Goal: Task Accomplishment & Management: Complete application form

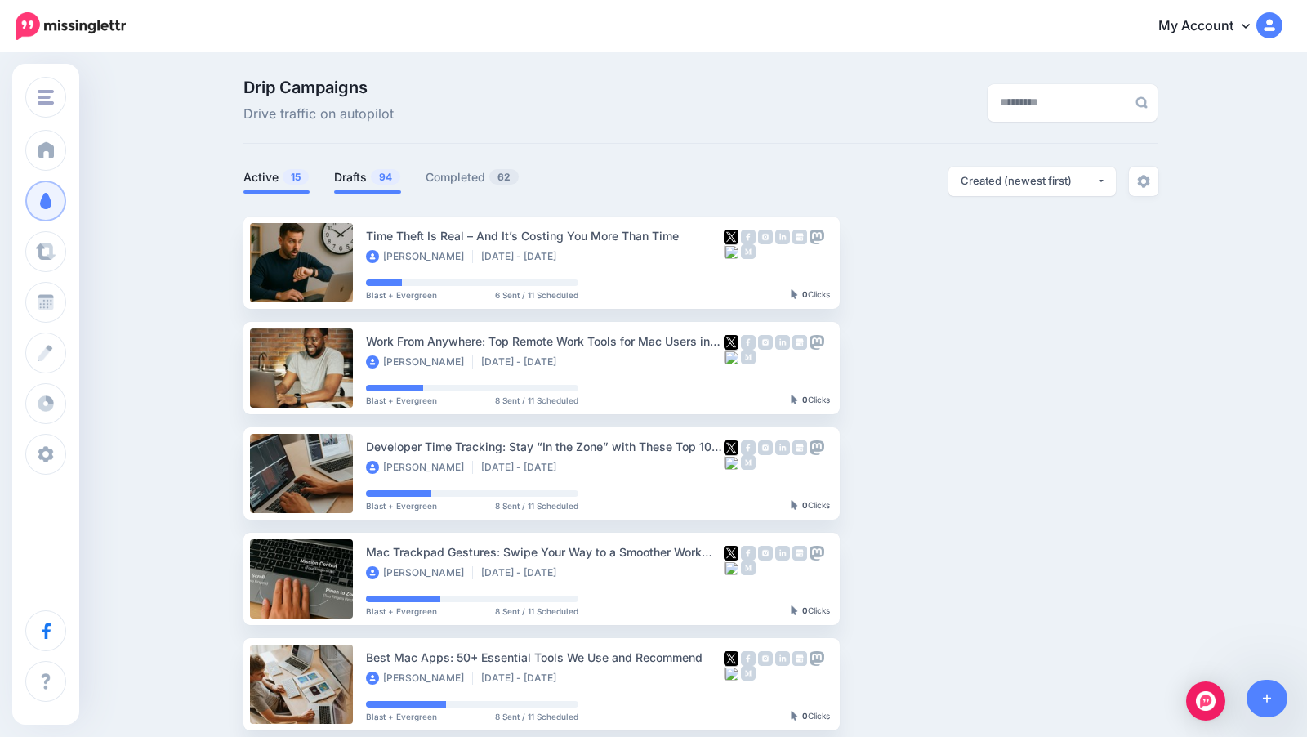
click at [362, 178] on link "Drafts 94" at bounding box center [367, 177] width 67 height 20
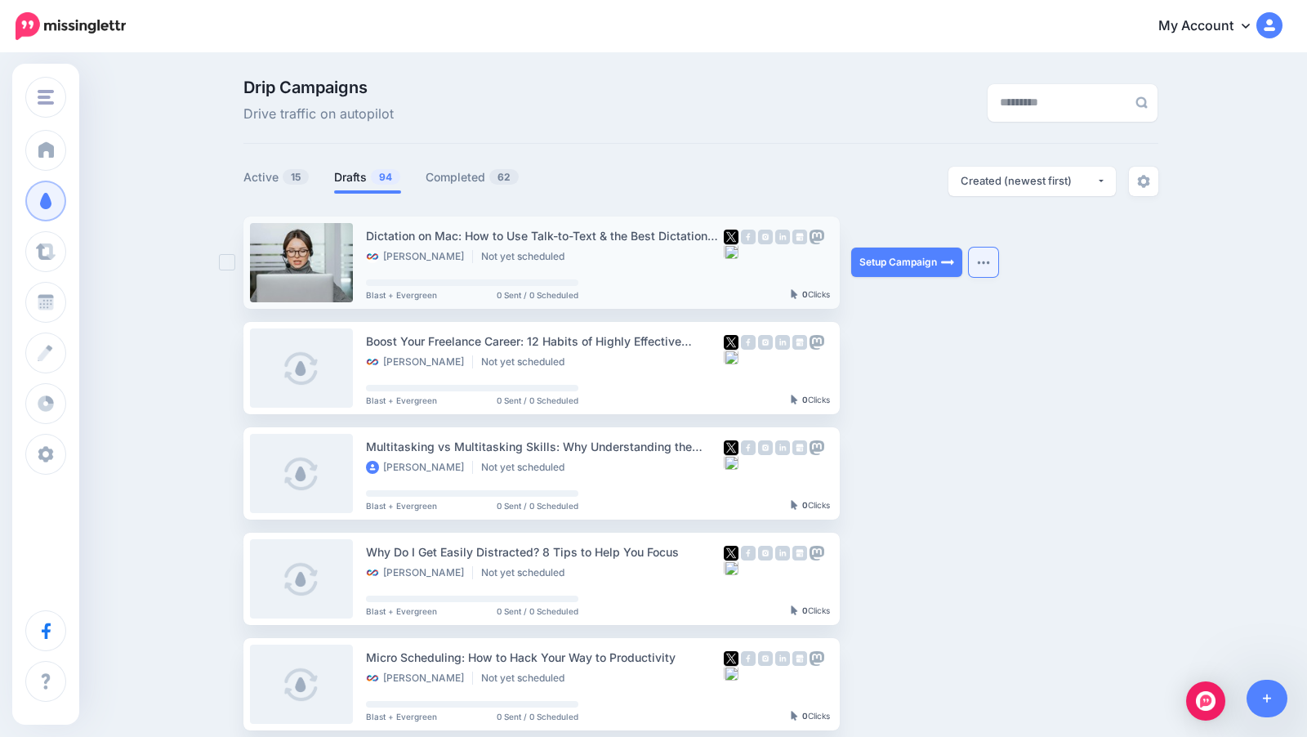
click at [975, 265] on button "button" at bounding box center [983, 261] width 29 height 29
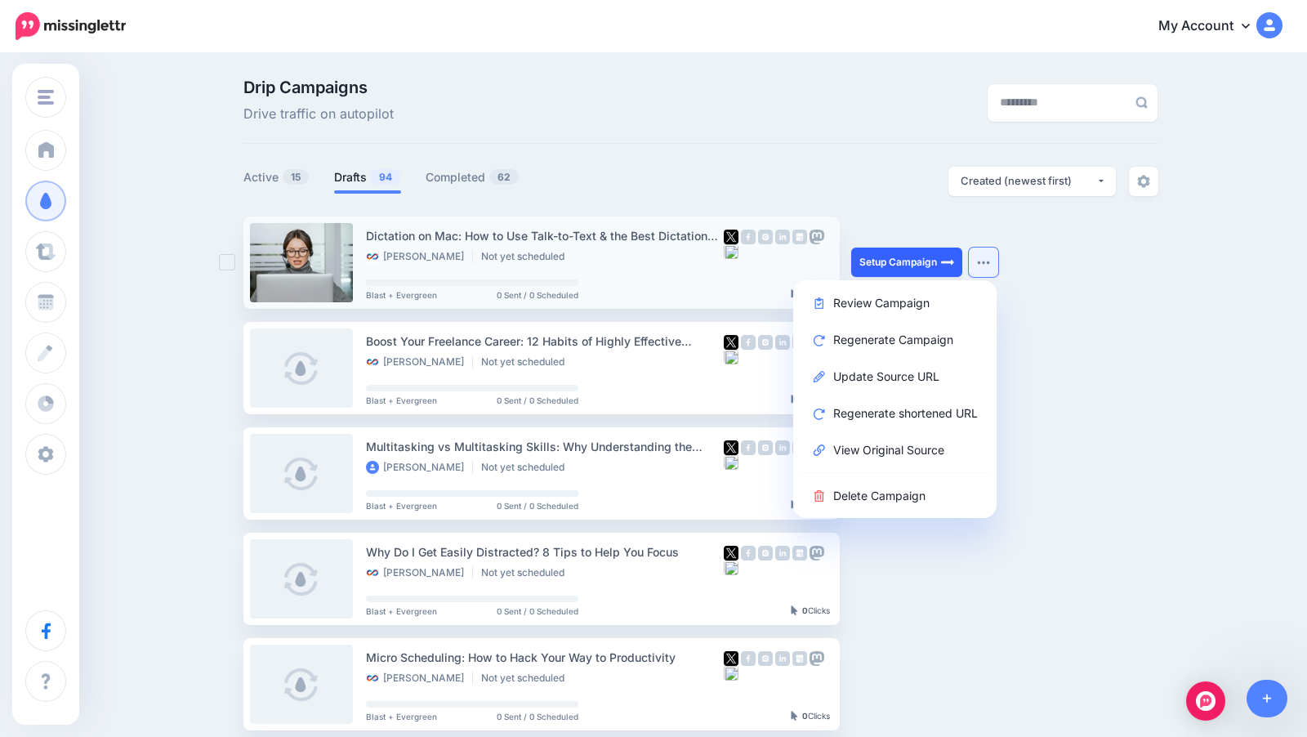
click at [894, 269] on link "Setup Campaign" at bounding box center [906, 261] width 111 height 29
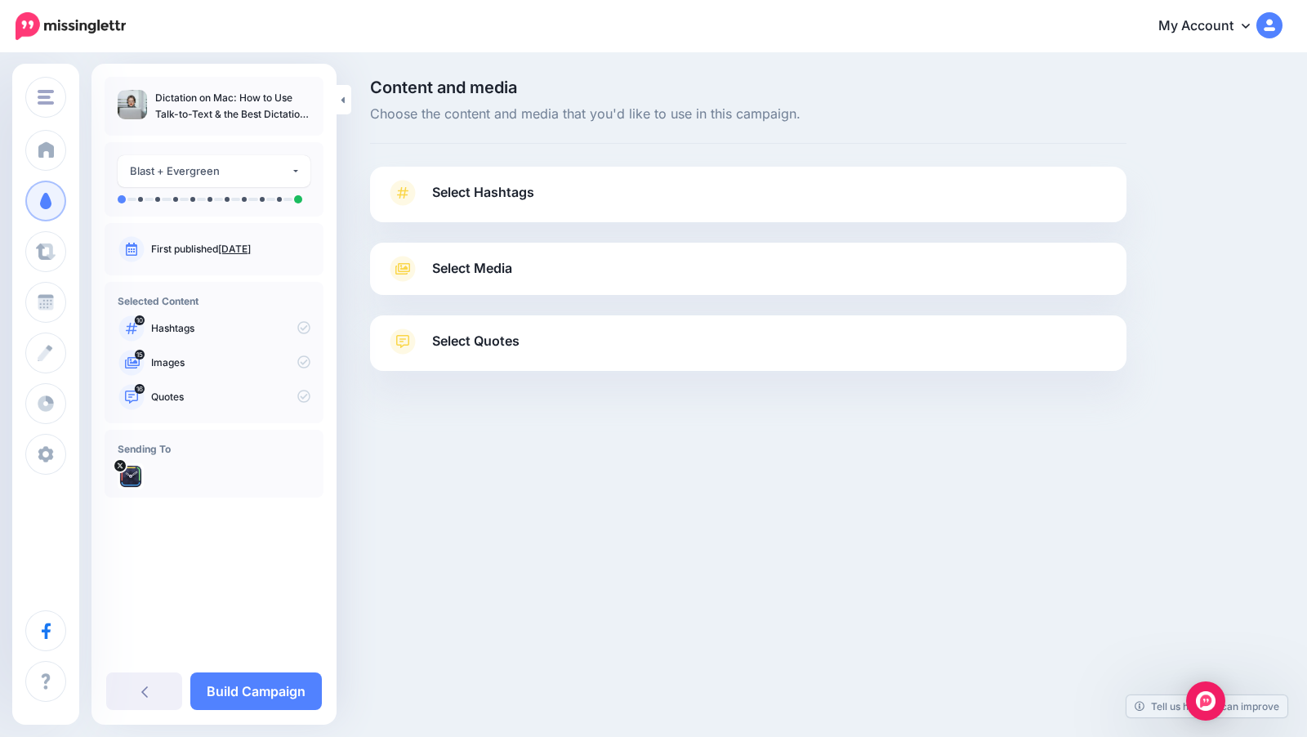
click at [947, 195] on link "Select Hashtags" at bounding box center [748, 201] width 724 height 42
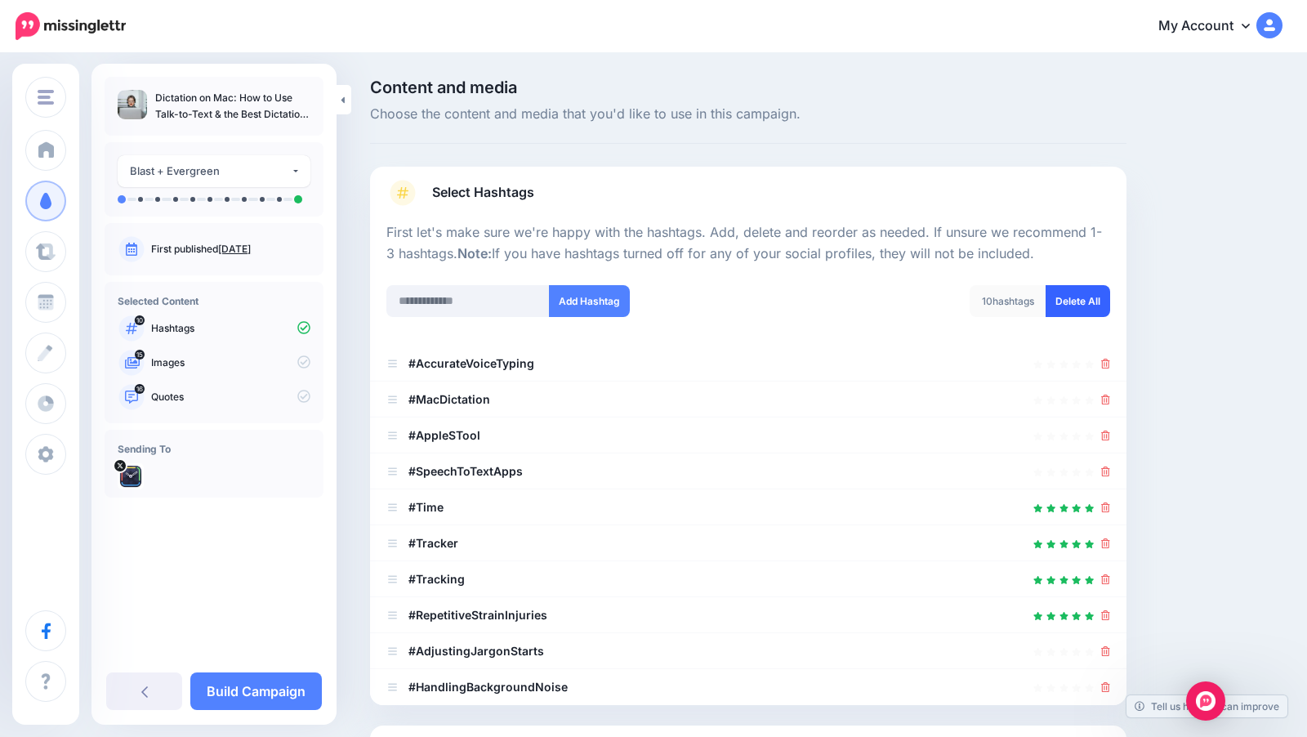
click at [1059, 307] on link "Delete All" at bounding box center [1077, 301] width 65 height 32
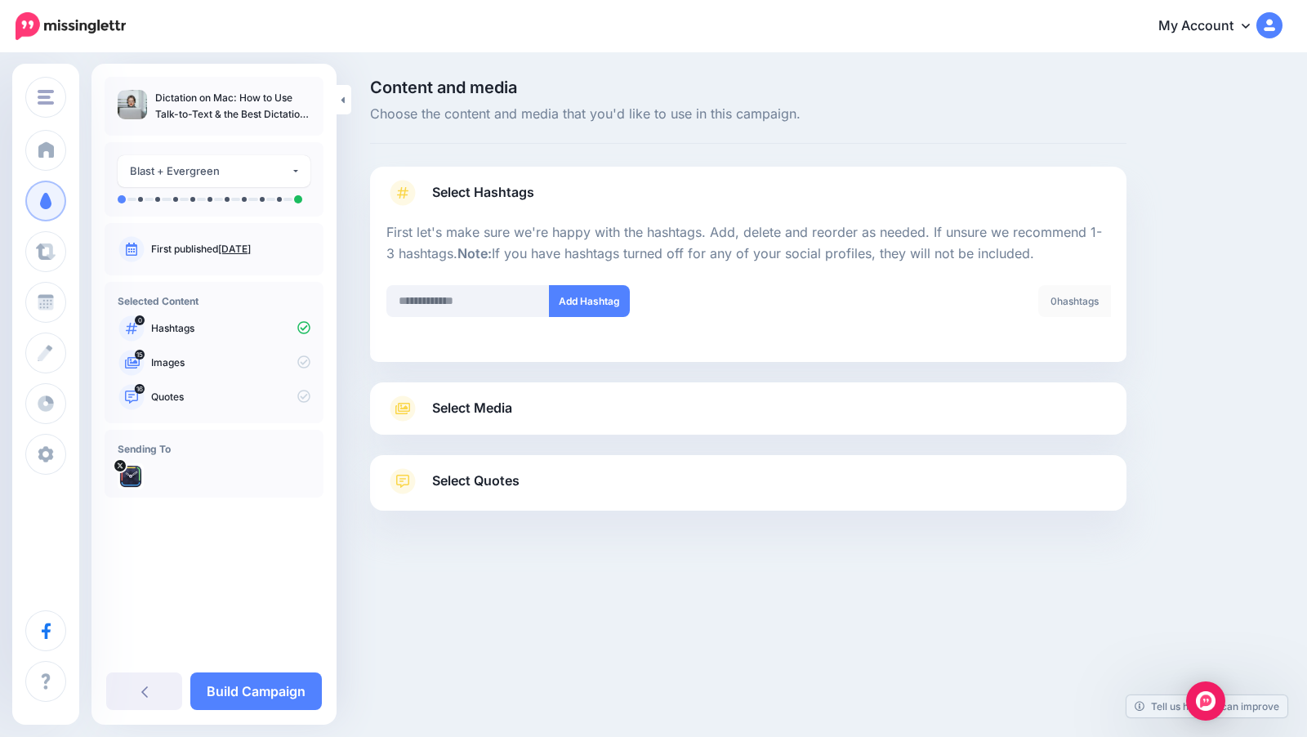
click at [744, 395] on link "Select Media" at bounding box center [748, 408] width 724 height 26
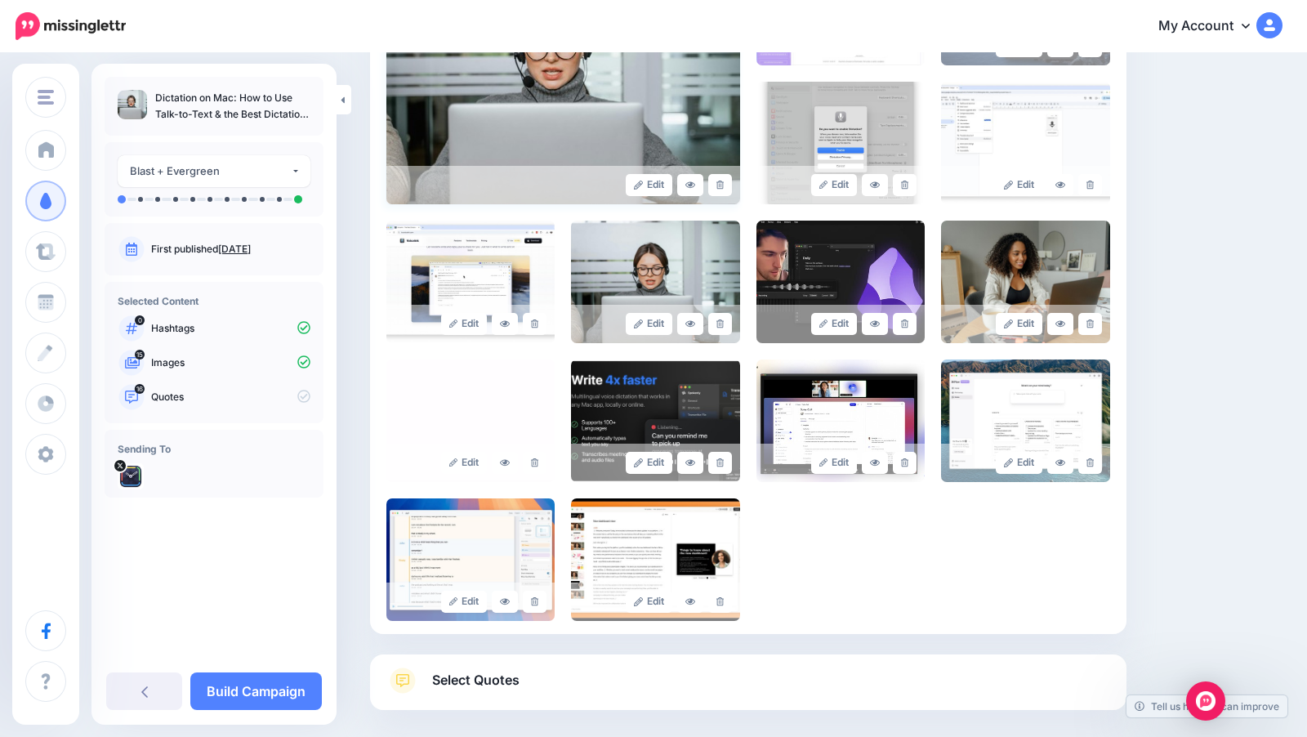
scroll to position [561, 0]
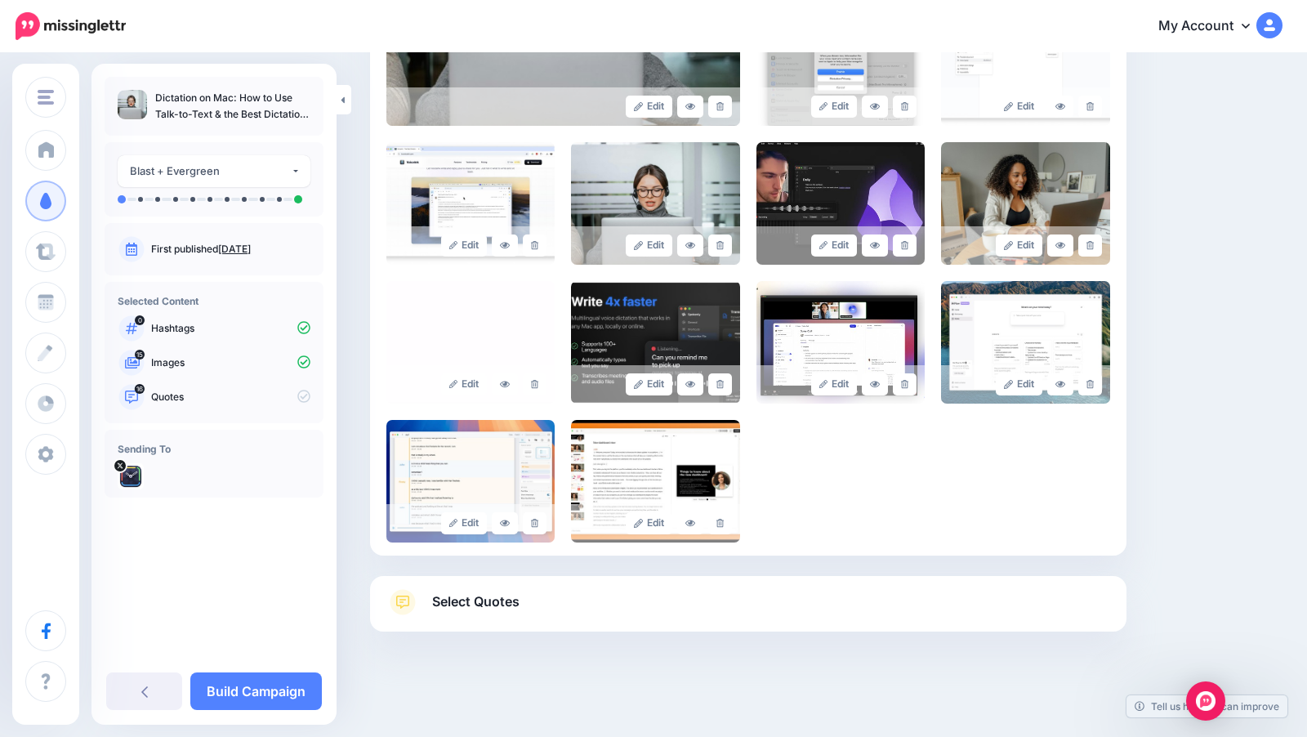
click at [607, 603] on link "Select Quotes" at bounding box center [748, 610] width 724 height 42
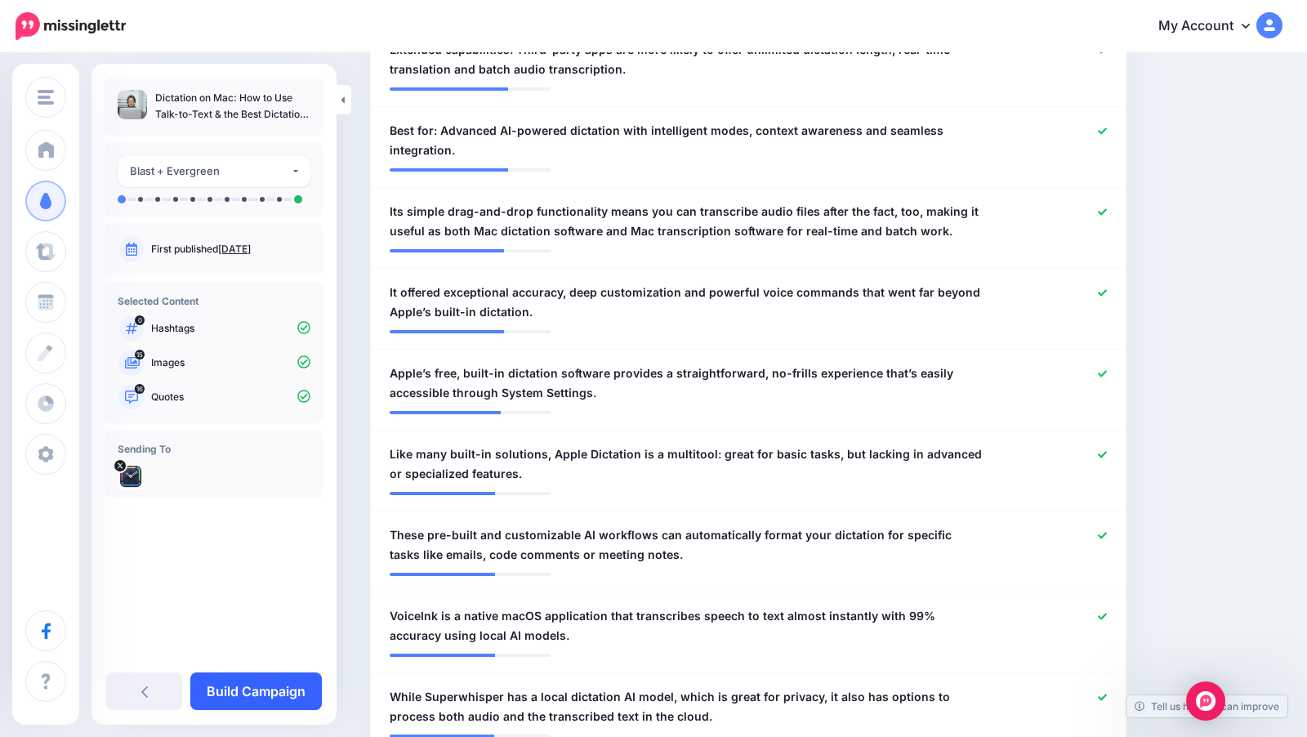
scroll to position [737, 0]
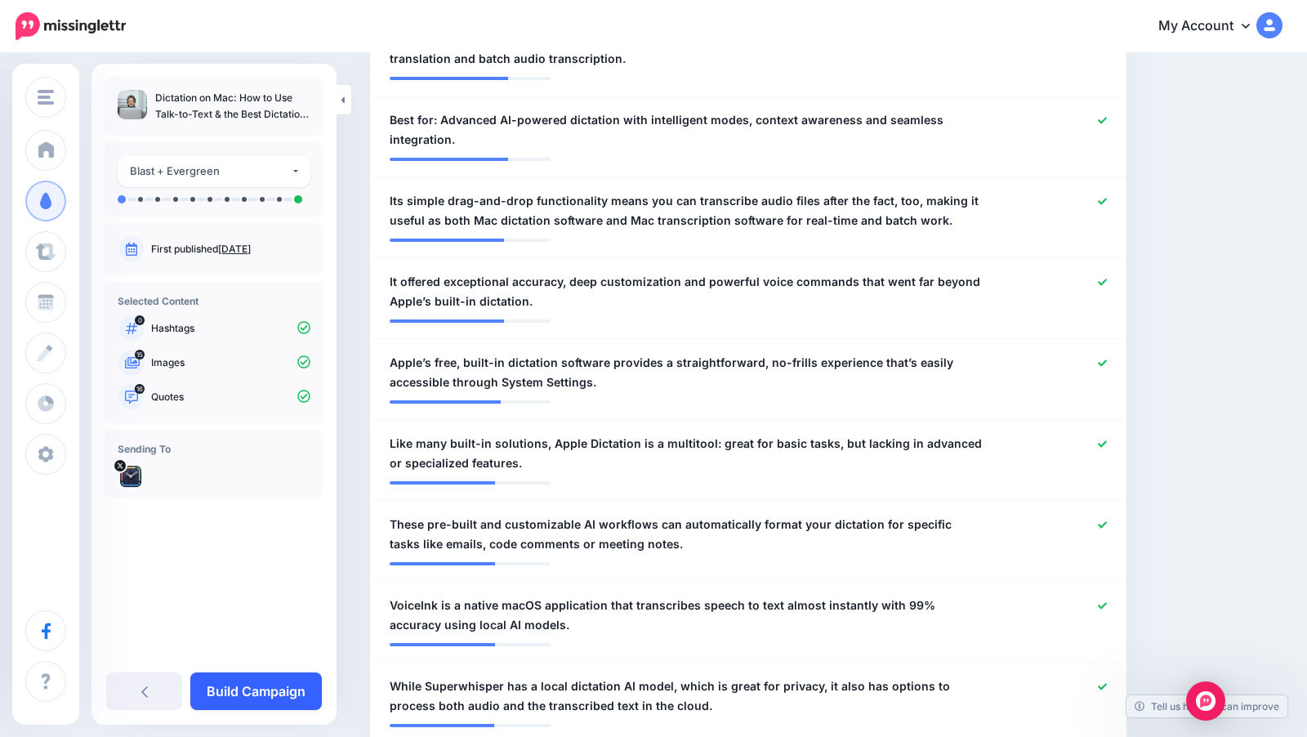
click at [292, 694] on link "Build Campaign" at bounding box center [255, 691] width 131 height 38
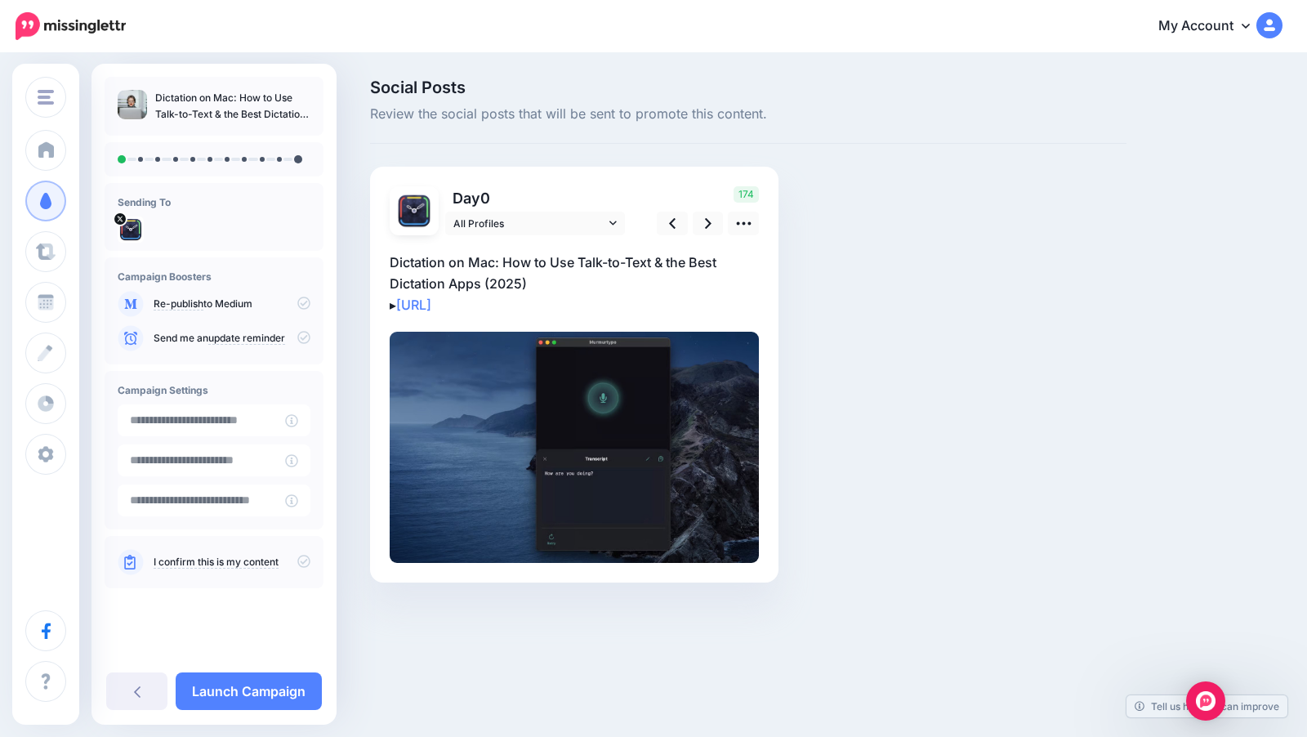
click at [620, 265] on p "Dictation on Mac: How to Use Talk-to-Text & the Best Dictation Apps (2025) ▸ [U…" at bounding box center [574, 284] width 369 height 64
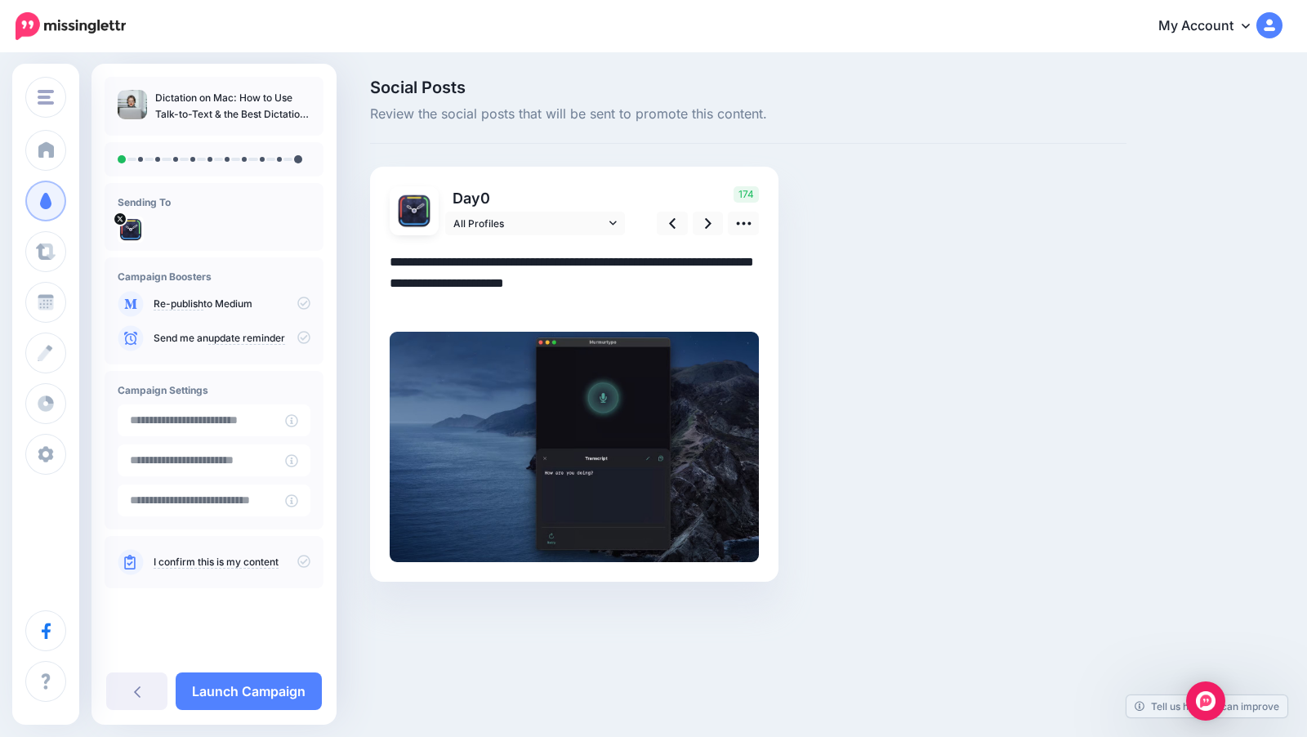
drag, startPoint x: 523, startPoint y: 305, endPoint x: 385, endPoint y: 262, distance: 144.4
click at [385, 262] on div "Day 0 All Profiles" at bounding box center [574, 375] width 408 height 416
paste textarea "**********"
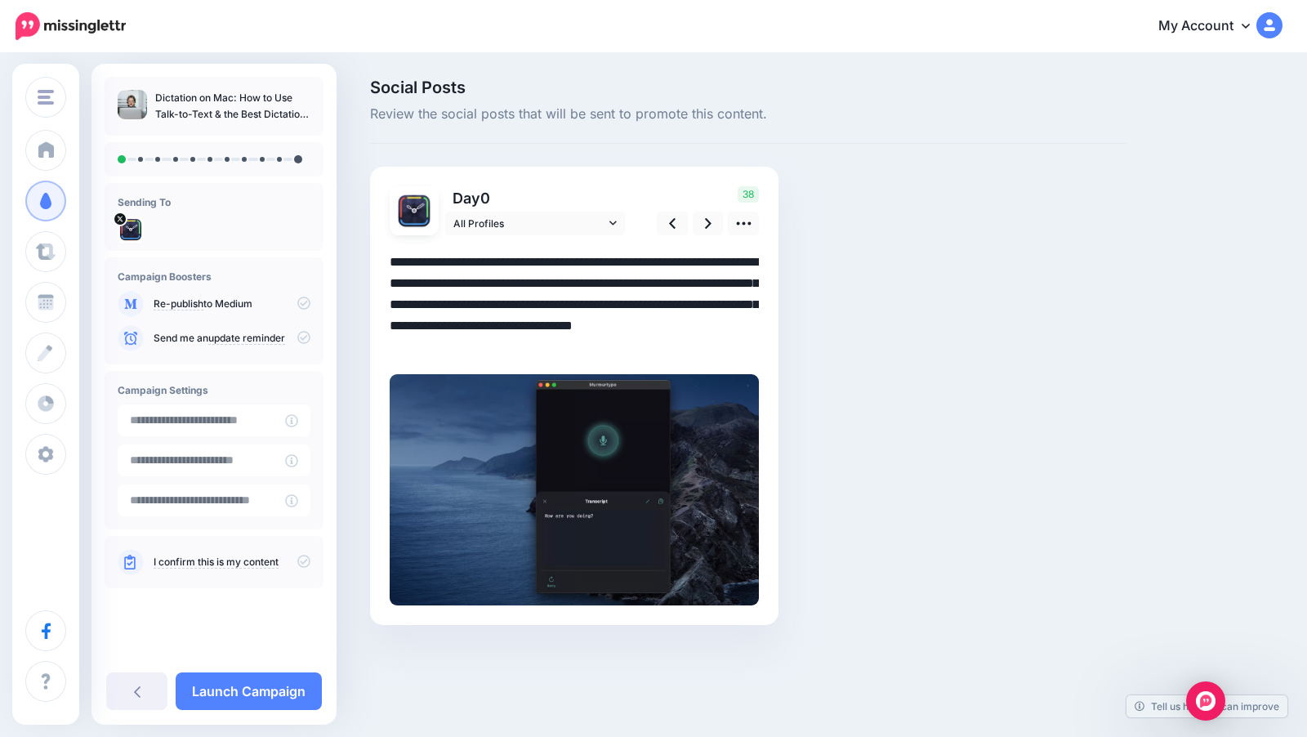
click at [390, 302] on textarea "**********" at bounding box center [574, 305] width 369 height 106
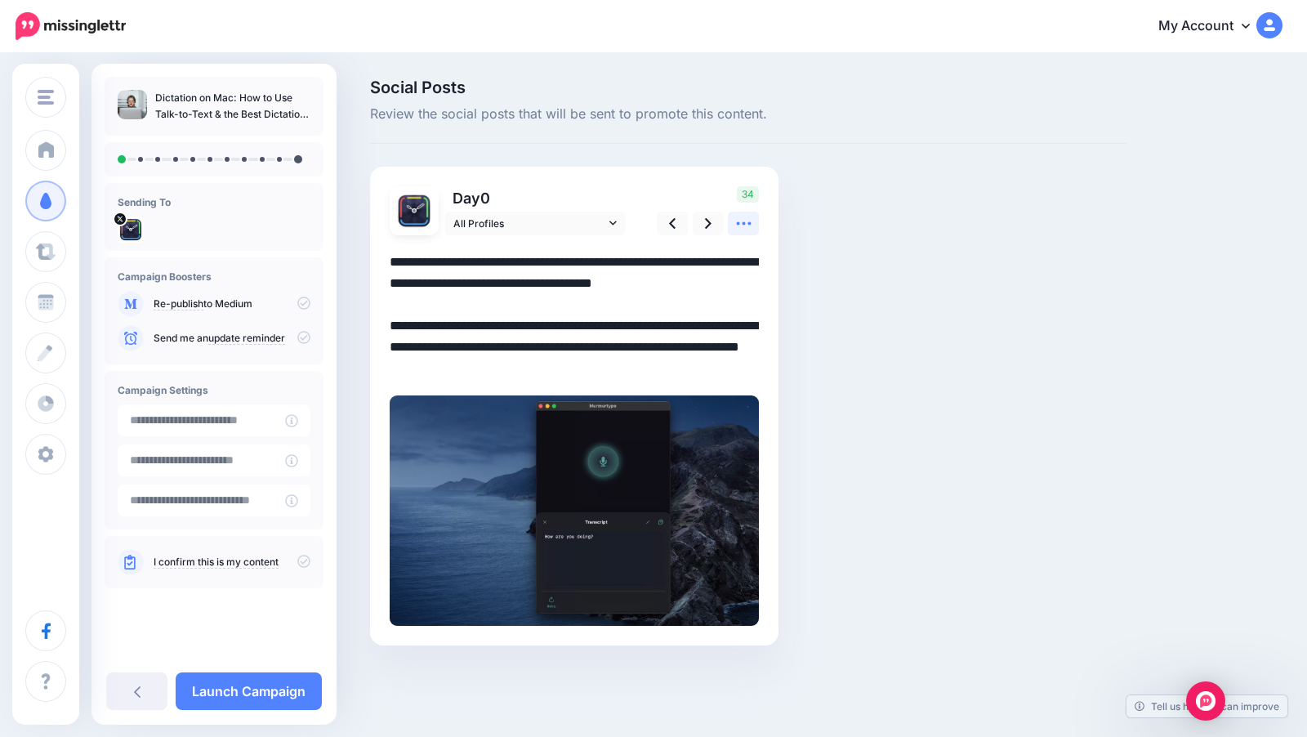
click at [750, 220] on icon at bounding box center [743, 223] width 17 height 17
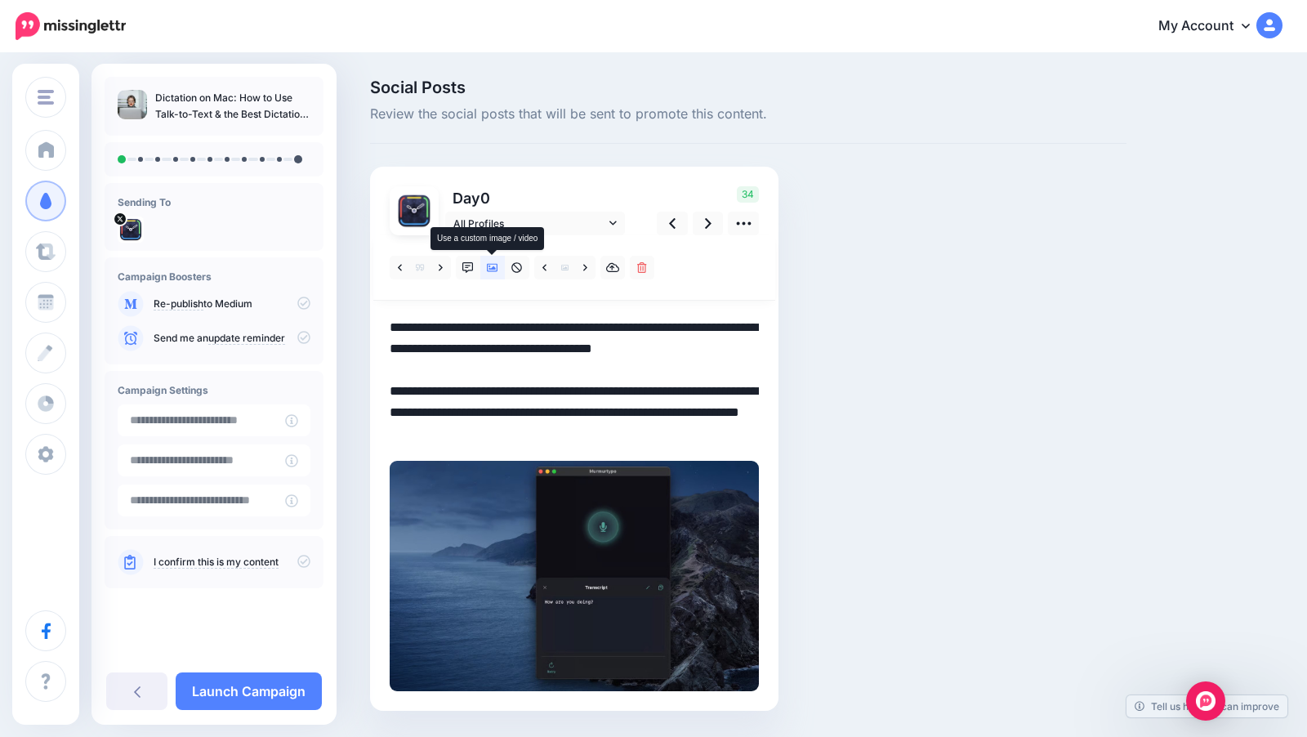
click at [492, 270] on icon at bounding box center [492, 267] width 11 height 11
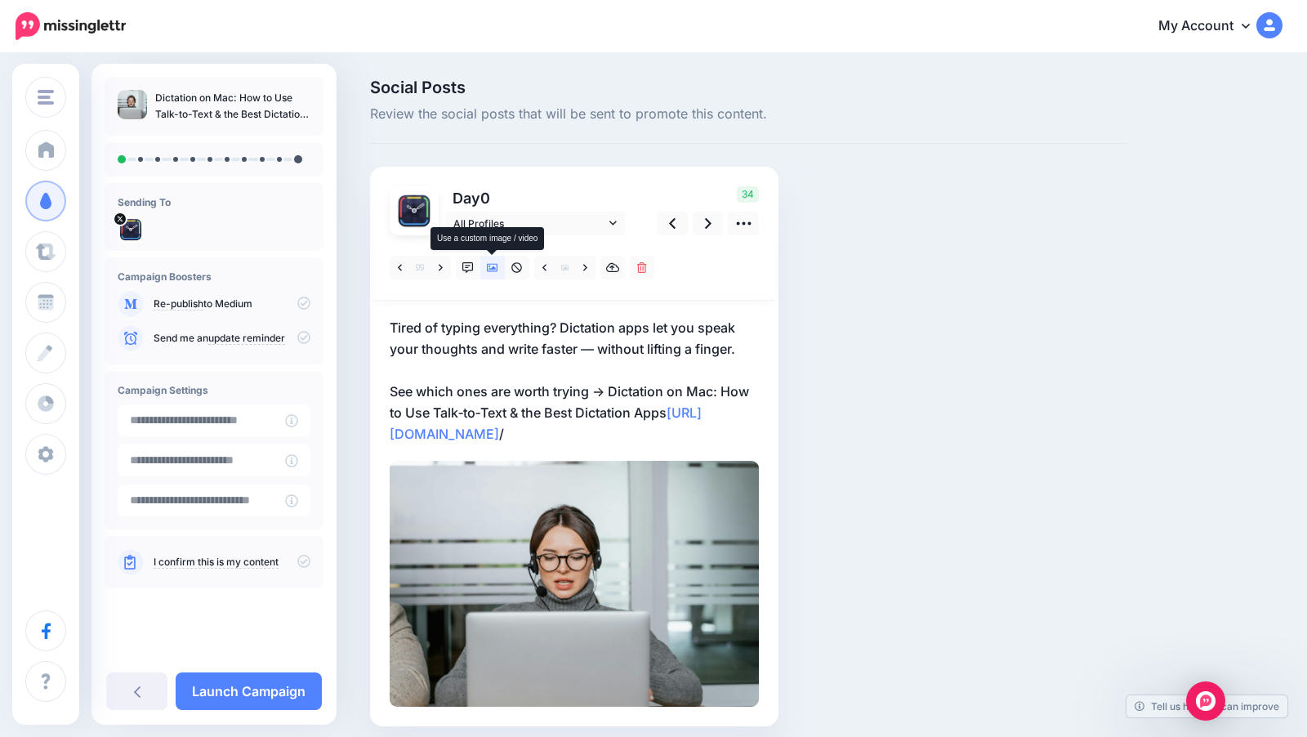
click at [492, 270] on icon at bounding box center [492, 267] width 11 height 11
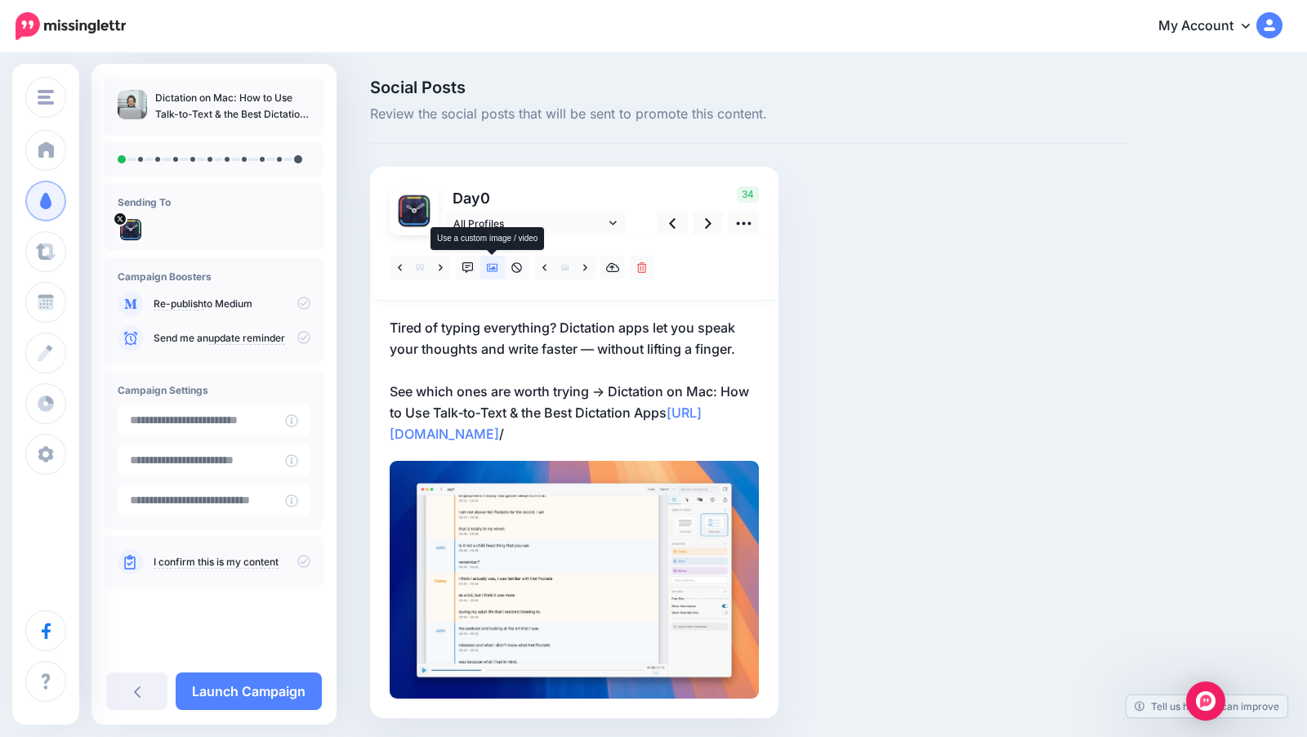
click at [492, 270] on icon at bounding box center [492, 267] width 11 height 11
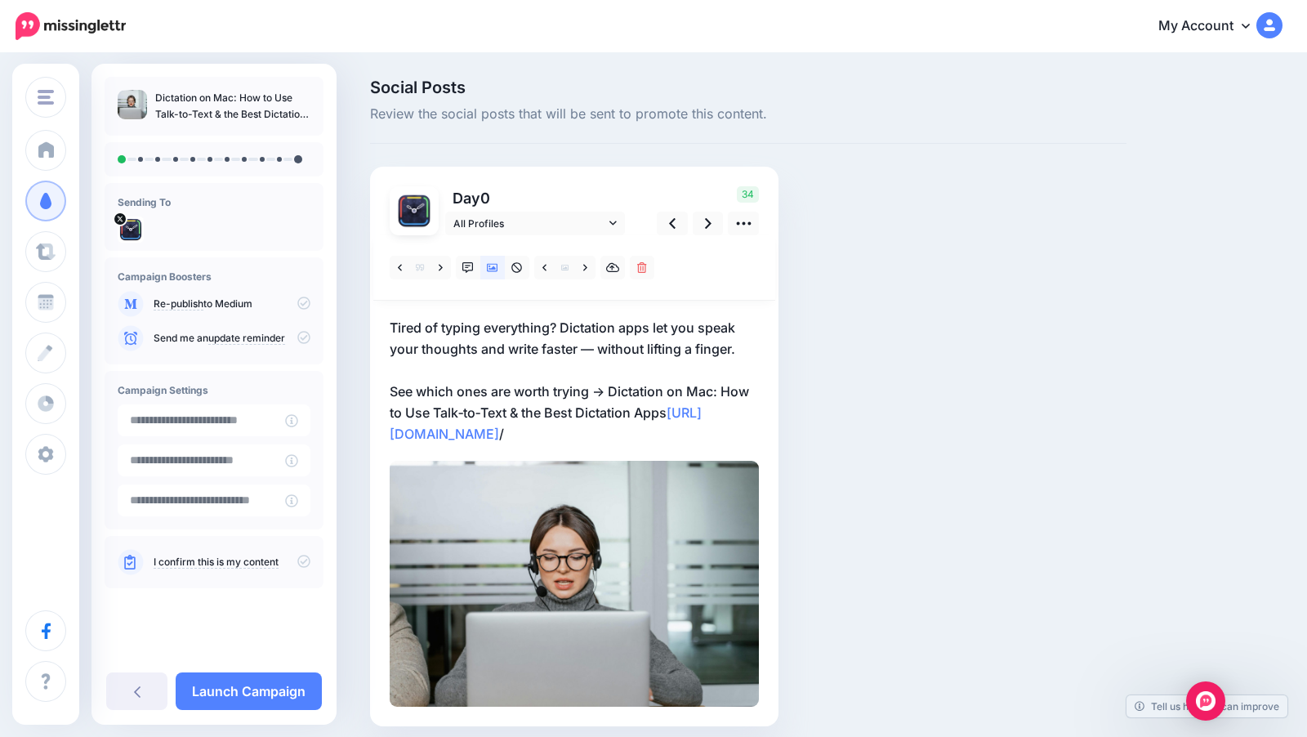
click at [592, 350] on p "Tired of typing everything? Dictation apps let you speak your thoughts and writ…" at bounding box center [574, 380] width 369 height 127
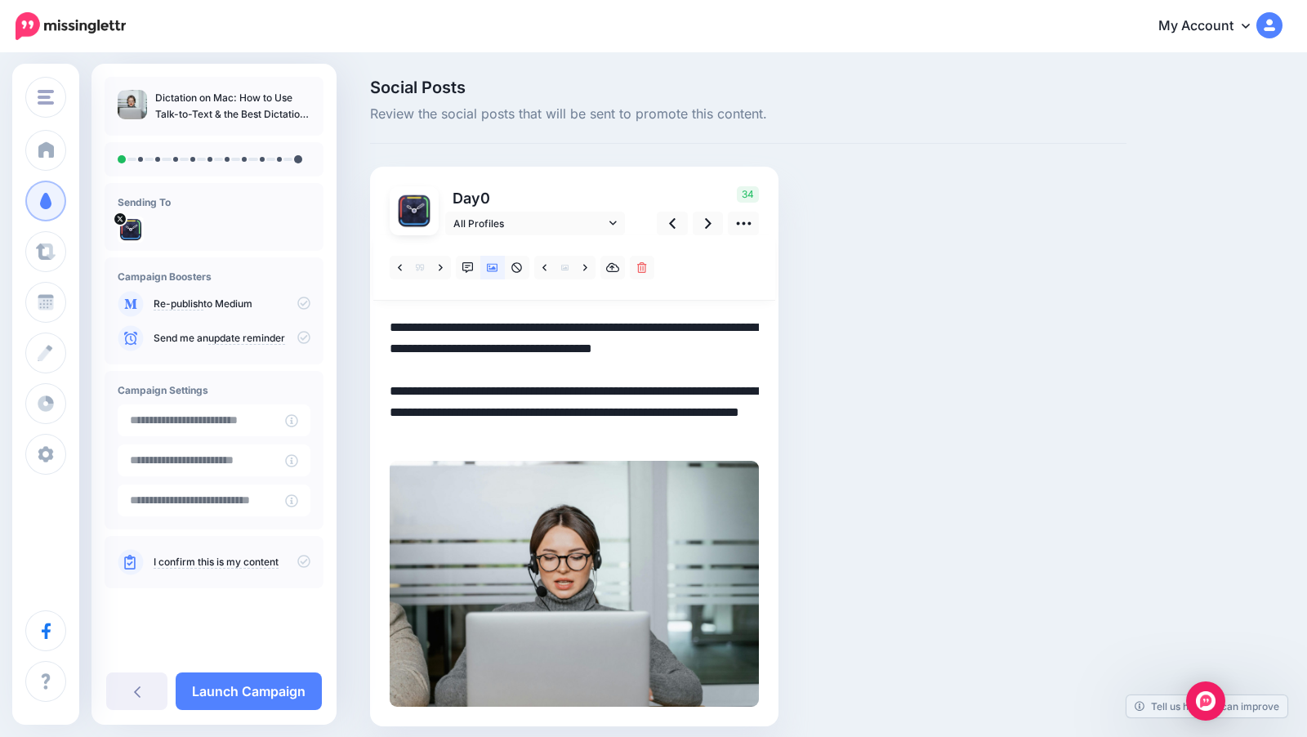
click at [592, 350] on textarea "**********" at bounding box center [574, 380] width 369 height 127
click at [607, 391] on textarea "**********" at bounding box center [574, 380] width 369 height 127
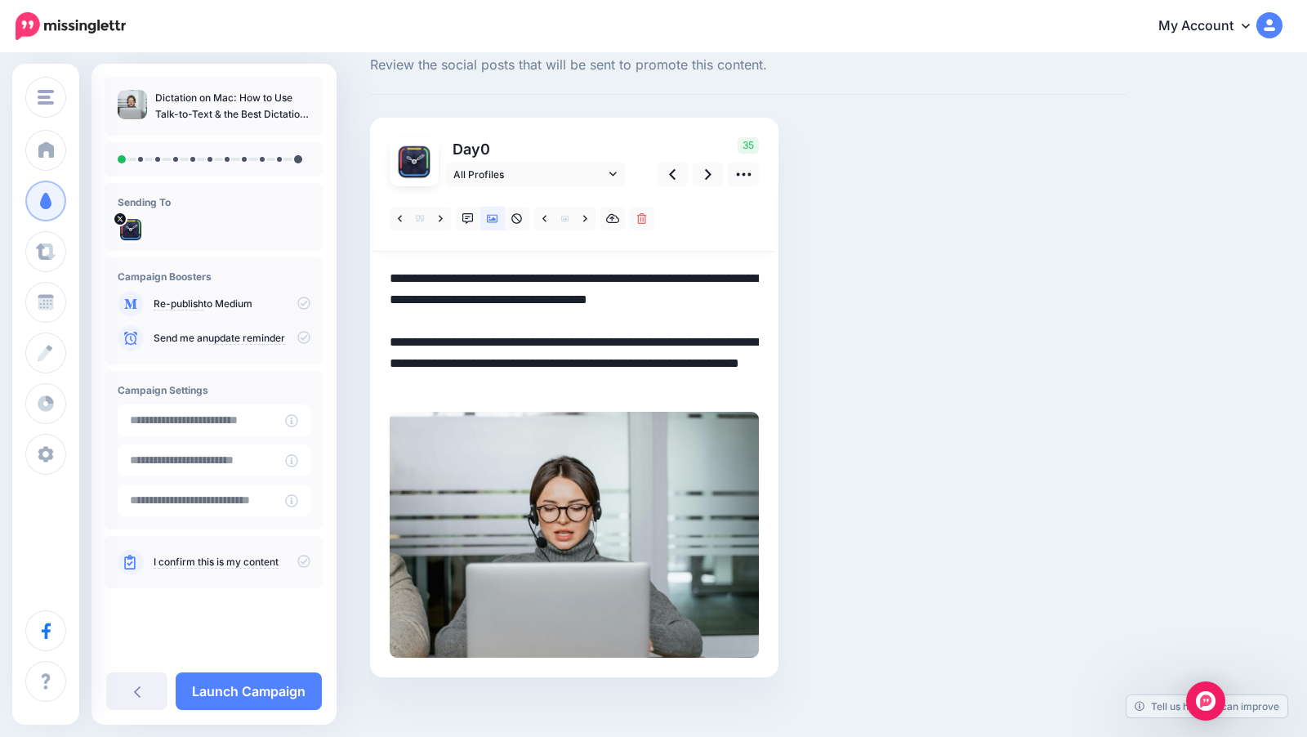
scroll to position [58, 0]
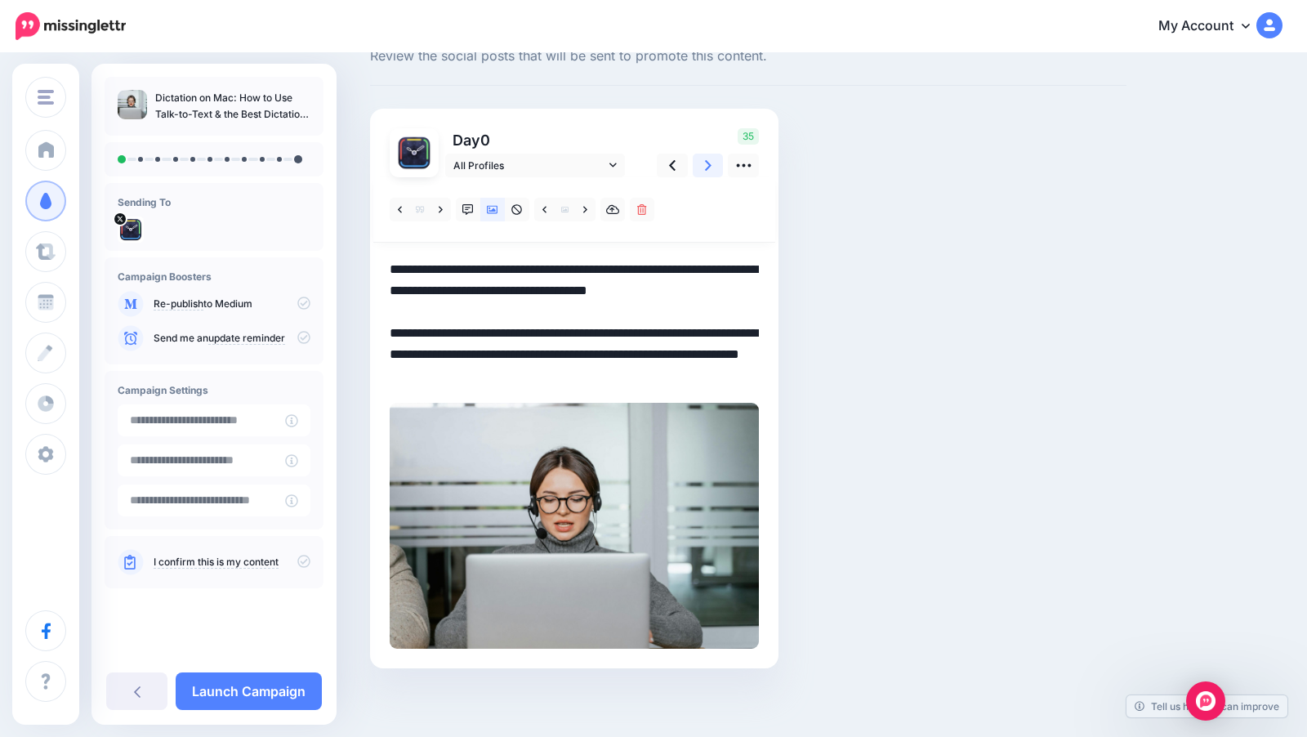
click at [707, 170] on icon at bounding box center [708, 165] width 7 height 17
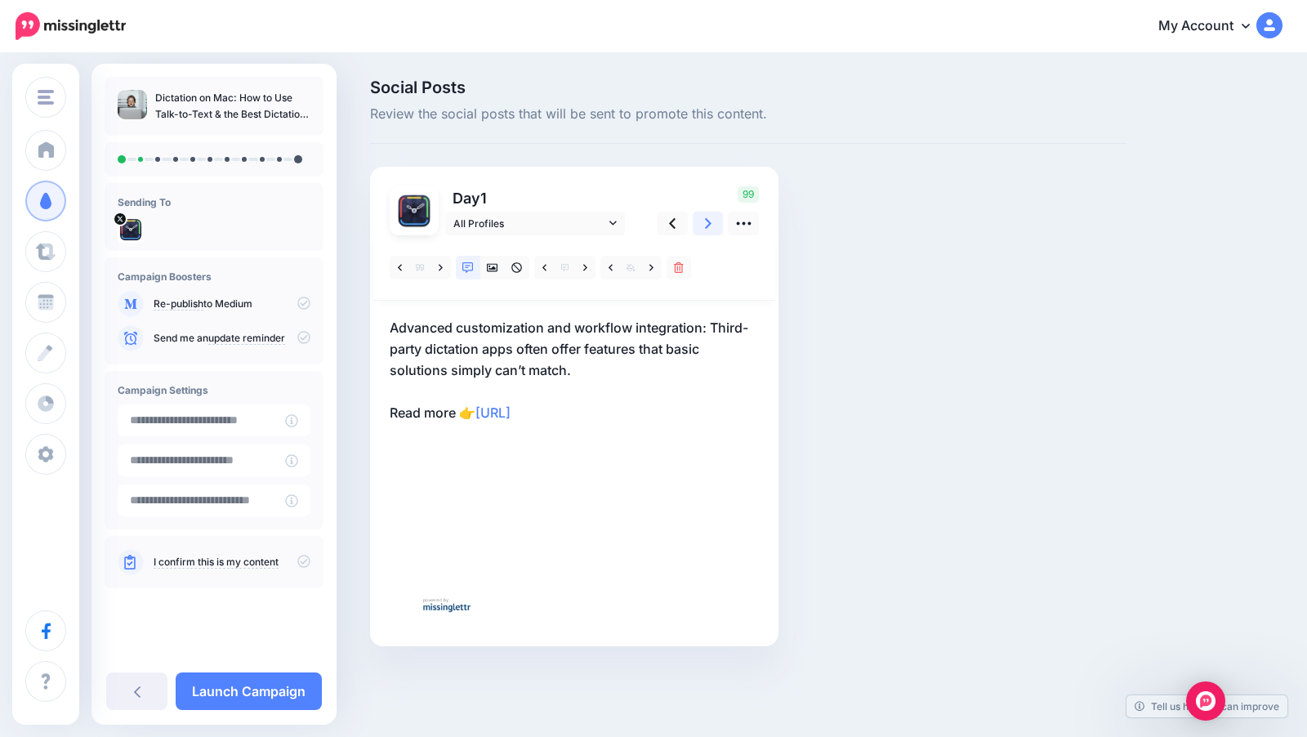
scroll to position [0, 0]
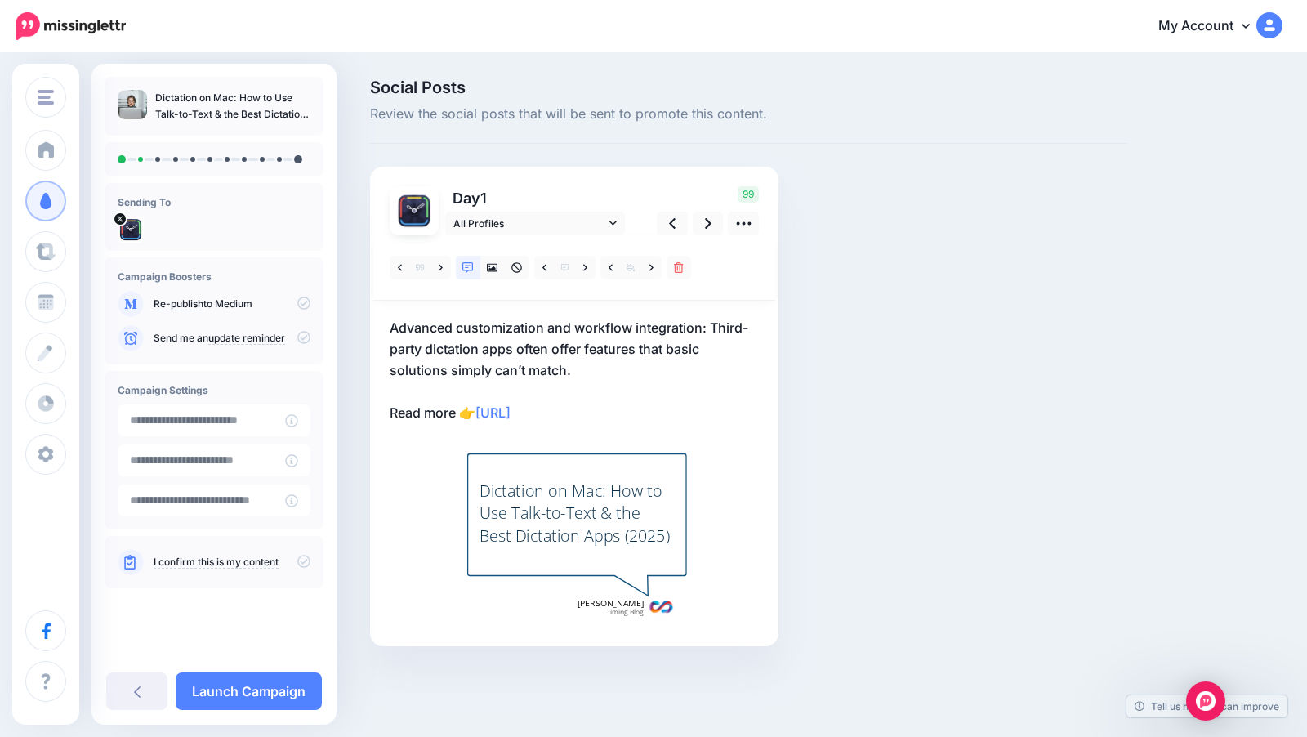
click at [599, 363] on p "Advanced customization and workflow integration: Third-party dictation apps oft…" at bounding box center [574, 370] width 369 height 106
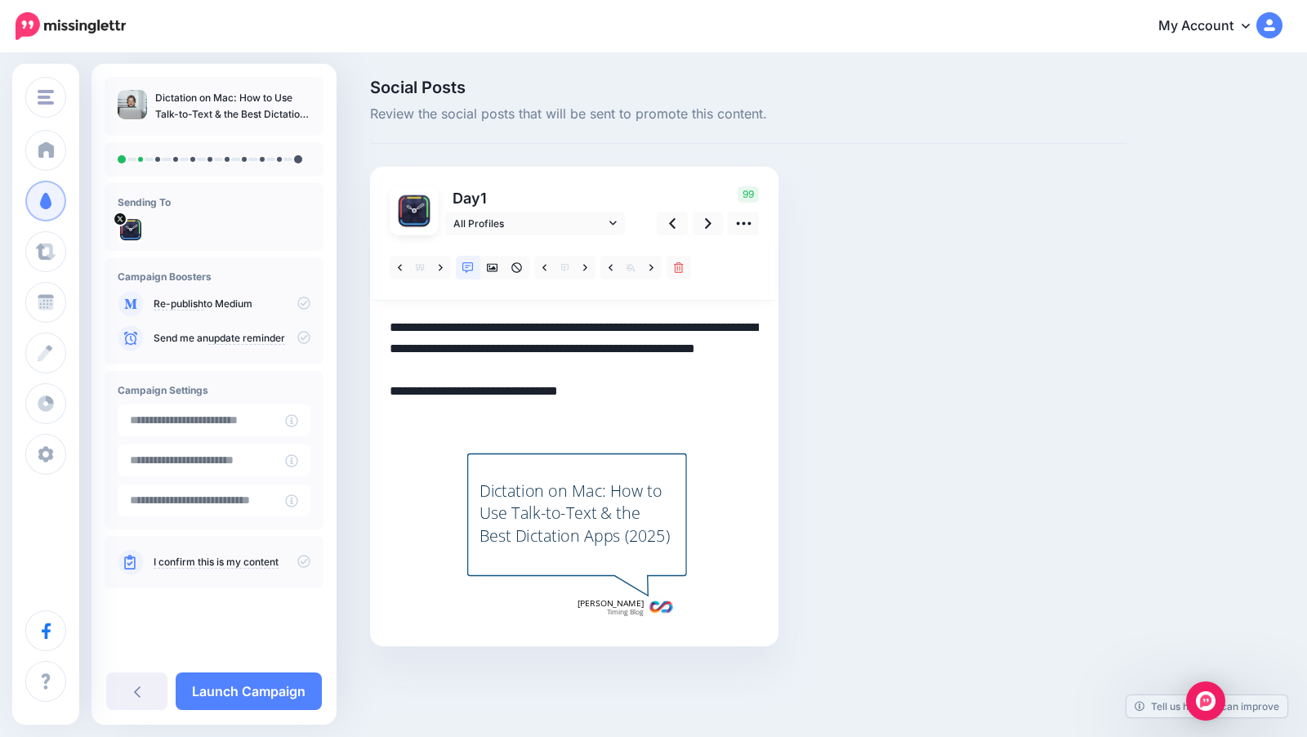
drag, startPoint x: 608, startPoint y: 406, endPoint x: 388, endPoint y: 323, distance: 235.7
click at [388, 323] on div "Day 1 All Profiles" at bounding box center [574, 406] width 408 height 479
paste textarea "**********"
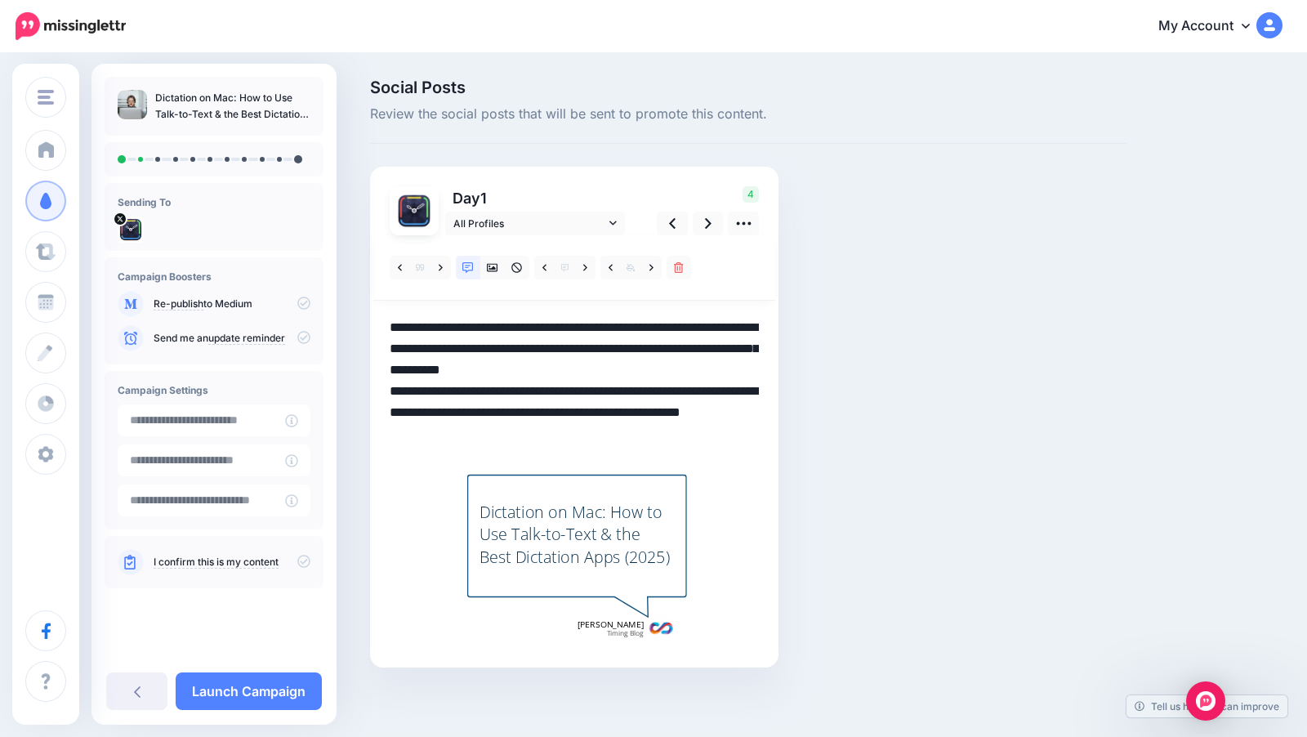
click at [701, 371] on textarea "**********" at bounding box center [574, 380] width 369 height 127
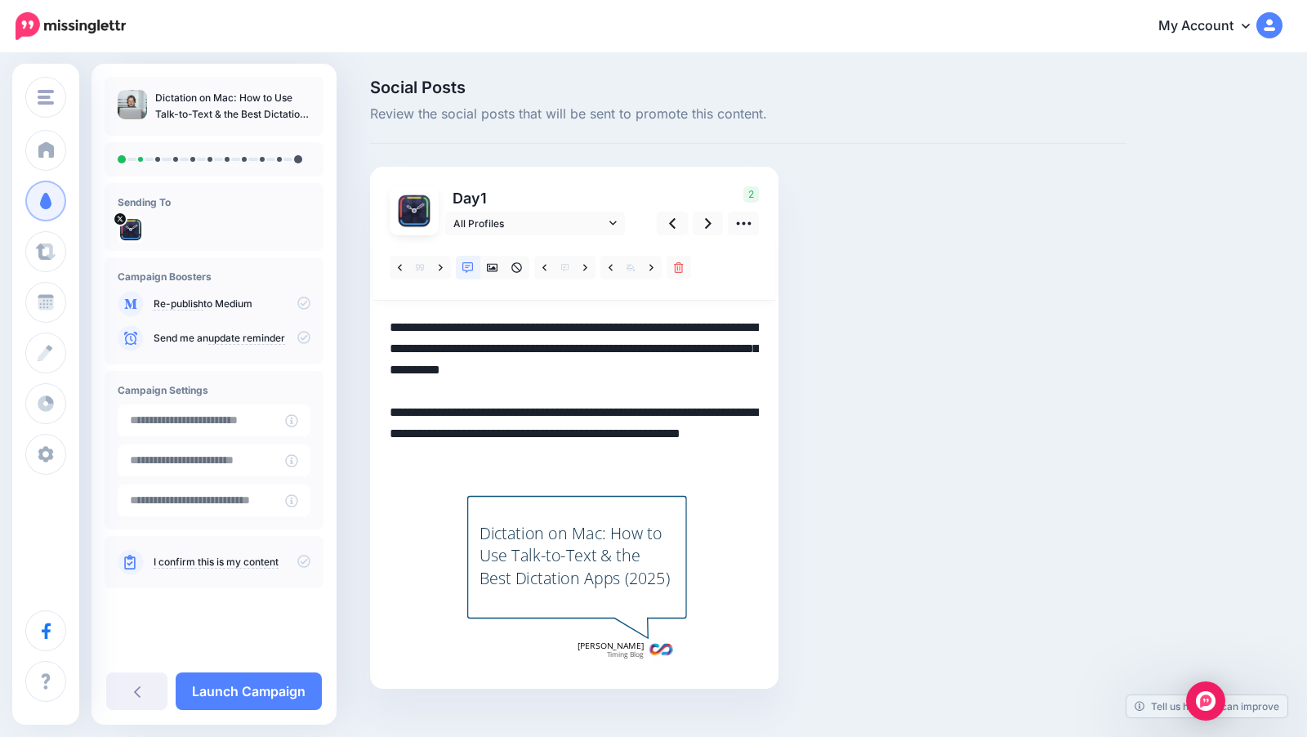
drag, startPoint x: 519, startPoint y: 414, endPoint x: 389, endPoint y: 408, distance: 130.8
click at [390, 408] on textarea "**********" at bounding box center [574, 391] width 369 height 149
paste textarea "***"
click at [495, 271] on icon at bounding box center [492, 267] width 11 height 11
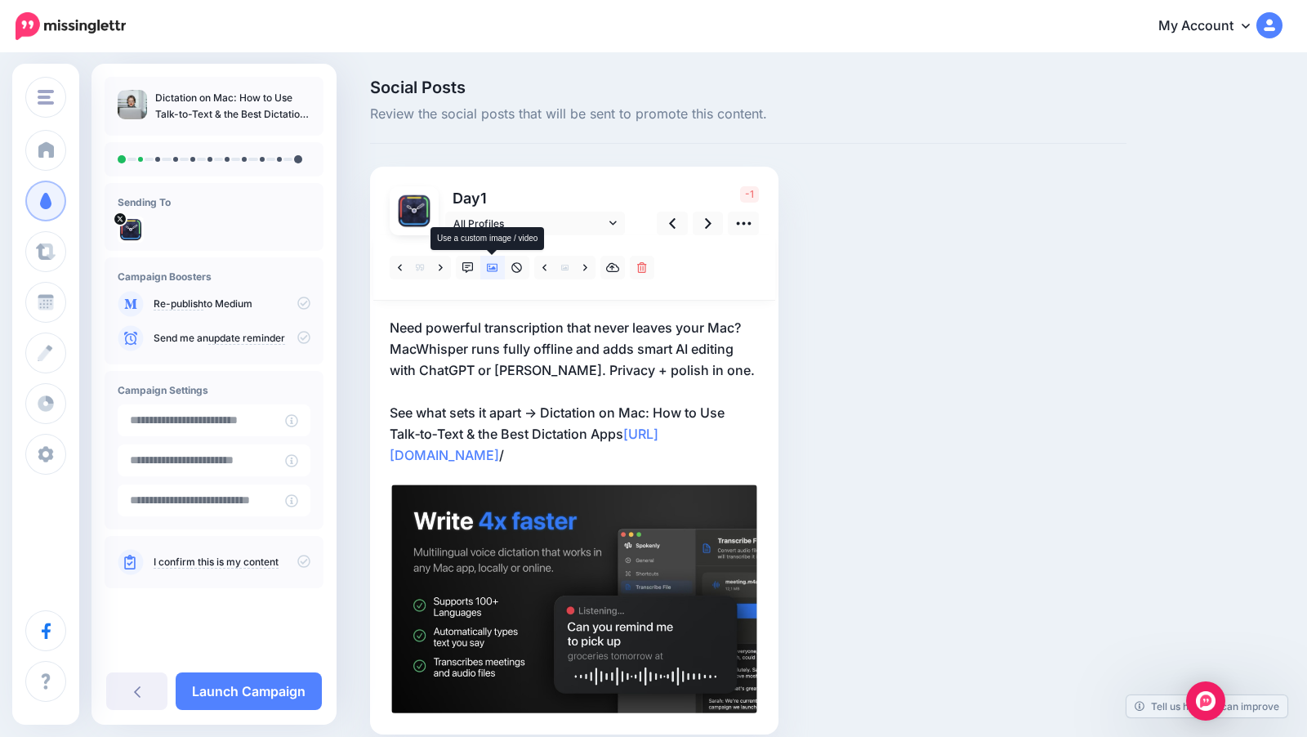
click at [495, 271] on icon at bounding box center [492, 267] width 11 height 11
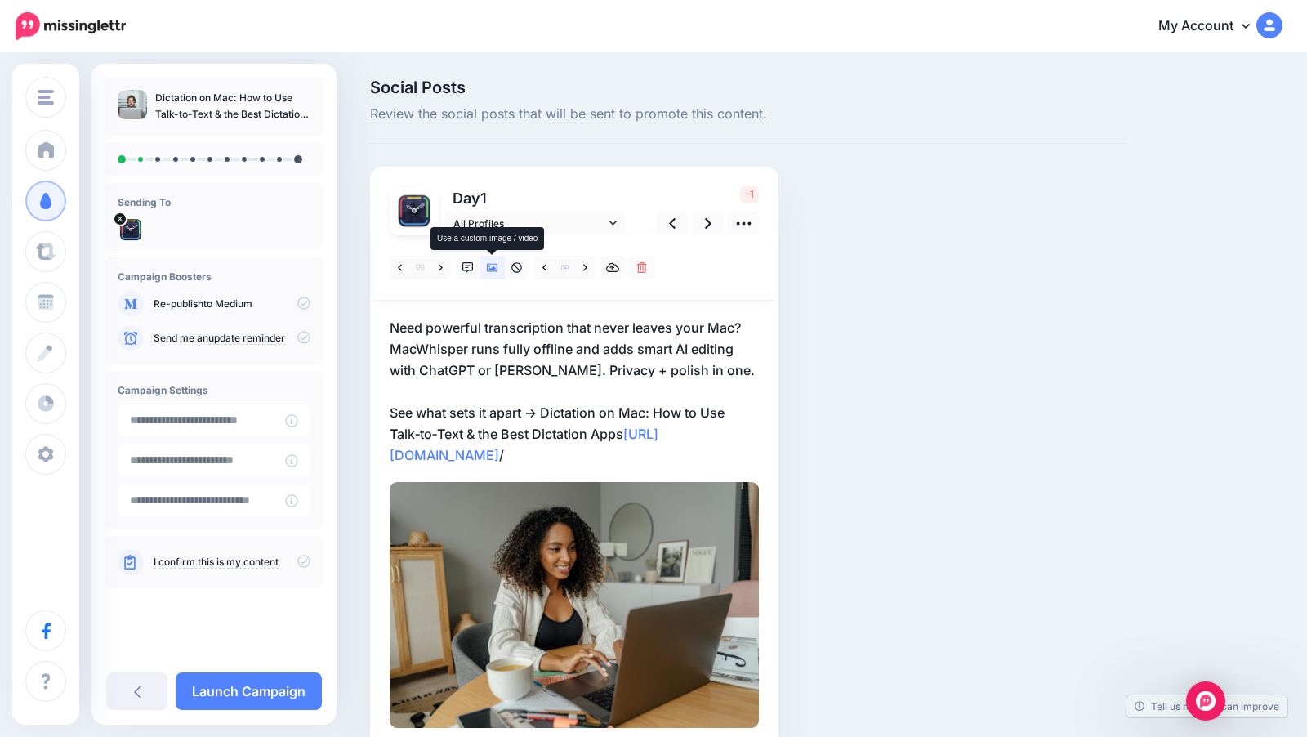
click at [495, 271] on icon at bounding box center [492, 267] width 11 height 11
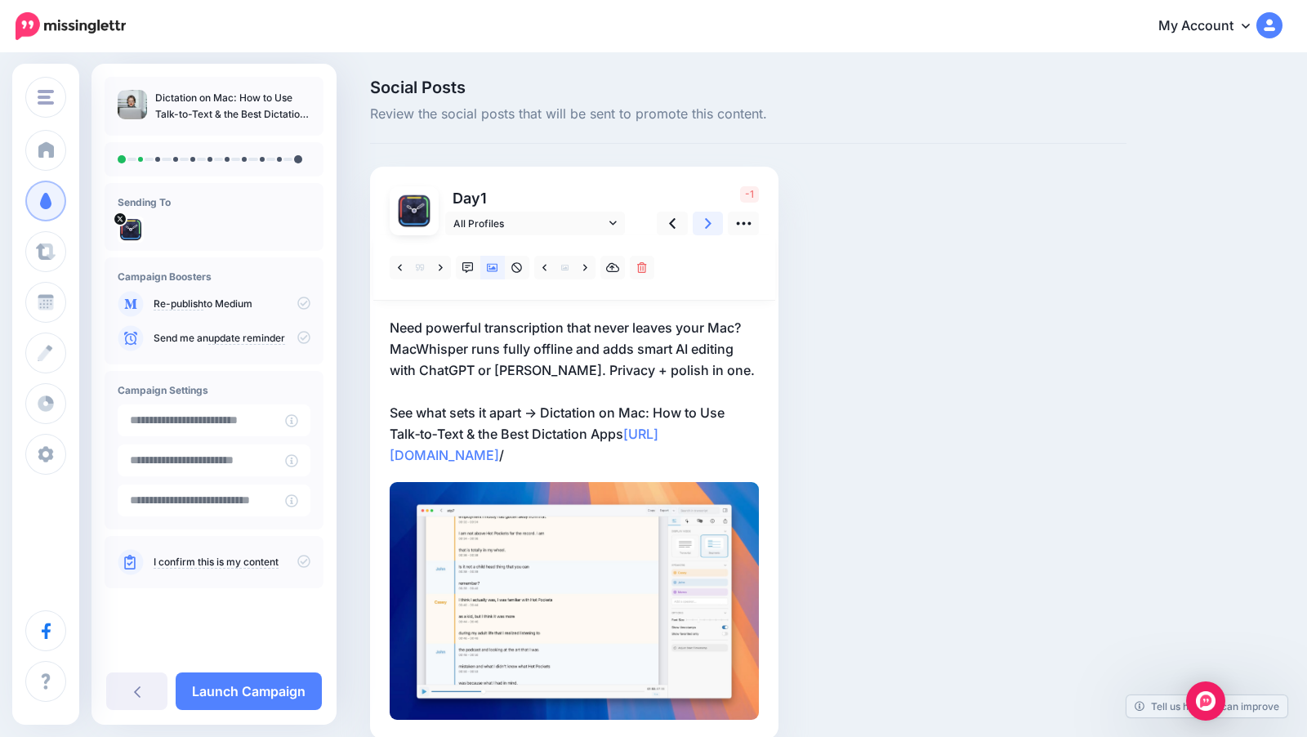
click at [706, 229] on icon at bounding box center [708, 223] width 7 height 17
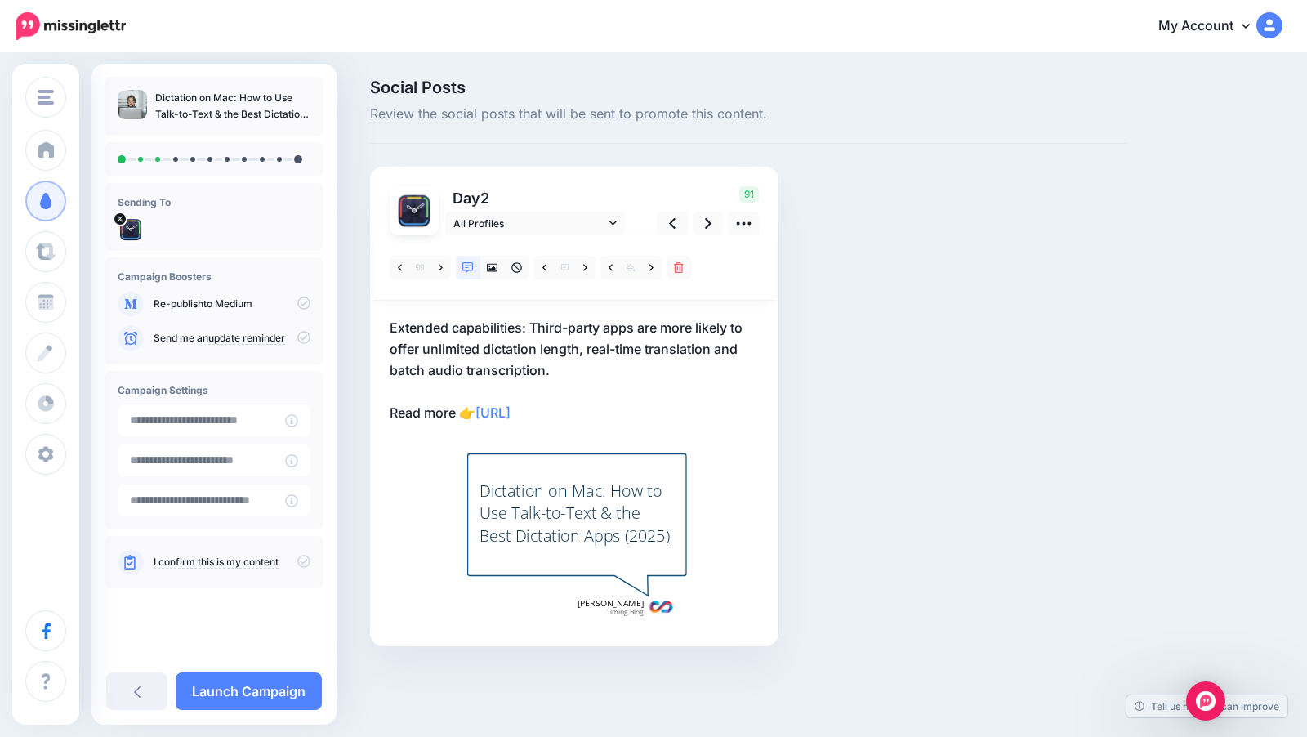
click at [541, 378] on p "Extended capabilities: Third-party apps are more likely to offer unlimited dict…" at bounding box center [574, 370] width 369 height 106
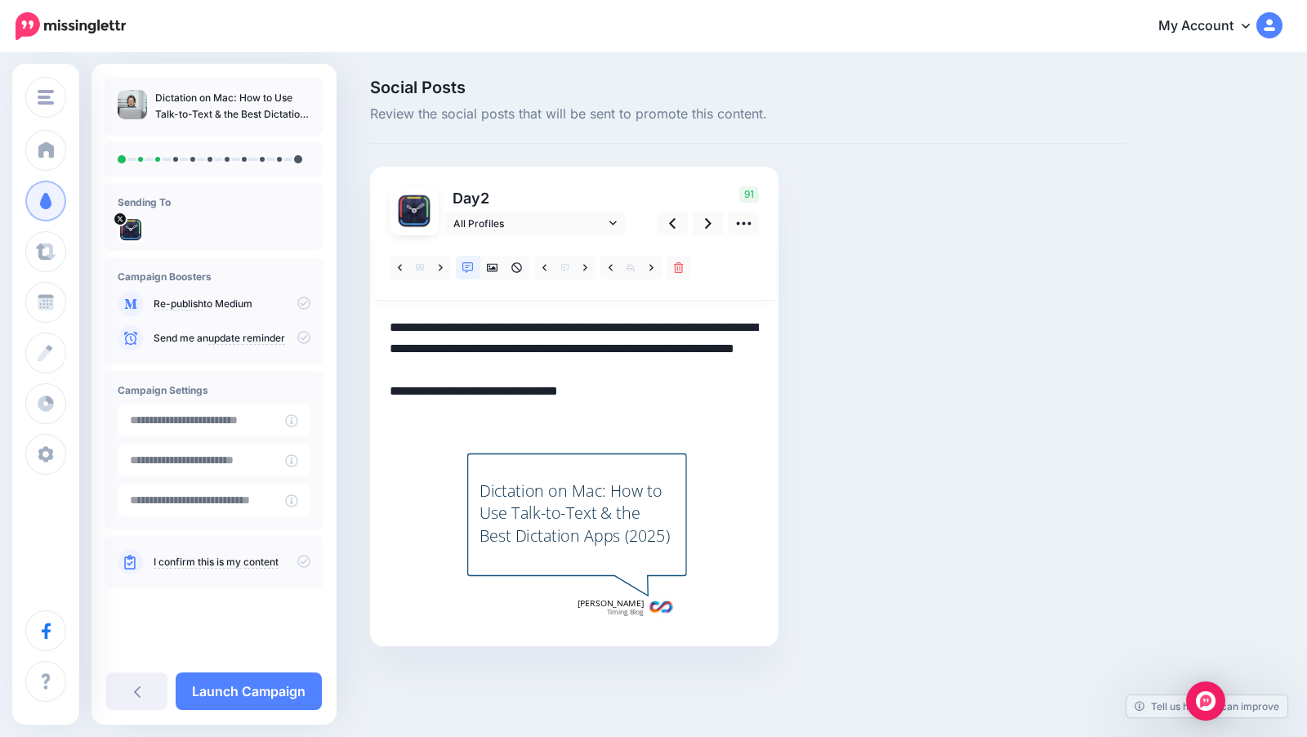
drag, startPoint x: 599, startPoint y: 409, endPoint x: 385, endPoint y: 327, distance: 229.8
click at [385, 327] on div "Day 2 All Profiles" at bounding box center [574, 406] width 408 height 479
paste textarea "**********"
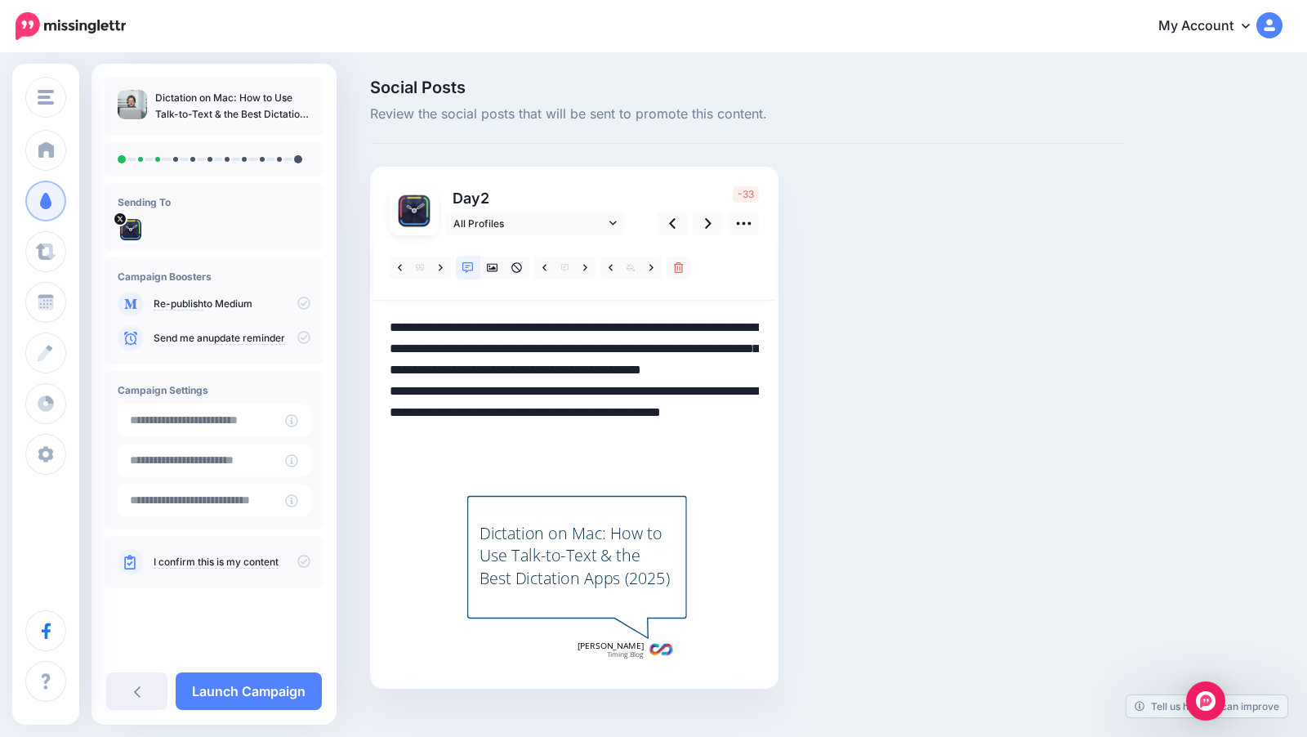
click at [616, 390] on textarea "**********" at bounding box center [574, 391] width 369 height 149
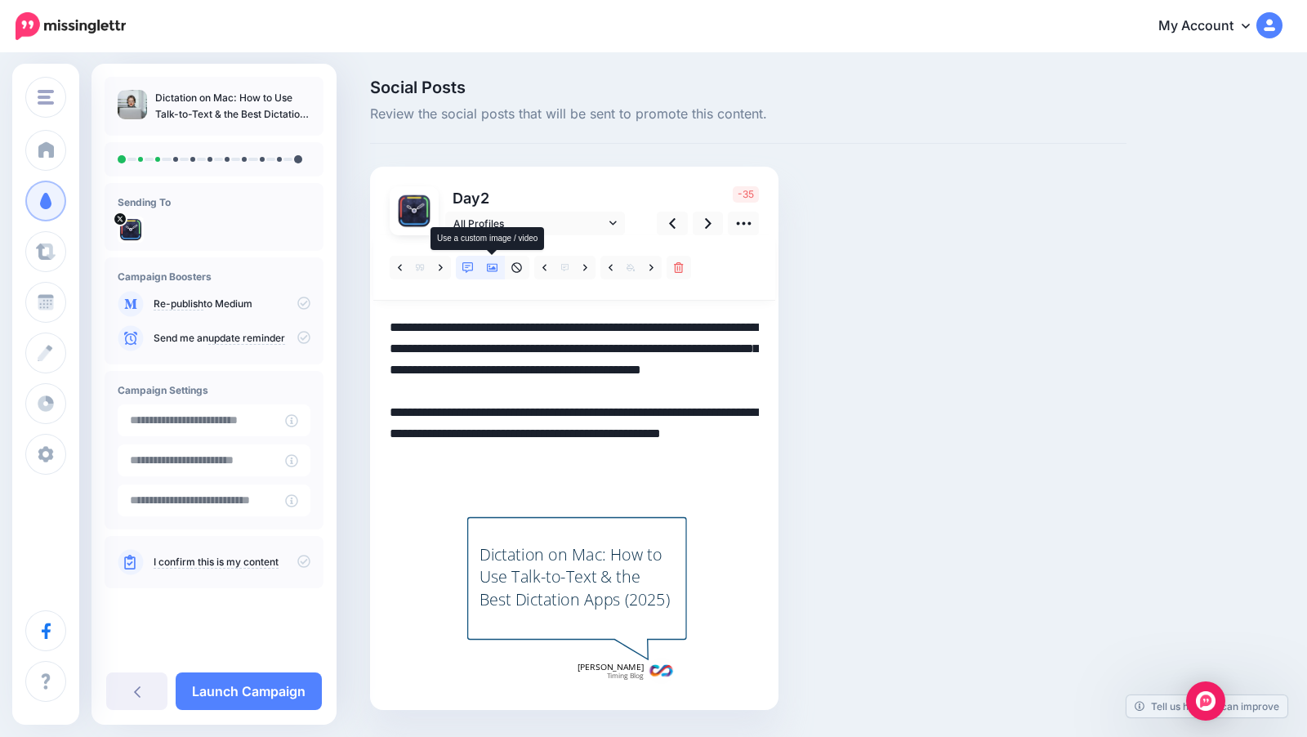
click at [492, 269] on icon at bounding box center [492, 268] width 11 height 8
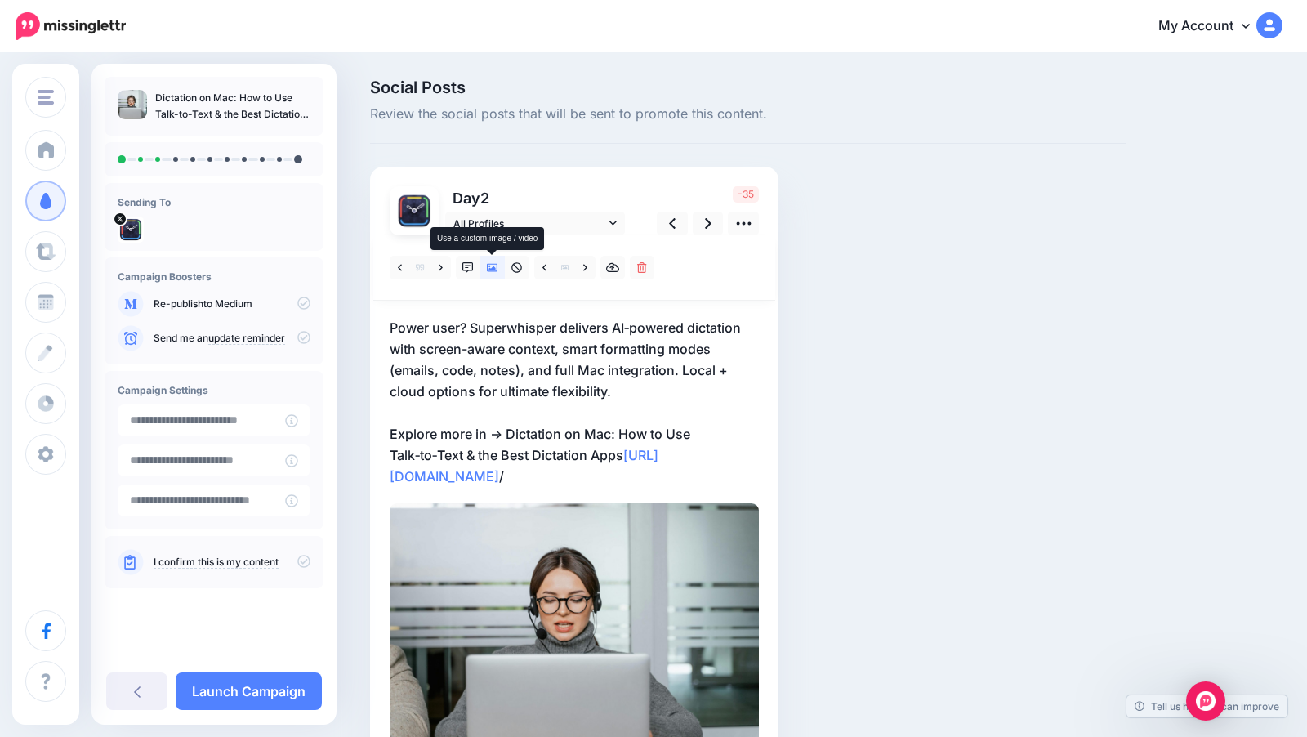
click at [492, 269] on icon at bounding box center [492, 268] width 11 height 8
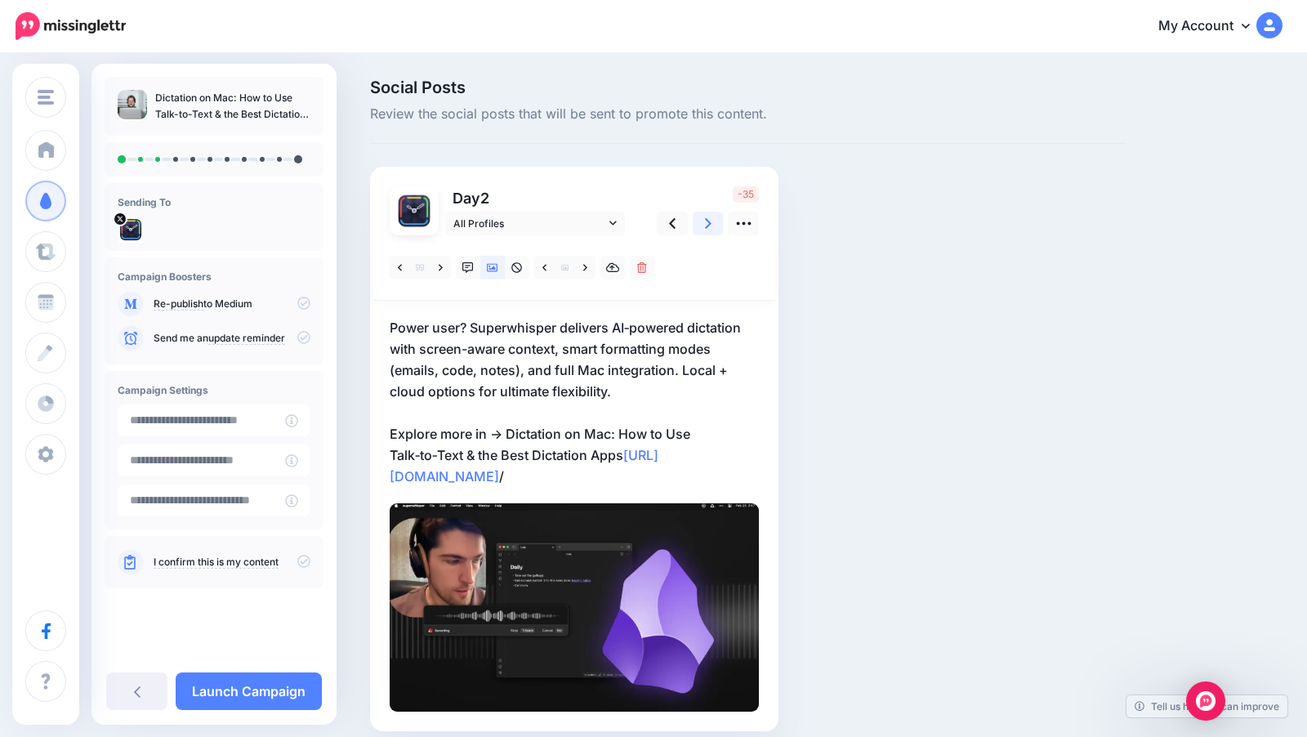
click at [711, 224] on link at bounding box center [708, 224] width 31 height 24
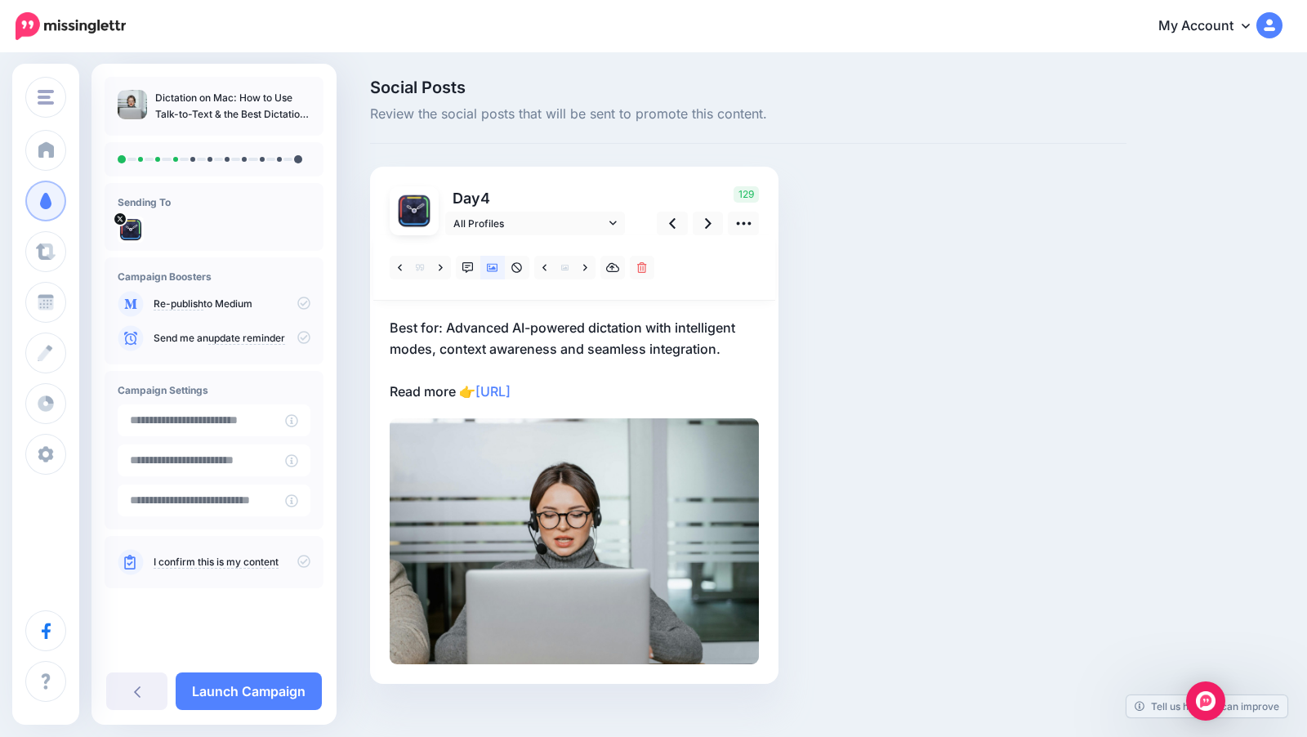
click at [439, 323] on p "Best for: Advanced AI-powered dictation with intelligent modes, context awarene…" at bounding box center [574, 359] width 369 height 85
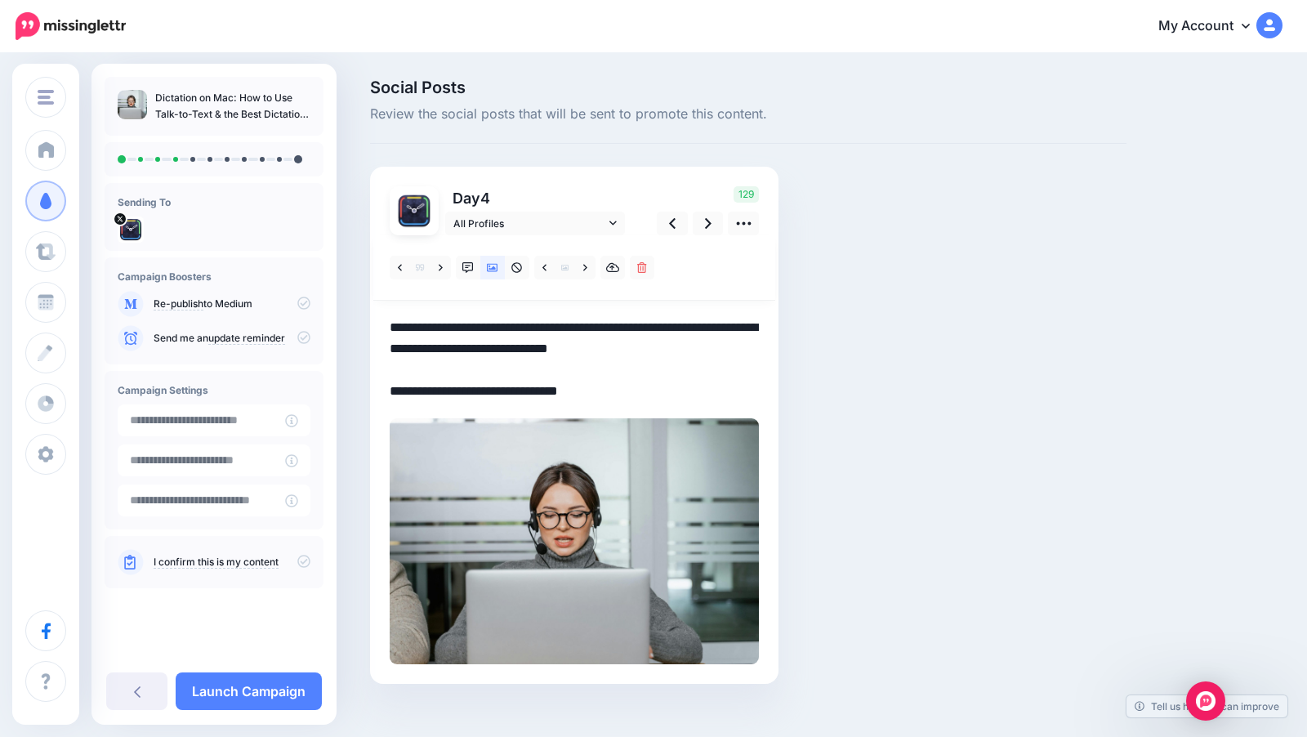
drag, startPoint x: 611, startPoint y: 385, endPoint x: 393, endPoint y: 316, distance: 228.6
click at [393, 316] on div "Combined Shape" at bounding box center [574, 449] width 369 height 429
paste textarea "**********"
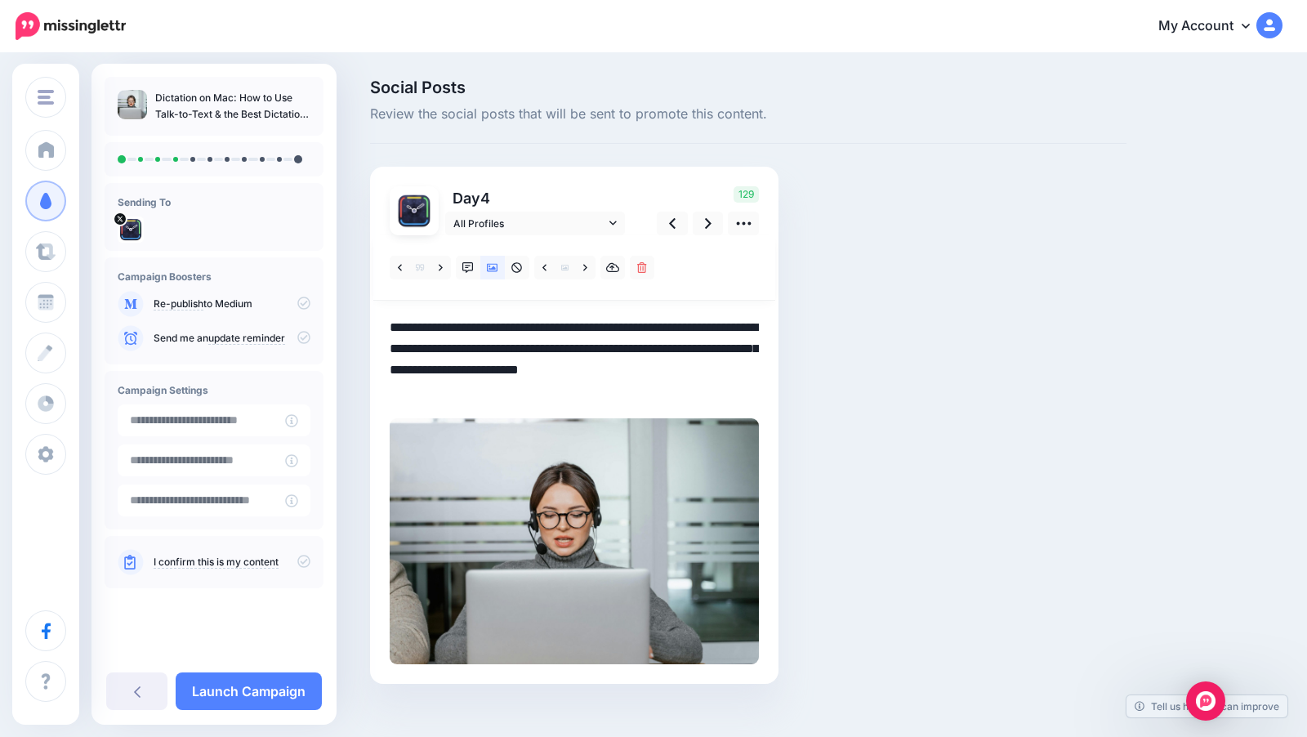
scroll to position [20, 0]
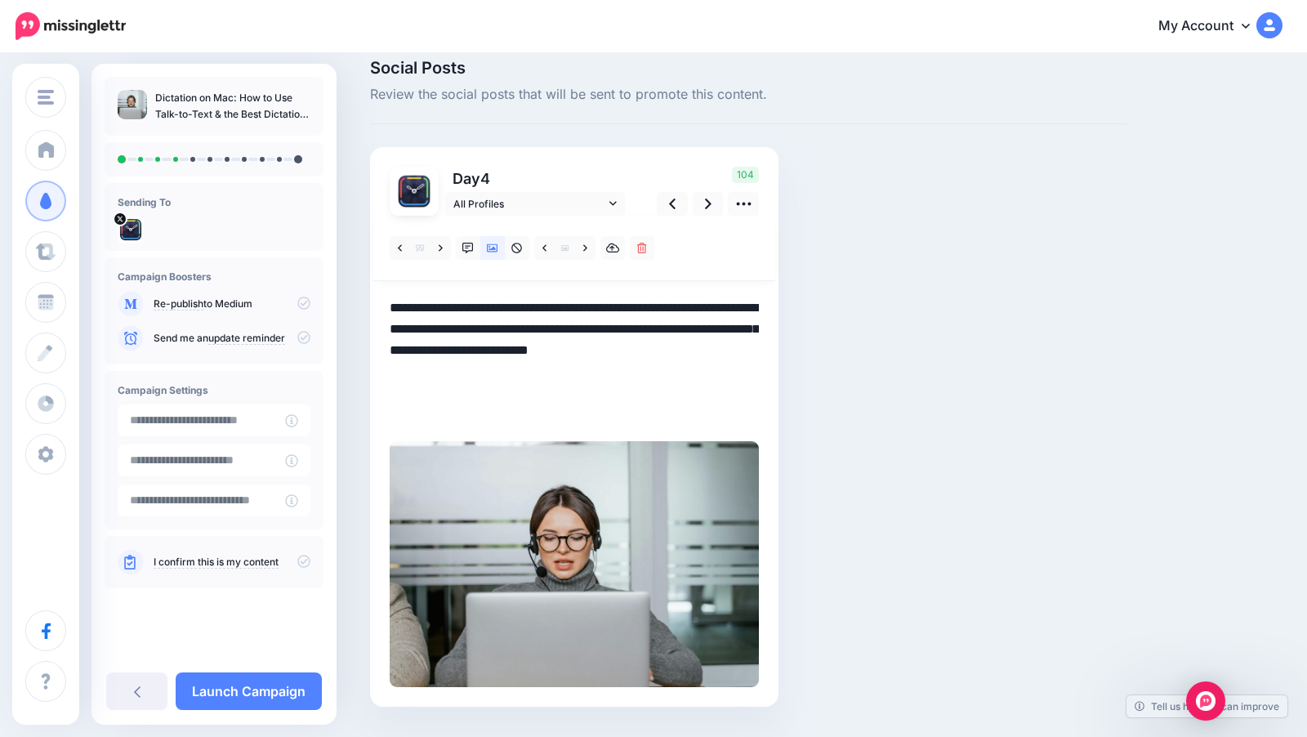
paste textarea "**********"
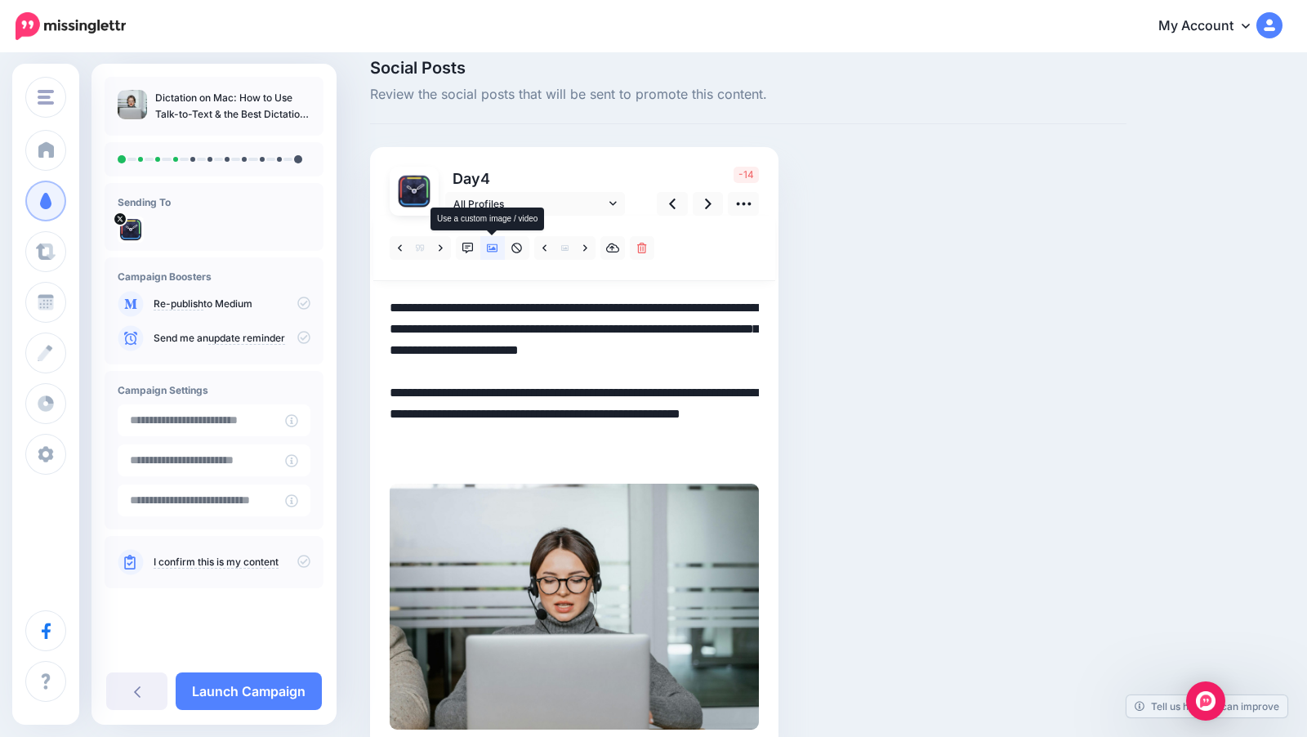
click at [488, 245] on icon at bounding box center [492, 248] width 11 height 8
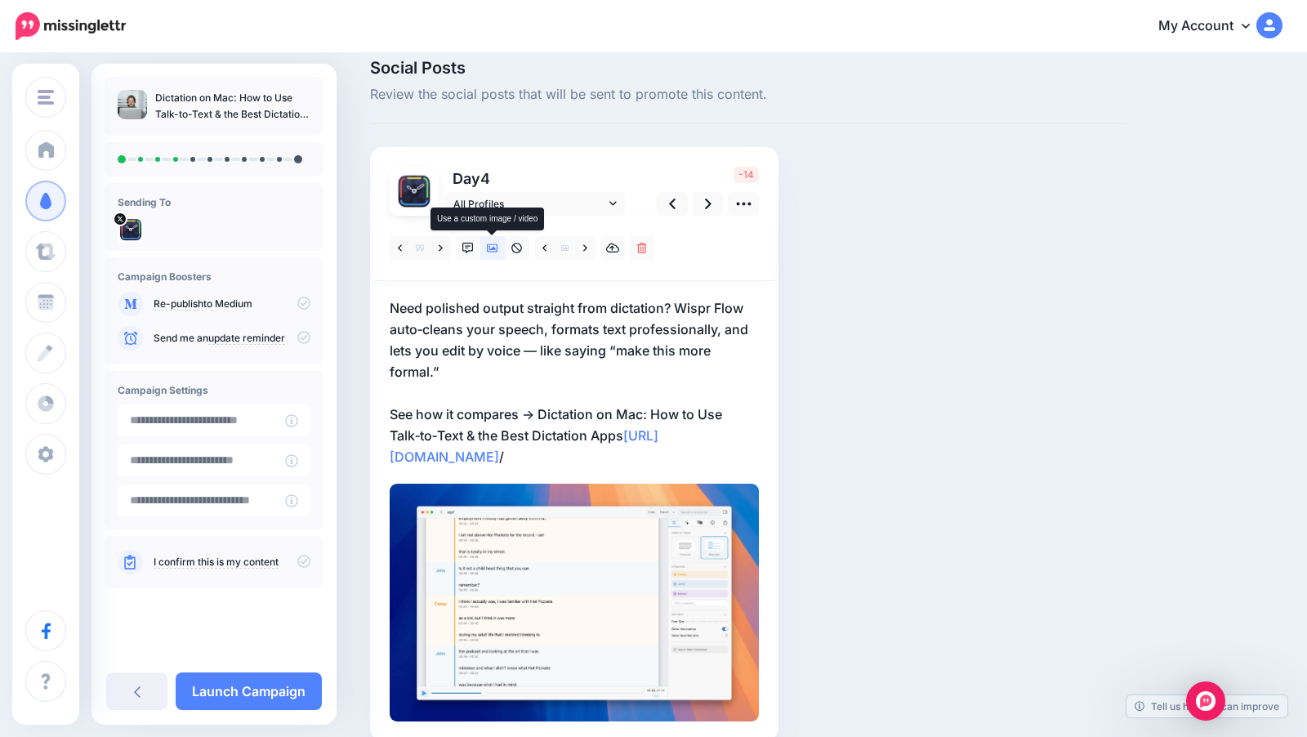
click at [488, 245] on icon at bounding box center [492, 248] width 11 height 8
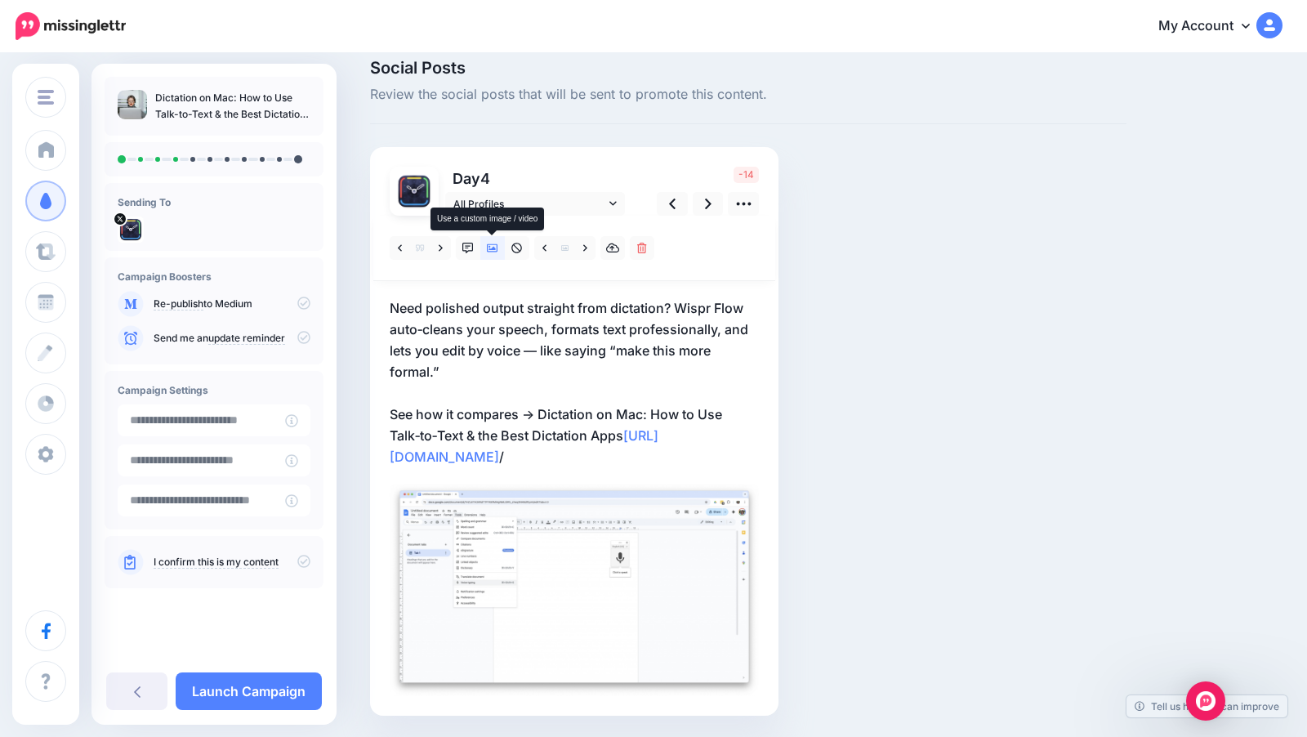
click at [488, 245] on icon at bounding box center [492, 248] width 11 height 8
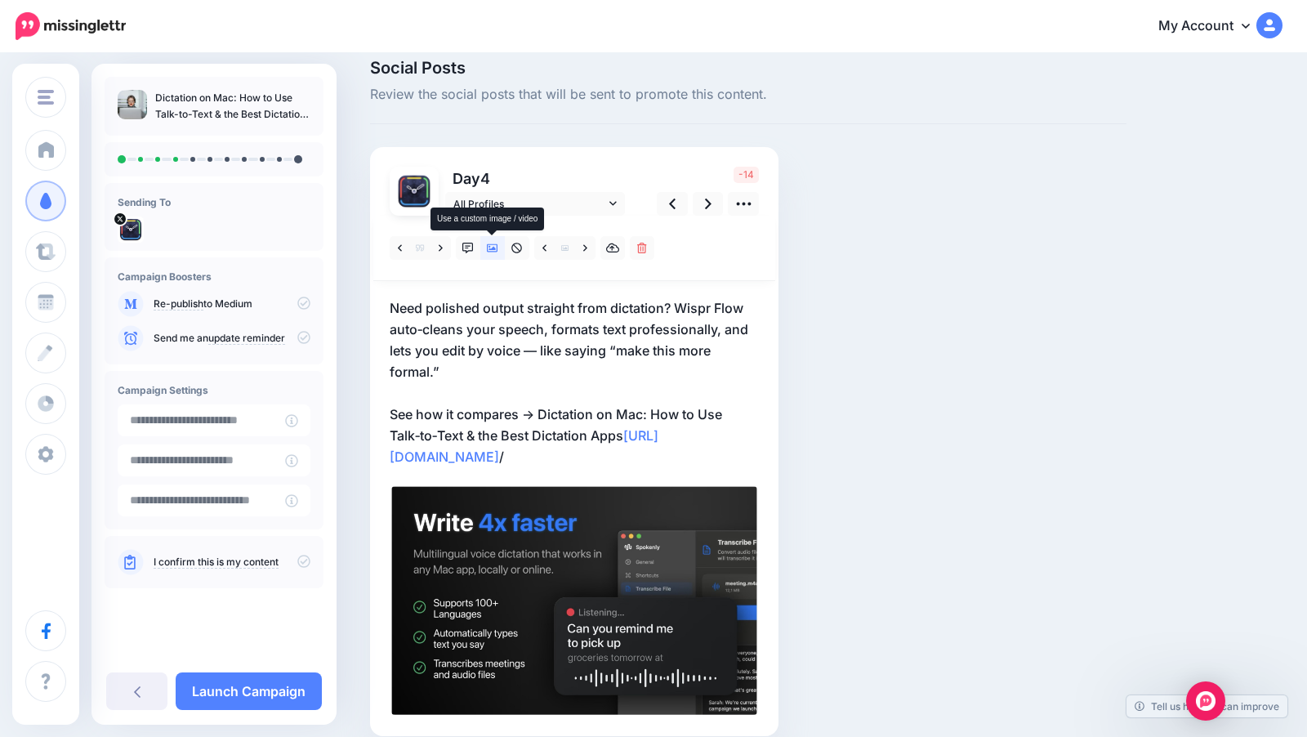
click at [488, 245] on icon at bounding box center [492, 248] width 11 height 8
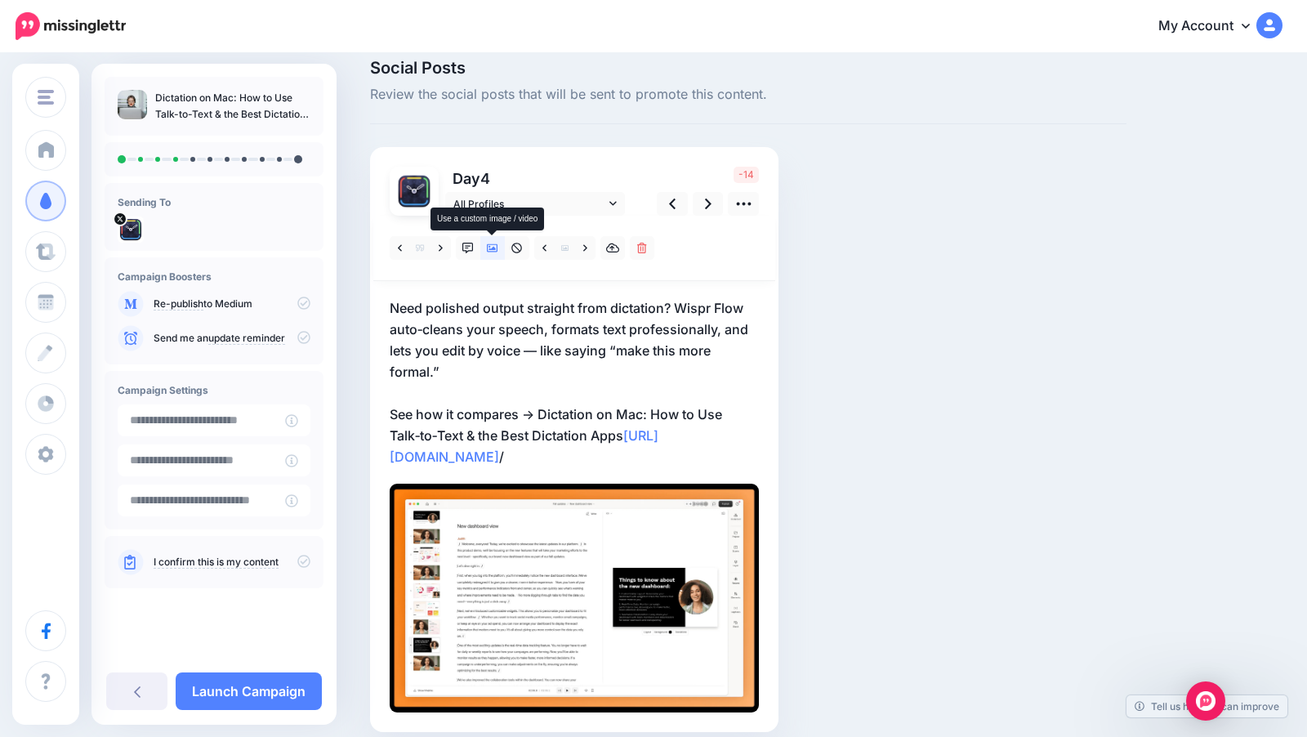
click at [488, 245] on icon at bounding box center [492, 248] width 11 height 8
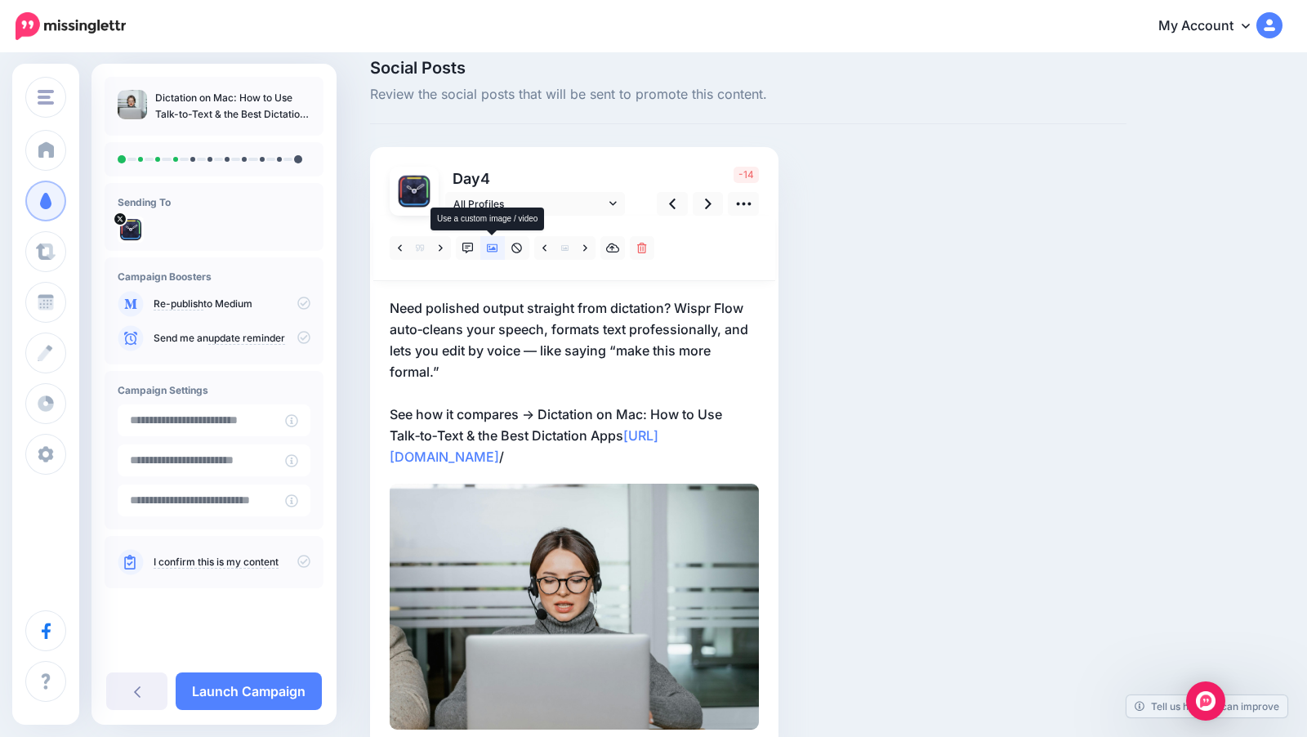
click at [488, 245] on icon at bounding box center [492, 248] width 11 height 8
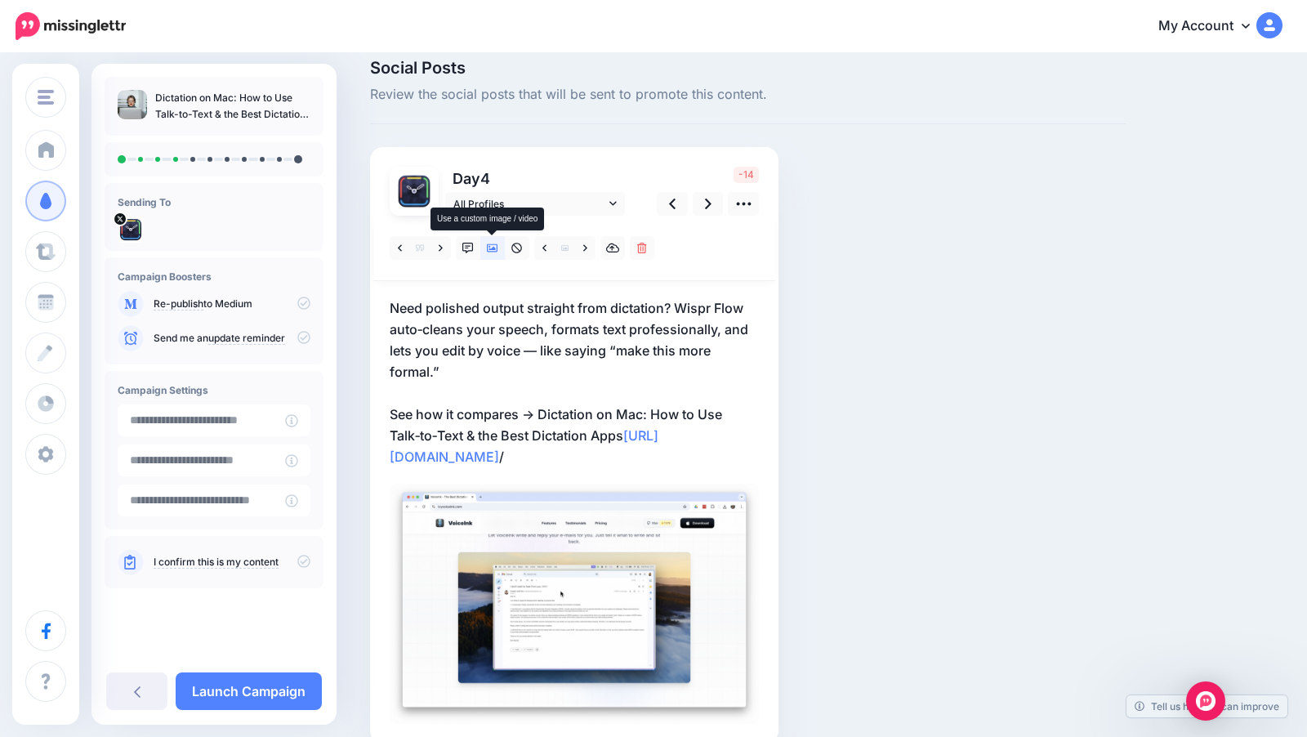
click at [488, 245] on icon at bounding box center [492, 248] width 11 height 8
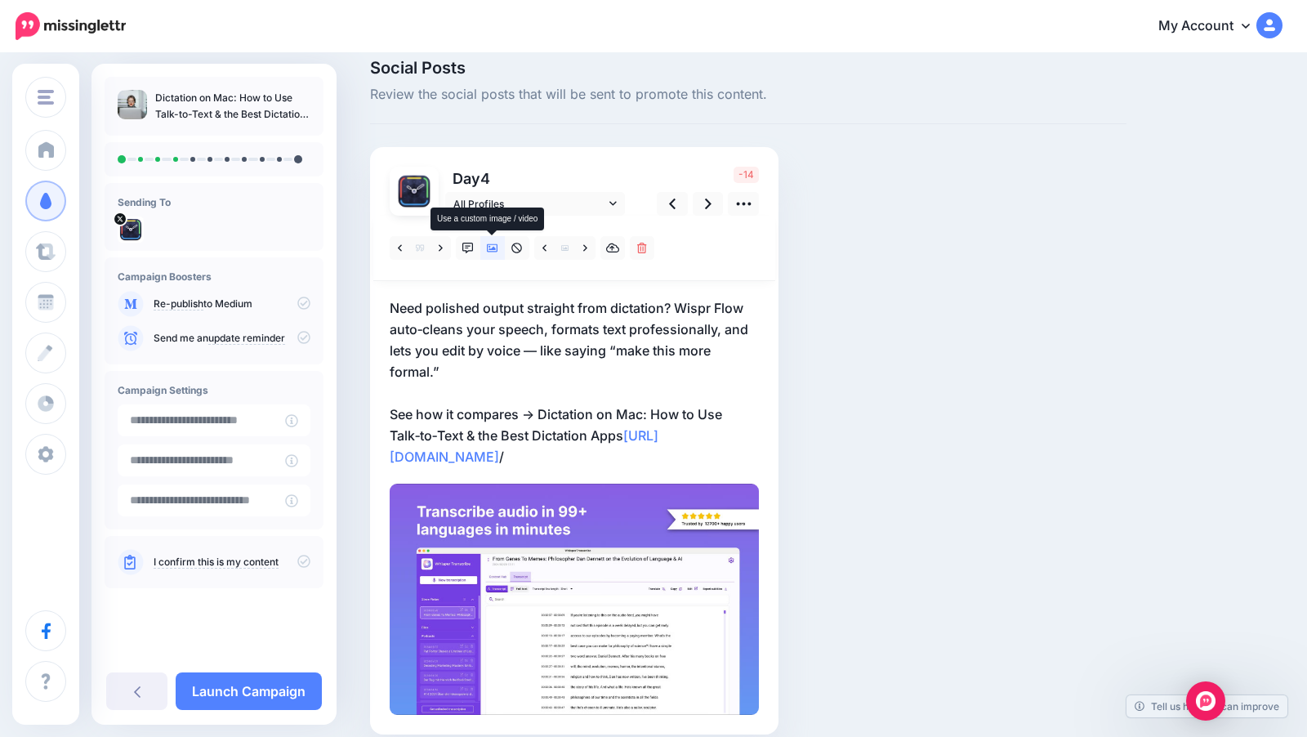
click at [488, 245] on icon at bounding box center [492, 248] width 11 height 8
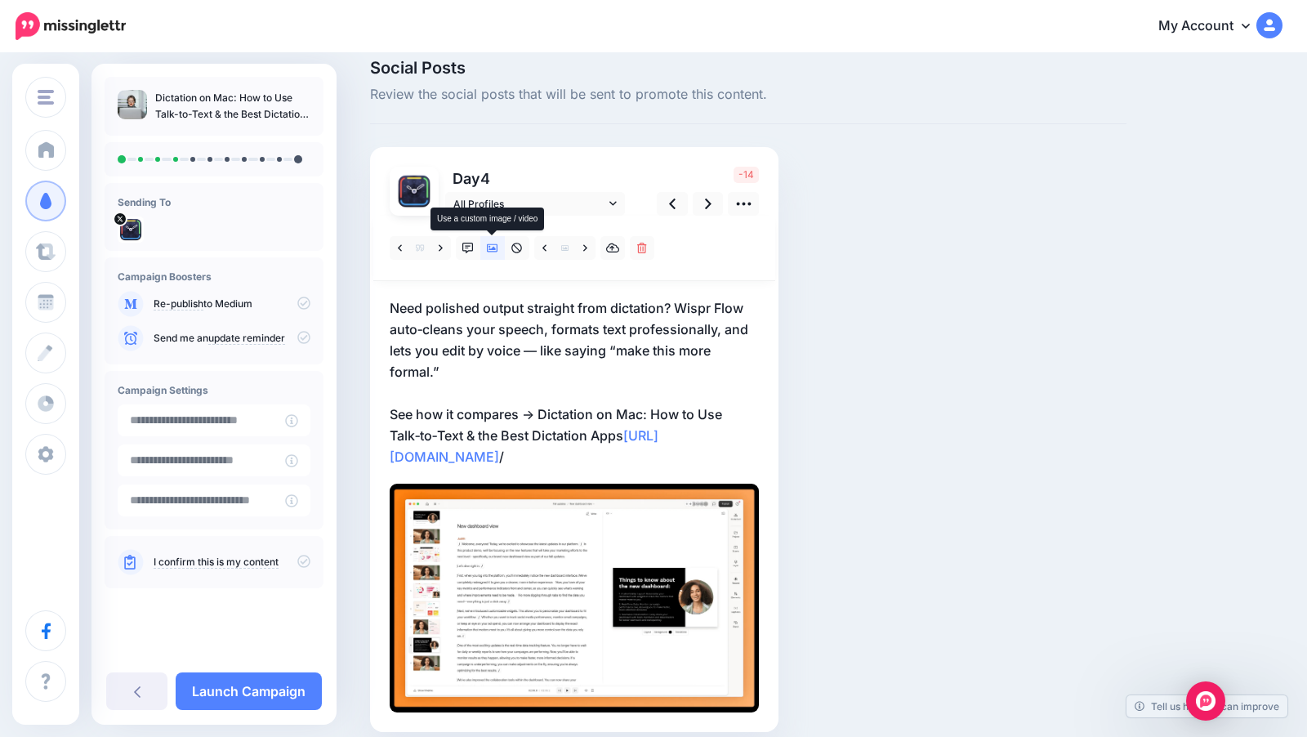
click at [488, 245] on icon at bounding box center [492, 248] width 11 height 8
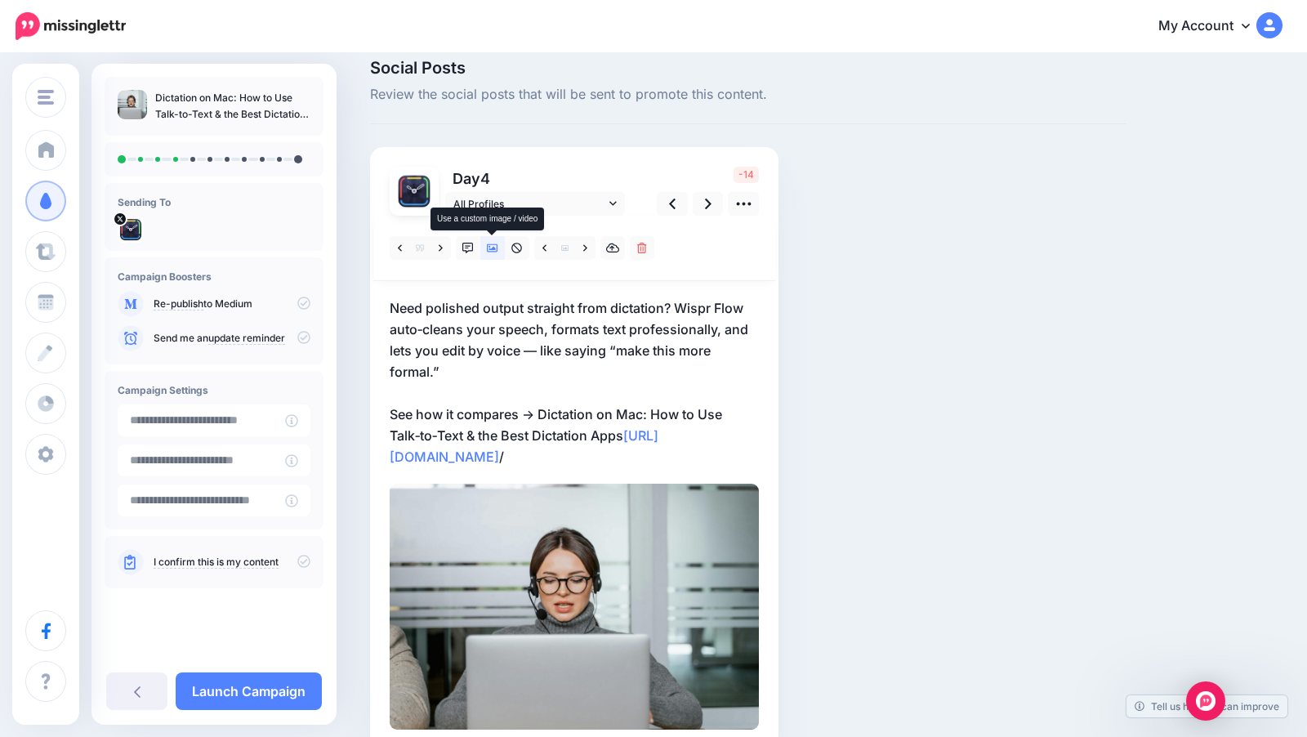
click at [488, 245] on icon at bounding box center [492, 248] width 11 height 8
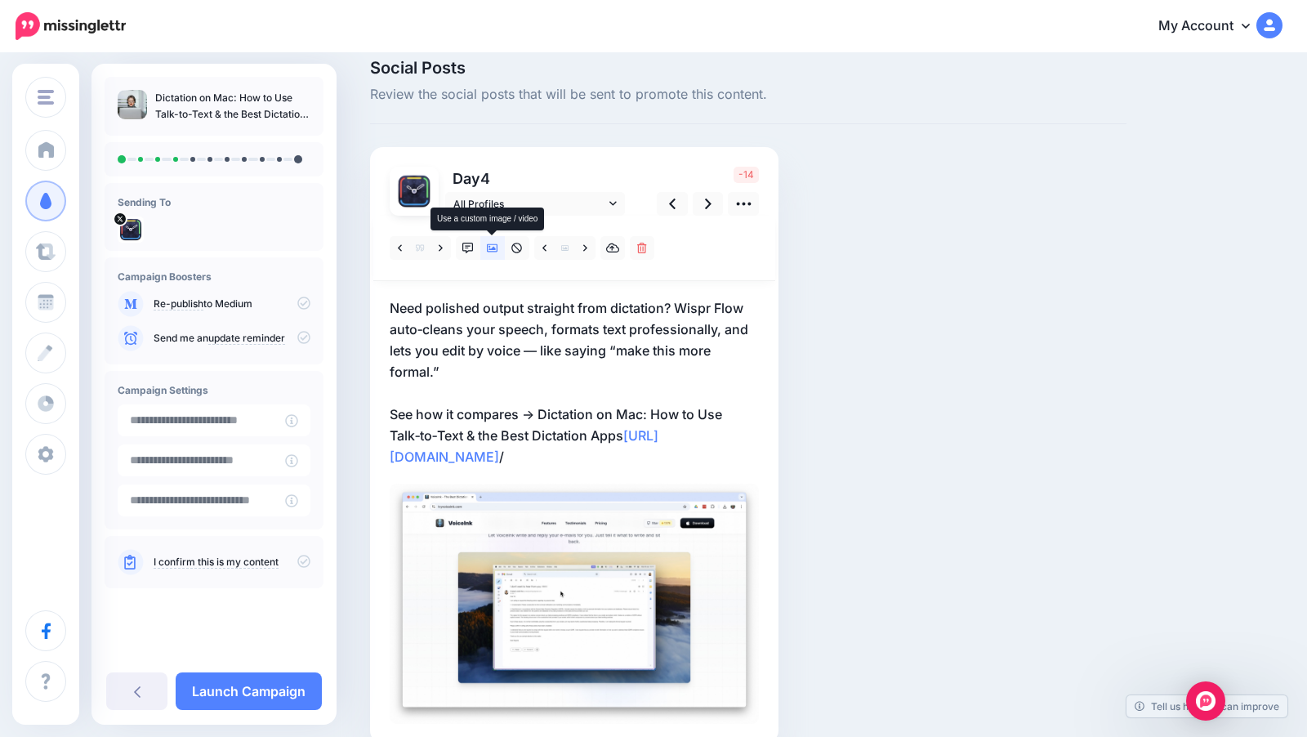
click at [488, 245] on icon at bounding box center [492, 248] width 11 height 8
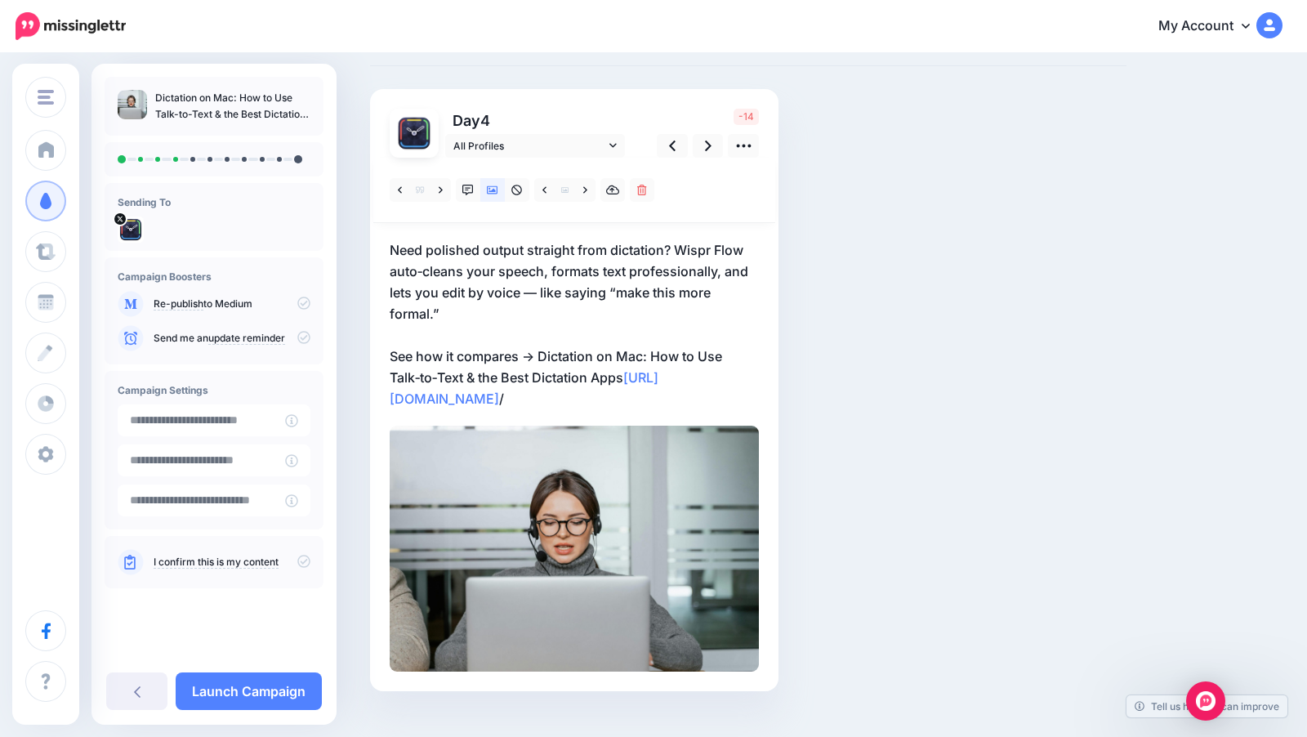
scroll to position [105, 0]
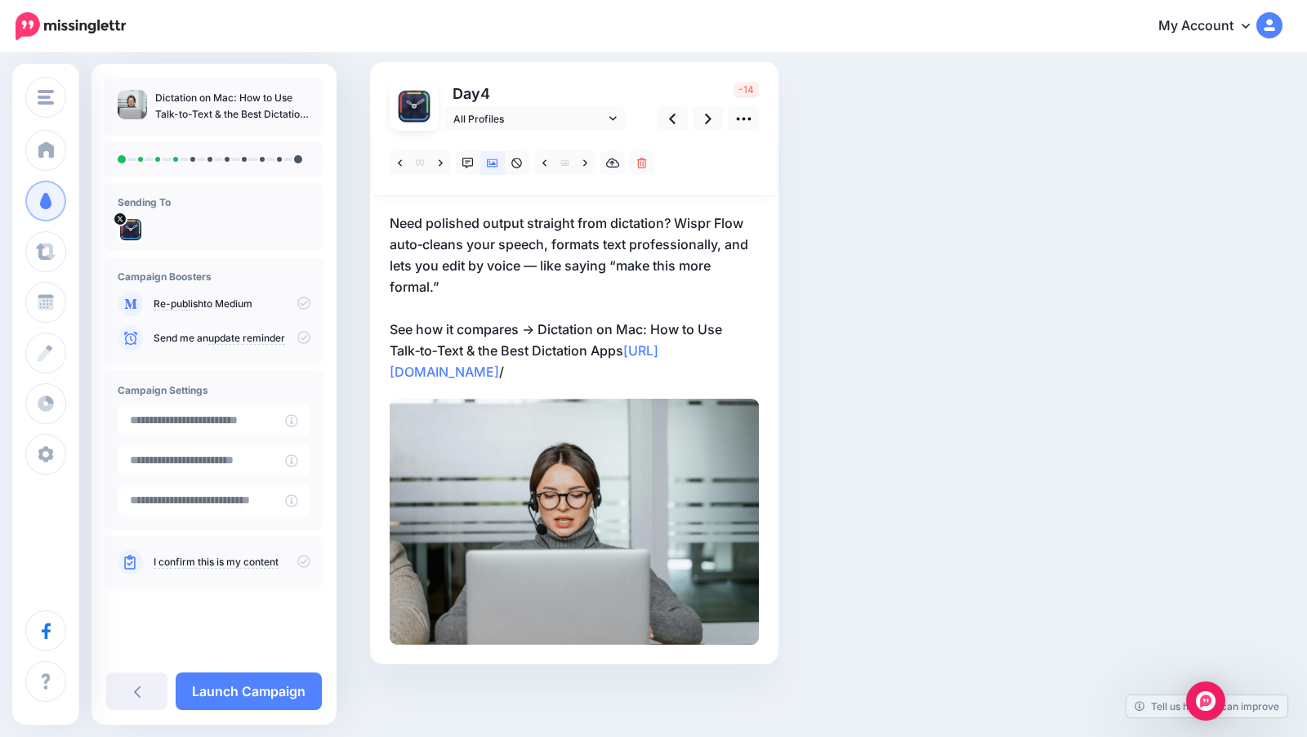
click at [425, 308] on p "Need polished output straight from dictation? Wispr Flow auto‑cleans your speec…" at bounding box center [574, 297] width 369 height 170
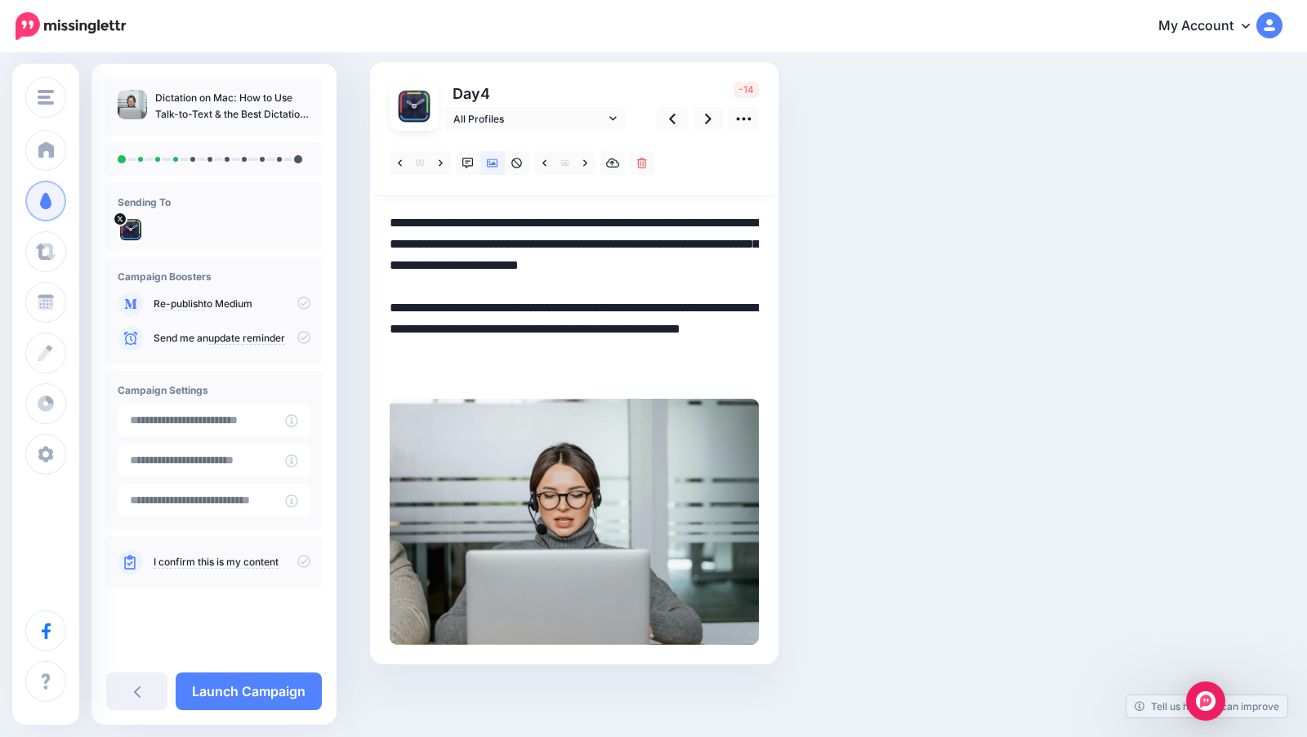
click at [422, 308] on textarea "**********" at bounding box center [574, 297] width 369 height 170
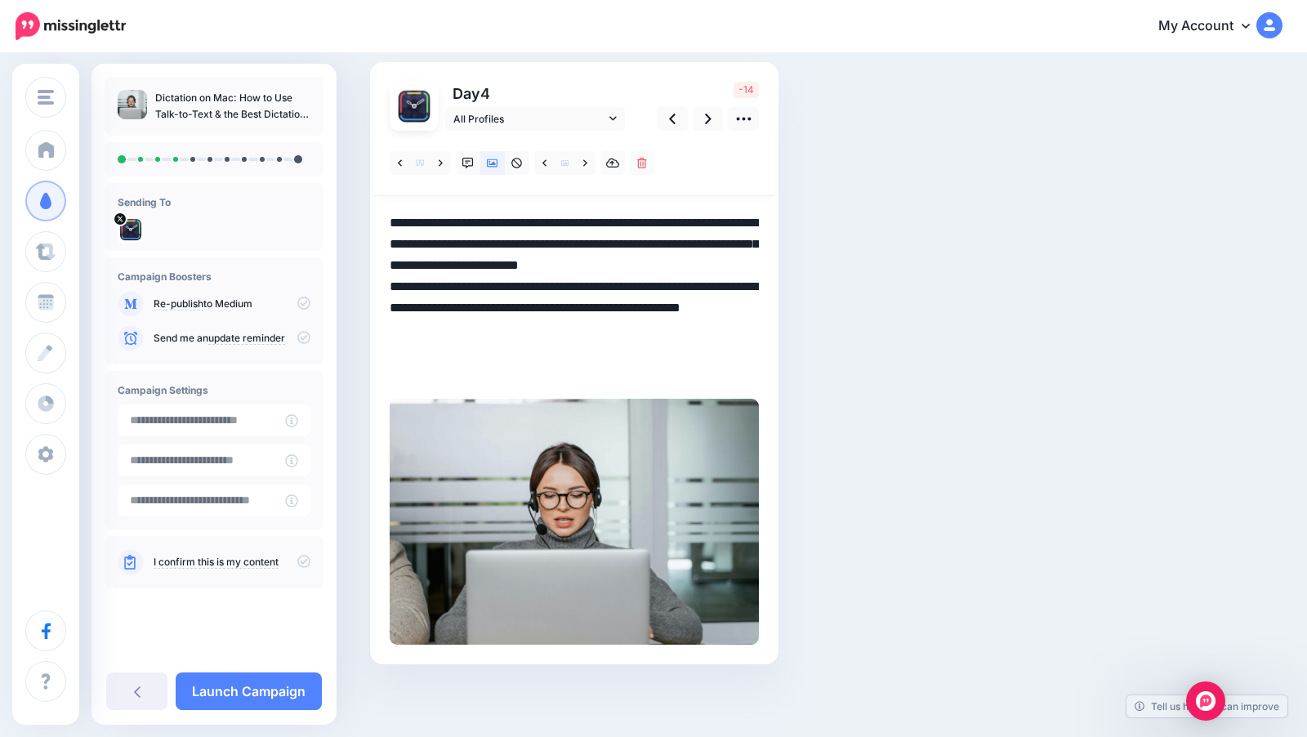
scroll to position [83, 0]
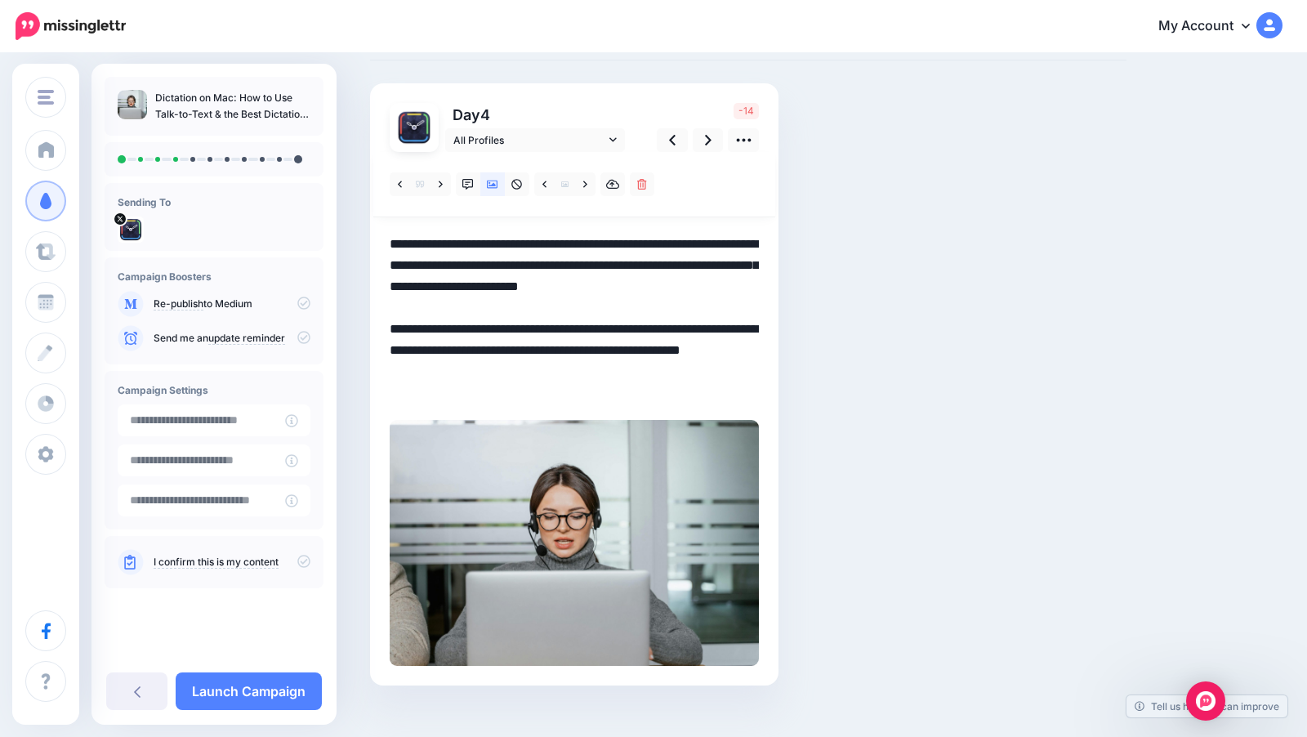
drag, startPoint x: 724, startPoint y: 267, endPoint x: 547, endPoint y: 268, distance: 176.4
click at [547, 268] on textarea "**********" at bounding box center [574, 319] width 369 height 170
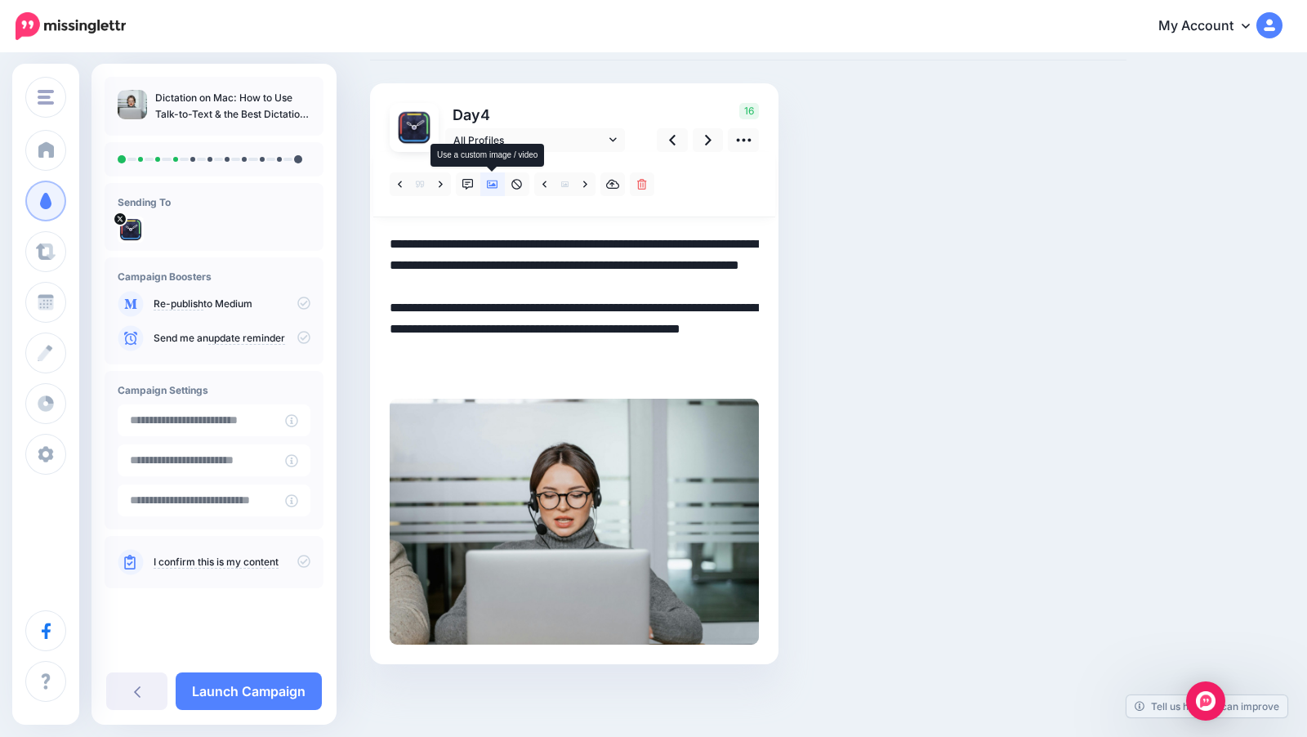
click at [495, 184] on icon at bounding box center [492, 184] width 11 height 8
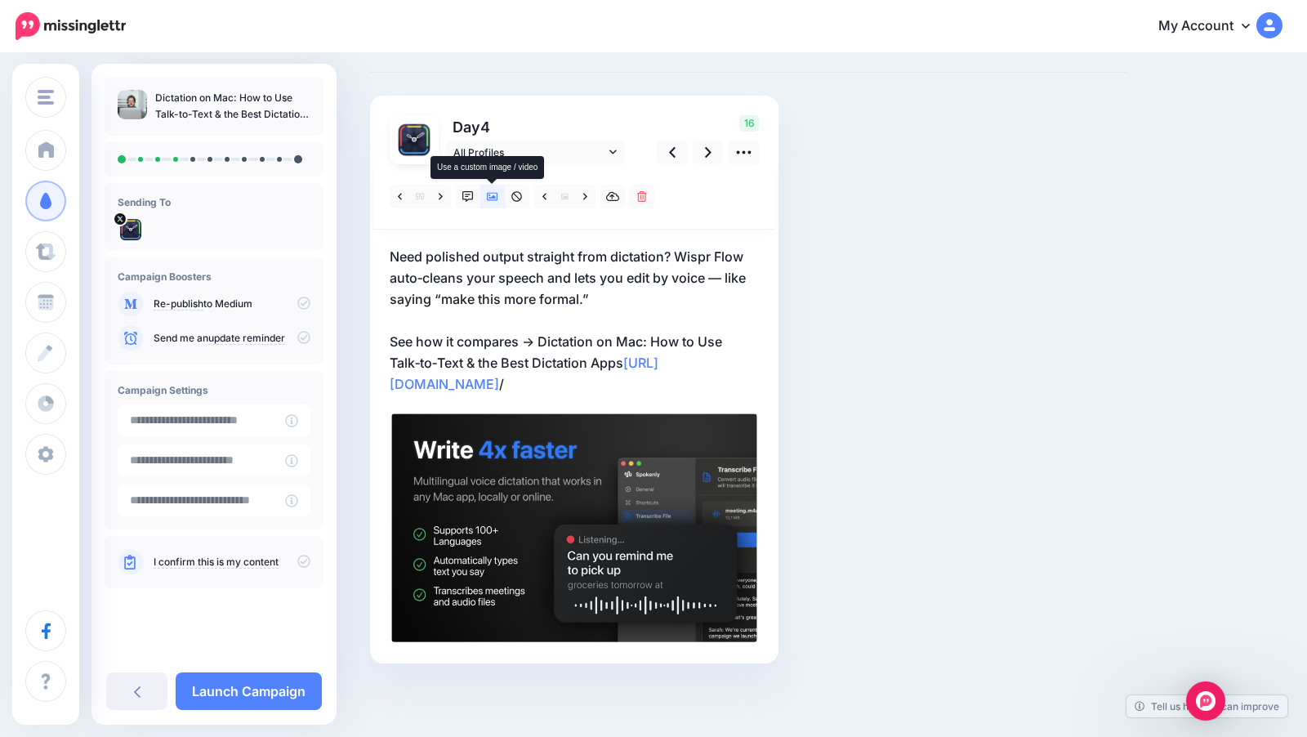
scroll to position [70, 0]
click at [494, 198] on icon at bounding box center [492, 198] width 11 height 8
click at [494, 195] on icon at bounding box center [492, 197] width 11 height 11
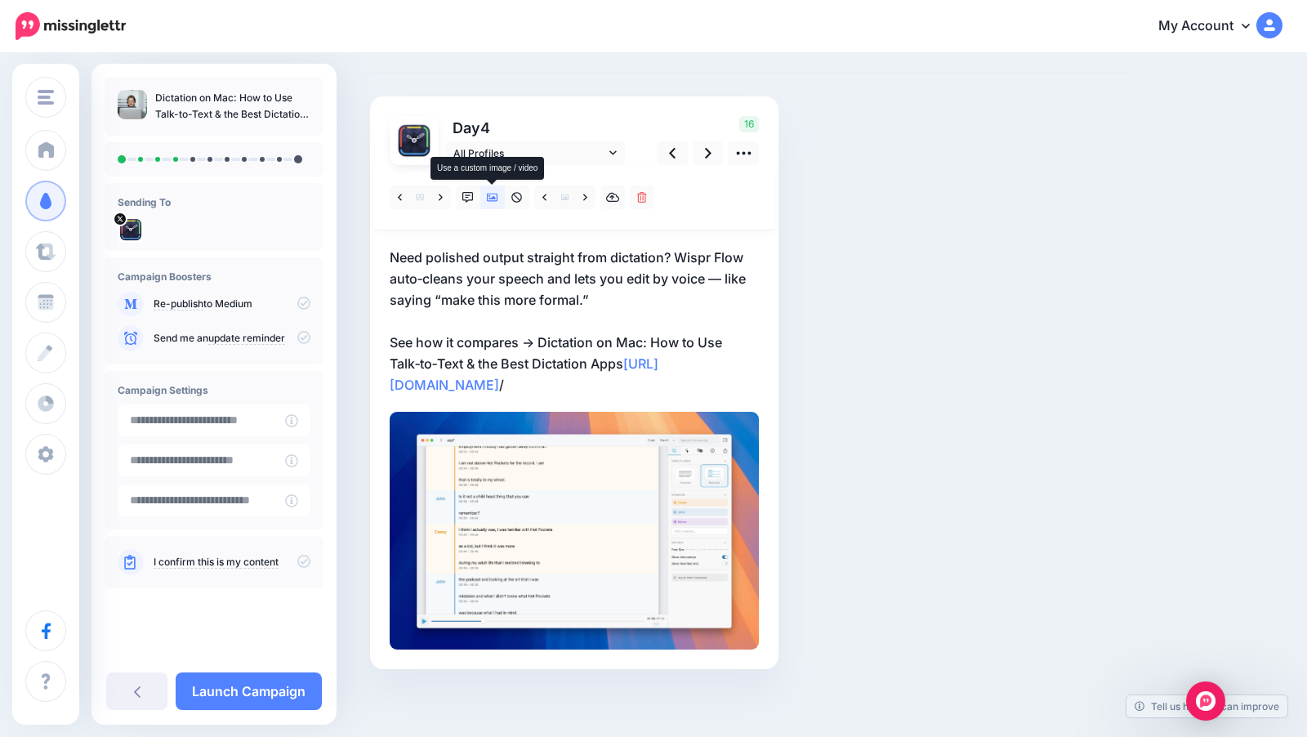
scroll to position [74, 0]
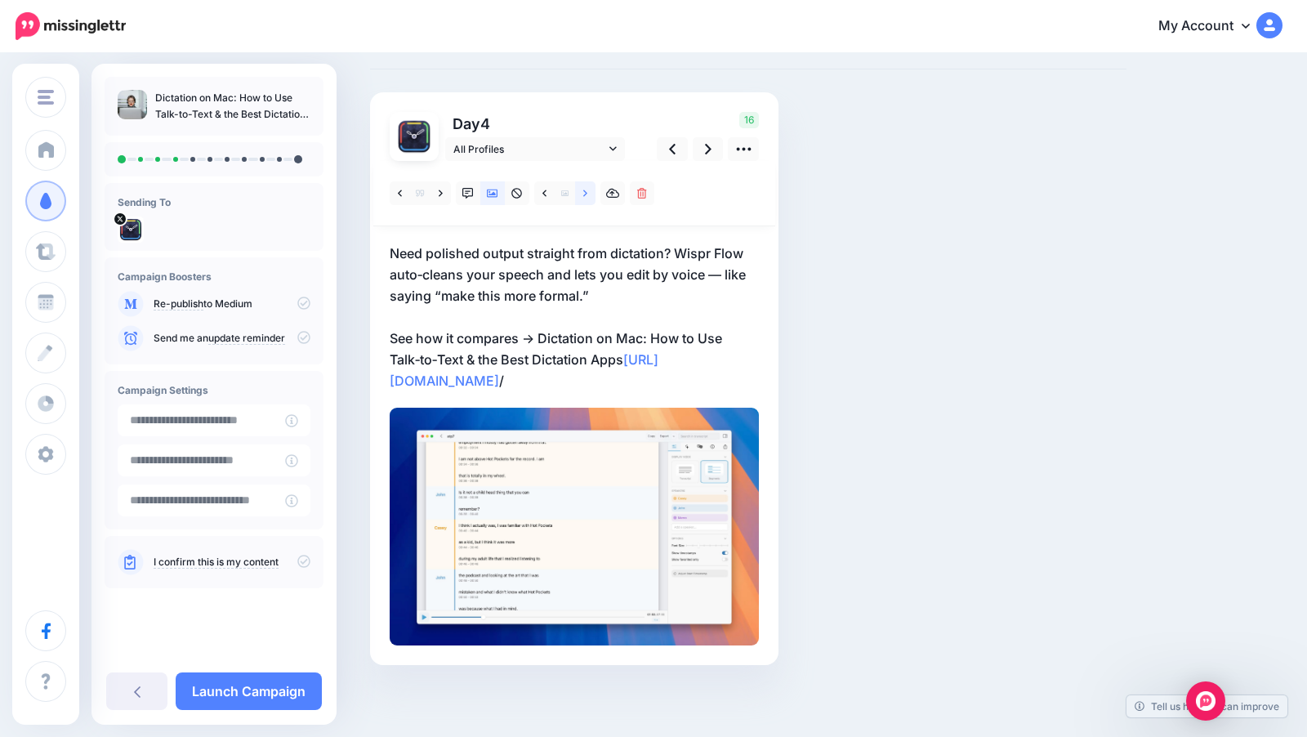
click at [586, 198] on icon at bounding box center [585, 193] width 4 height 11
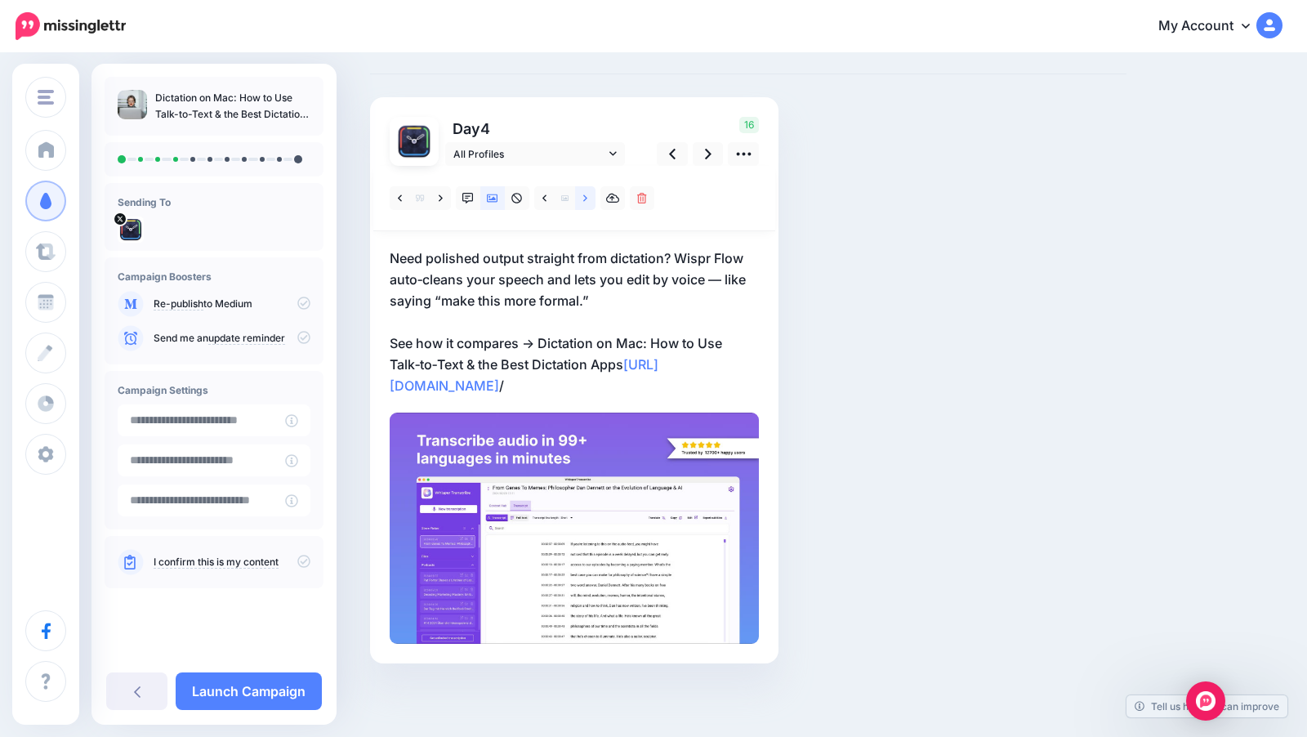
scroll to position [68, 0]
click at [586, 198] on icon at bounding box center [585, 199] width 4 height 7
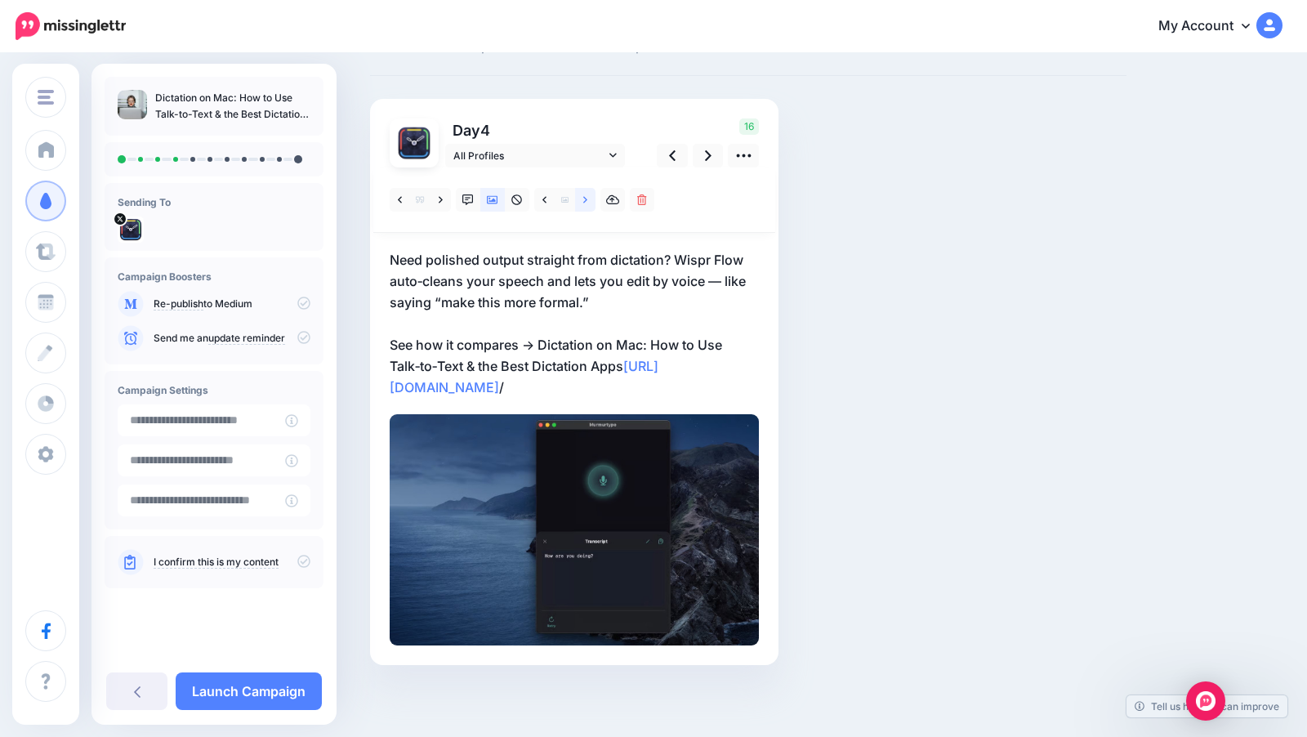
click at [586, 198] on icon at bounding box center [585, 199] width 4 height 7
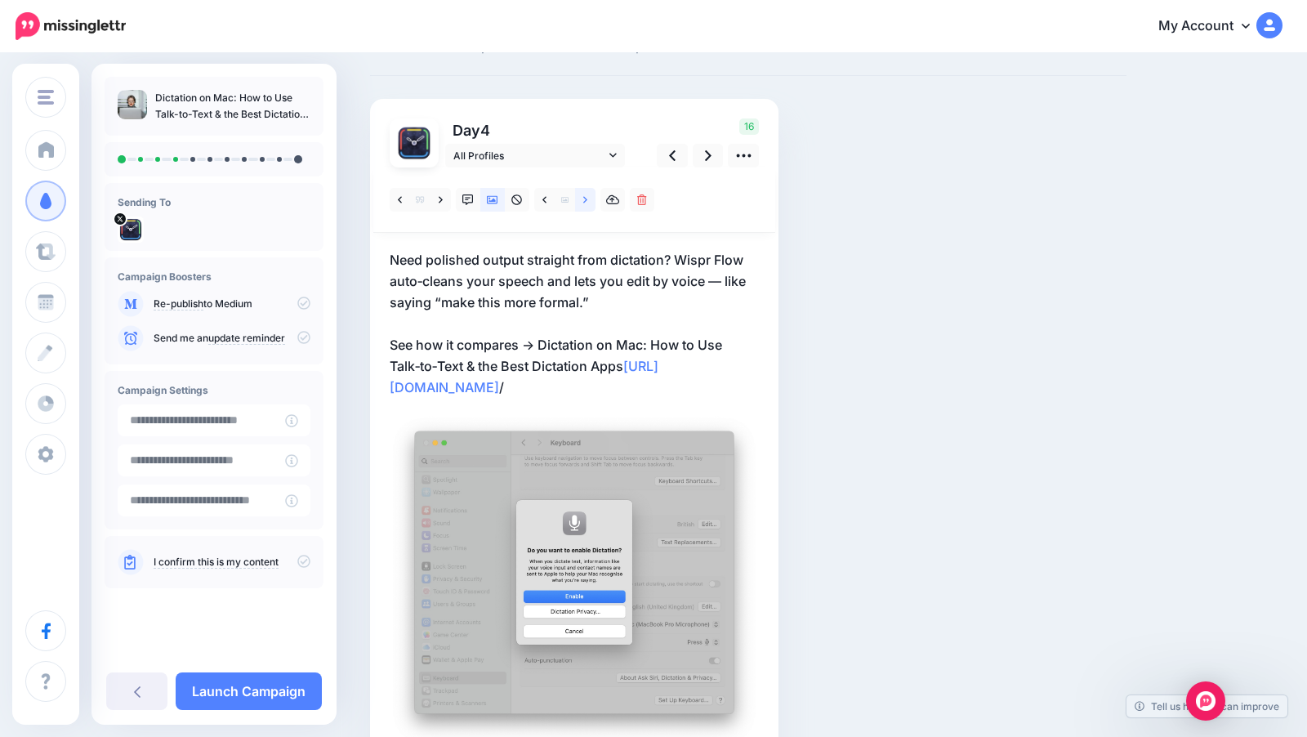
scroll to position [74, 0]
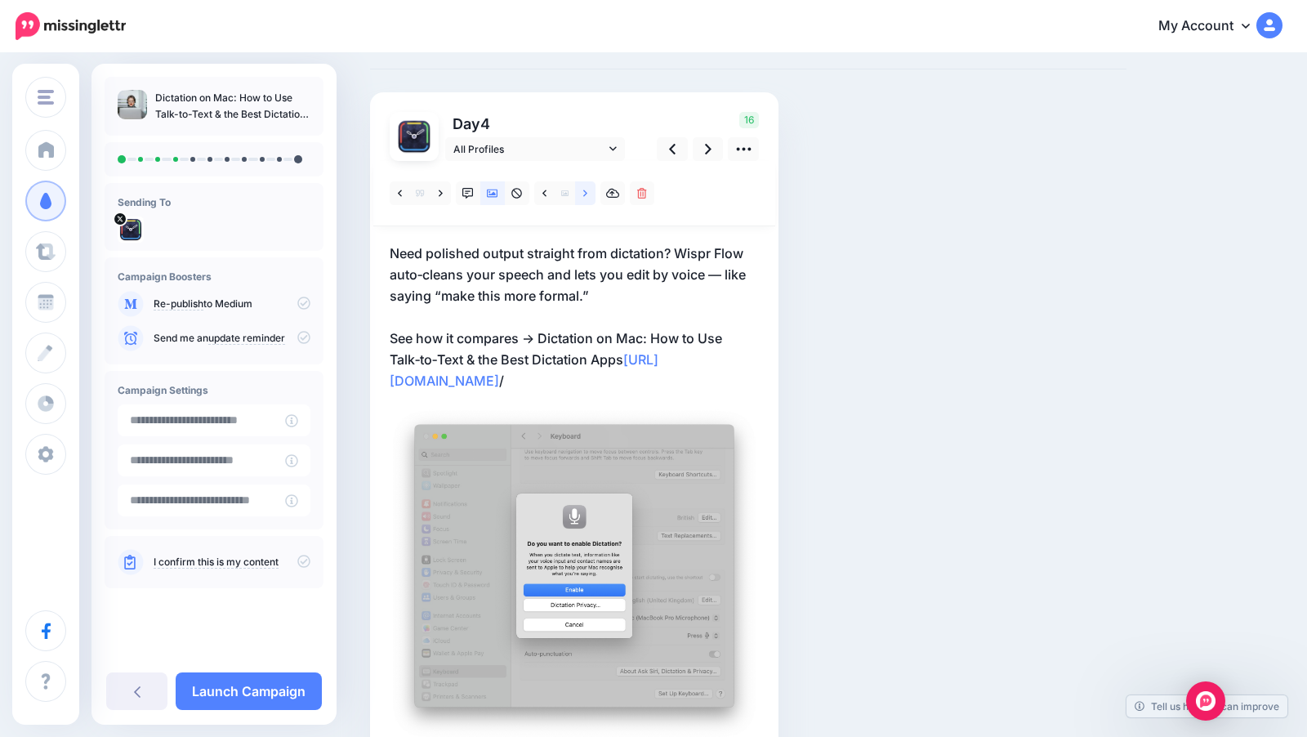
click at [586, 198] on icon at bounding box center [585, 193] width 4 height 11
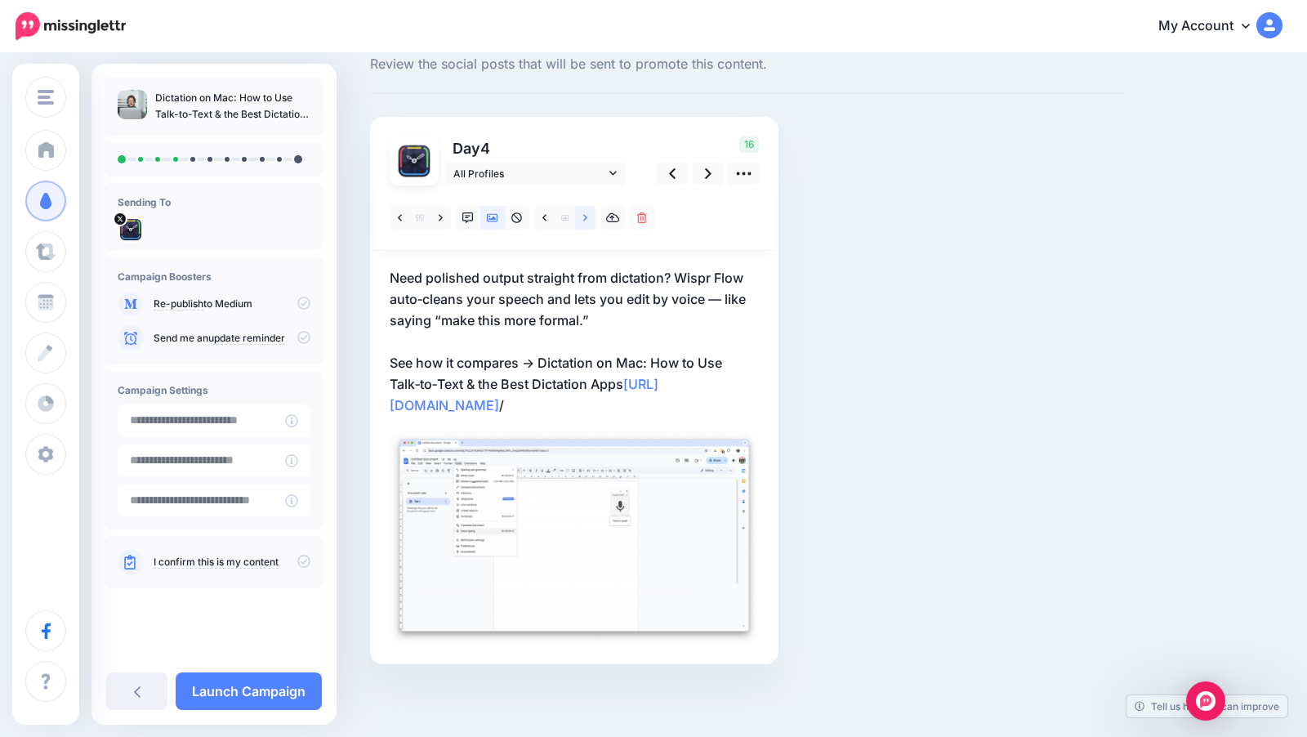
click at [586, 198] on div at bounding box center [574, 217] width 402 height 65
click at [586, 220] on icon at bounding box center [585, 217] width 4 height 11
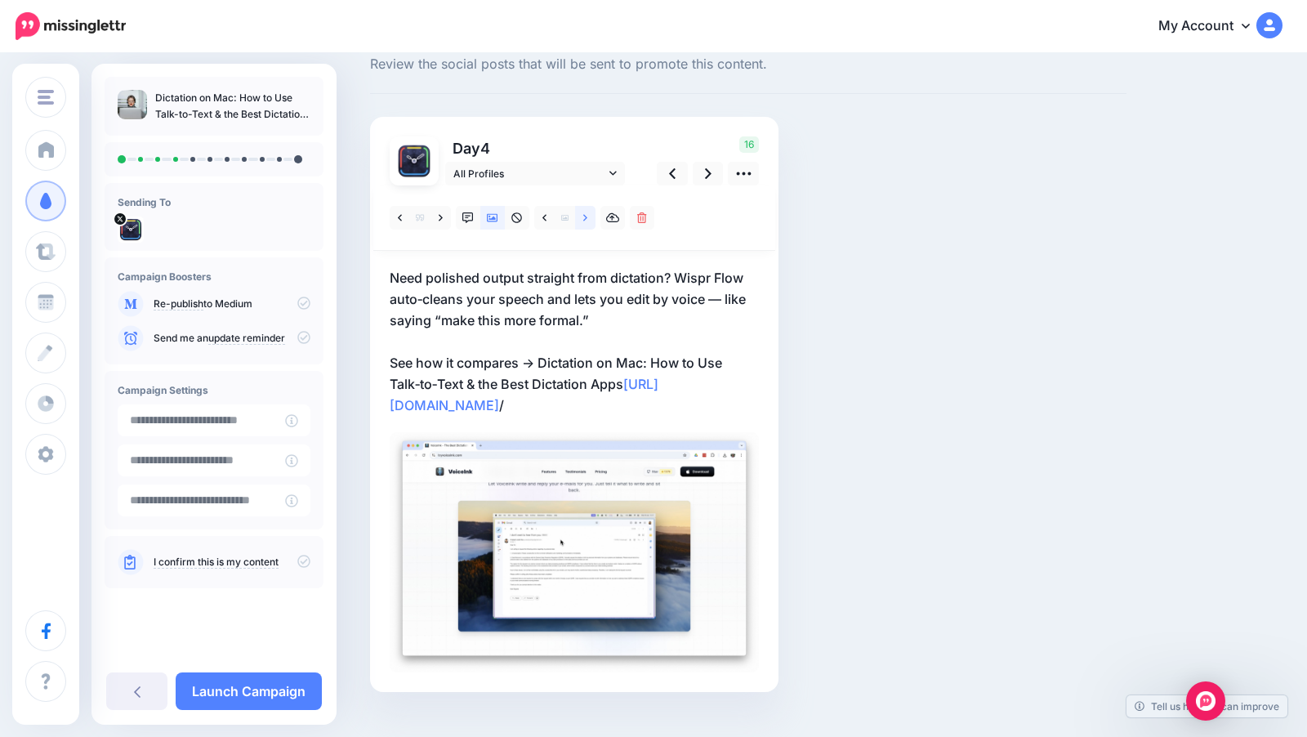
click at [586, 220] on icon at bounding box center [585, 217] width 4 height 11
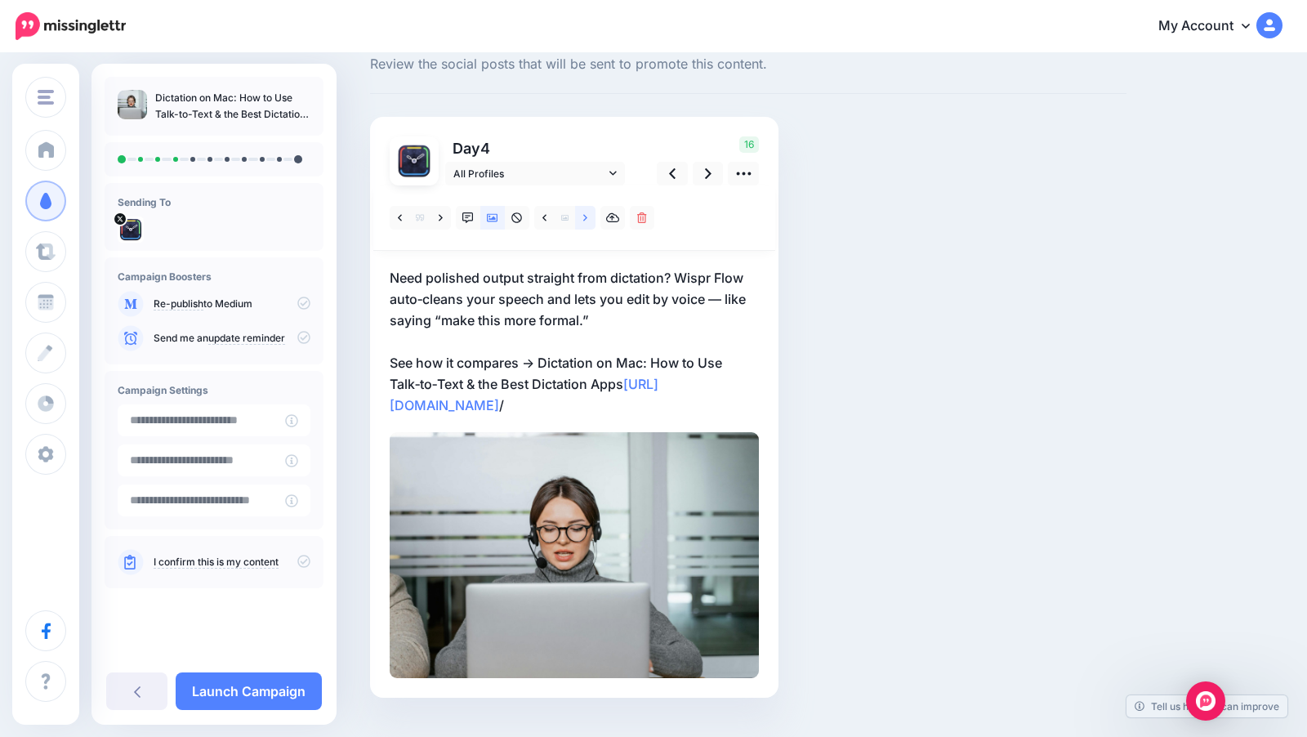
click at [586, 220] on icon at bounding box center [585, 217] width 4 height 11
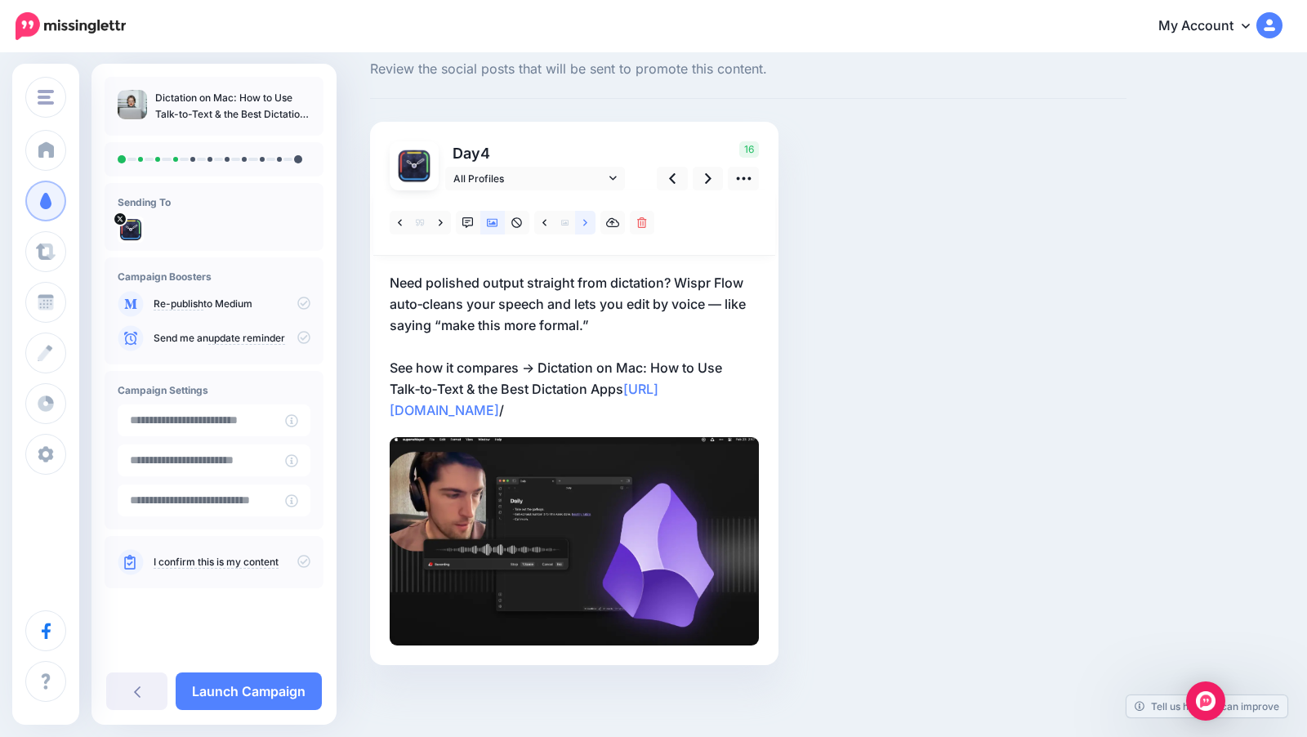
click at [586, 220] on icon at bounding box center [585, 222] width 4 height 11
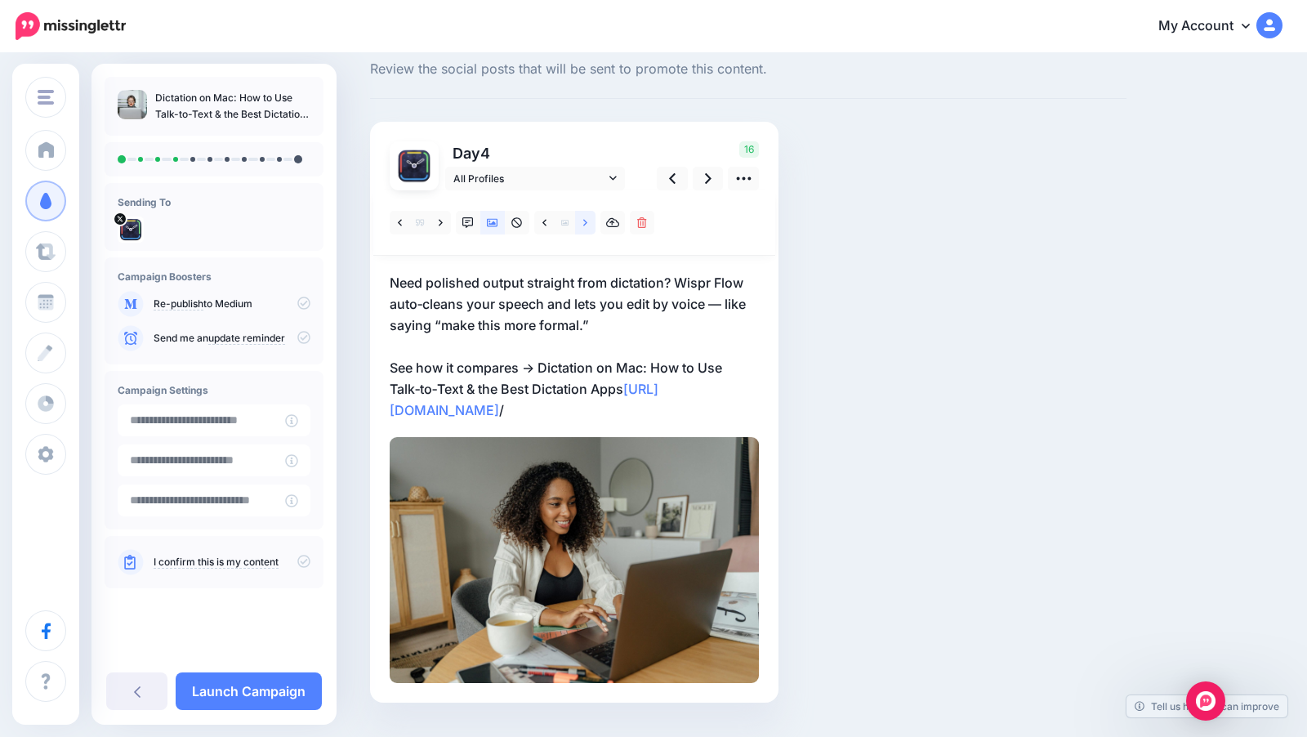
scroll to position [50, 0]
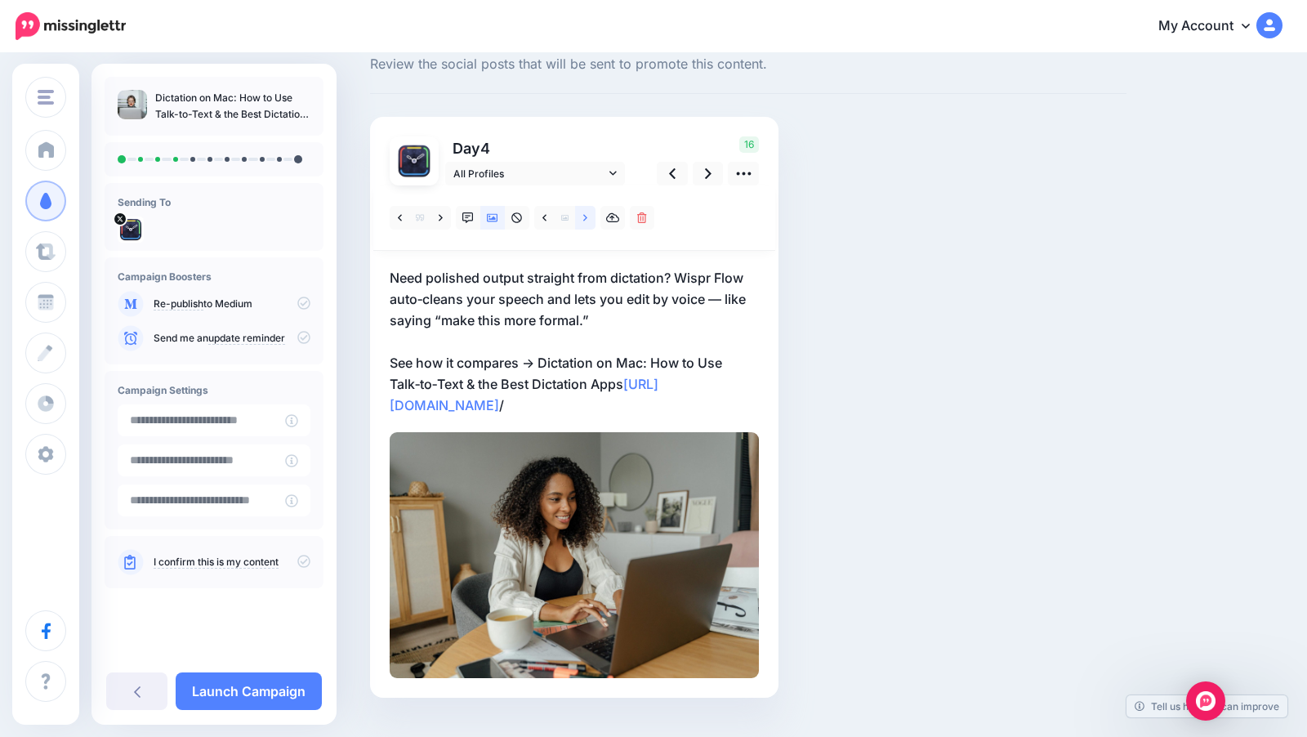
click at [586, 220] on icon at bounding box center [585, 217] width 4 height 11
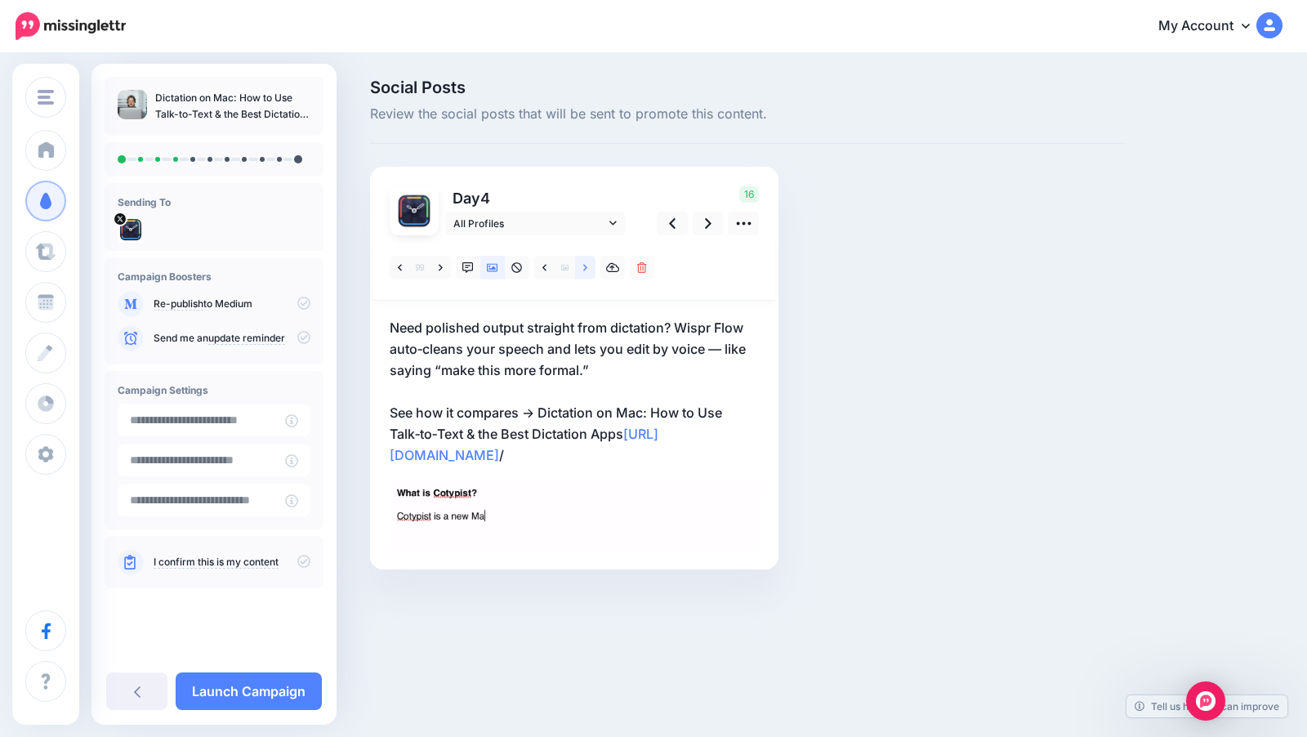
scroll to position [0, 0]
click at [585, 268] on icon at bounding box center [585, 267] width 4 height 7
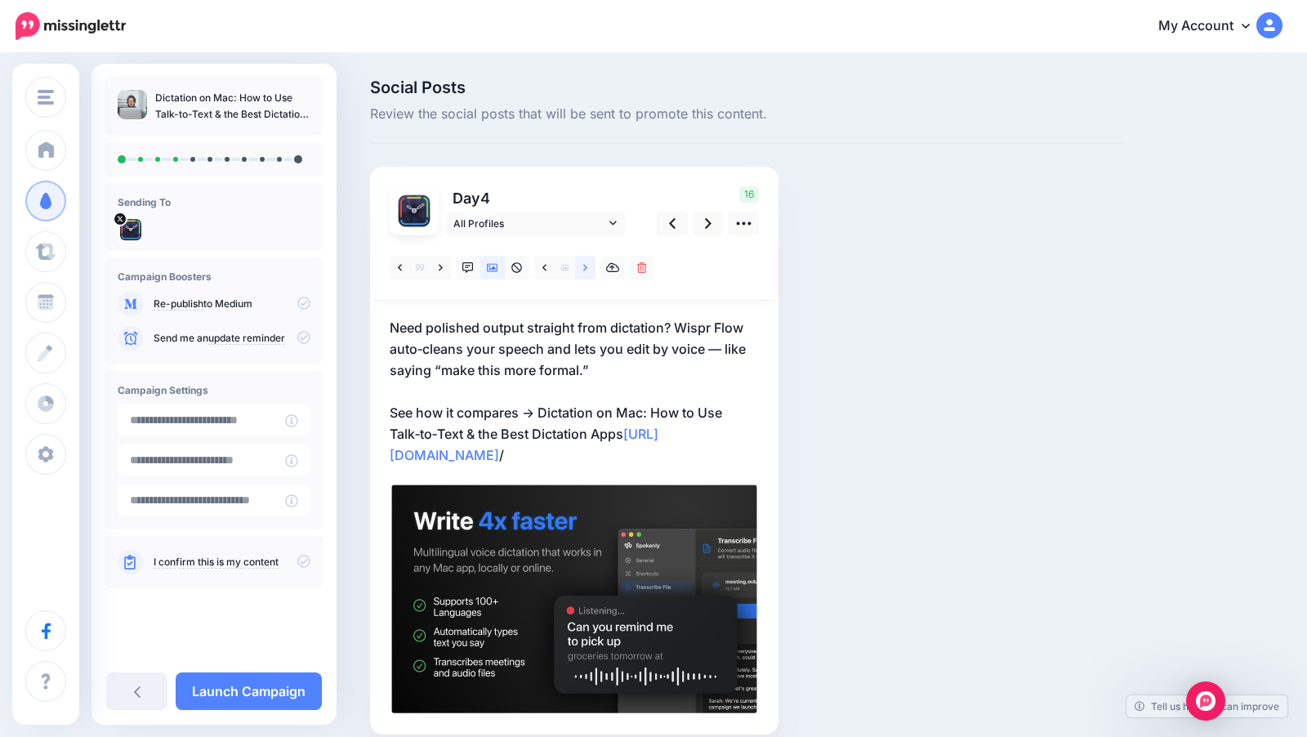
click at [585, 268] on icon at bounding box center [585, 267] width 4 height 7
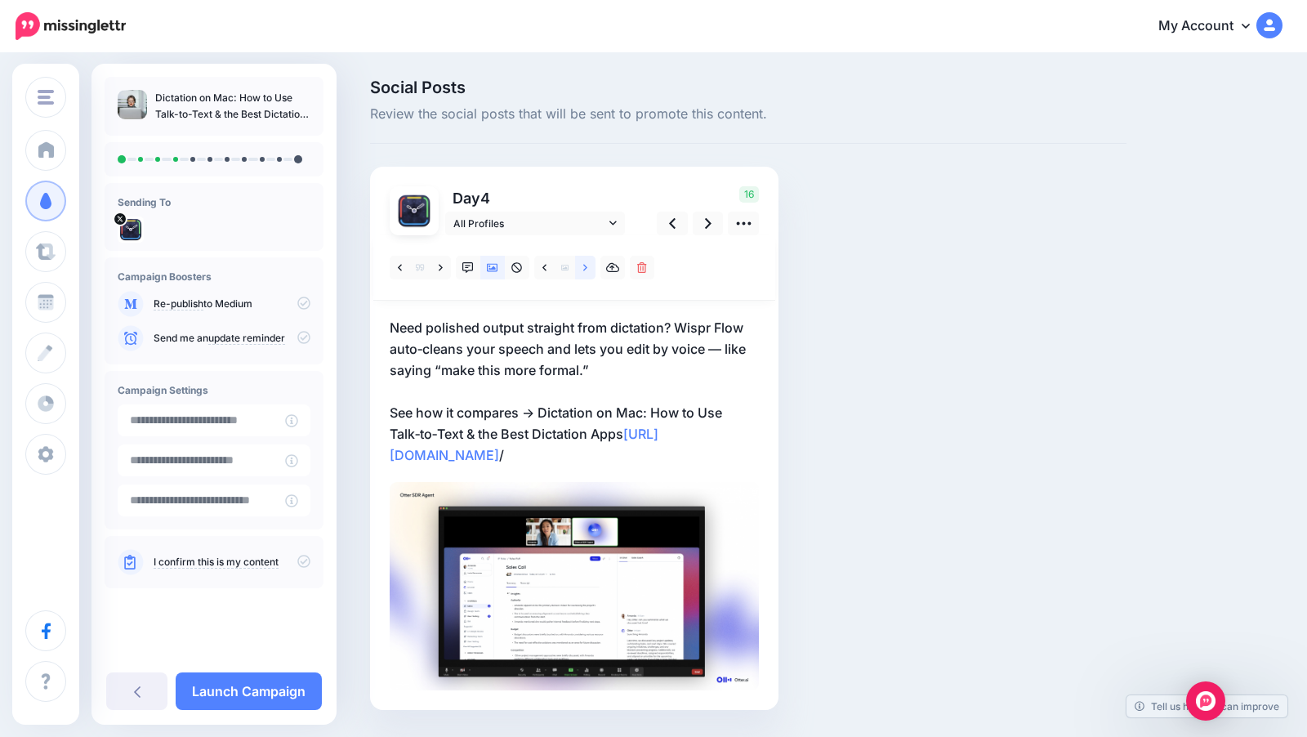
click at [585, 268] on icon at bounding box center [585, 267] width 4 height 7
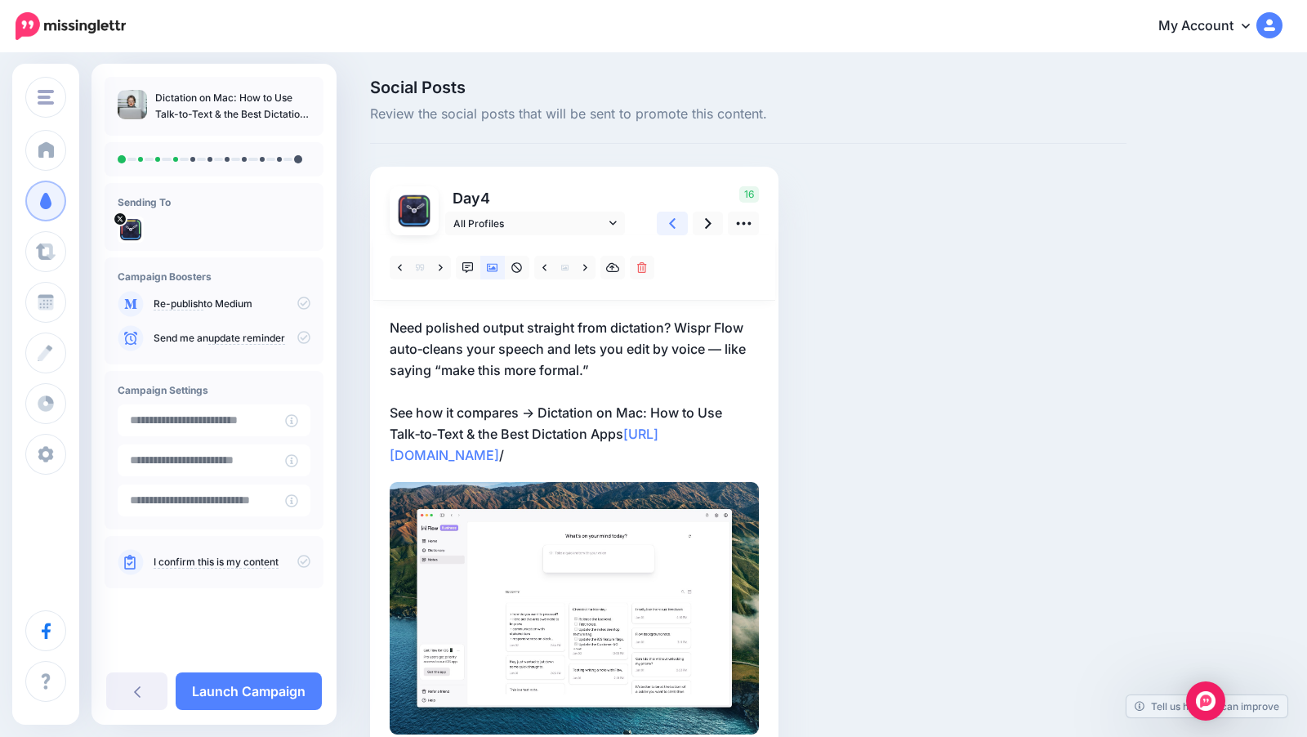
click at [675, 221] on link at bounding box center [672, 224] width 31 height 24
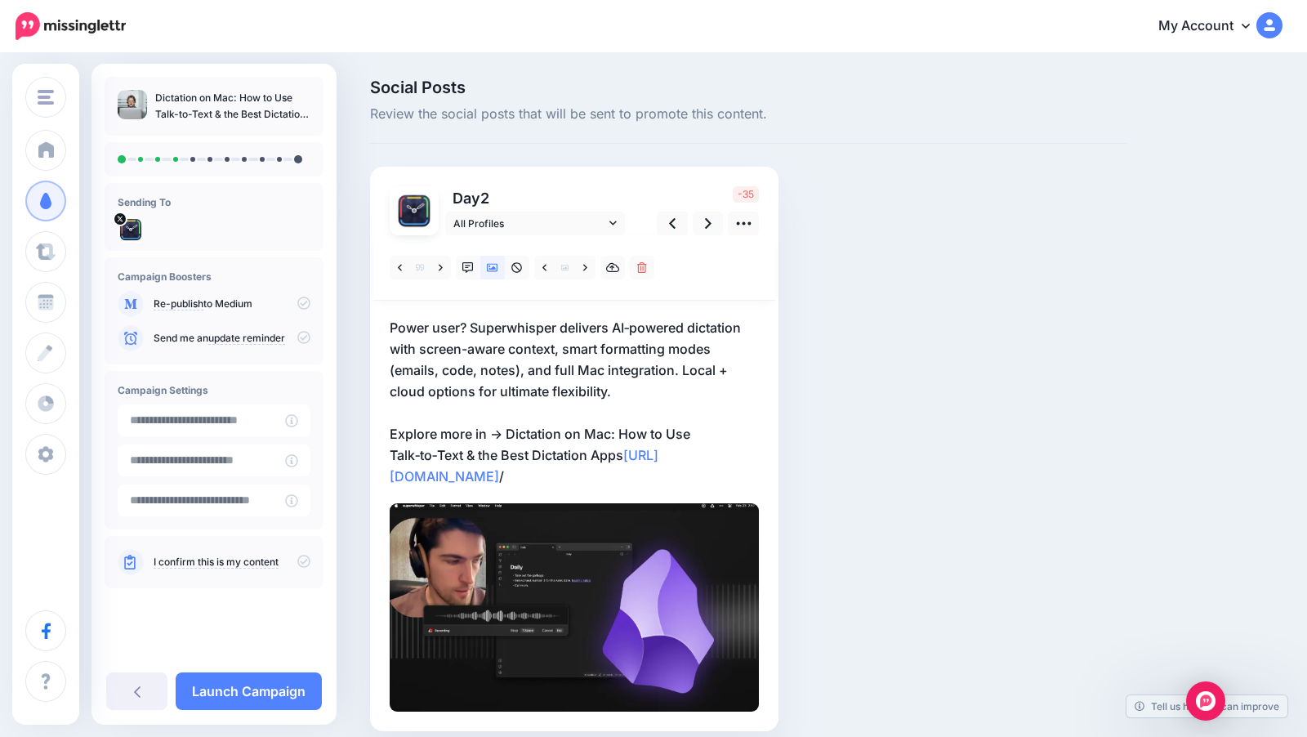
click at [564, 375] on p "Power user? Superwhisper delivers AI‑powered dictation with screen-aware contex…" at bounding box center [574, 402] width 369 height 170
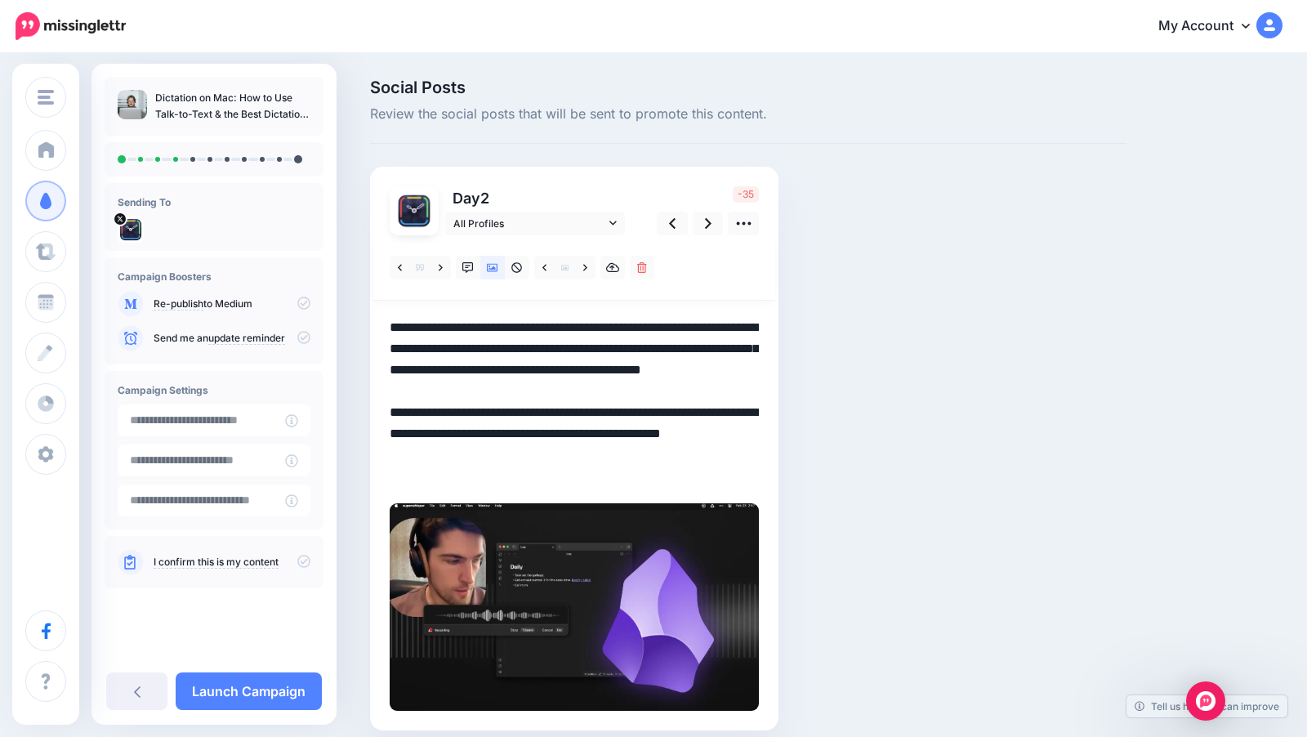
drag, startPoint x: 523, startPoint y: 374, endPoint x: 389, endPoint y: 362, distance: 135.3
click at [389, 362] on div "Day 2 All Profiles" at bounding box center [574, 449] width 408 height 564
drag, startPoint x: 515, startPoint y: 371, endPoint x: 523, endPoint y: 398, distance: 27.9
click at [523, 398] on textarea "**********" at bounding box center [574, 402] width 369 height 170
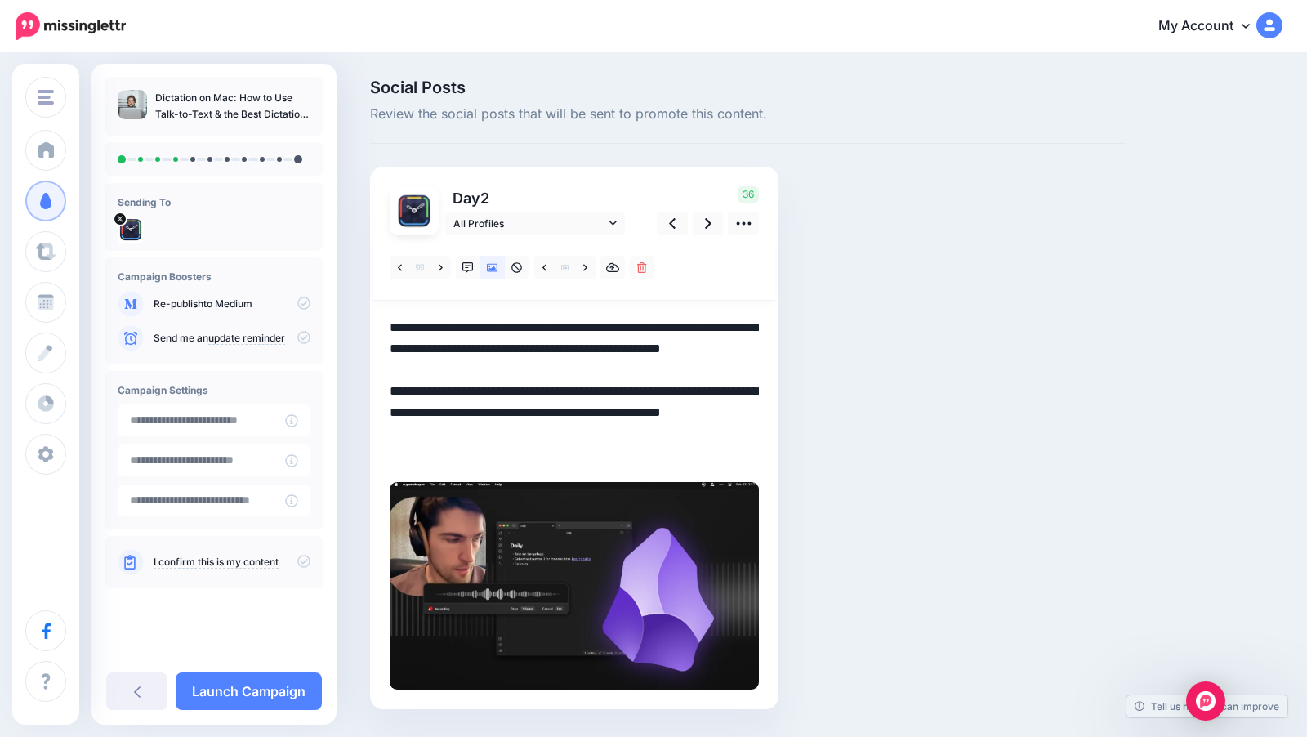
click at [564, 353] on textarea "**********" at bounding box center [574, 391] width 369 height 149
drag, startPoint x: 542, startPoint y: 373, endPoint x: 375, endPoint y: 376, distance: 167.4
click at [375, 376] on div "Day 2 All Profiles" at bounding box center [574, 438] width 408 height 542
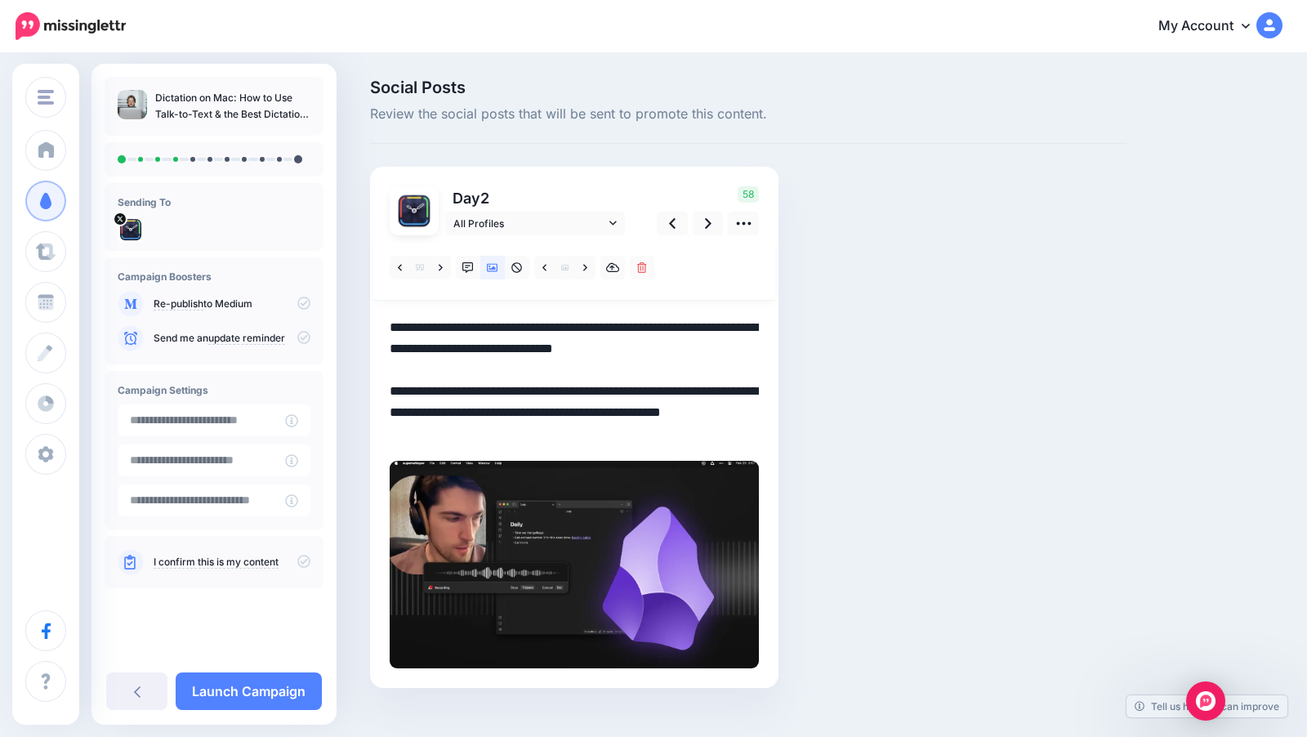
drag, startPoint x: 390, startPoint y: 325, endPoint x: 728, endPoint y: 374, distance: 340.8
click at [728, 374] on textarea "**********" at bounding box center [574, 380] width 369 height 127
paste textarea "**********"
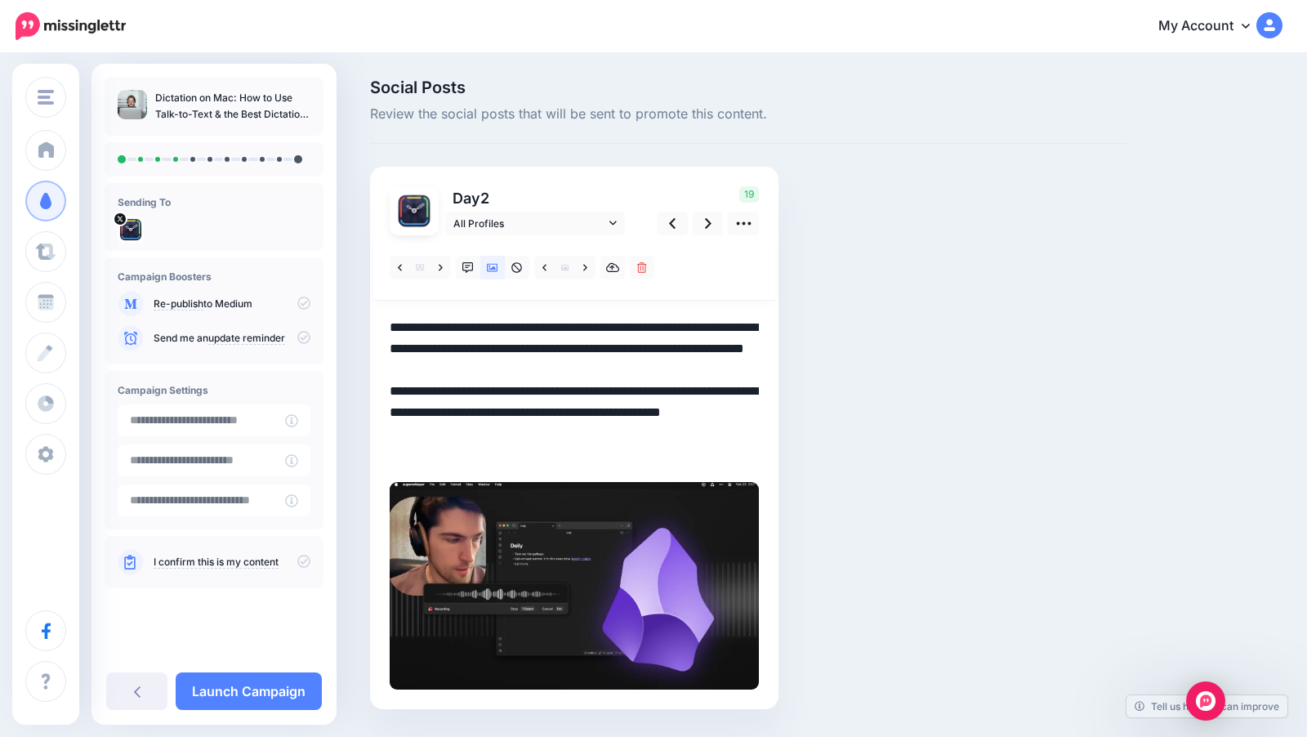
click at [595, 345] on textarea "**********" at bounding box center [574, 391] width 369 height 149
click at [675, 220] on icon at bounding box center [672, 223] width 7 height 17
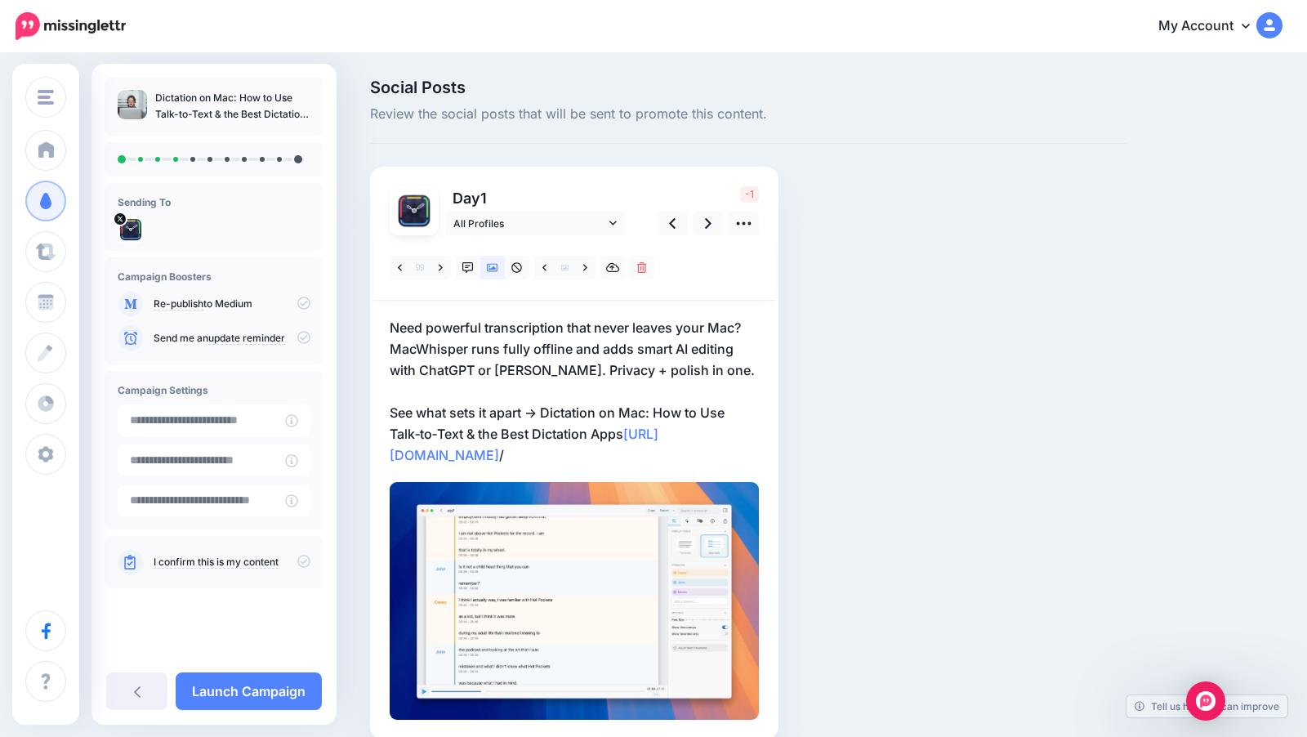
click at [530, 346] on p "Need powerful transcription that never leaves your Mac? MacWhisper runs fully o…" at bounding box center [574, 391] width 369 height 149
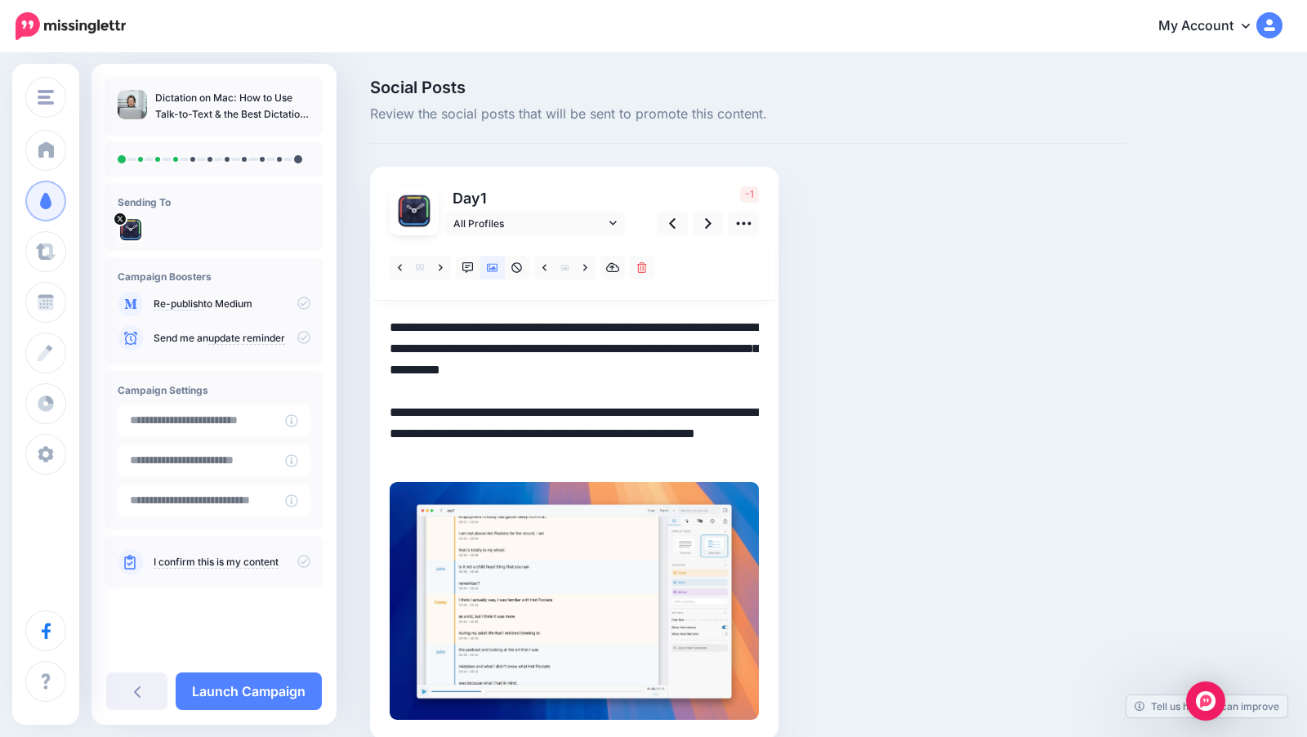
drag, startPoint x: 530, startPoint y: 348, endPoint x: 502, endPoint y: 343, distance: 28.2
click at [502, 343] on textarea "**********" at bounding box center [574, 391] width 369 height 149
click at [564, 388] on textarea "**********" at bounding box center [574, 391] width 369 height 149
click at [670, 227] on icon at bounding box center [672, 223] width 7 height 17
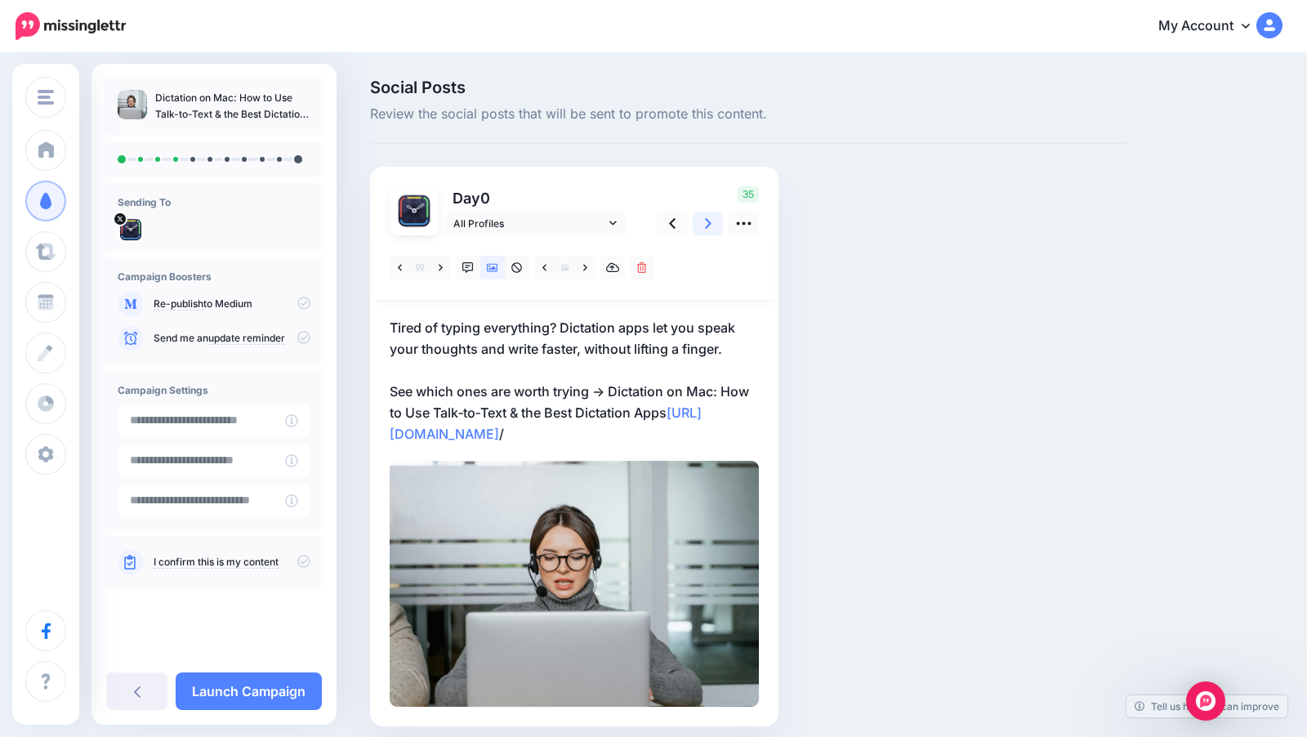
click at [705, 225] on icon at bounding box center [708, 223] width 7 height 17
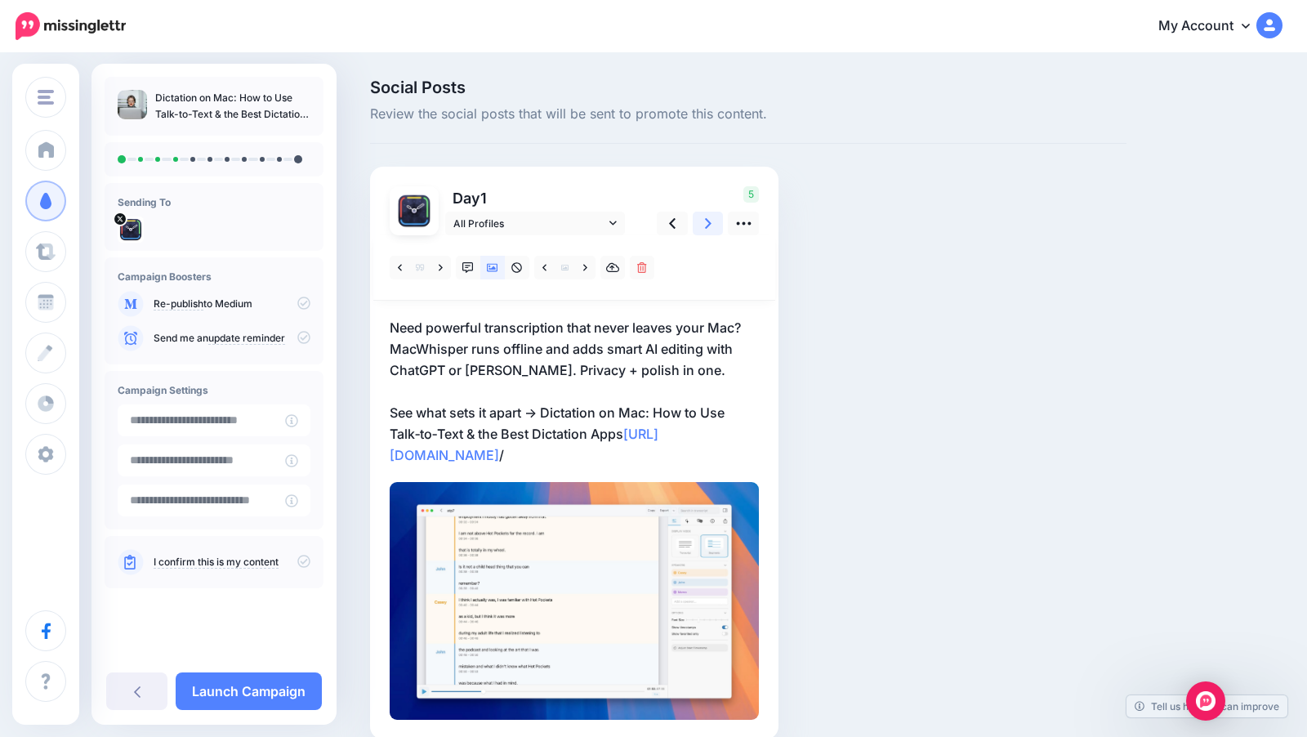
click at [705, 225] on icon at bounding box center [708, 223] width 7 height 17
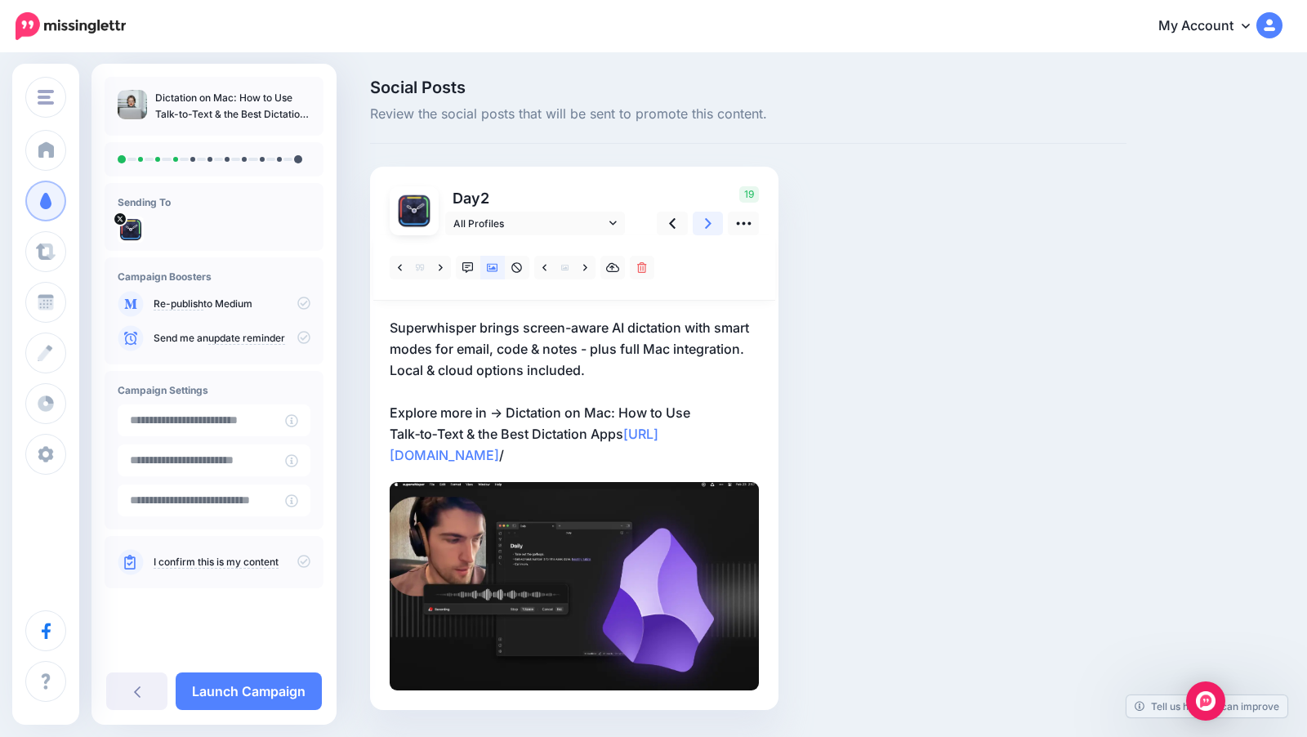
click at [705, 225] on icon at bounding box center [708, 223] width 7 height 17
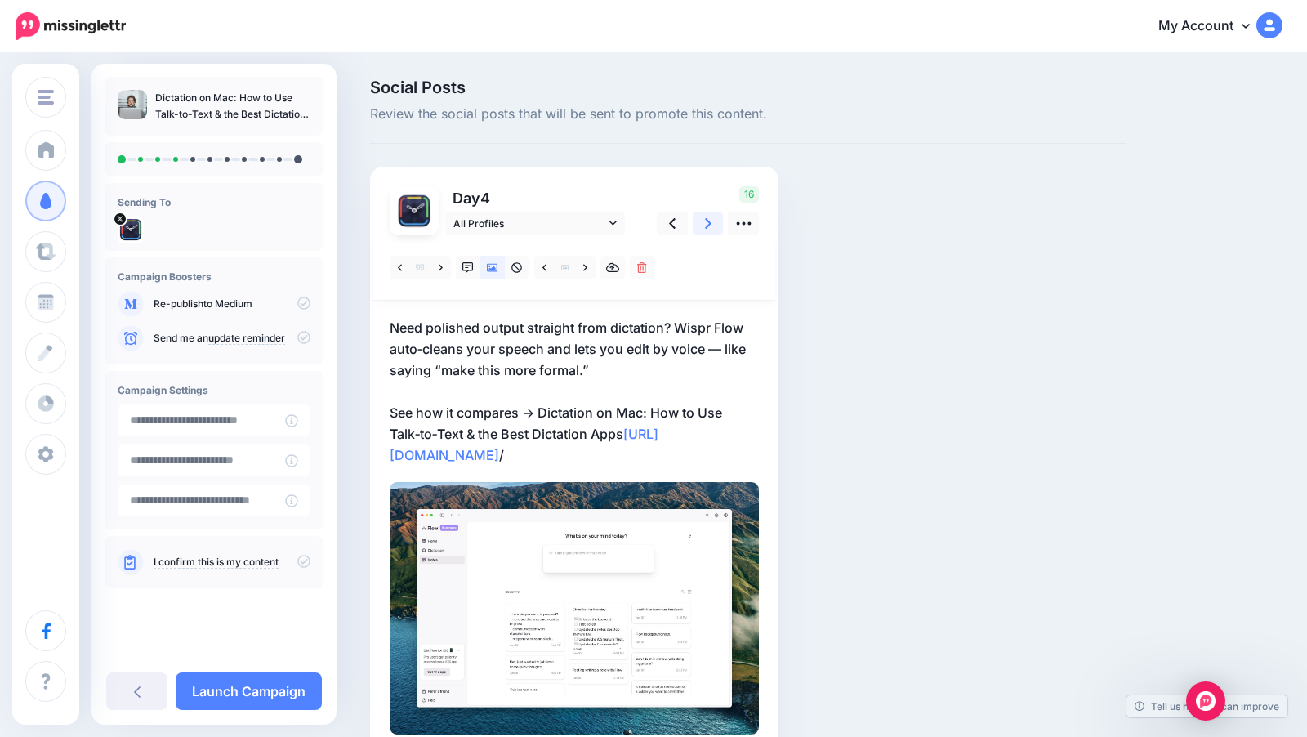
click at [710, 226] on icon at bounding box center [708, 223] width 7 height 17
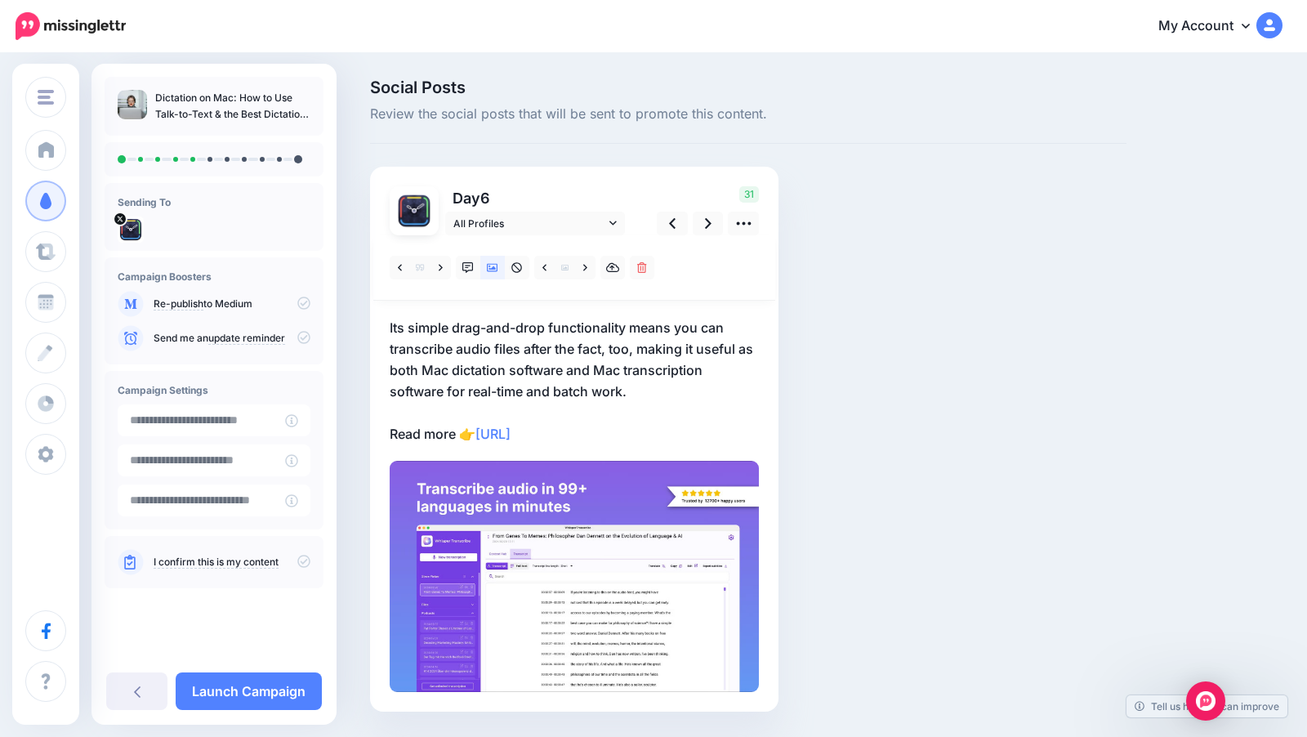
click at [537, 388] on p "Its simple drag-and-drop functionality means you can transcribe audio files aft…" at bounding box center [574, 380] width 369 height 127
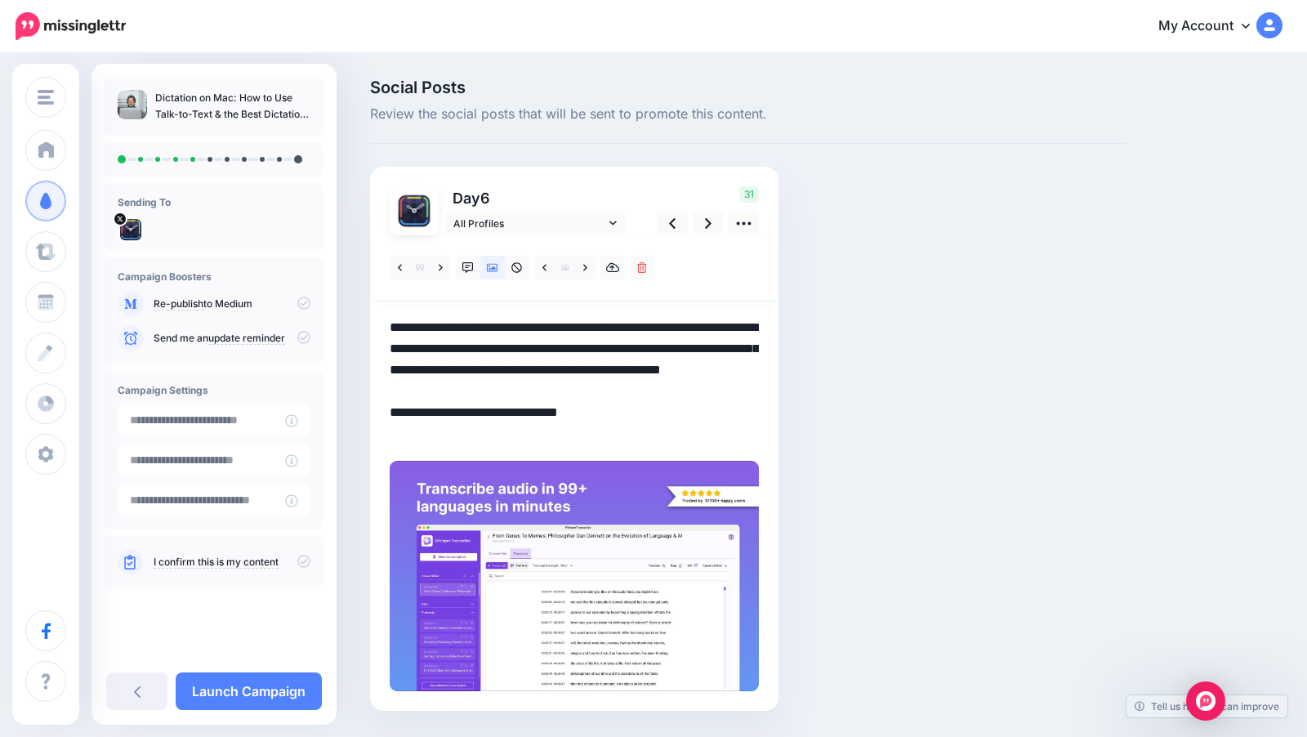
click at [635, 396] on textarea "**********" at bounding box center [574, 380] width 369 height 127
drag, startPoint x: 608, startPoint y: 433, endPoint x: 385, endPoint y: 329, distance: 245.9
click at [385, 329] on div "Day 6 All Profiles" at bounding box center [574, 439] width 408 height 545
paste textarea "**********"
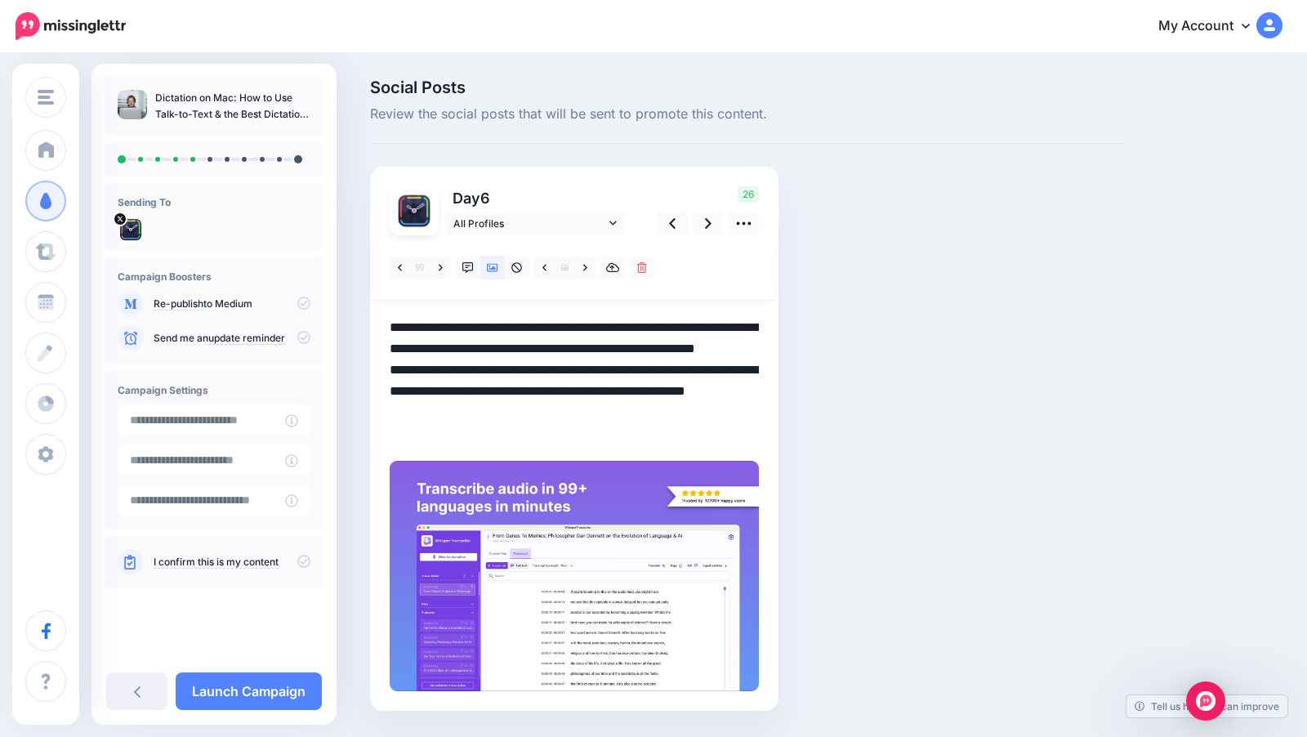
click at [390, 389] on textarea "**********" at bounding box center [574, 380] width 369 height 127
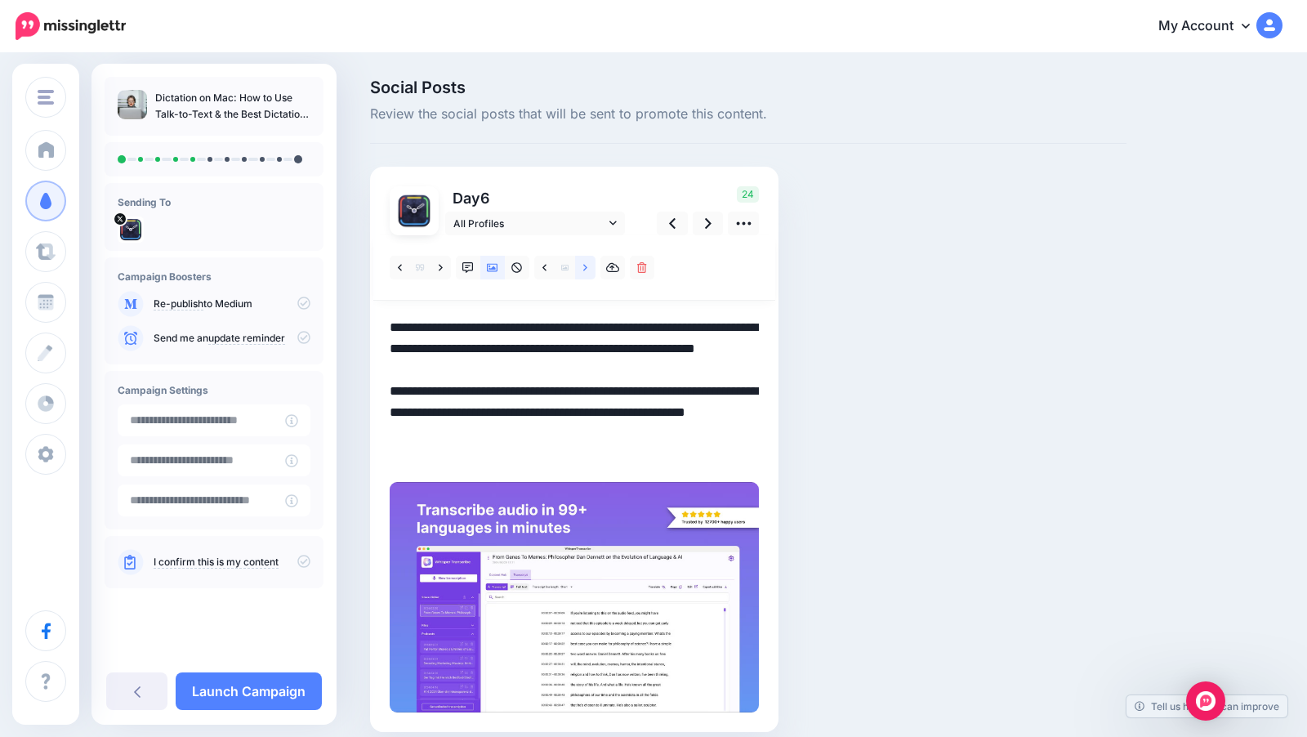
click at [586, 265] on icon at bounding box center [585, 267] width 4 height 11
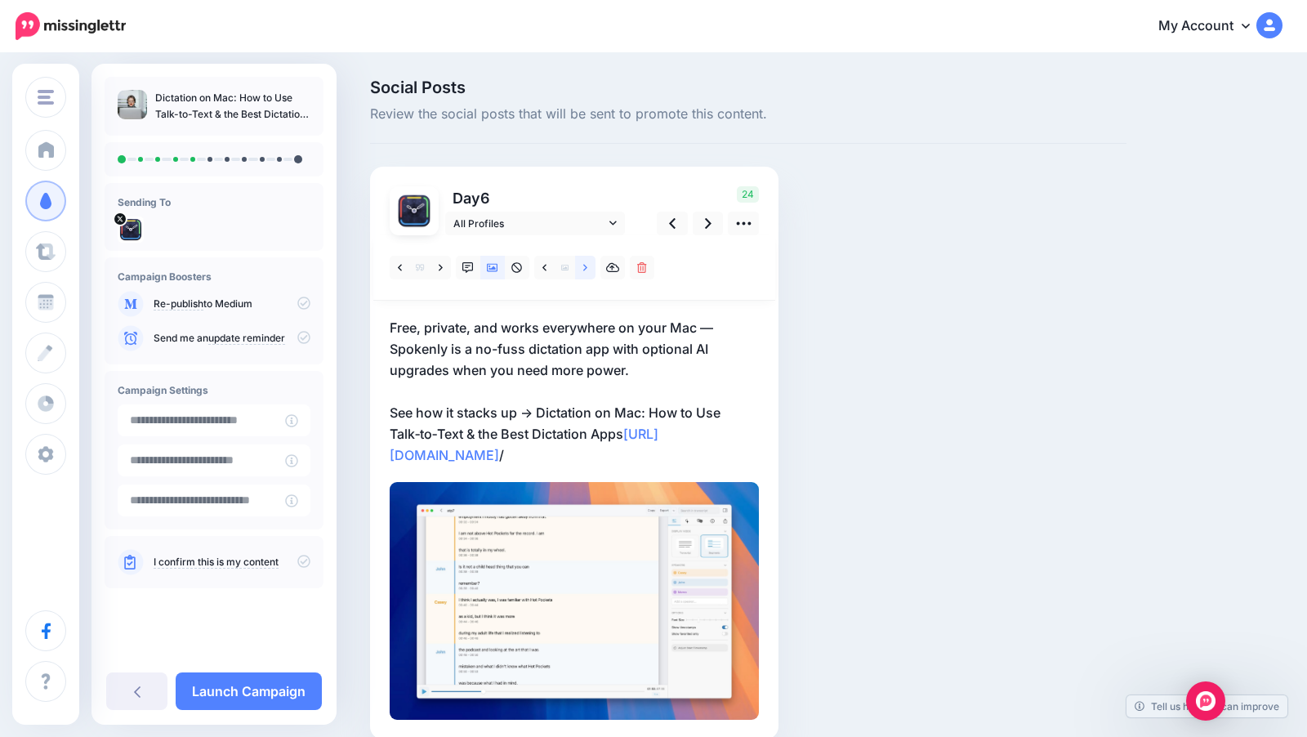
click at [586, 265] on icon at bounding box center [585, 267] width 4 height 11
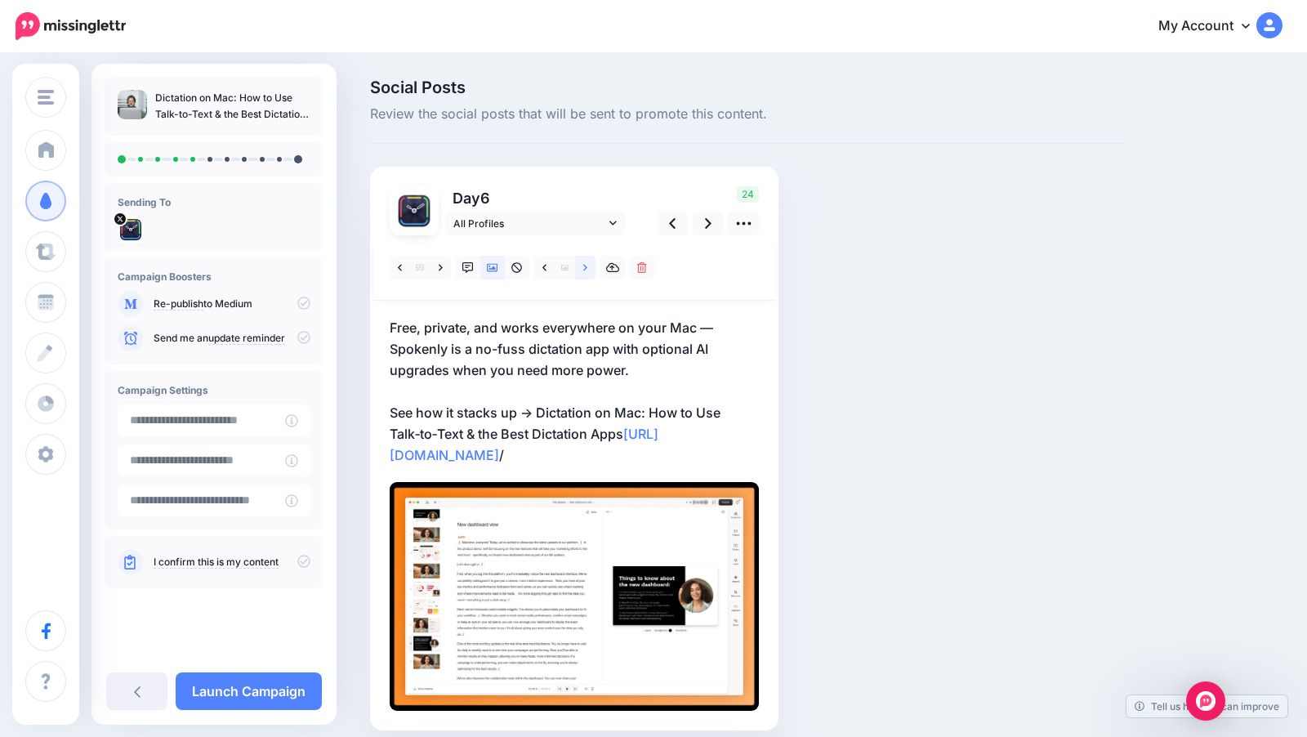
click at [586, 265] on icon at bounding box center [585, 267] width 4 height 11
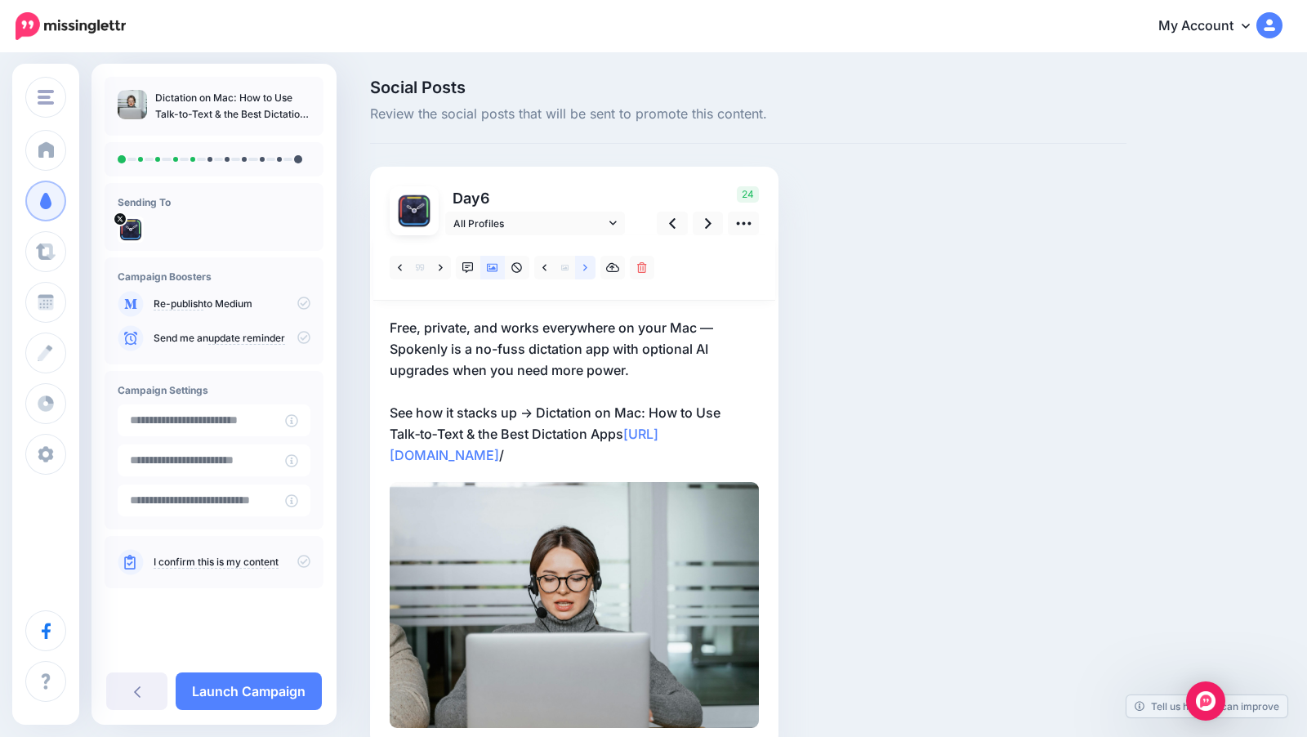
click at [586, 265] on icon at bounding box center [585, 267] width 4 height 11
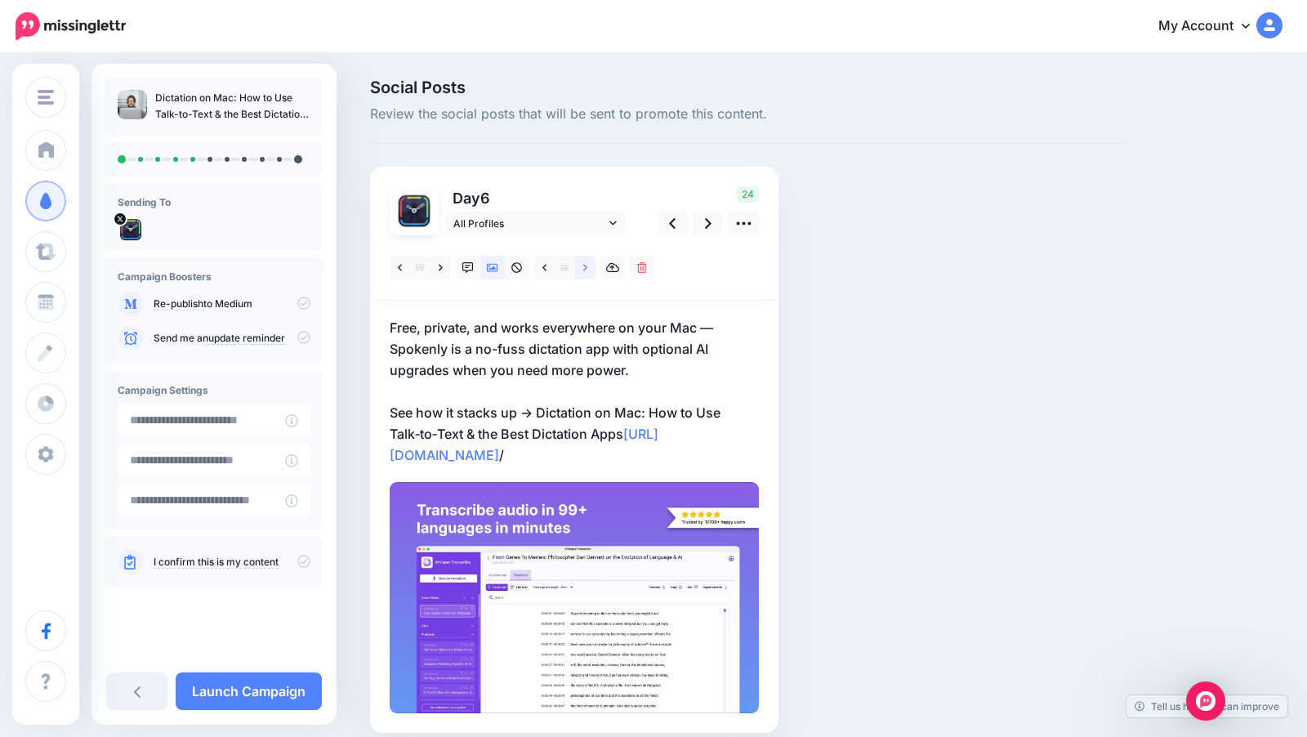
click at [586, 265] on icon at bounding box center [585, 267] width 4 height 11
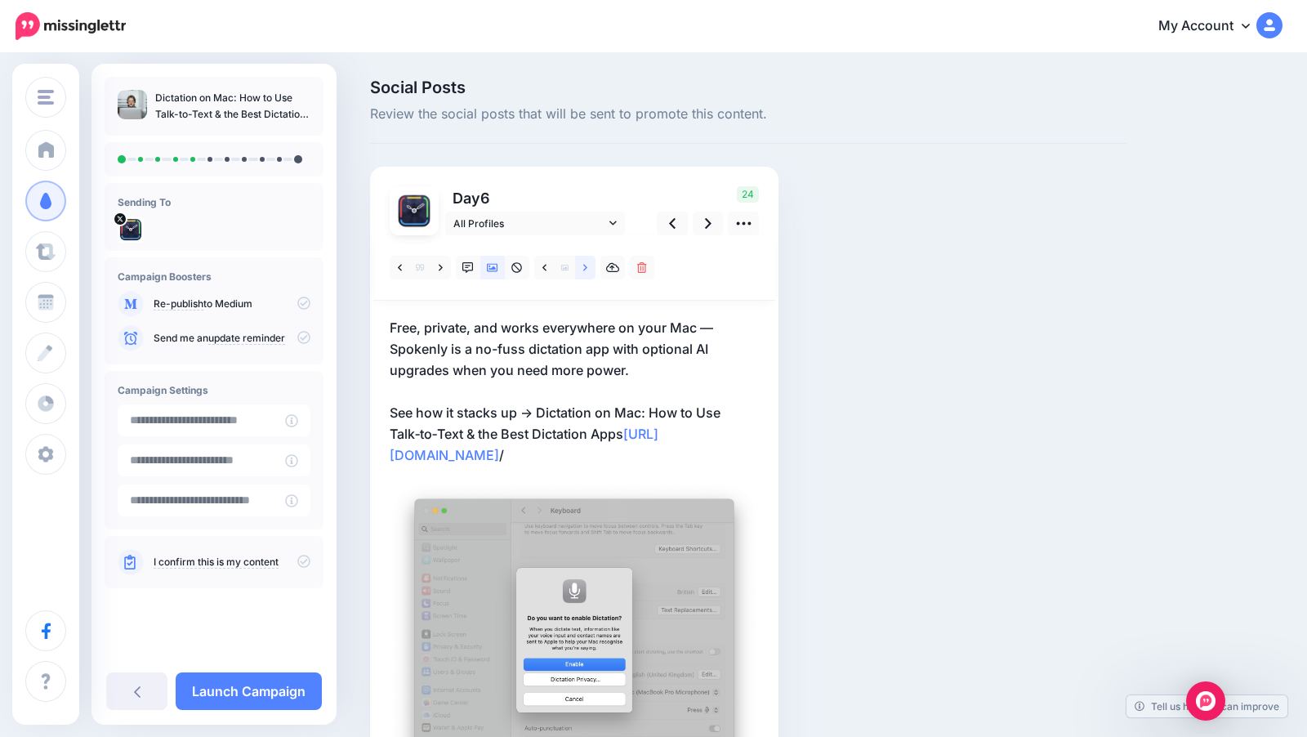
click at [586, 265] on icon at bounding box center [585, 267] width 4 height 11
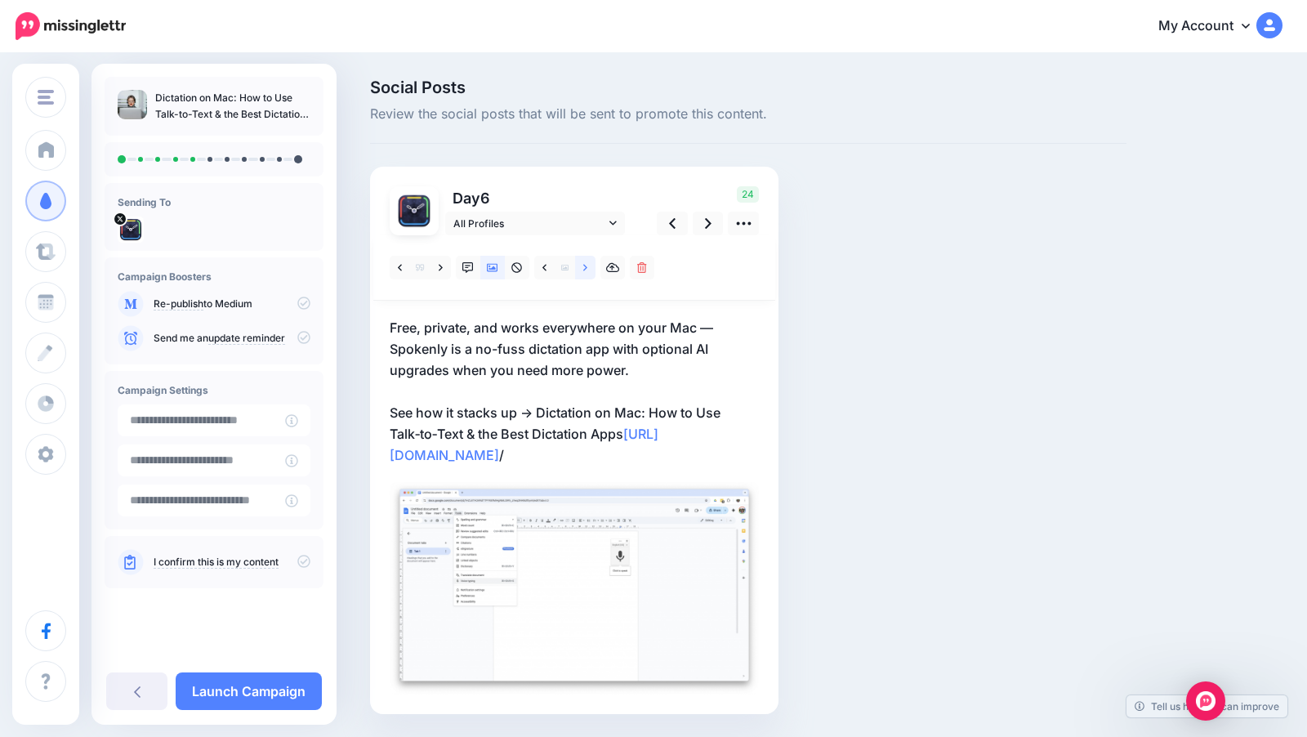
click at [586, 265] on icon at bounding box center [585, 267] width 4 height 11
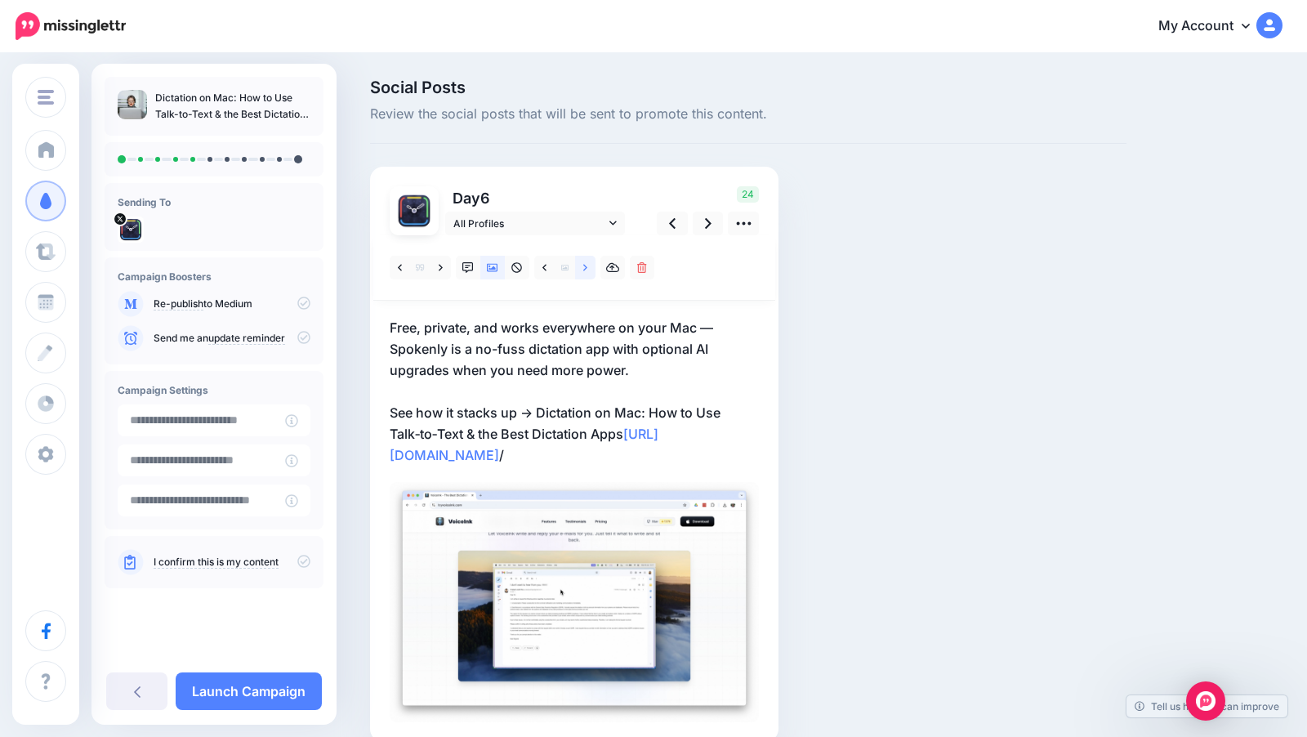
click at [586, 265] on icon at bounding box center [585, 267] width 4 height 11
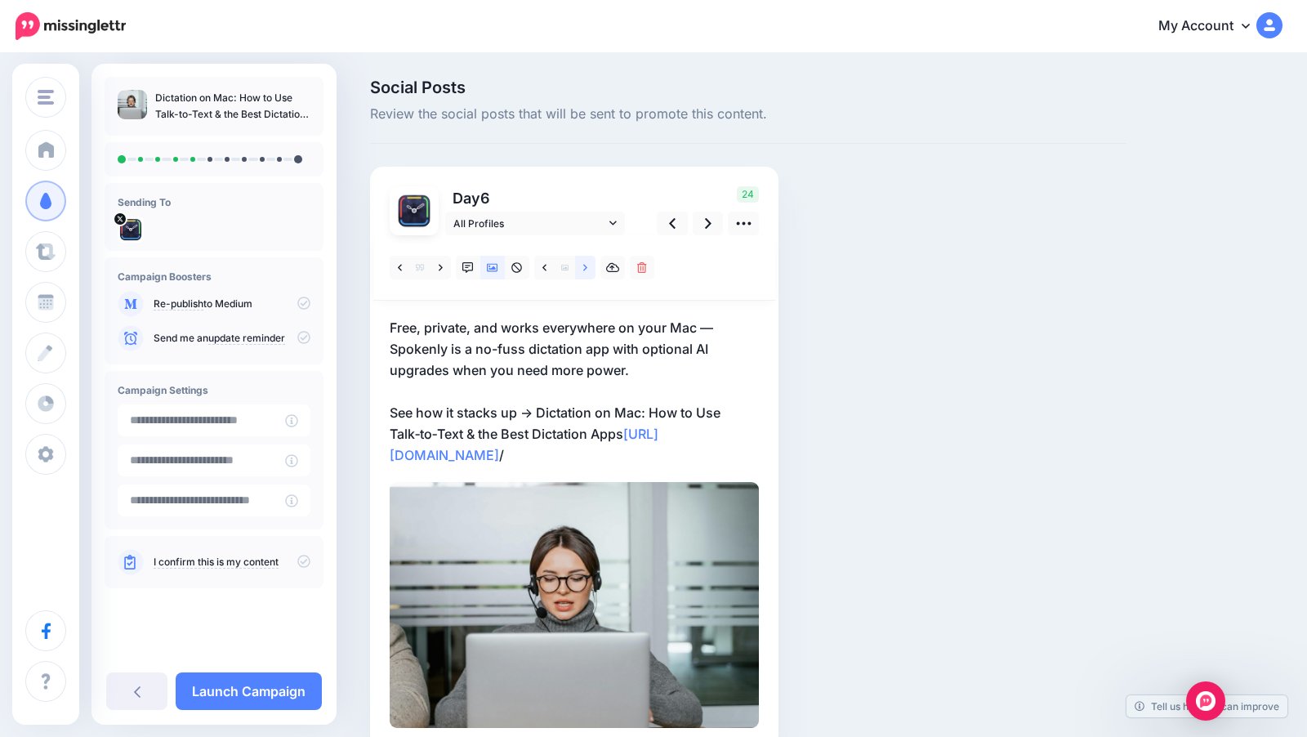
click at [586, 265] on icon at bounding box center [585, 267] width 4 height 11
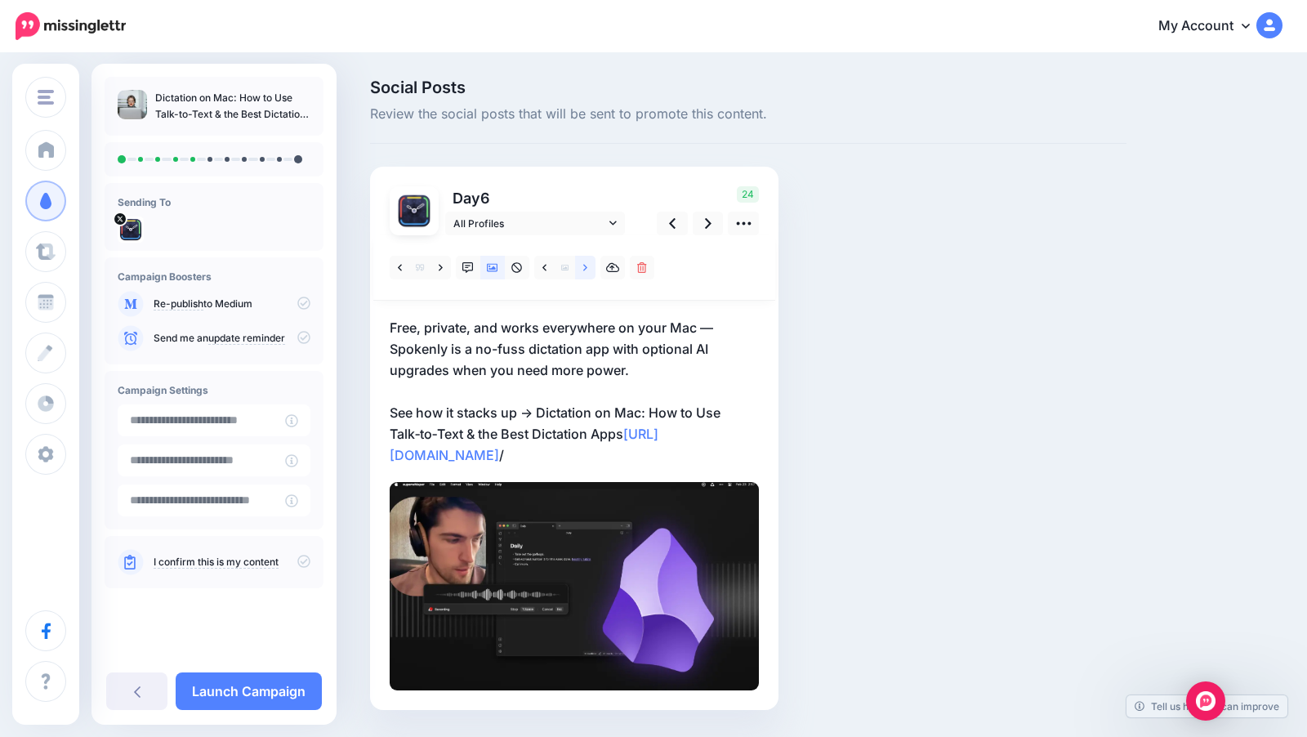
click at [586, 265] on icon at bounding box center [585, 267] width 4 height 11
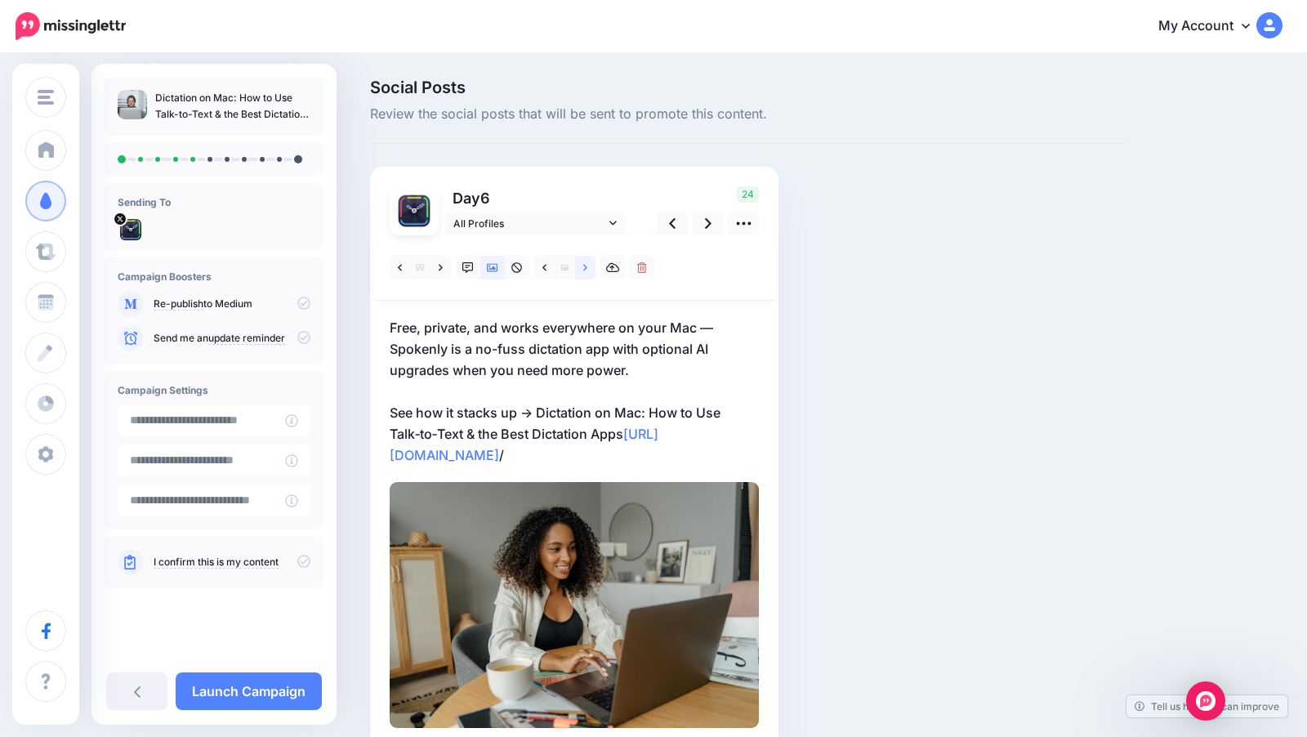
click at [586, 265] on icon at bounding box center [585, 267] width 4 height 11
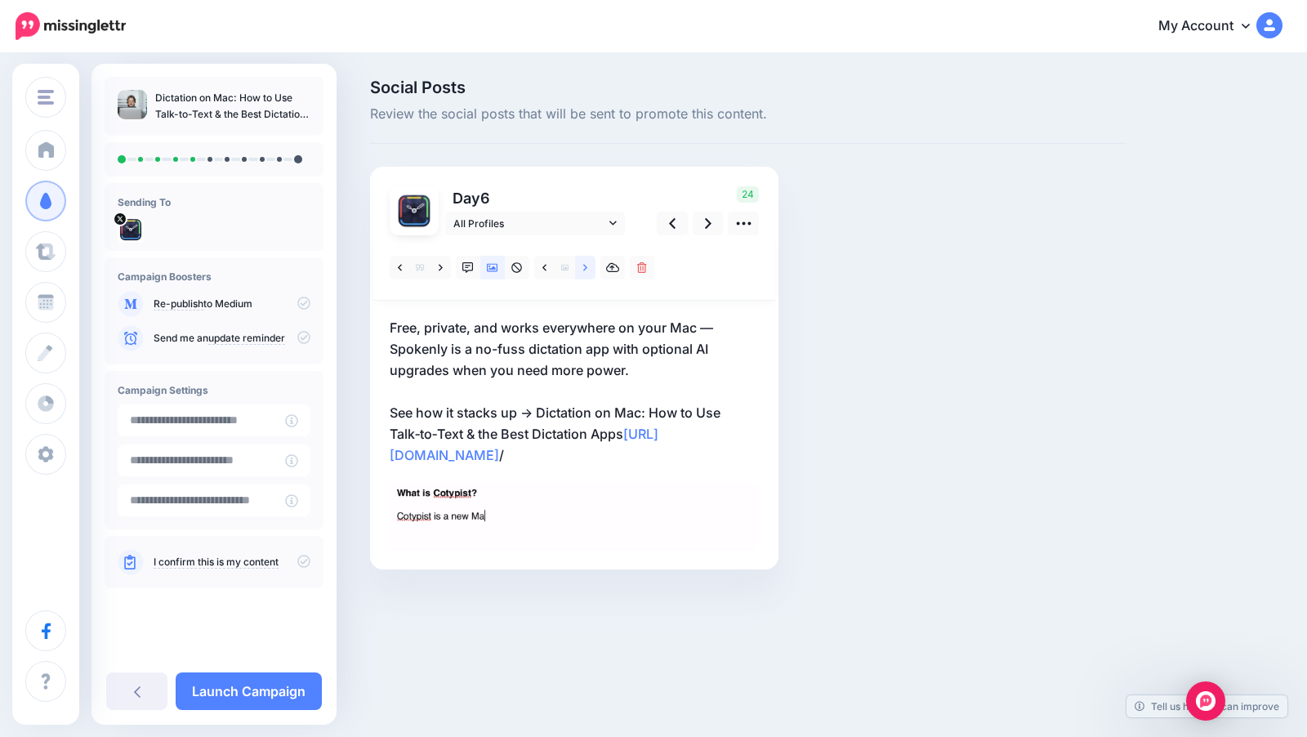
click at [586, 265] on icon at bounding box center [585, 267] width 4 height 11
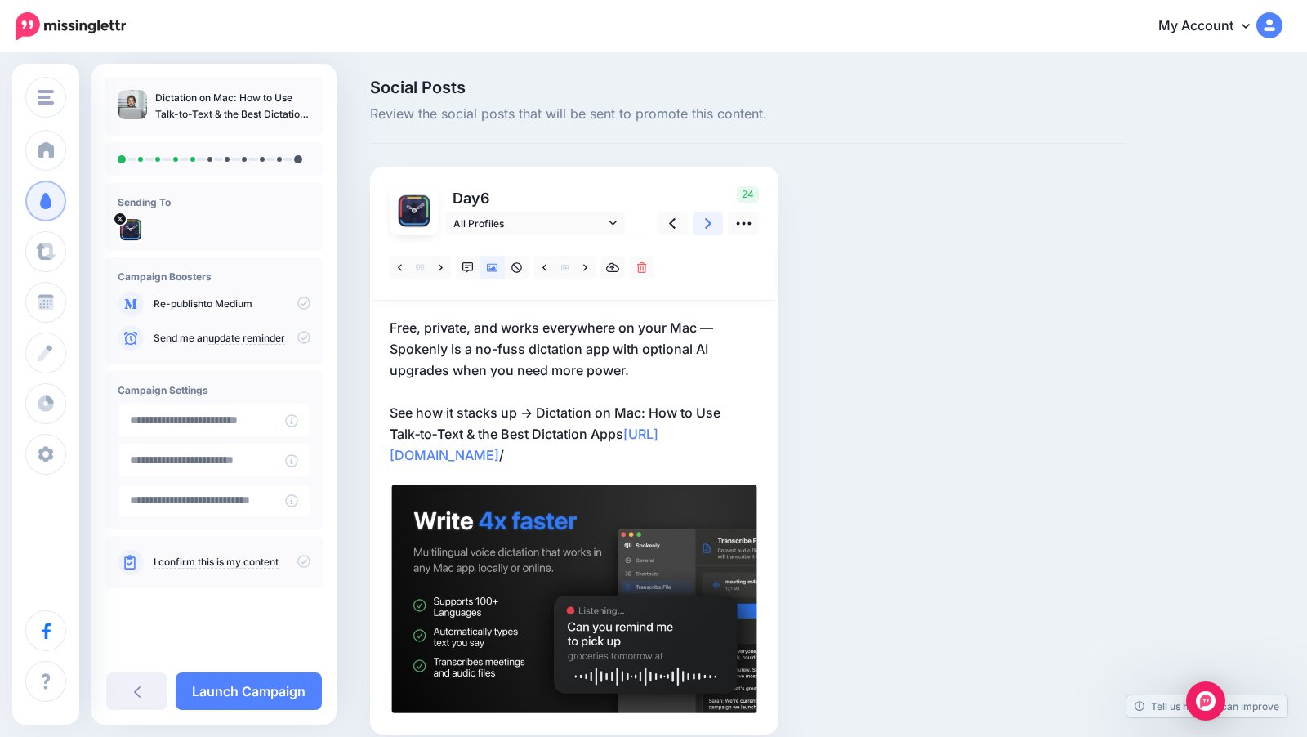
click at [706, 226] on icon at bounding box center [708, 223] width 7 height 11
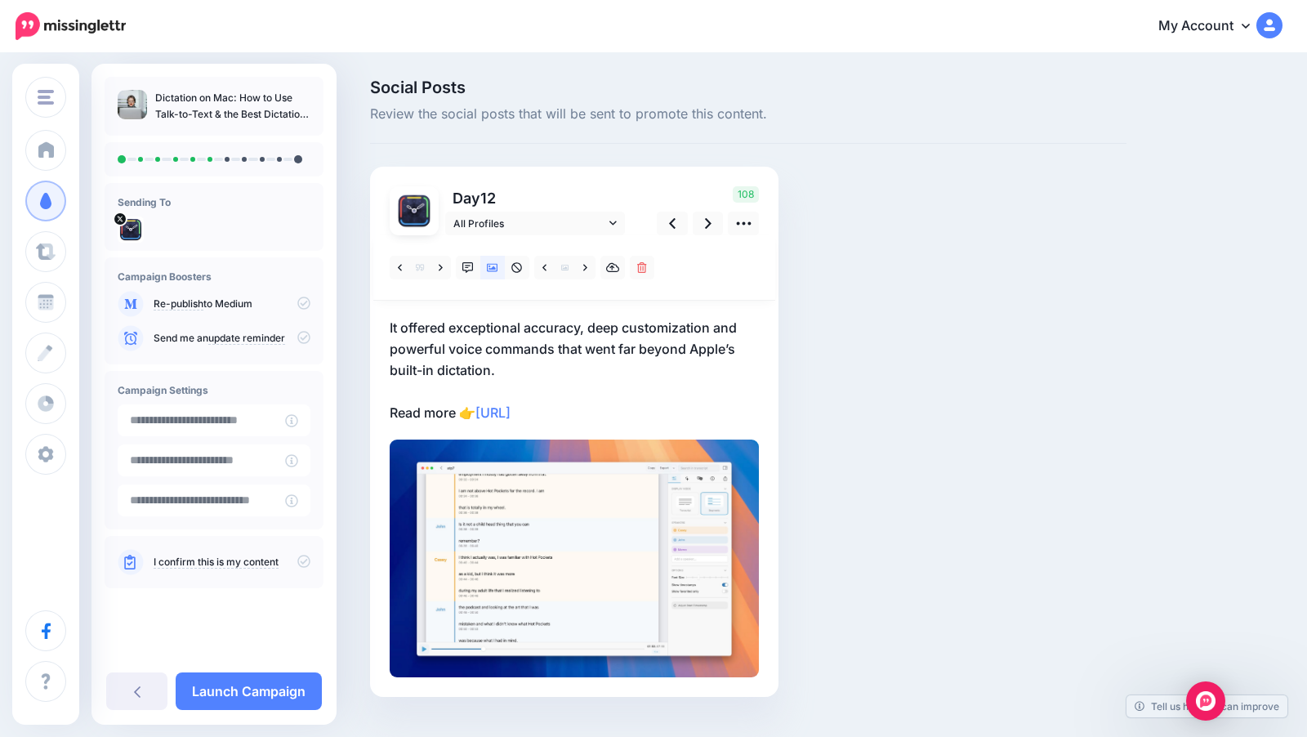
drag, startPoint x: 614, startPoint y: 413, endPoint x: 375, endPoint y: 321, distance: 256.5
click at [375, 321] on div "Day 12 All Profiles" at bounding box center [574, 432] width 408 height 530
click at [611, 402] on p "It offered exceptional accuracy, deep customization and powerful voice commands…" at bounding box center [574, 370] width 369 height 106
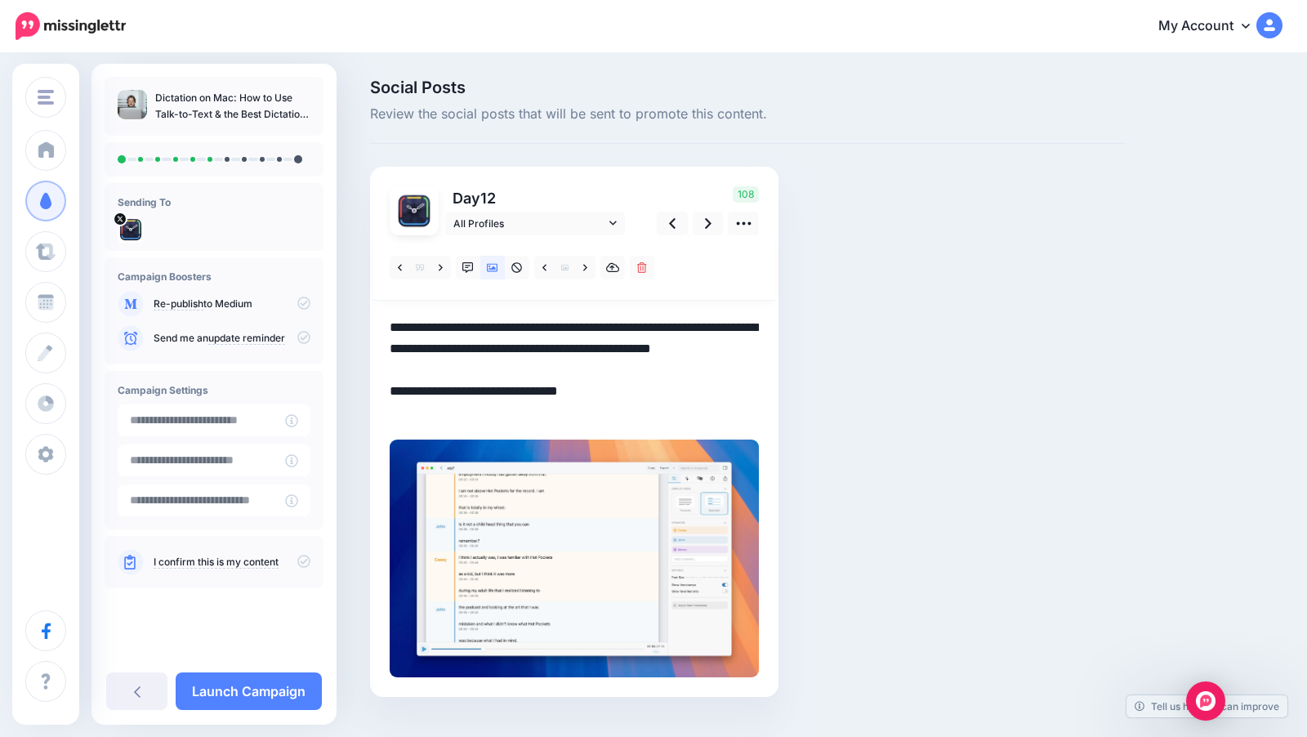
drag, startPoint x: 610, startPoint y: 419, endPoint x: 383, endPoint y: 313, distance: 250.6
click at [383, 313] on div "Day 12 All Profiles" at bounding box center [574, 432] width 408 height 530
paste textarea "**********"
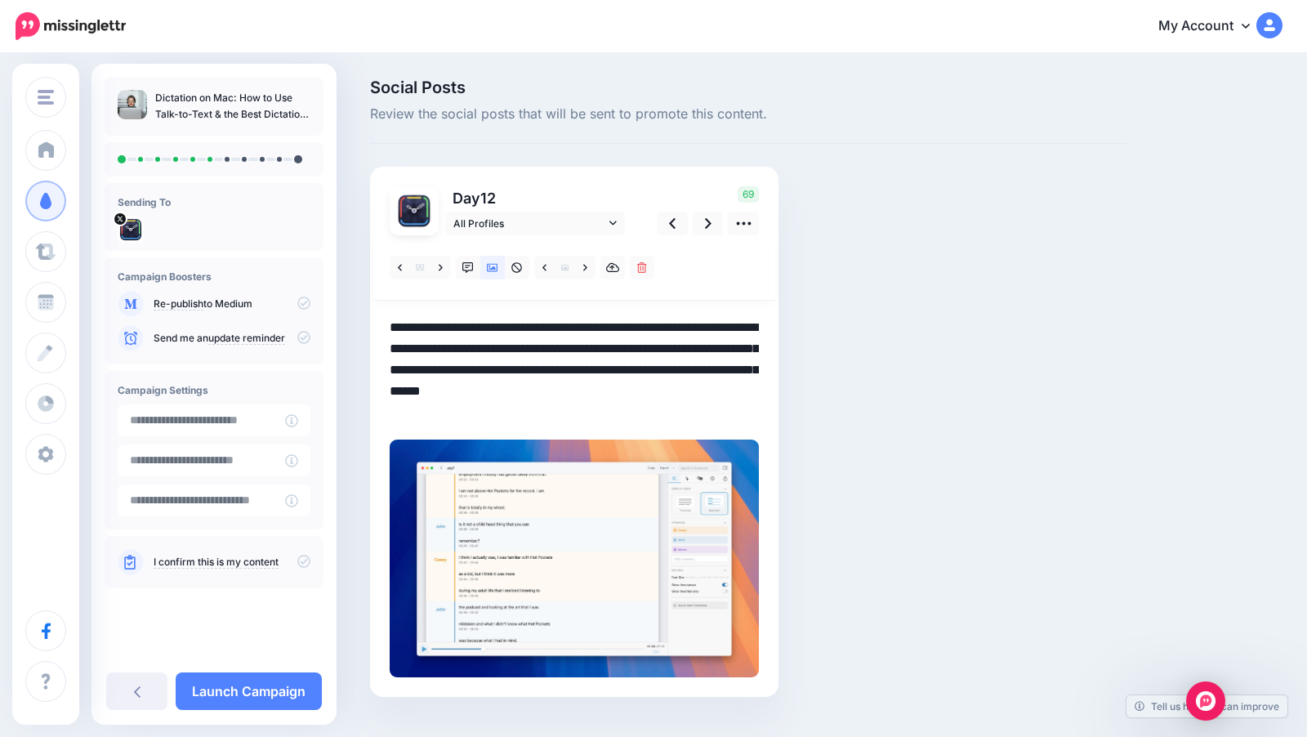
click at [722, 350] on textarea "**********" at bounding box center [574, 370] width 369 height 106
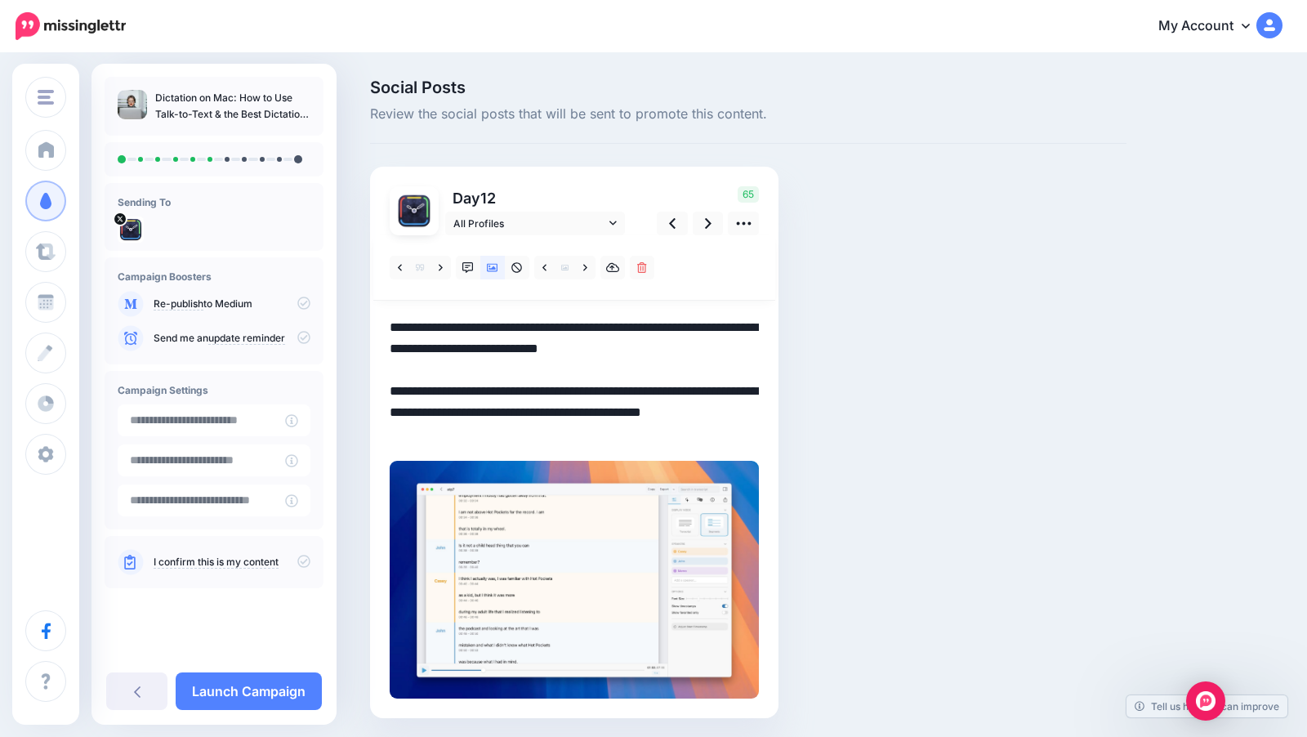
click at [389, 433] on div "Day 12 All Profiles" at bounding box center [574, 442] width 408 height 551
click at [390, 434] on textarea "**********" at bounding box center [574, 380] width 369 height 127
click at [585, 269] on icon at bounding box center [585, 267] width 4 height 7
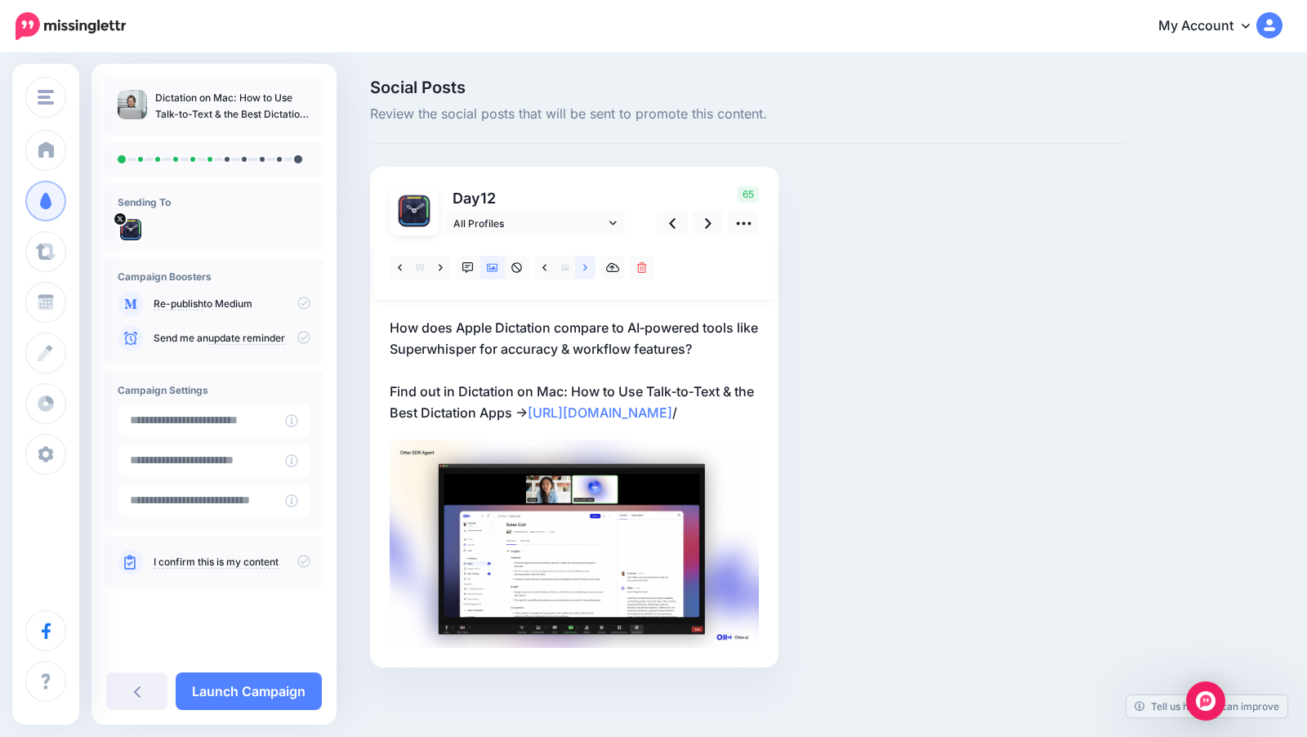
click at [585, 269] on icon at bounding box center [585, 267] width 4 height 7
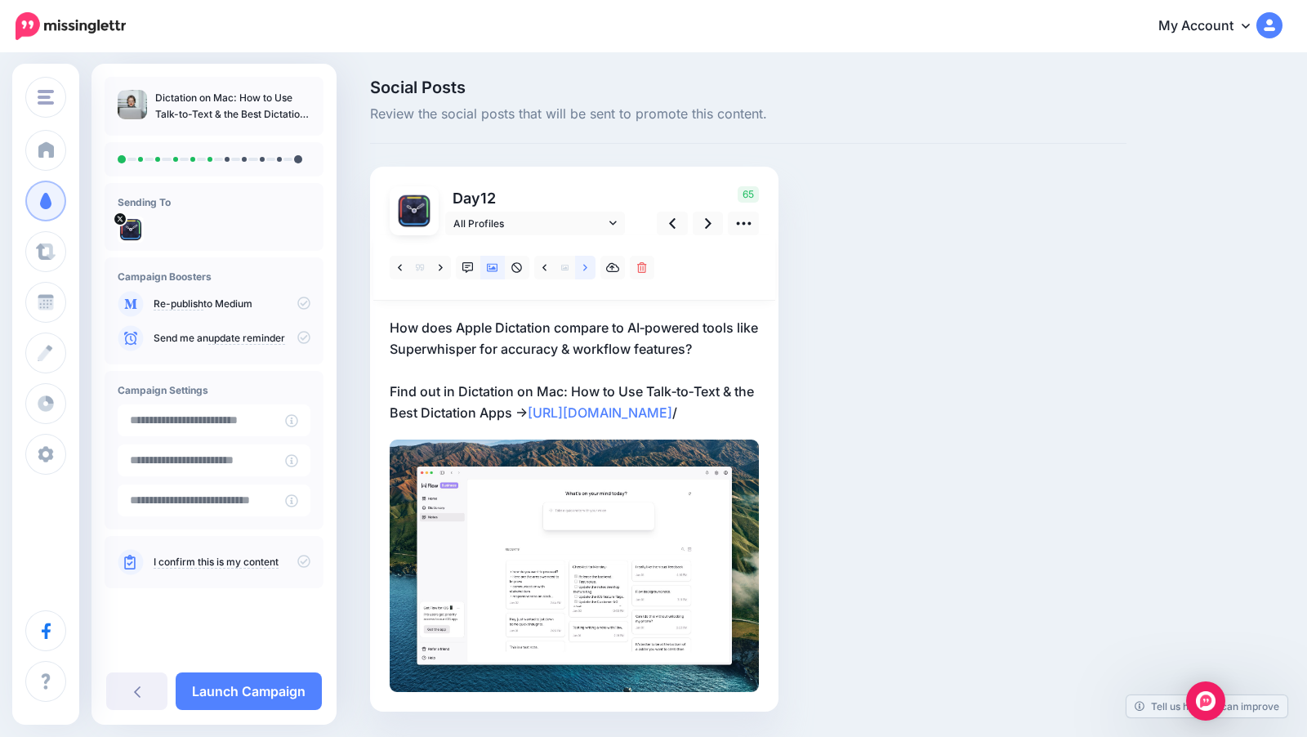
click at [585, 269] on icon at bounding box center [585, 267] width 4 height 7
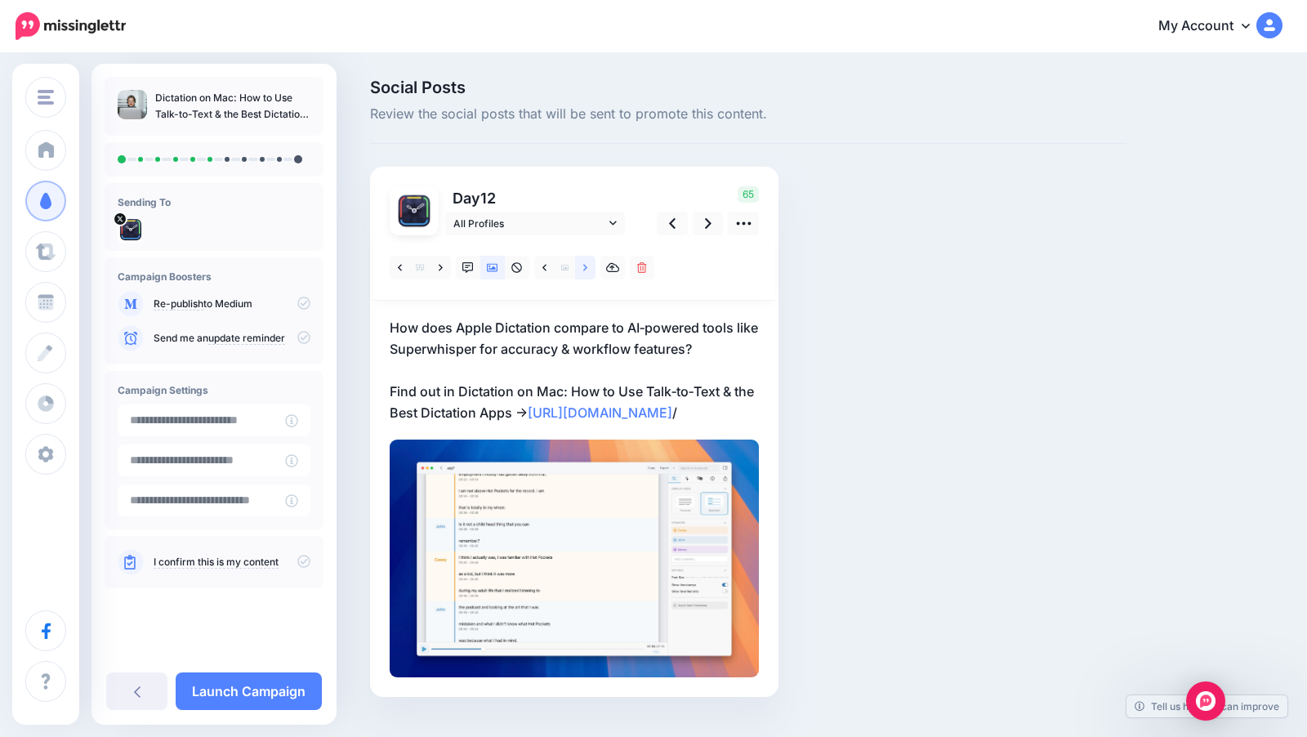
click at [585, 269] on icon at bounding box center [585, 267] width 4 height 7
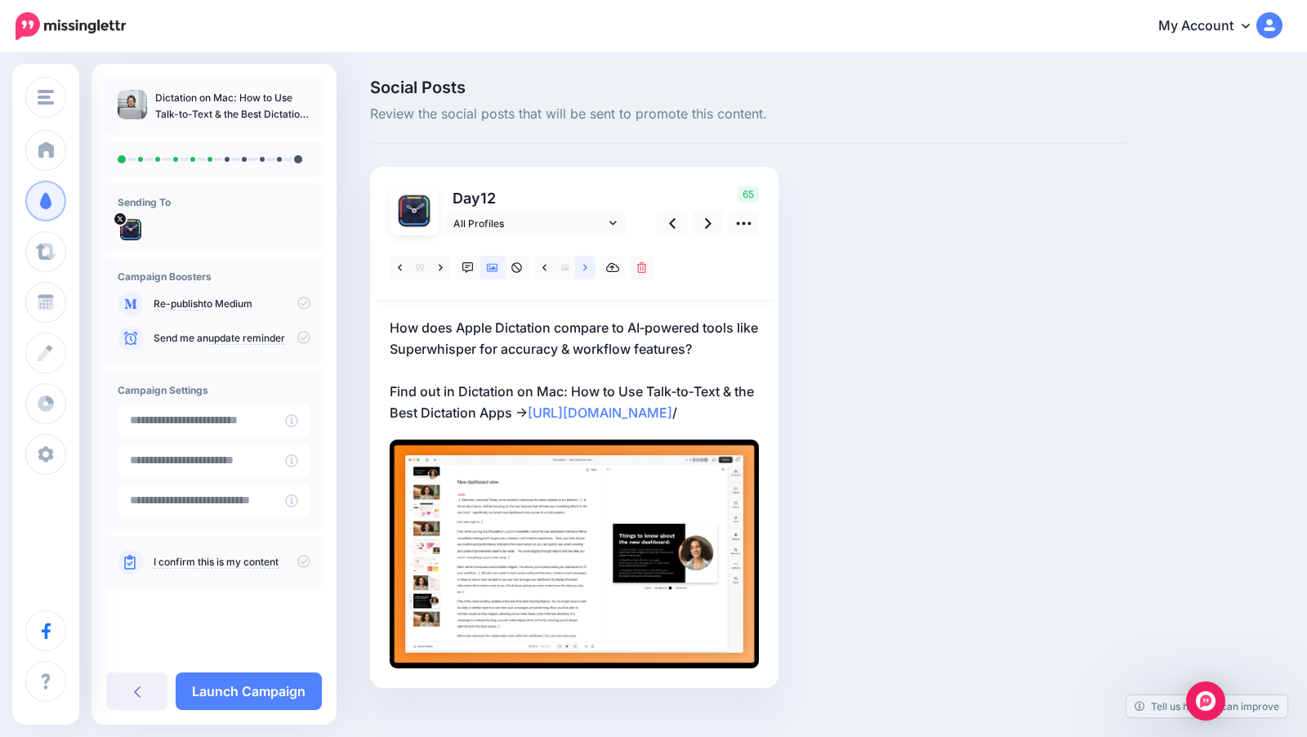
click at [585, 269] on icon at bounding box center [585, 267] width 4 height 7
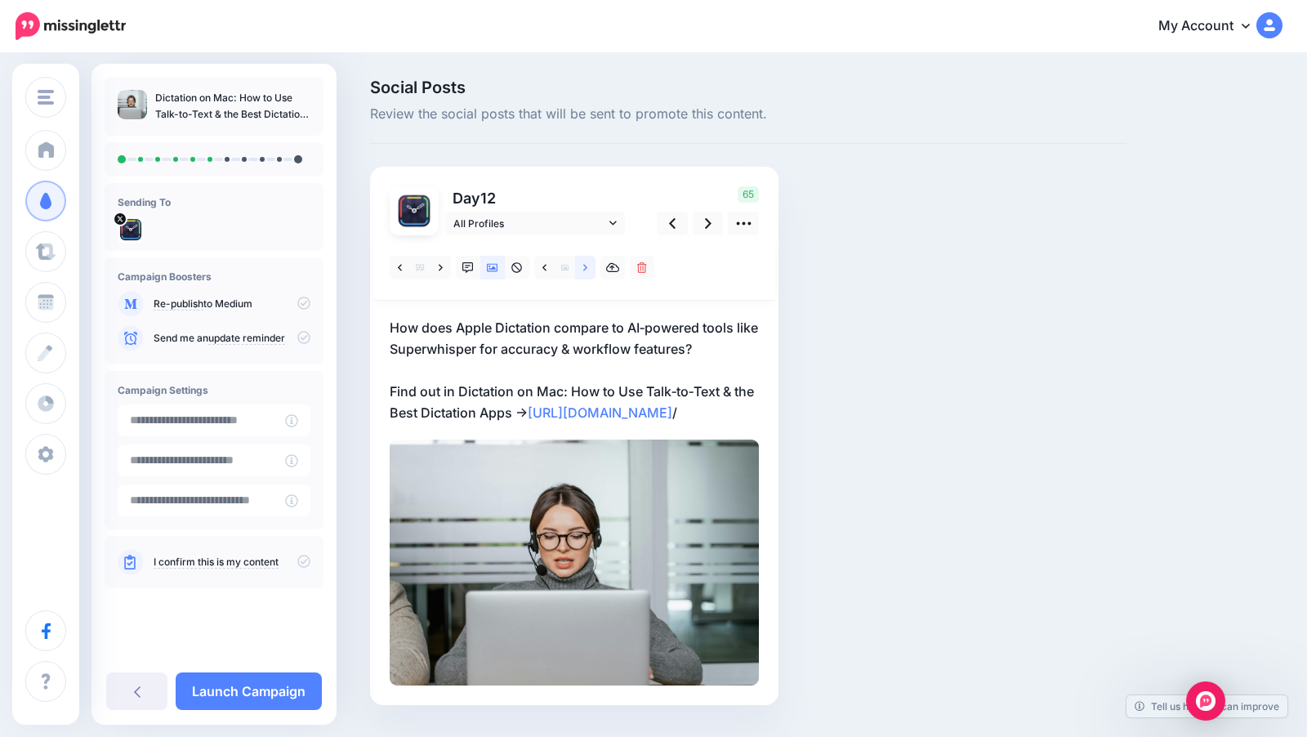
click at [585, 269] on icon at bounding box center [585, 267] width 4 height 7
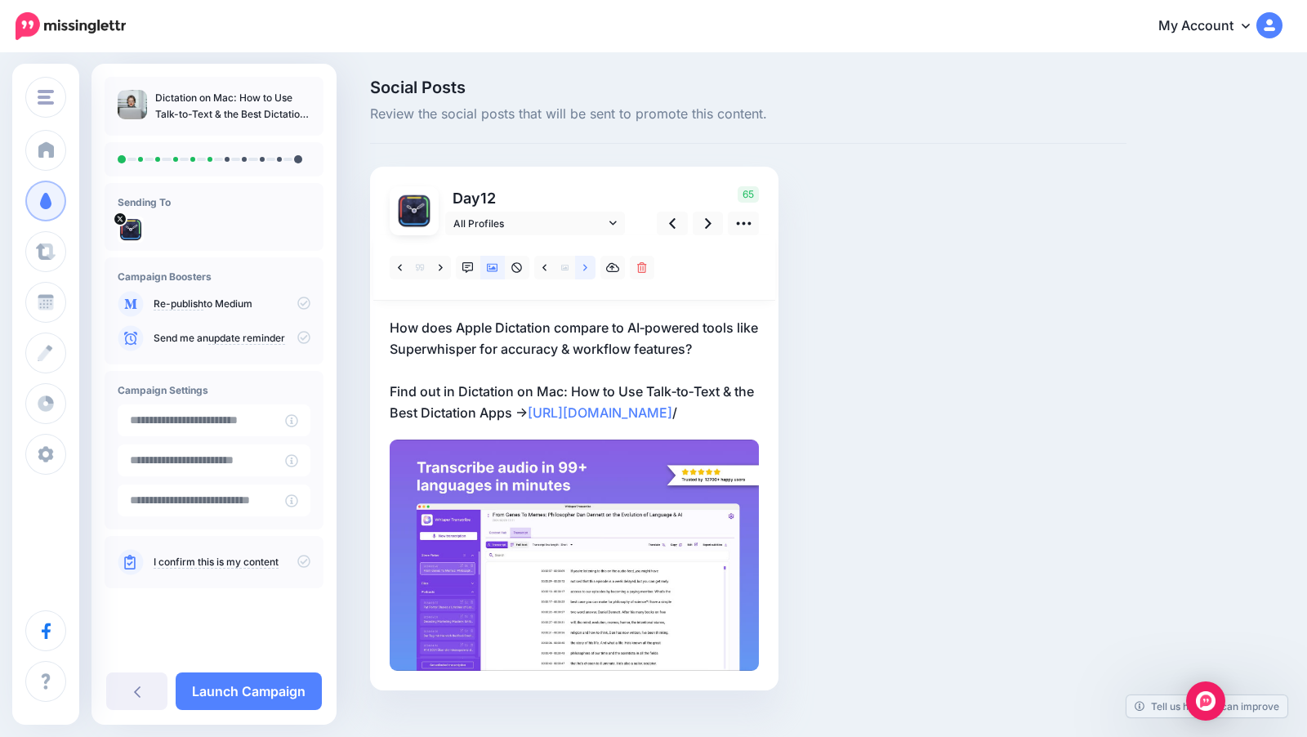
click at [585, 269] on icon at bounding box center [585, 267] width 4 height 7
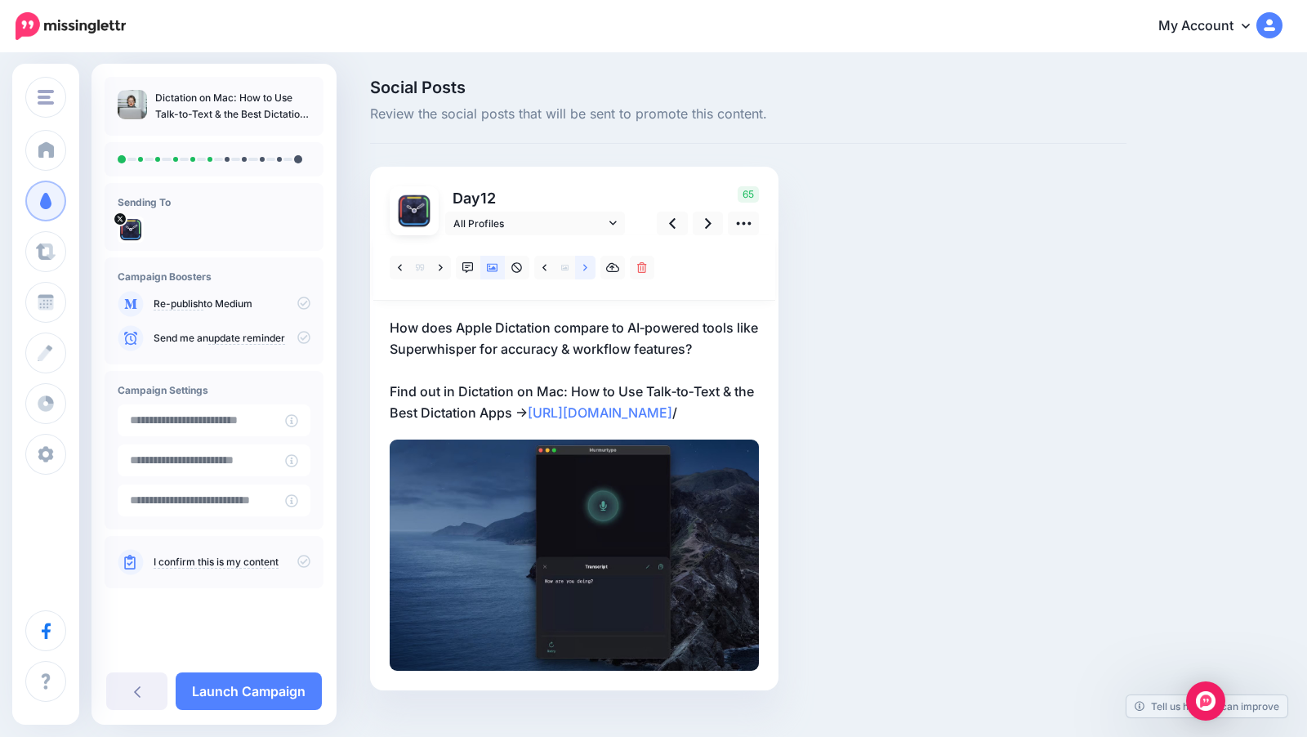
click at [585, 269] on icon at bounding box center [585, 267] width 4 height 7
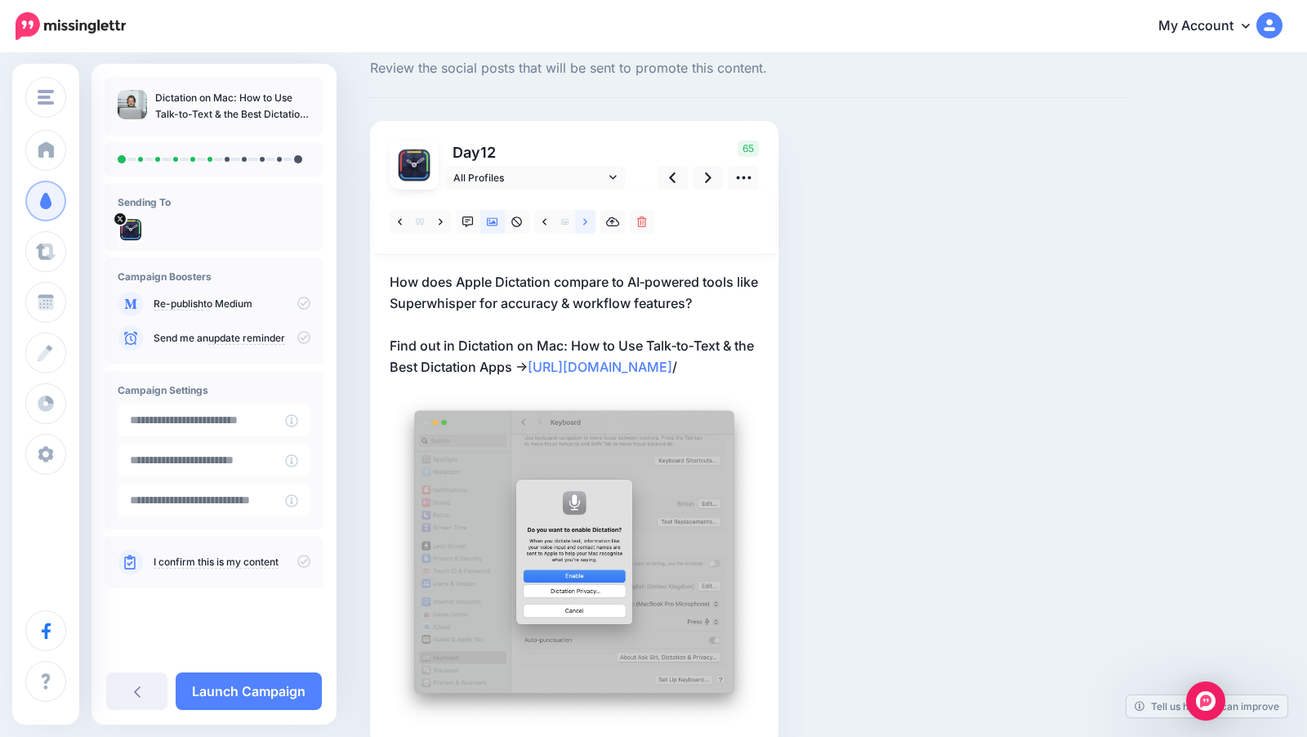
scroll to position [51, 0]
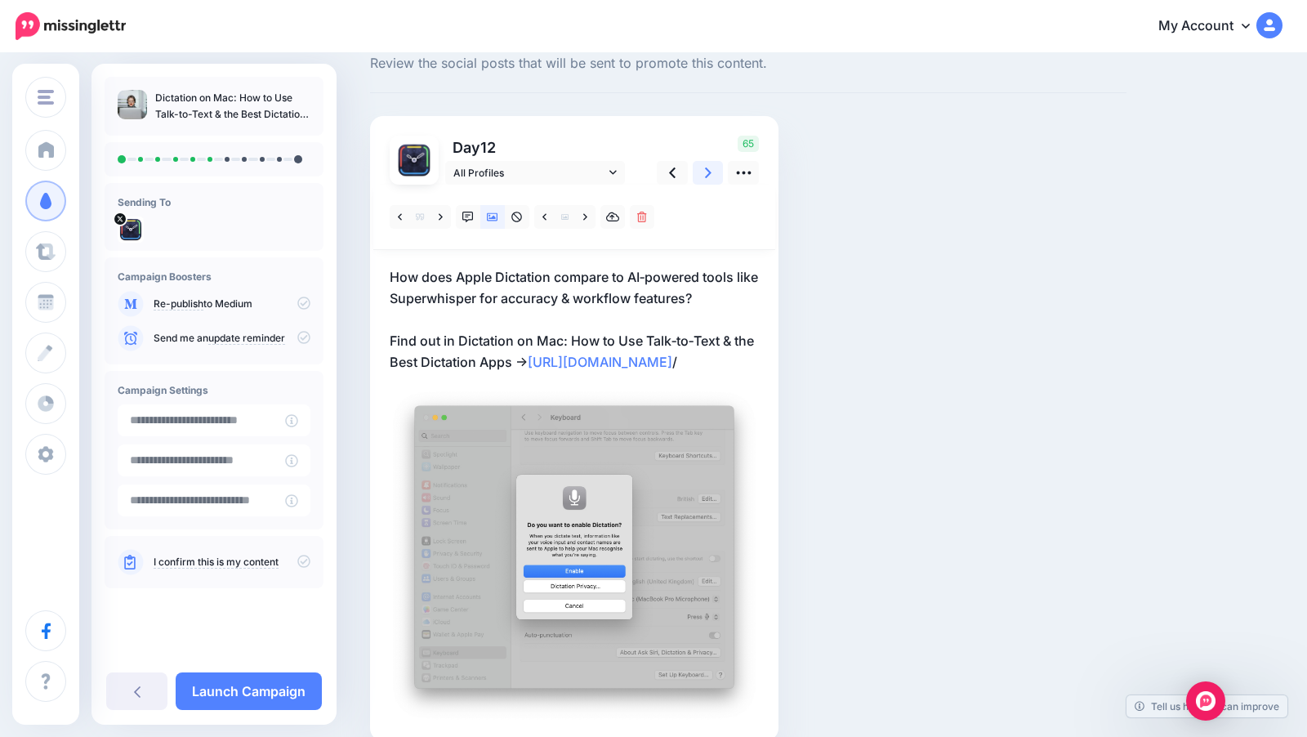
click at [706, 176] on icon at bounding box center [708, 172] width 7 height 11
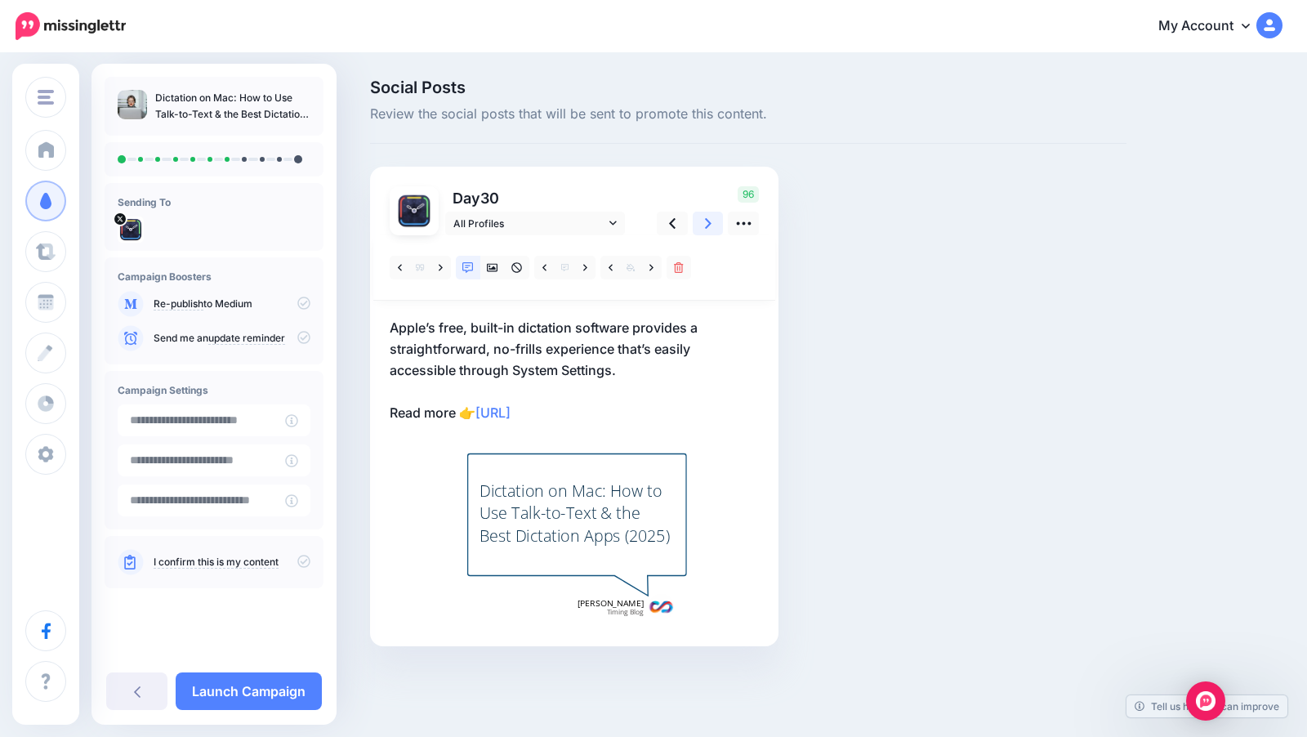
scroll to position [0, 0]
drag, startPoint x: 617, startPoint y: 409, endPoint x: 379, endPoint y: 327, distance: 252.3
click at [379, 327] on div "Day 30 All Profiles" at bounding box center [574, 406] width 408 height 479
click at [510, 405] on link "https://lttr.ai/AixAL" at bounding box center [492, 412] width 35 height 16
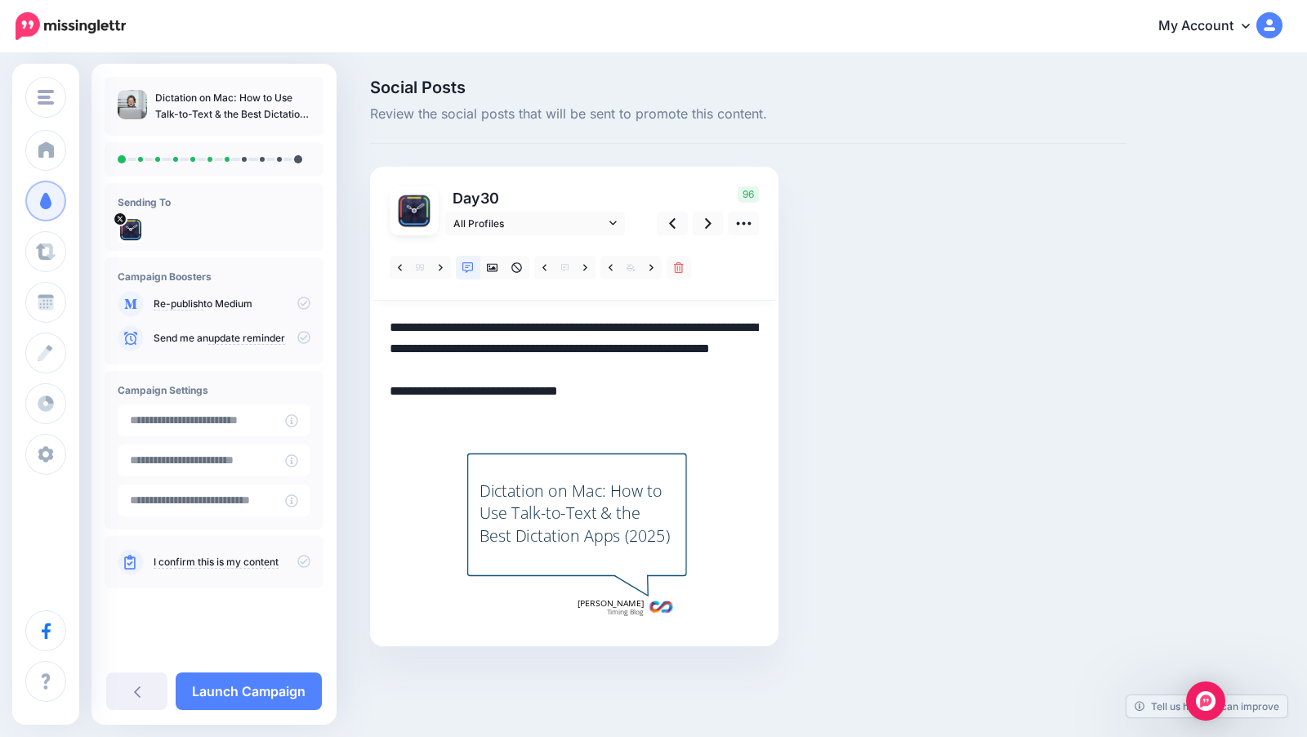
drag, startPoint x: 611, startPoint y: 412, endPoint x: 376, endPoint y: 320, distance: 252.4
click at [376, 320] on div "Day 30 All Profiles" at bounding box center [574, 406] width 408 height 479
paste textarea "**********"
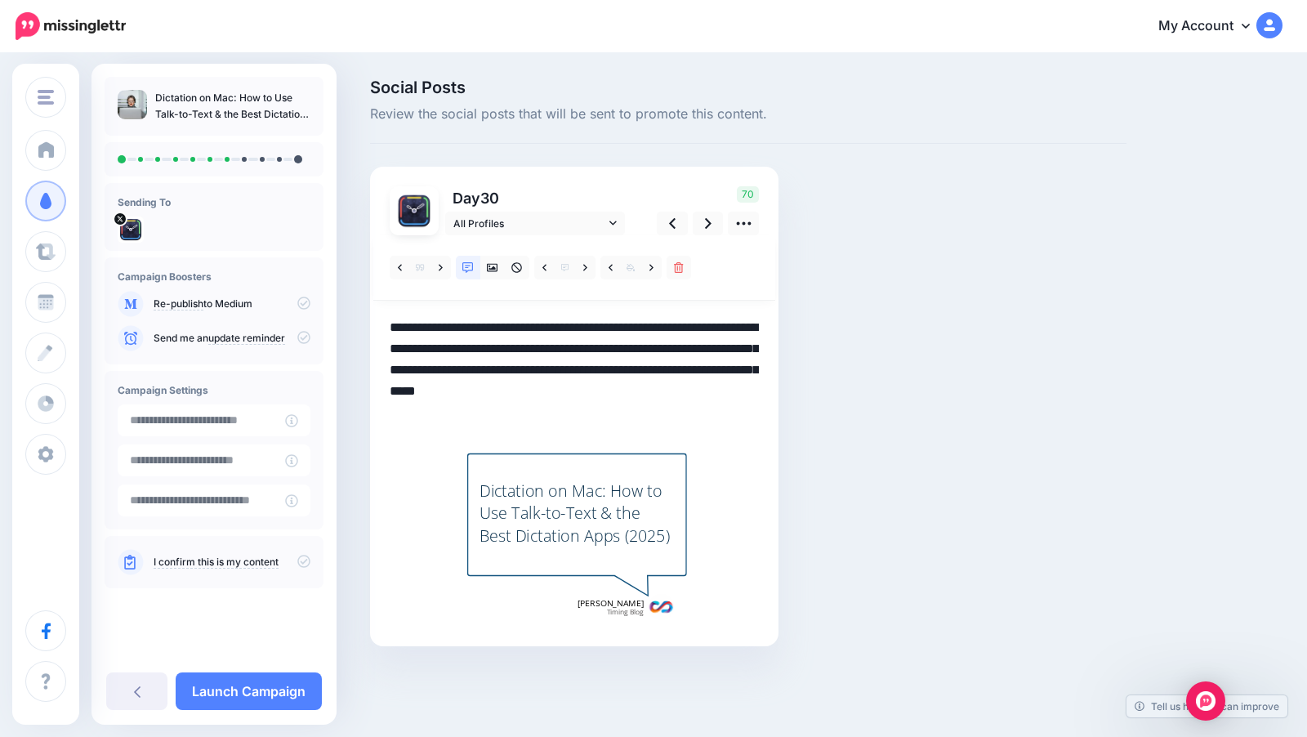
click at [390, 370] on textarea "**********" at bounding box center [574, 370] width 369 height 106
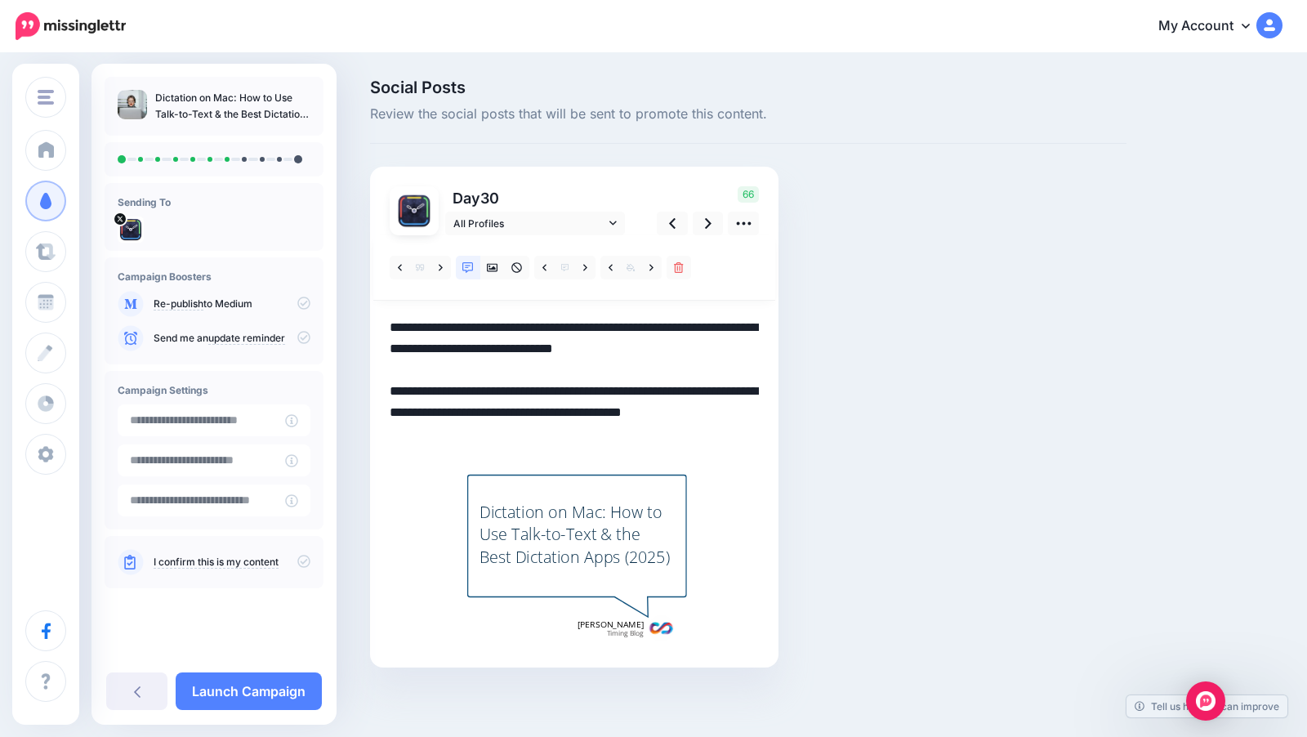
drag, startPoint x: 722, startPoint y: 346, endPoint x: 389, endPoint y: 314, distance: 334.7
click at [389, 314] on div "Day 30 All Profiles" at bounding box center [574, 417] width 408 height 501
paste textarea "**********"
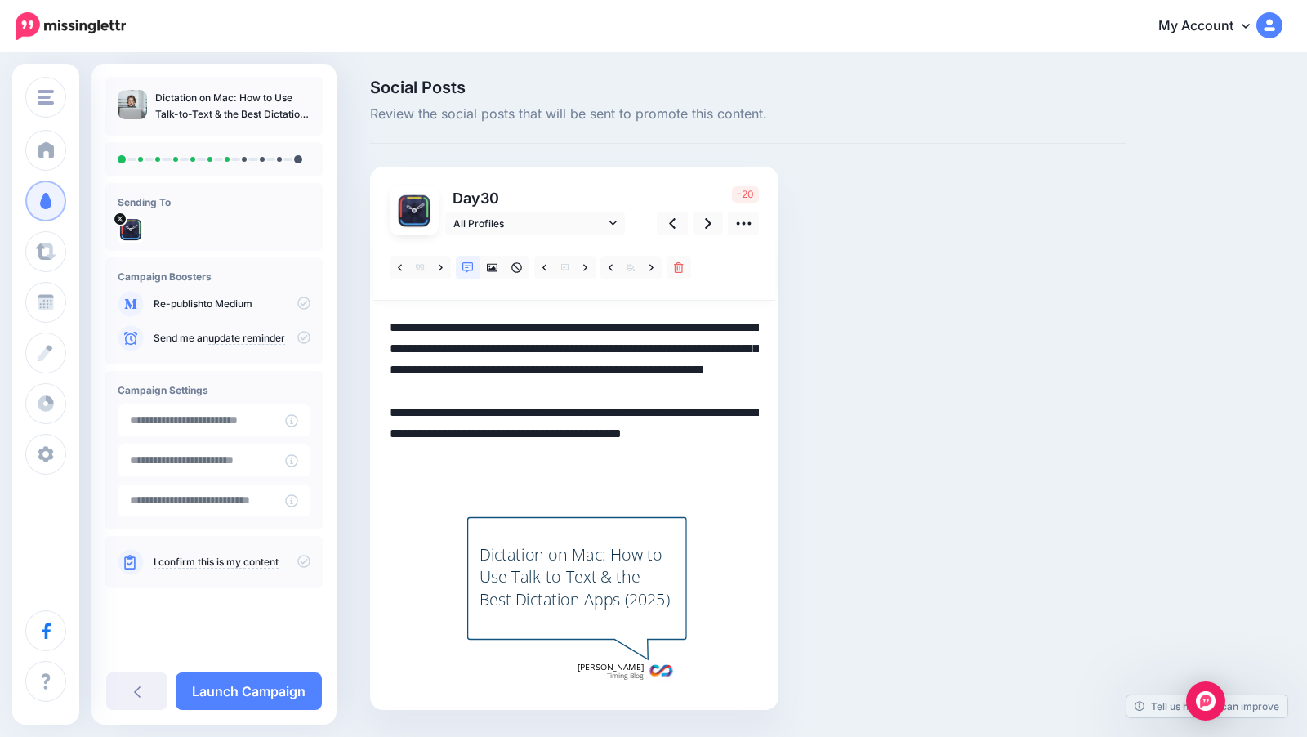
drag, startPoint x: 452, startPoint y: 345, endPoint x: 711, endPoint y: 388, distance: 262.3
click at [711, 388] on textarea "**********" at bounding box center [574, 402] width 369 height 170
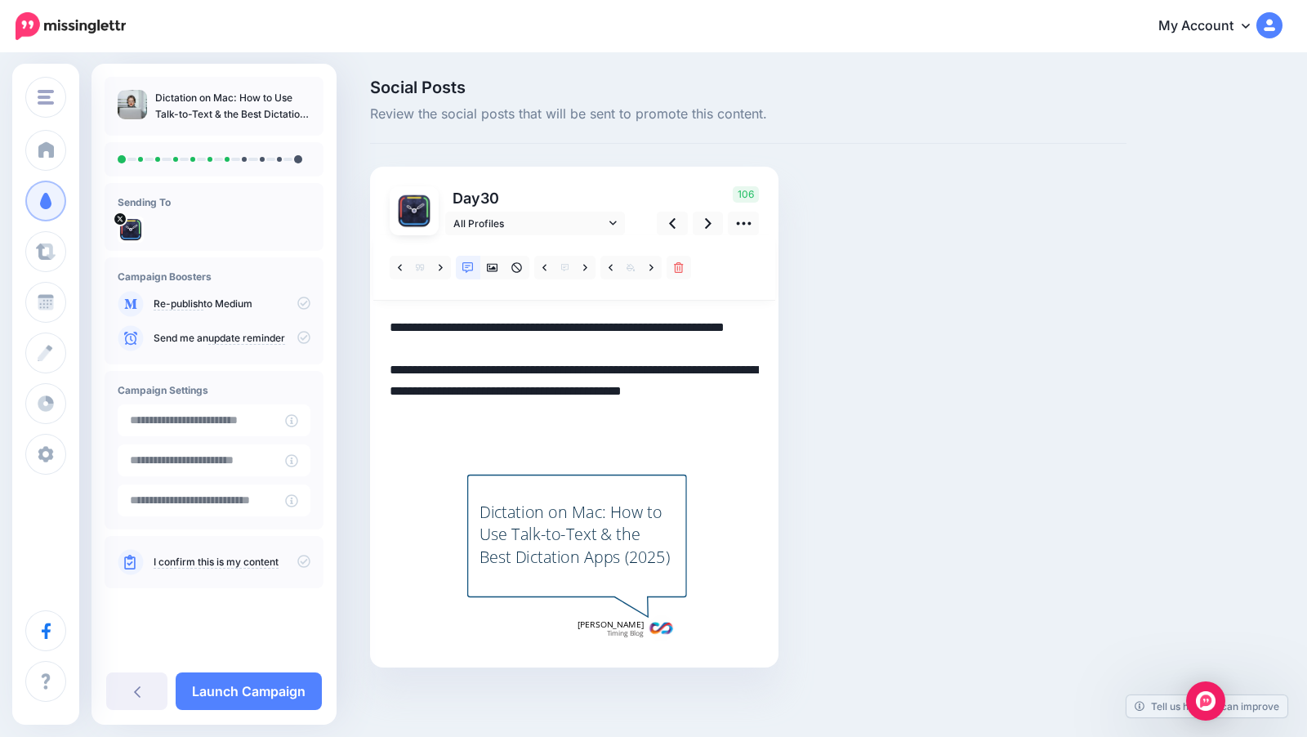
click at [394, 369] on textarea "**********" at bounding box center [574, 380] width 369 height 127
click at [530, 413] on textarea "**********" at bounding box center [574, 380] width 369 height 127
click at [452, 370] on textarea "**********" at bounding box center [574, 380] width 369 height 127
click at [578, 273] on link at bounding box center [585, 268] width 20 height 24
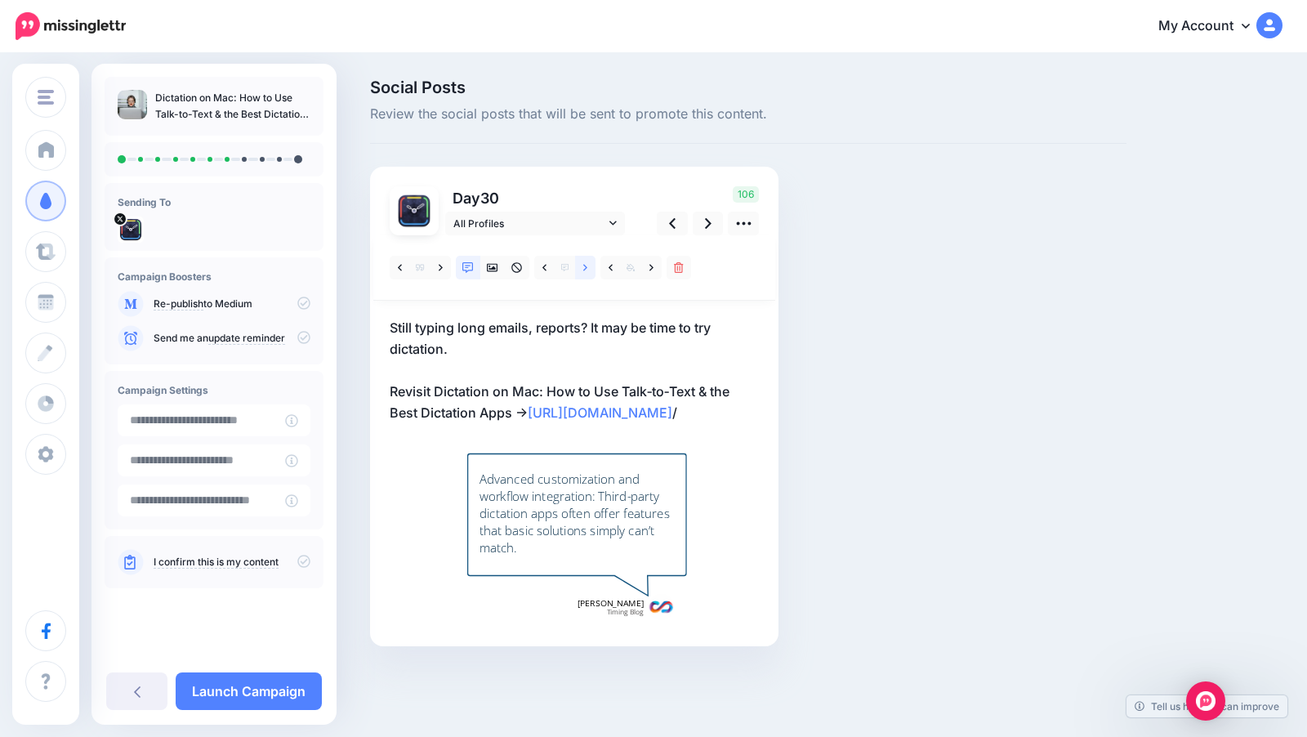
click at [578, 273] on link at bounding box center [585, 268] width 20 height 24
click at [493, 265] on icon at bounding box center [492, 267] width 11 height 11
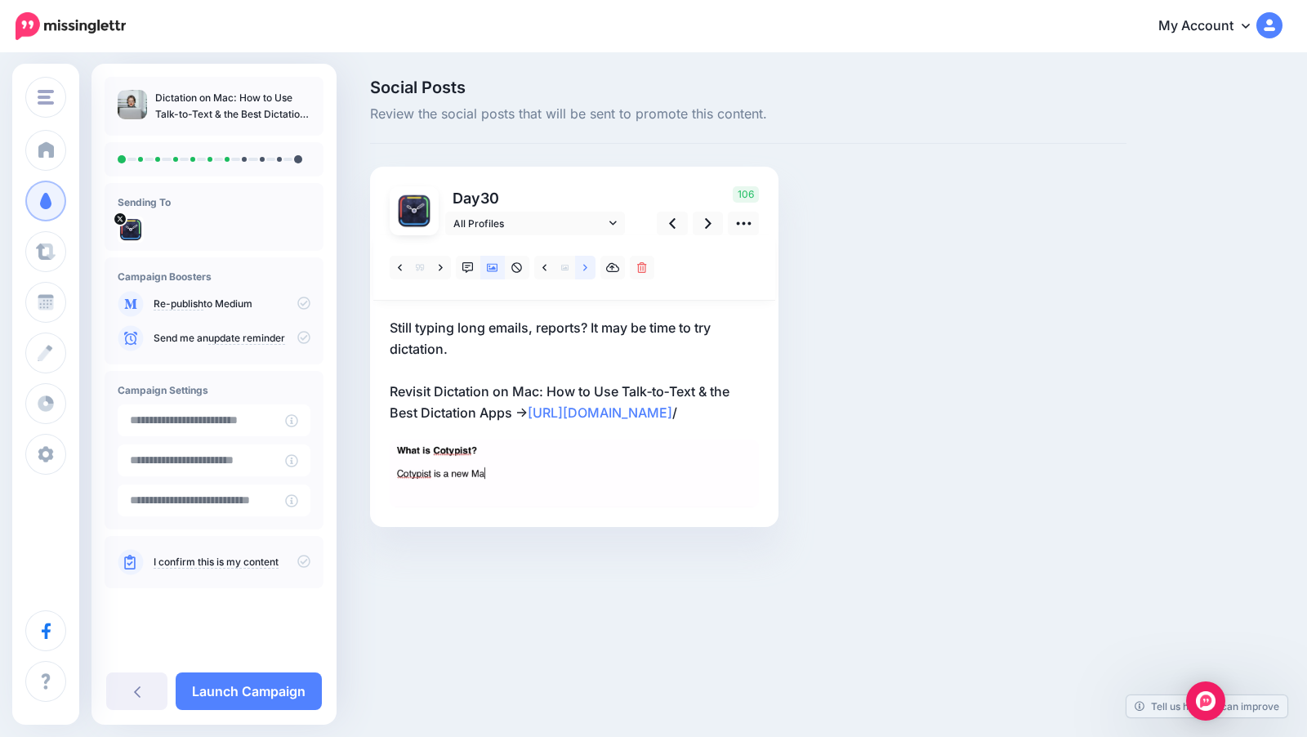
click at [589, 270] on link at bounding box center [585, 268] width 20 height 24
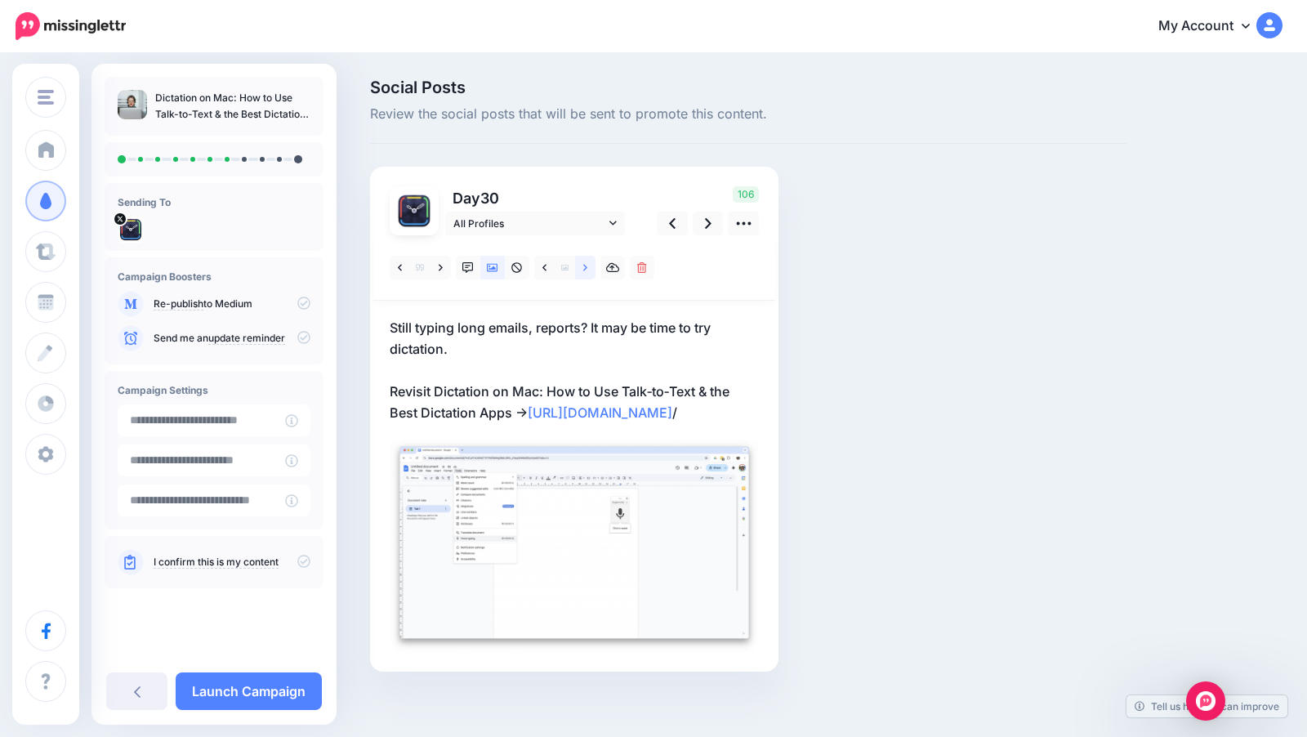
click at [589, 270] on link at bounding box center [585, 268] width 20 height 24
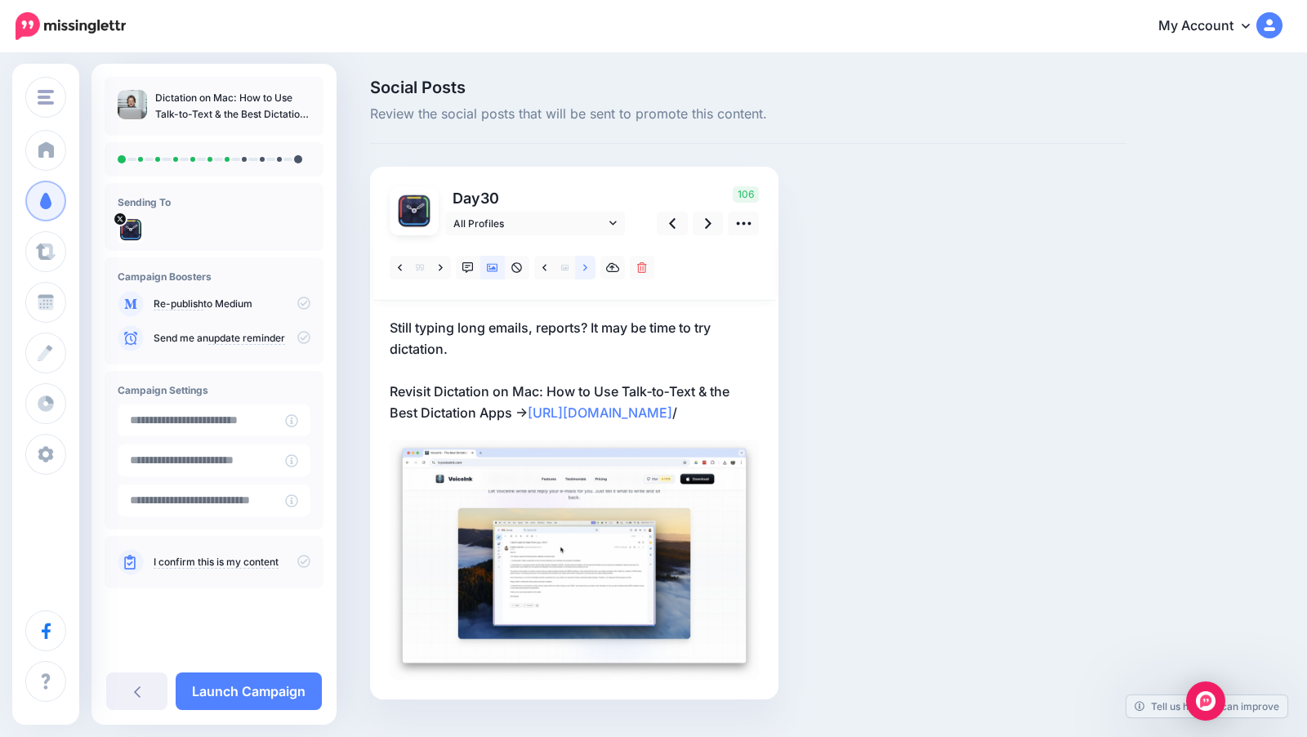
click at [589, 270] on link at bounding box center [585, 268] width 20 height 24
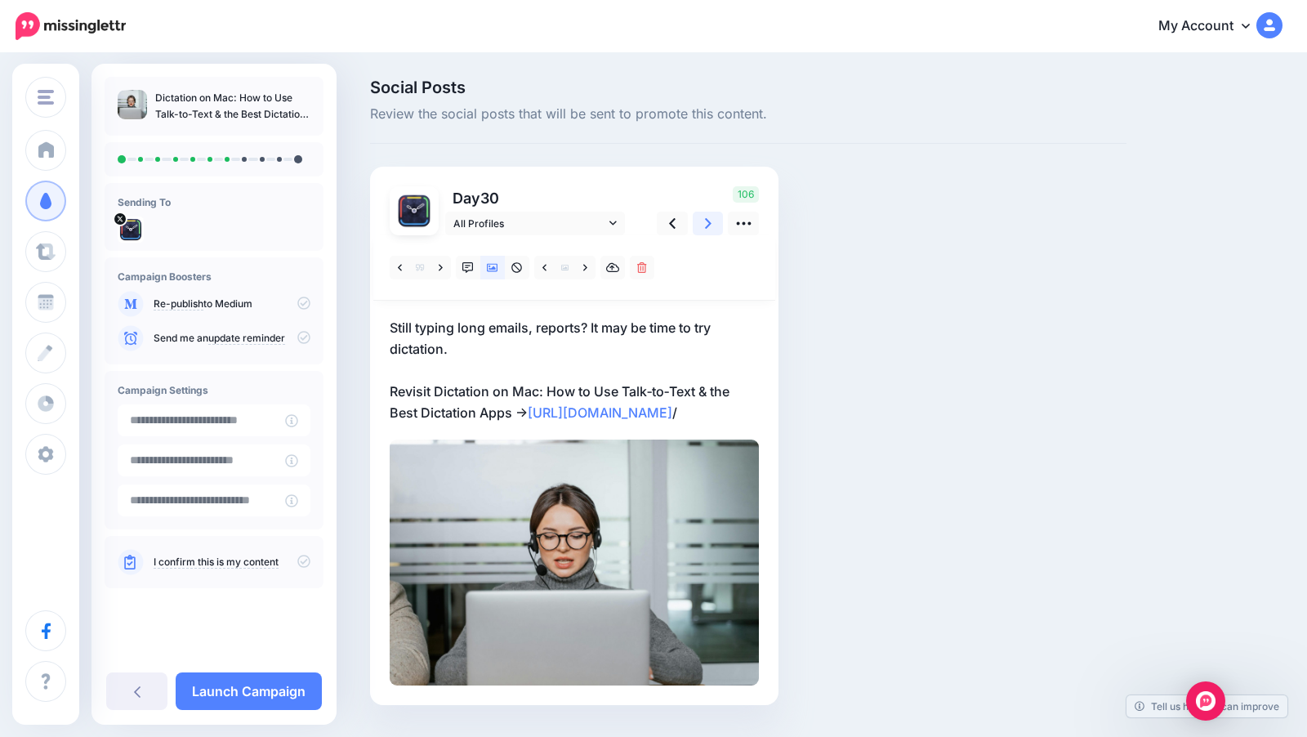
click at [706, 229] on icon at bounding box center [708, 223] width 7 height 17
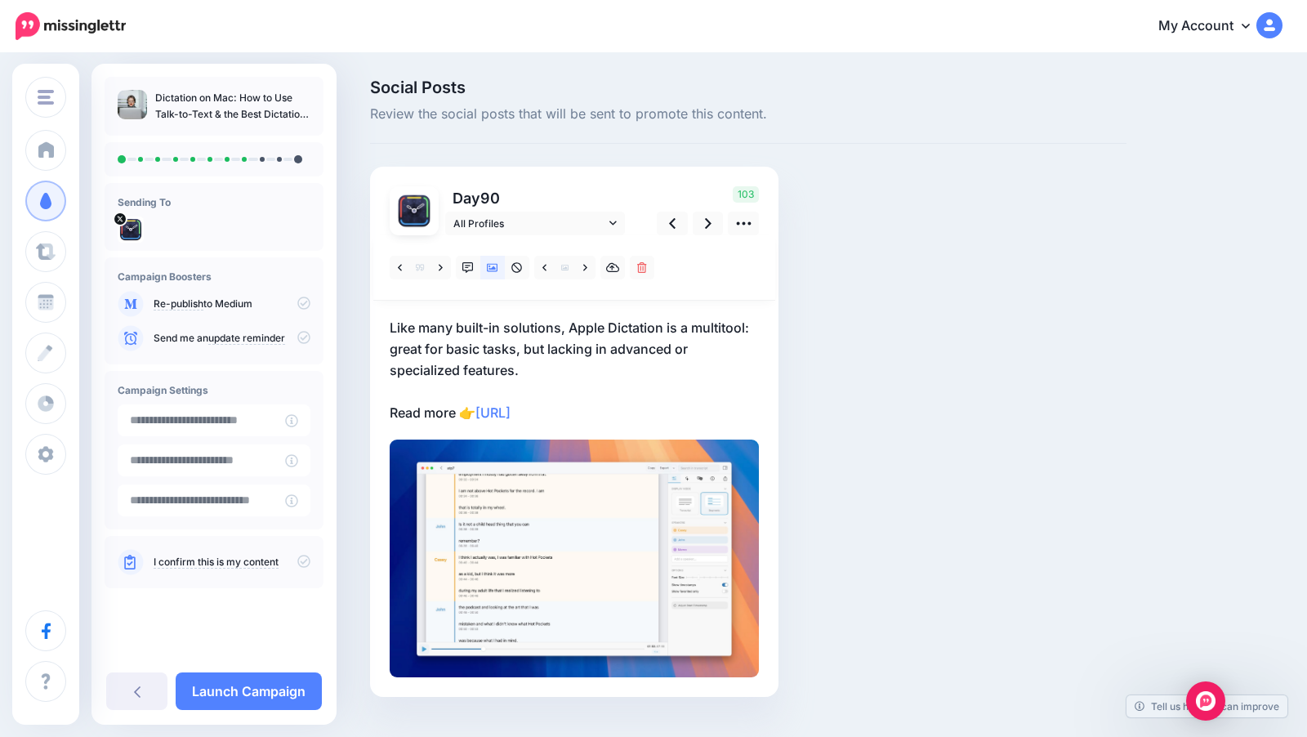
click at [601, 409] on p "Like many built-in solutions, Apple Dictation is a multitool: great for basic t…" at bounding box center [574, 370] width 369 height 106
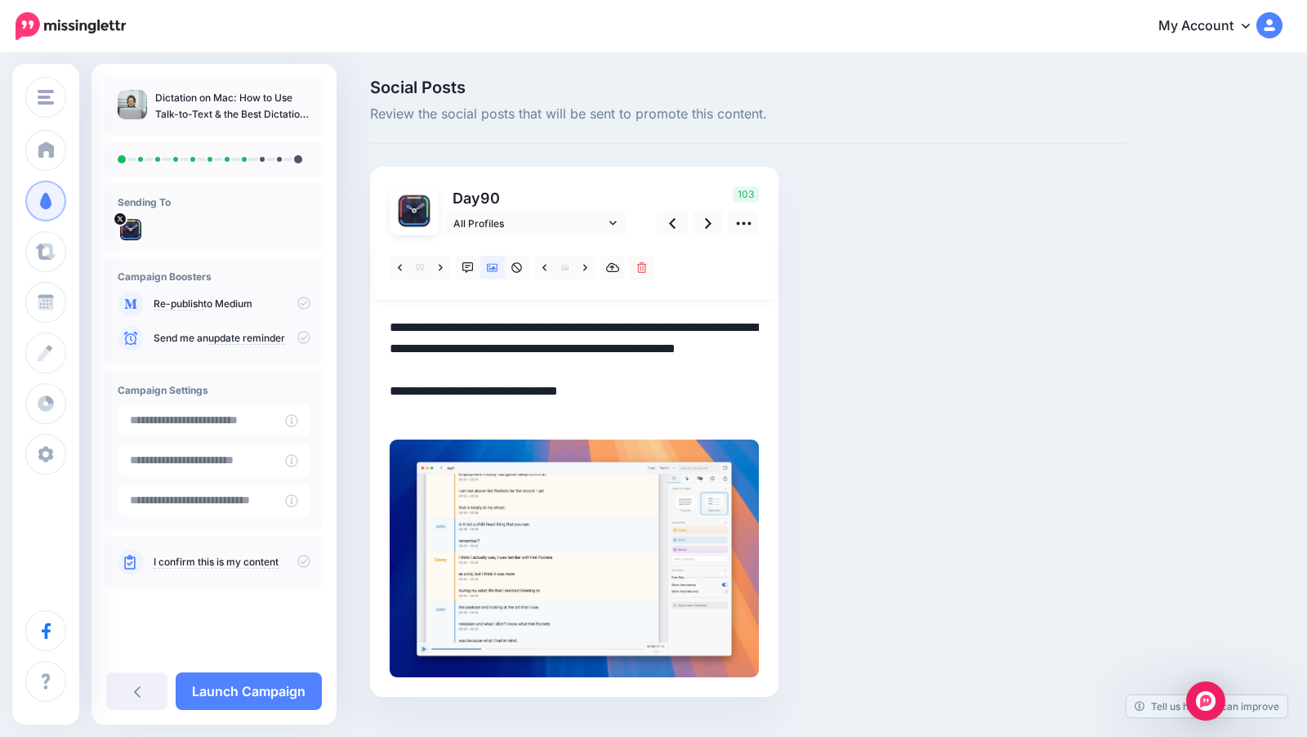
drag, startPoint x: 609, startPoint y: 412, endPoint x: 388, endPoint y: 326, distance: 237.6
click at [388, 326] on div "Day 90 All Profiles" at bounding box center [574, 432] width 408 height 530
paste textarea "**********"
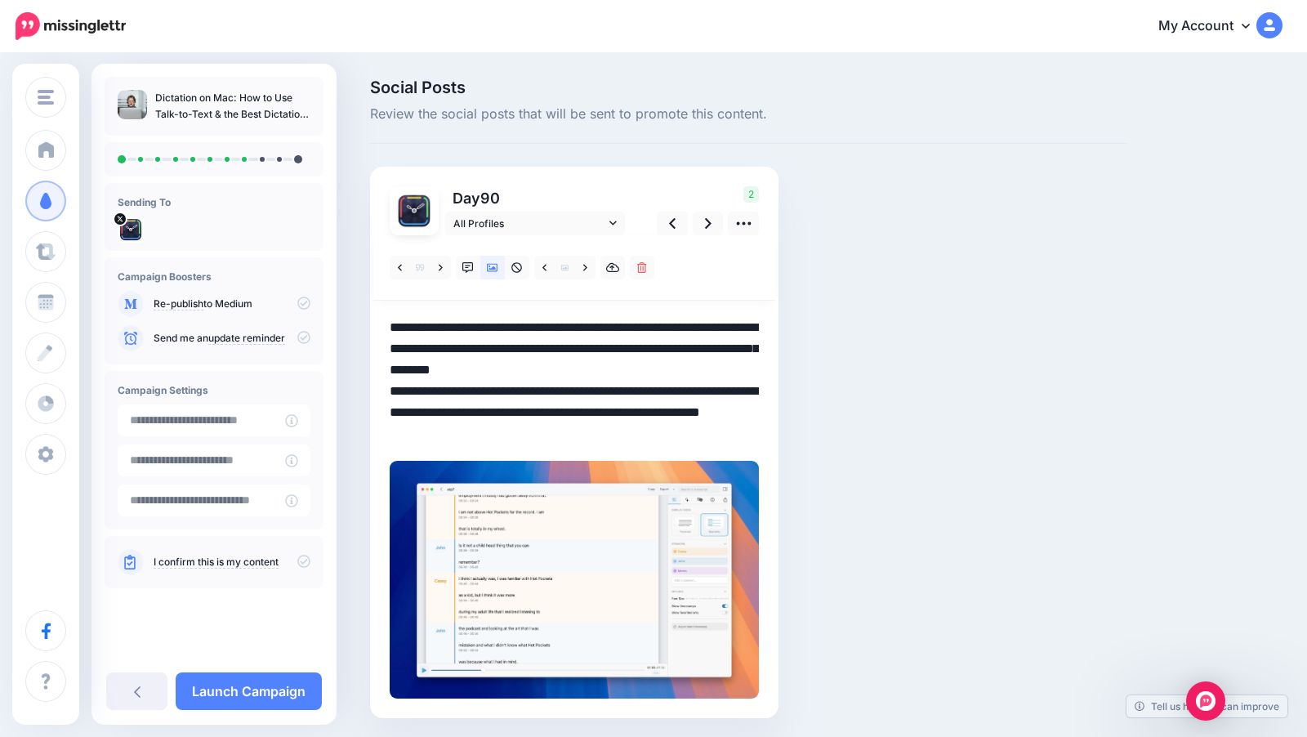
click at [390, 393] on div "Combined Shape" at bounding box center [574, 466] width 369 height 462
click at [391, 390] on textarea "**********" at bounding box center [574, 380] width 369 height 127
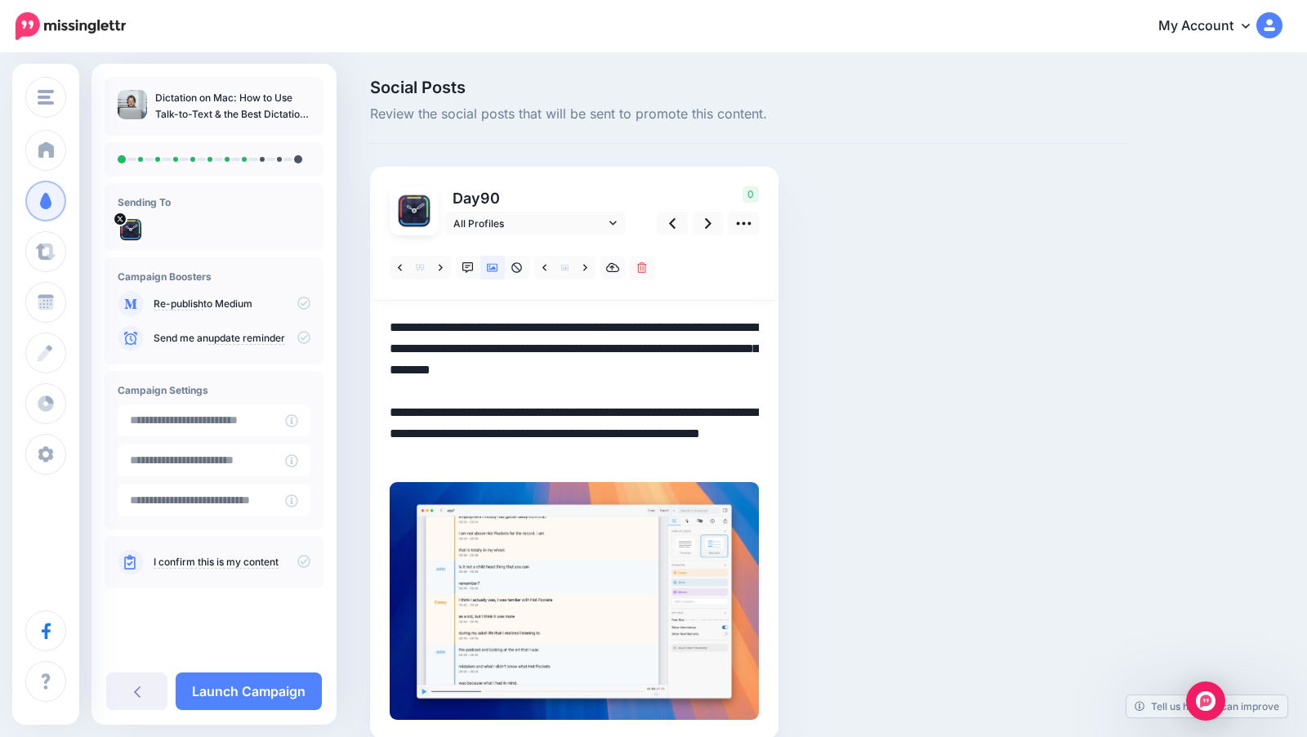
click at [613, 350] on textarea "**********" at bounding box center [574, 391] width 369 height 149
click at [584, 267] on icon at bounding box center [585, 267] width 4 height 11
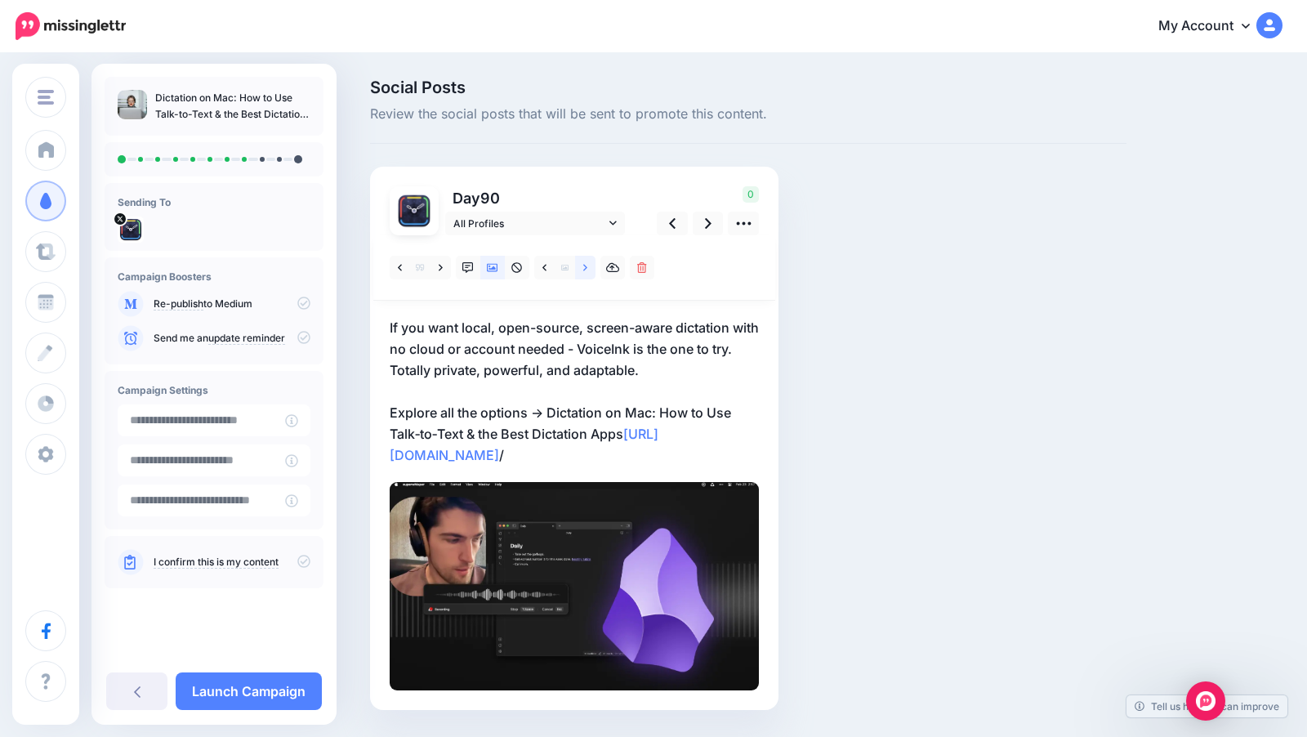
click at [584, 266] on icon at bounding box center [585, 267] width 4 height 11
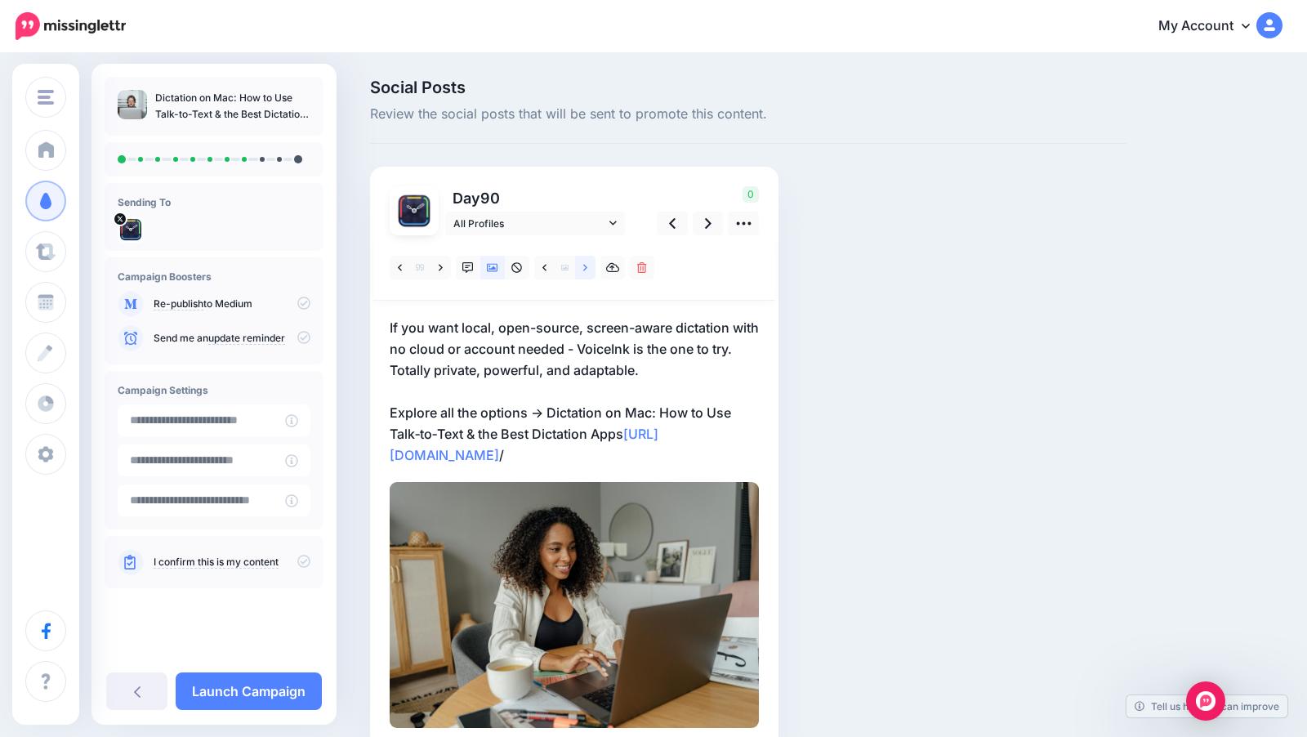
click at [584, 266] on icon at bounding box center [585, 267] width 4 height 11
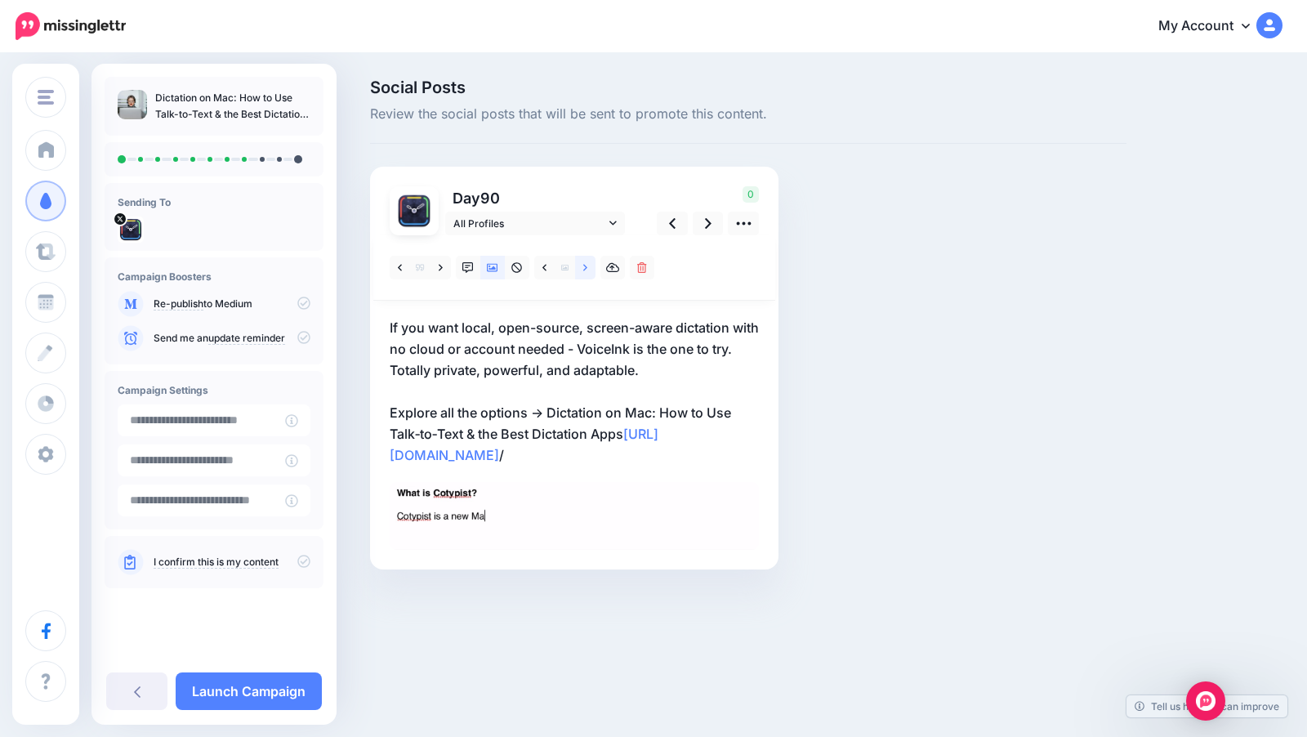
click at [584, 266] on icon at bounding box center [585, 267] width 4 height 11
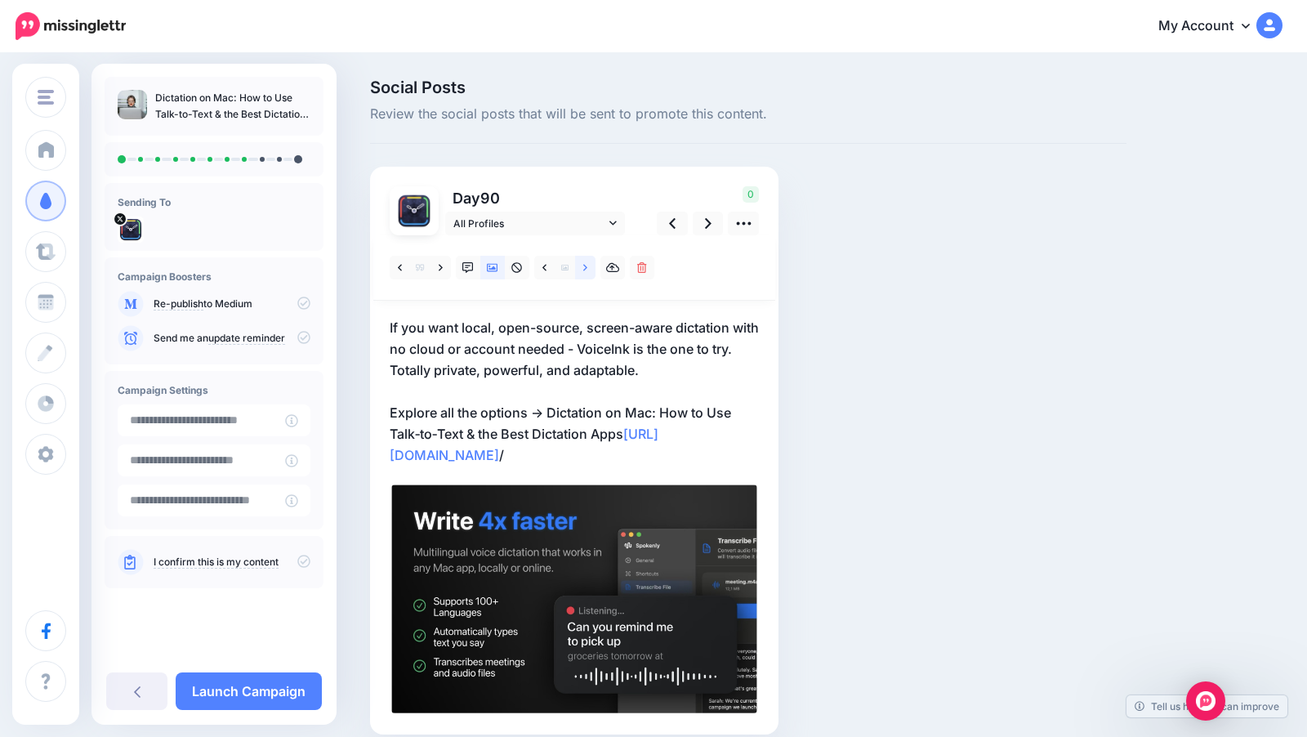
click at [584, 266] on icon at bounding box center [585, 267] width 4 height 11
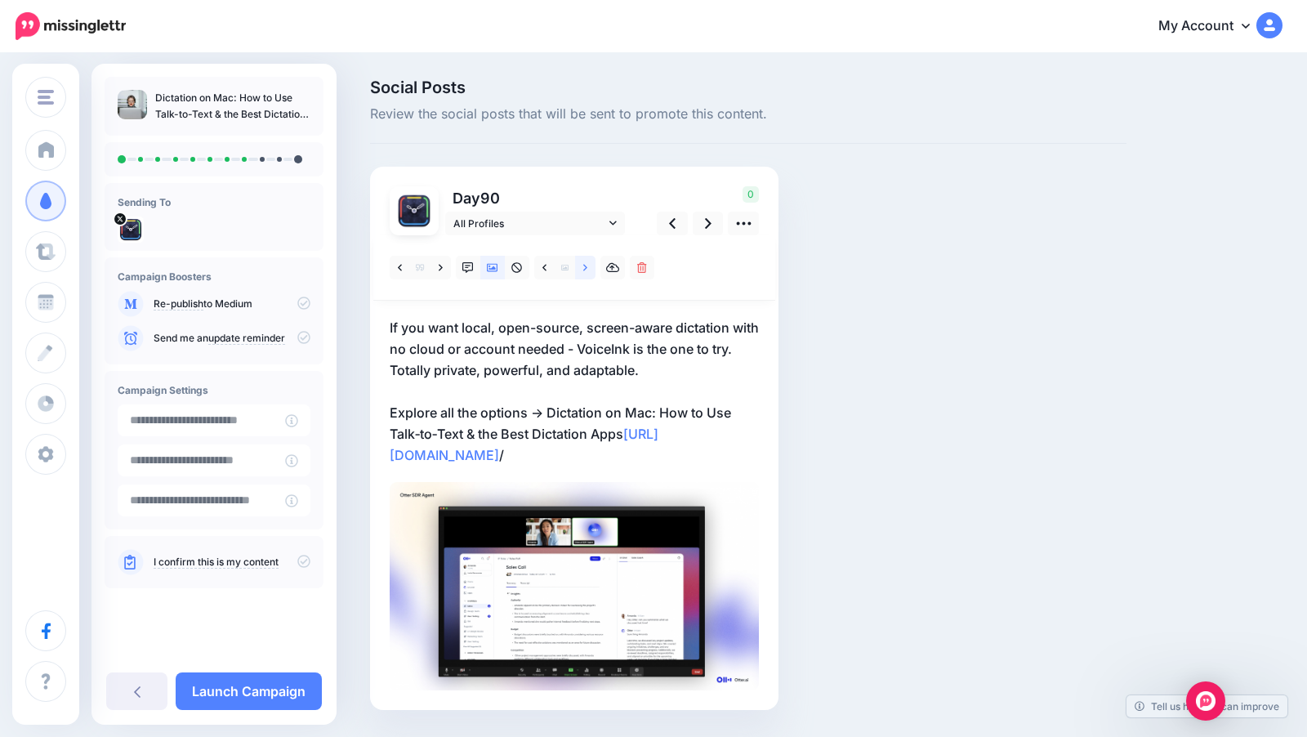
click at [584, 266] on icon at bounding box center [585, 267] width 4 height 11
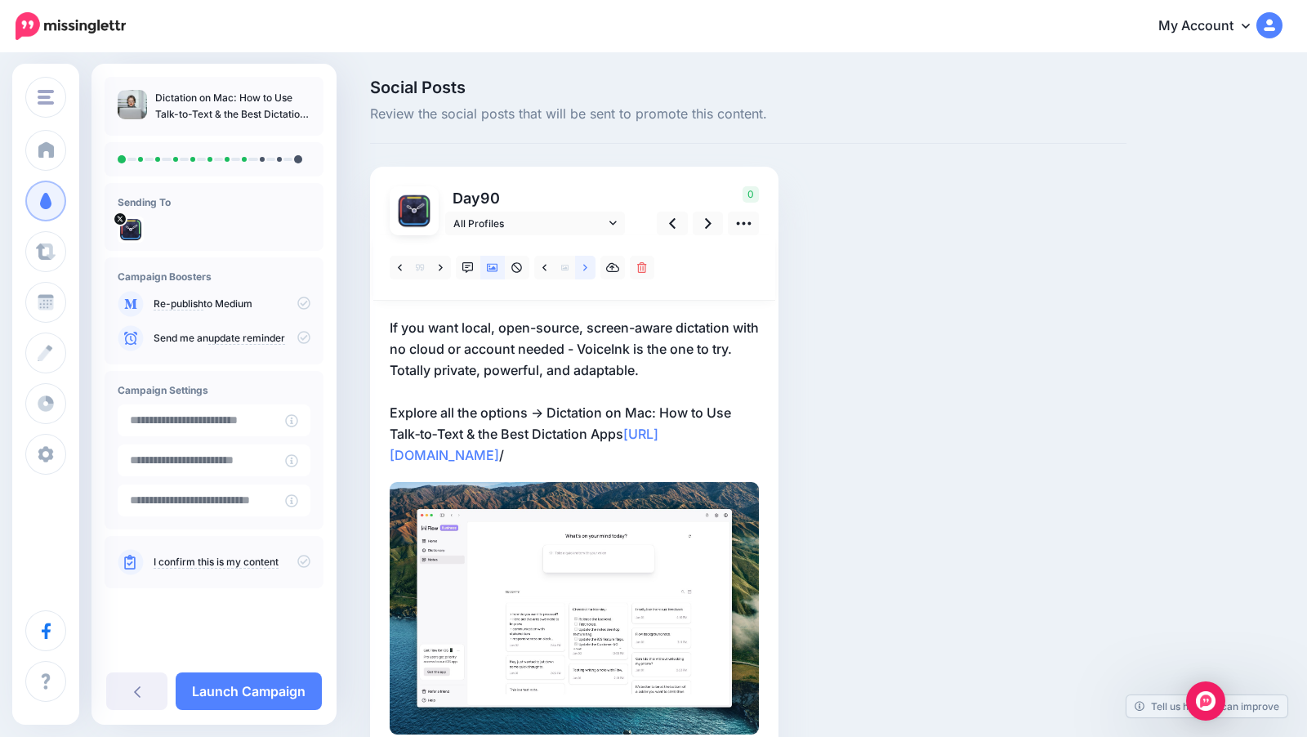
click at [584, 266] on icon at bounding box center [585, 267] width 4 height 11
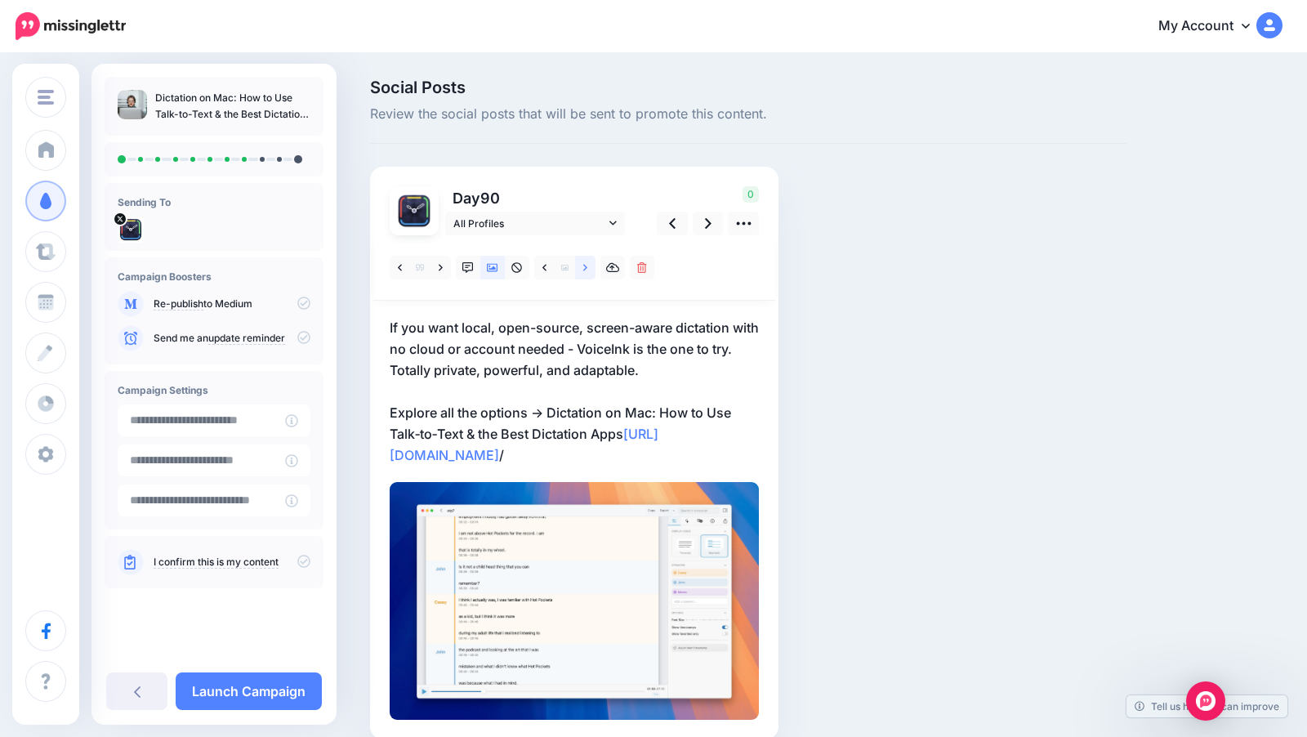
click at [584, 266] on icon at bounding box center [585, 267] width 4 height 11
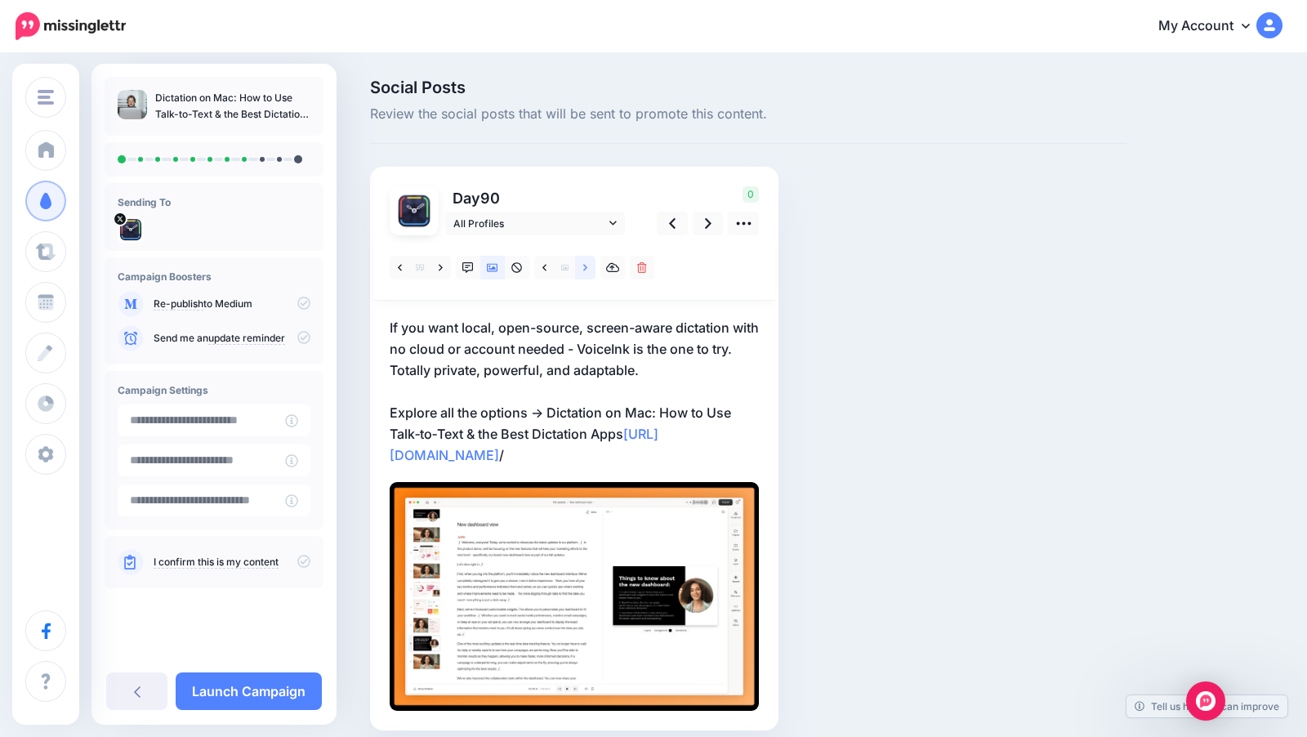
click at [584, 266] on icon at bounding box center [585, 267] width 4 height 11
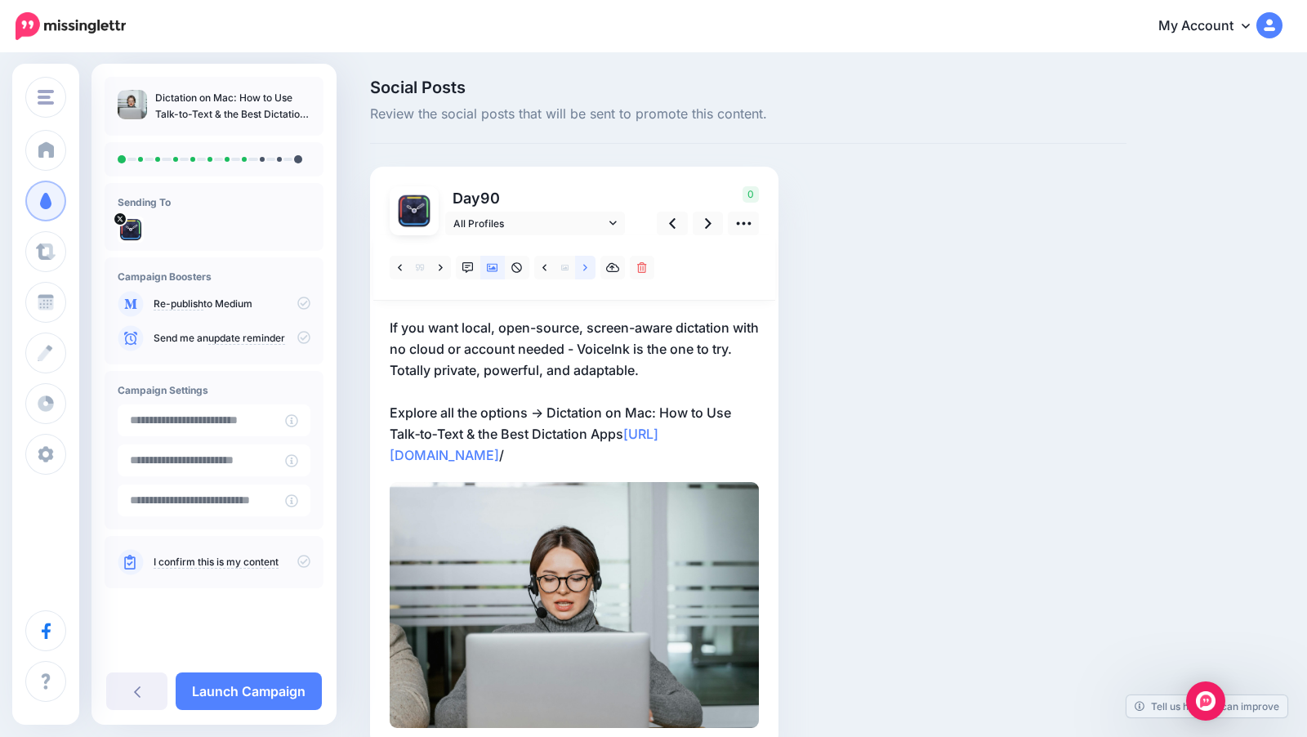
click at [584, 266] on icon at bounding box center [585, 267] width 4 height 11
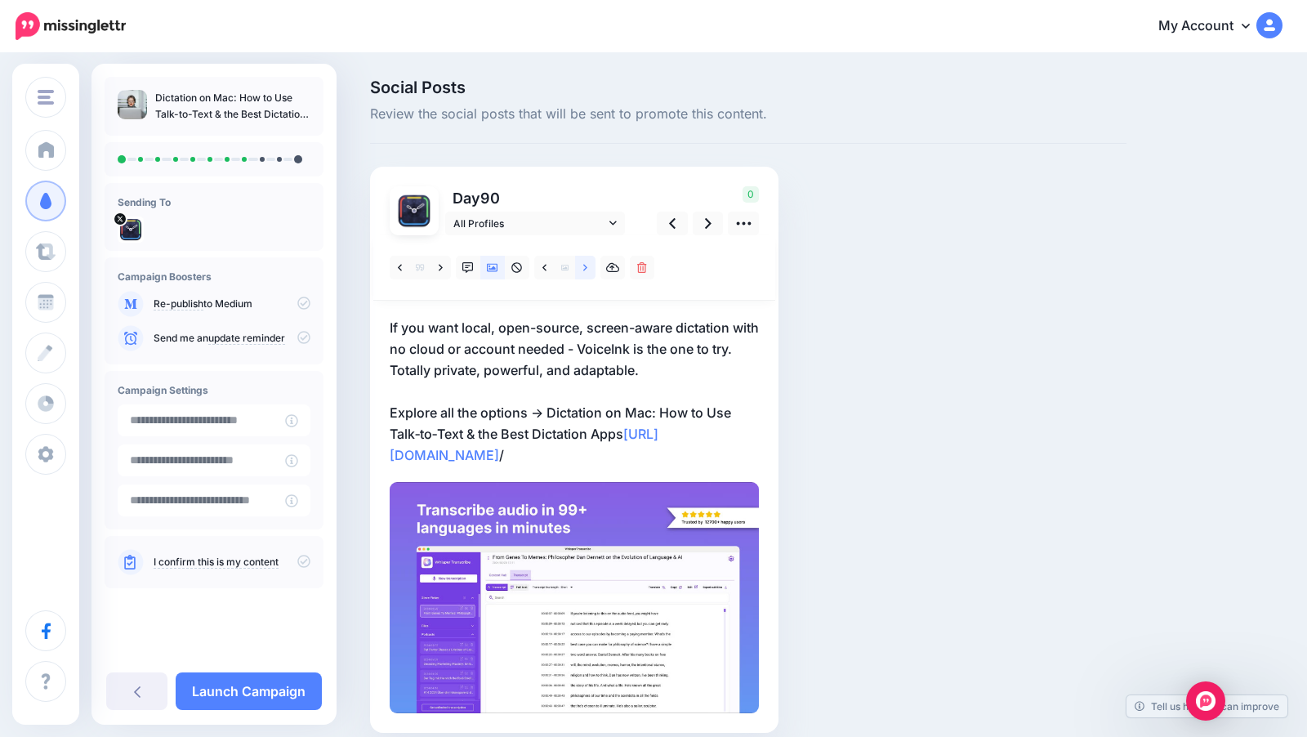
click at [584, 266] on icon at bounding box center [585, 267] width 4 height 11
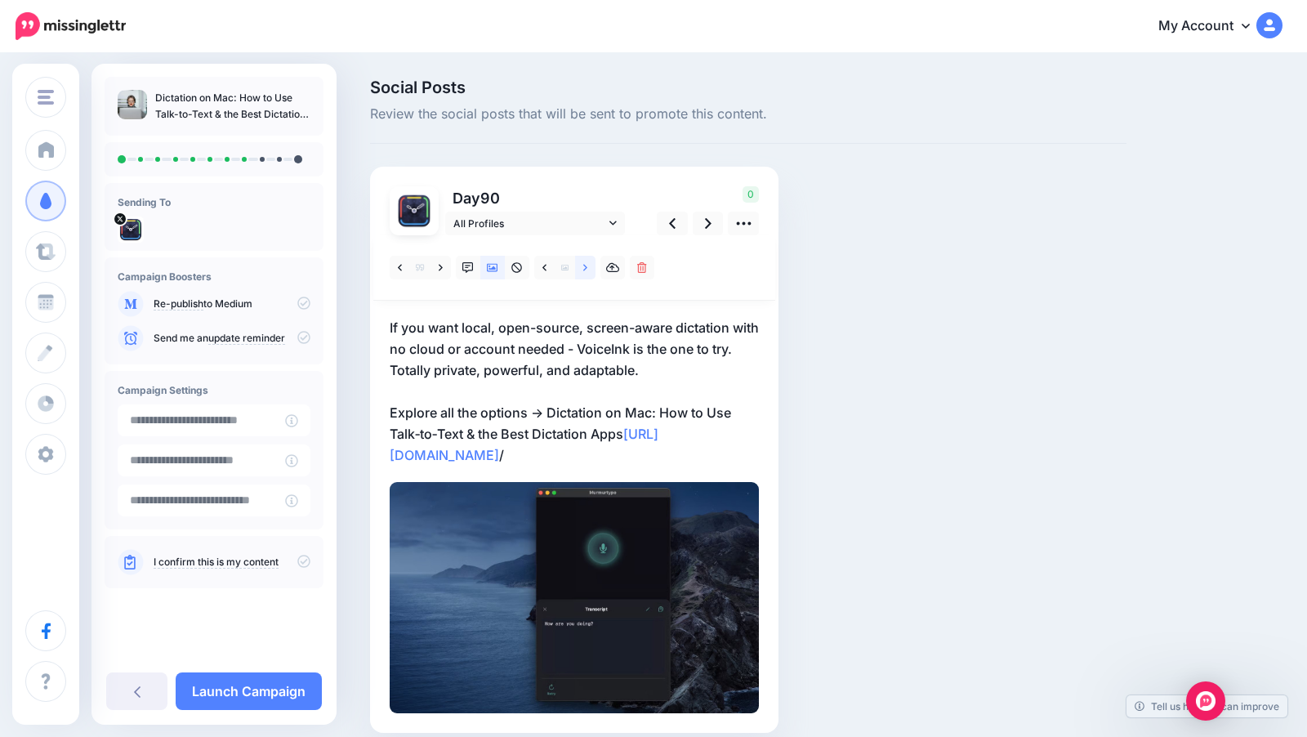
click at [584, 266] on icon at bounding box center [585, 267] width 4 height 11
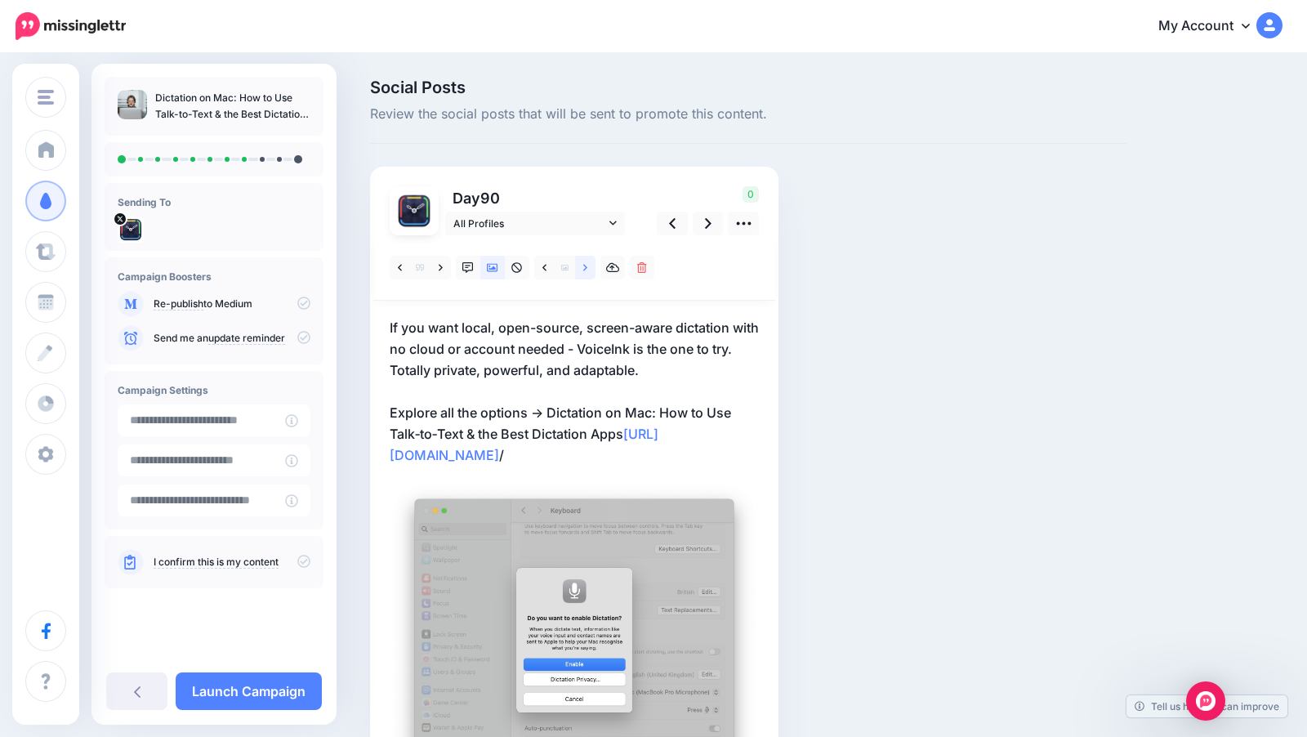
click at [584, 266] on icon at bounding box center [585, 267] width 4 height 11
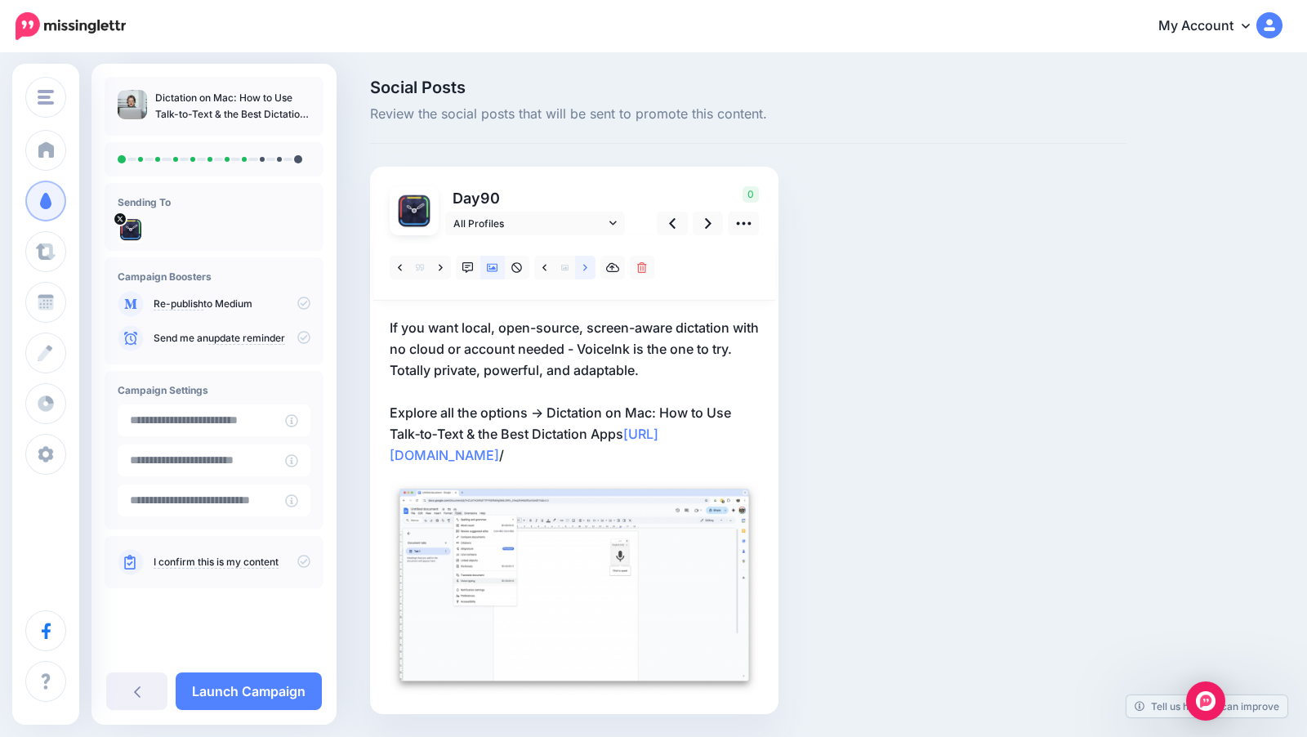
click at [584, 266] on icon at bounding box center [585, 267] width 4 height 11
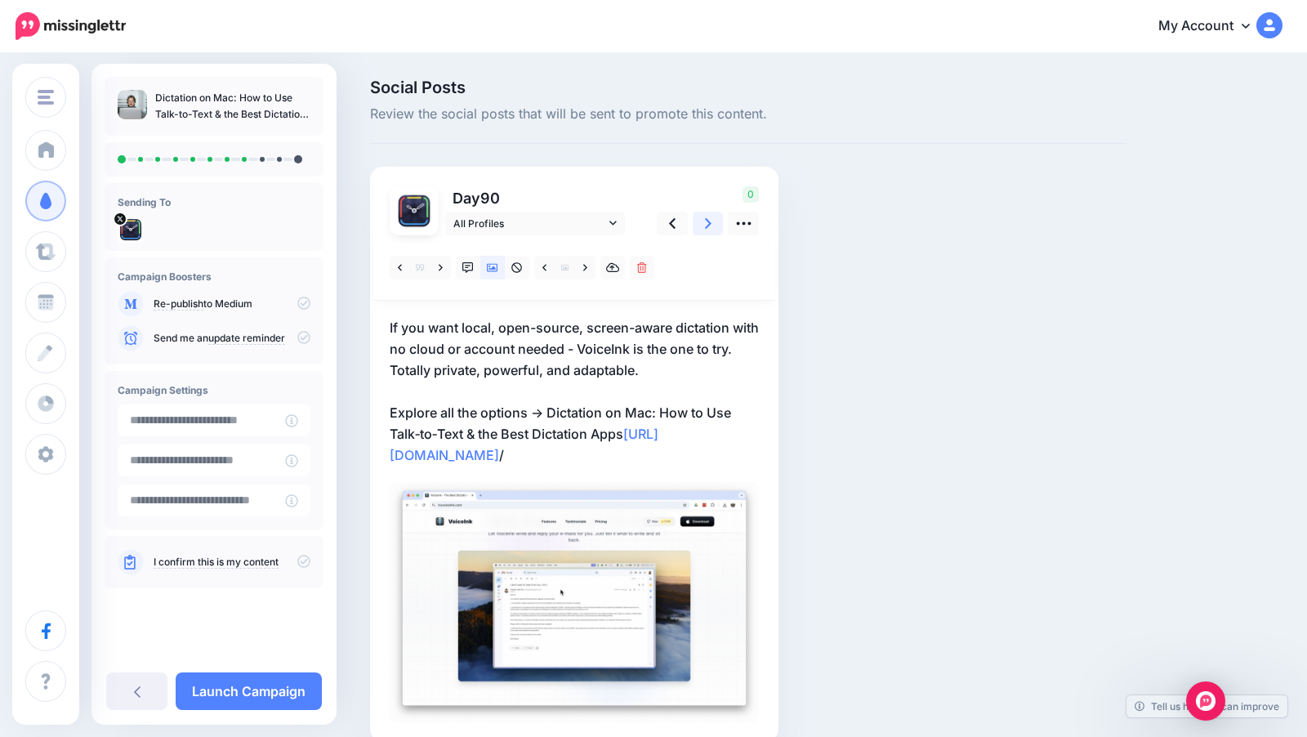
click at [705, 227] on icon at bounding box center [708, 223] width 7 height 17
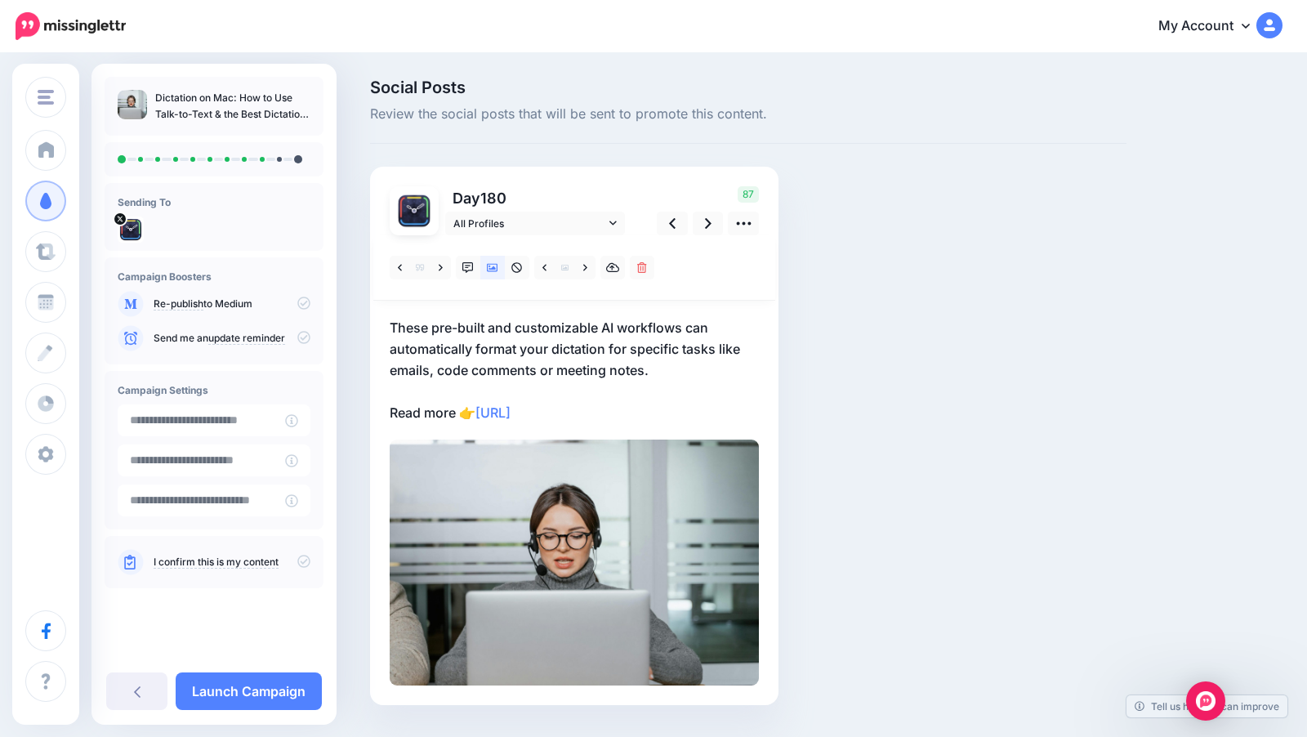
click at [633, 401] on p "These pre-built and customizable AI workflows can automatically format your dic…" at bounding box center [574, 370] width 369 height 106
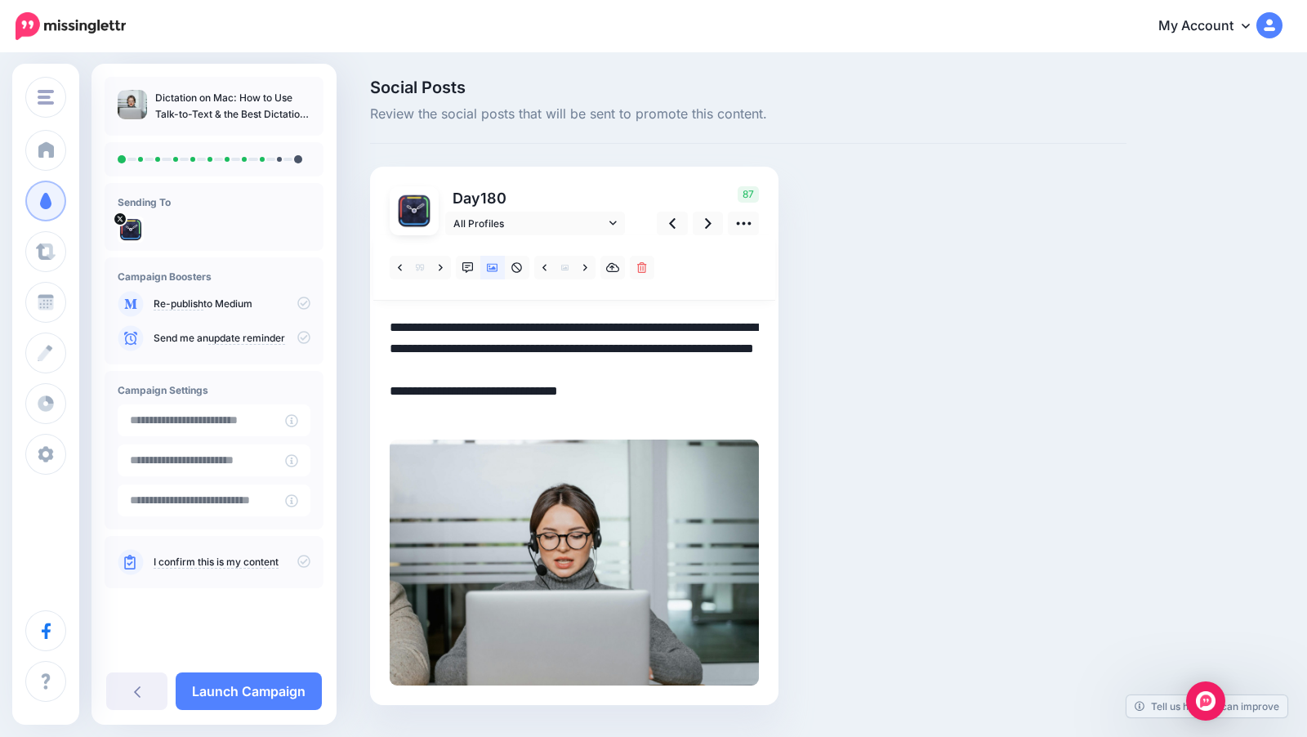
drag, startPoint x: 623, startPoint y: 414, endPoint x: 383, endPoint y: 323, distance: 256.6
click at [383, 323] on div "Day 180 All Profiles" at bounding box center [574, 436] width 408 height 538
paste textarea "**********"
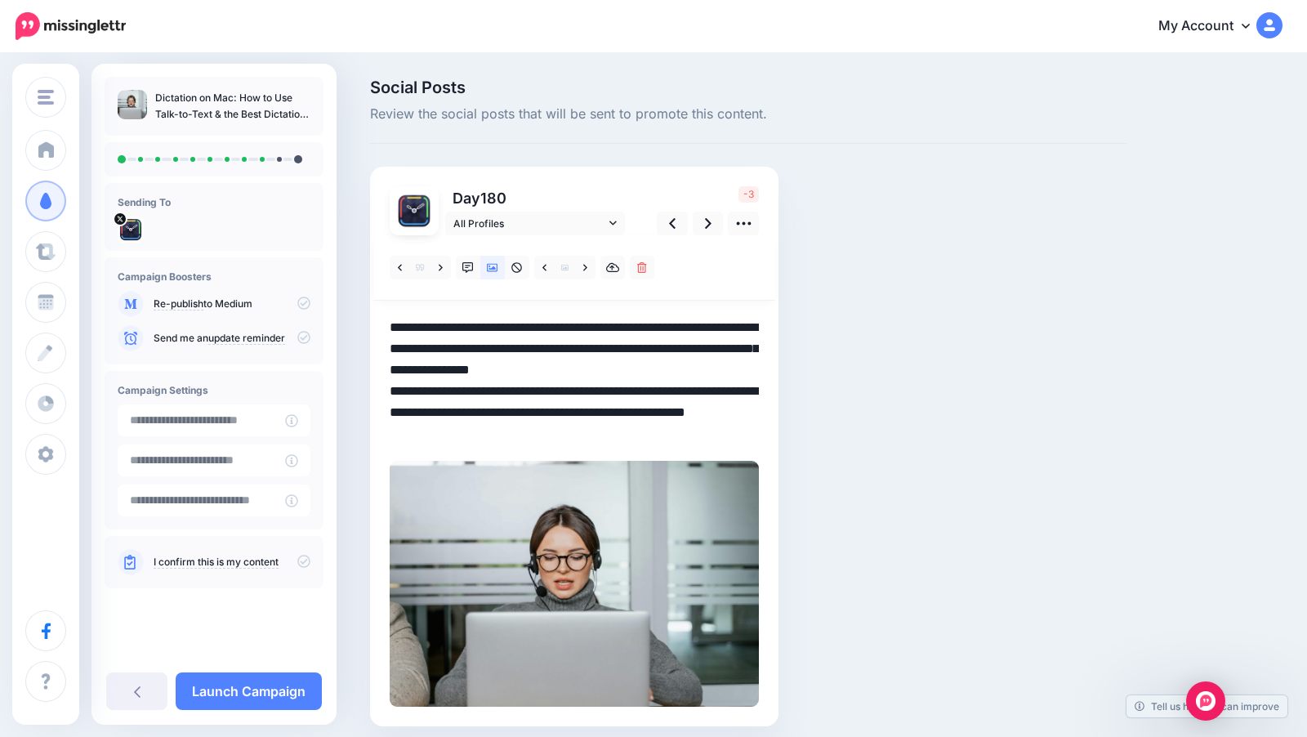
drag, startPoint x: 681, startPoint y: 436, endPoint x: 380, endPoint y: 336, distance: 317.4
click at [380, 336] on div "Day 180 All Profiles" at bounding box center [574, 446] width 408 height 559
paste textarea
click at [661, 363] on textarea "**********" at bounding box center [574, 380] width 369 height 127
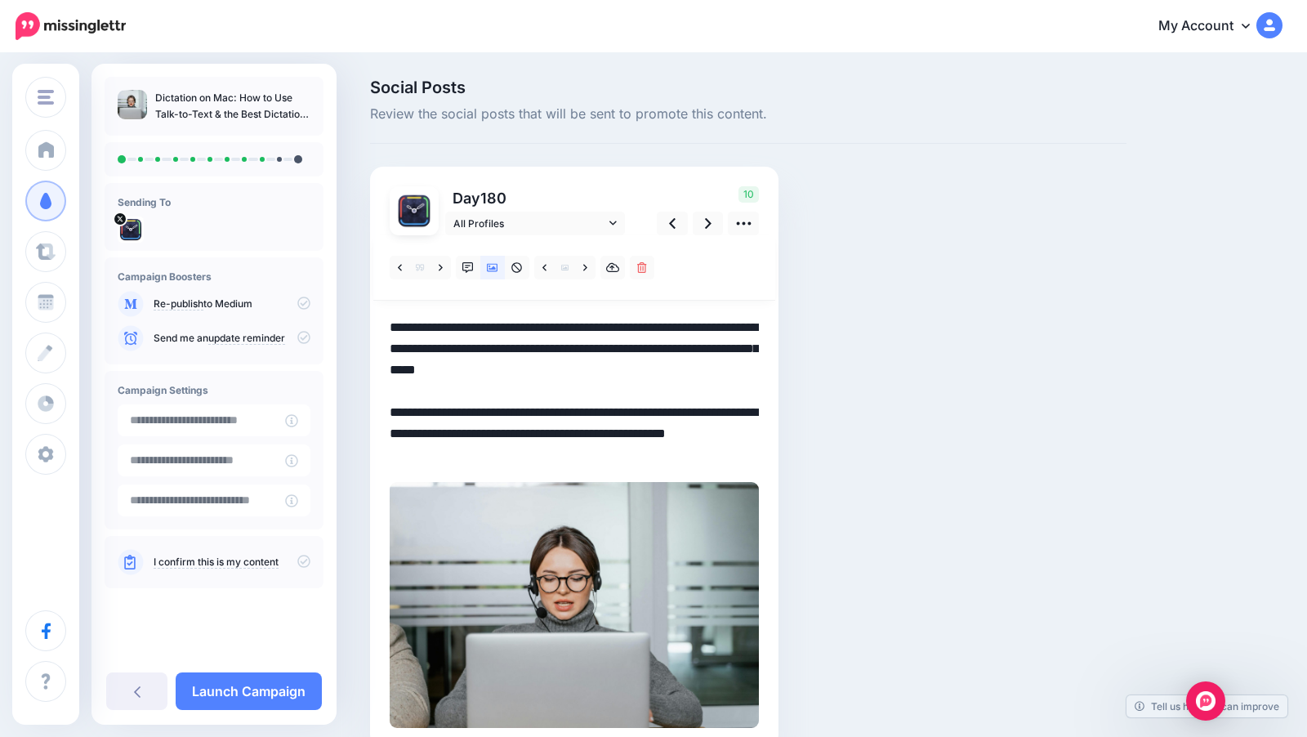
drag, startPoint x: 696, startPoint y: 459, endPoint x: 385, endPoint y: 327, distance: 337.0
click at [385, 327] on div "Day 180 All Profiles" at bounding box center [574, 457] width 408 height 581
paste textarea "**********"
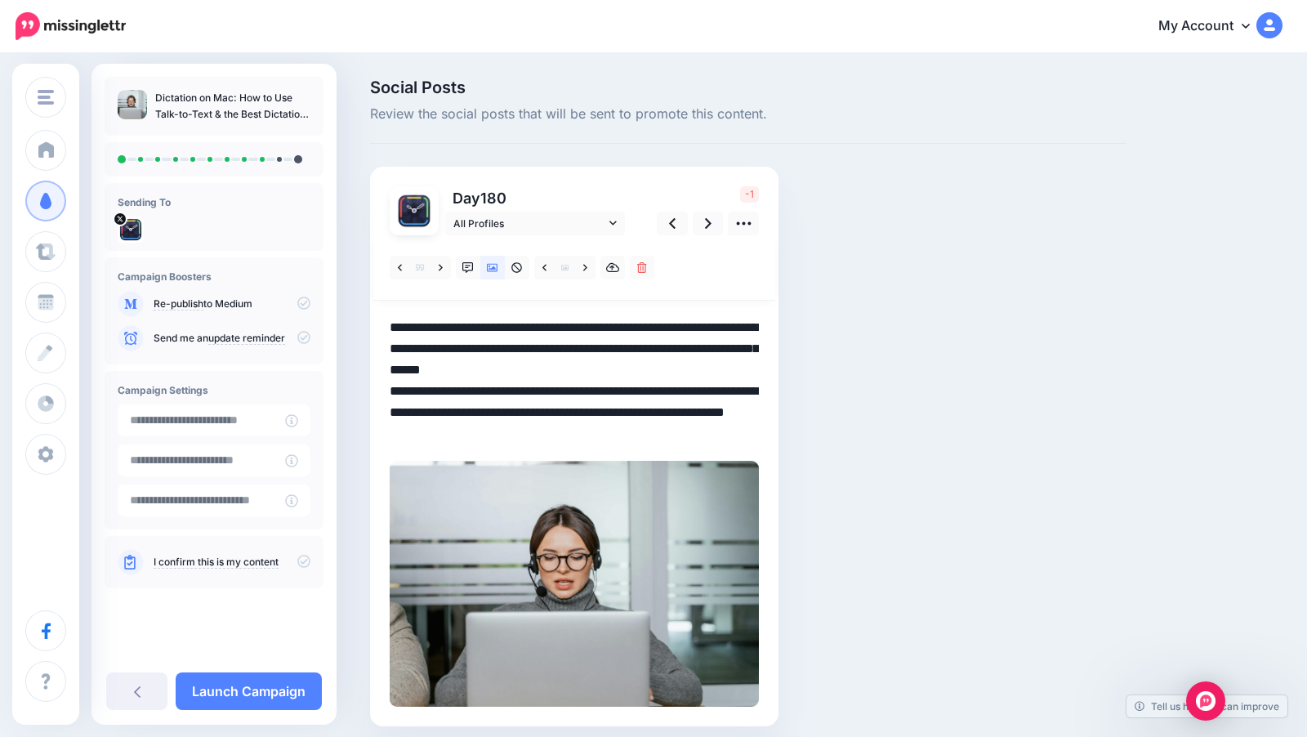
click at [697, 326] on textarea "**********" at bounding box center [574, 380] width 369 height 127
click at [653, 372] on textarea "**********" at bounding box center [574, 380] width 369 height 127
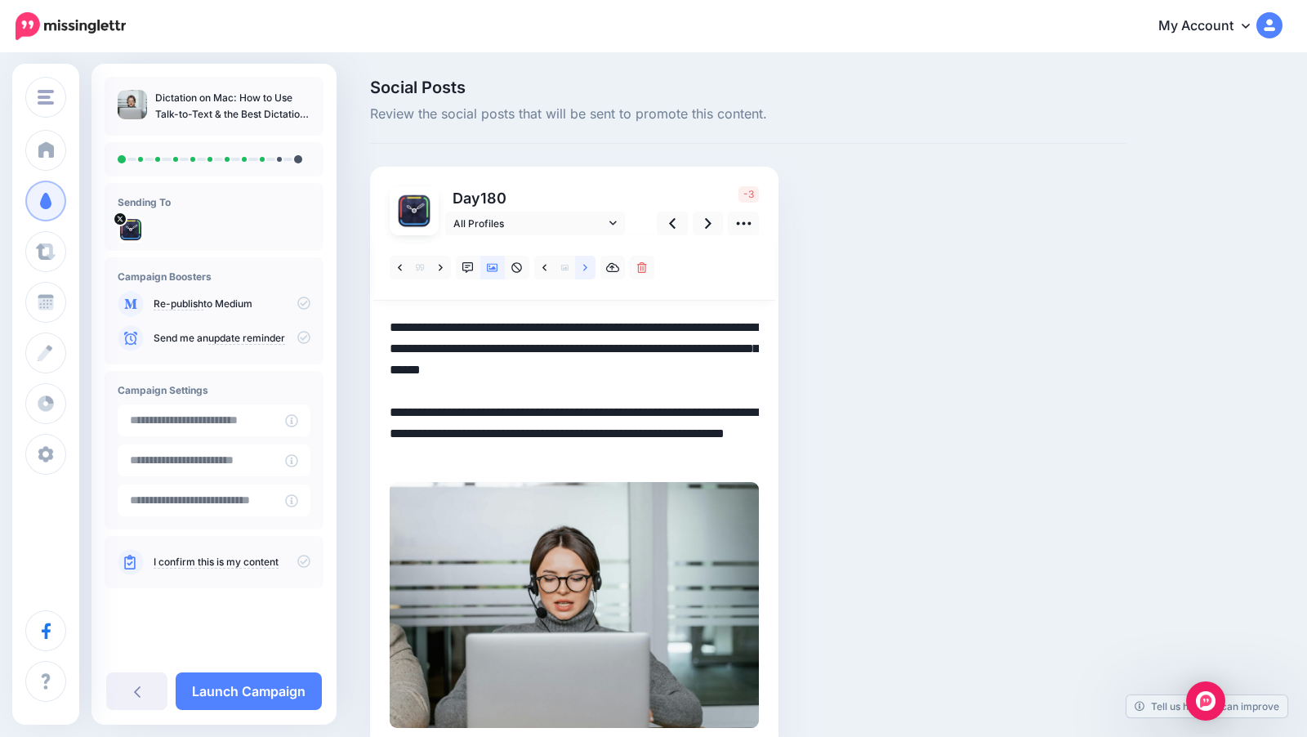
click at [586, 273] on link at bounding box center [585, 268] width 20 height 24
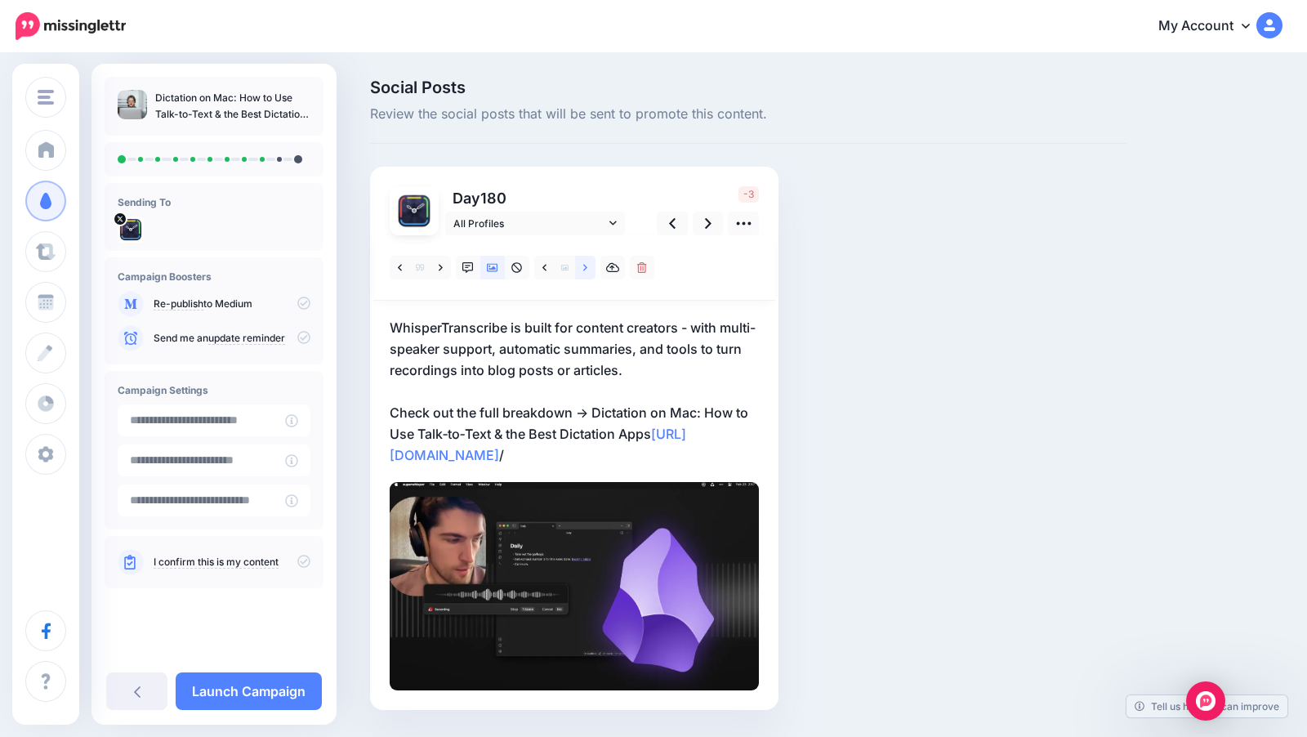
click at [586, 273] on link at bounding box center [585, 268] width 20 height 24
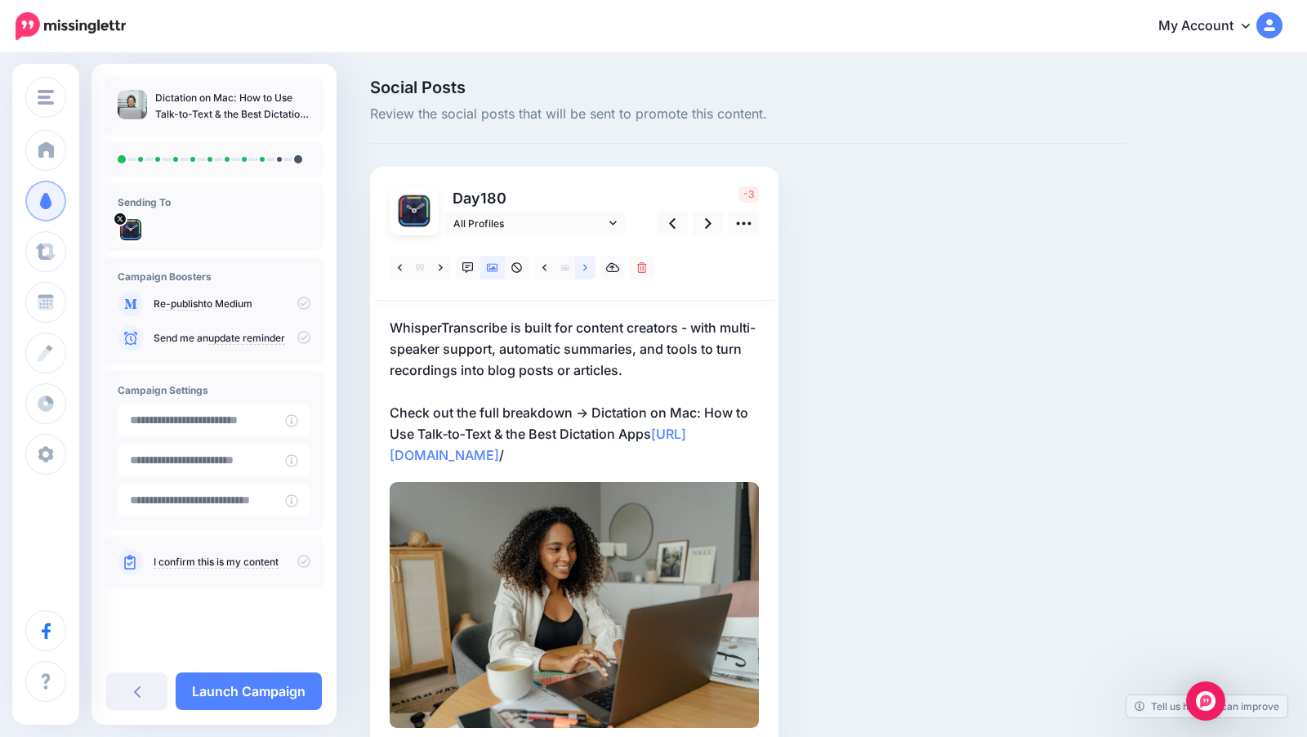
click at [586, 273] on link at bounding box center [585, 268] width 20 height 24
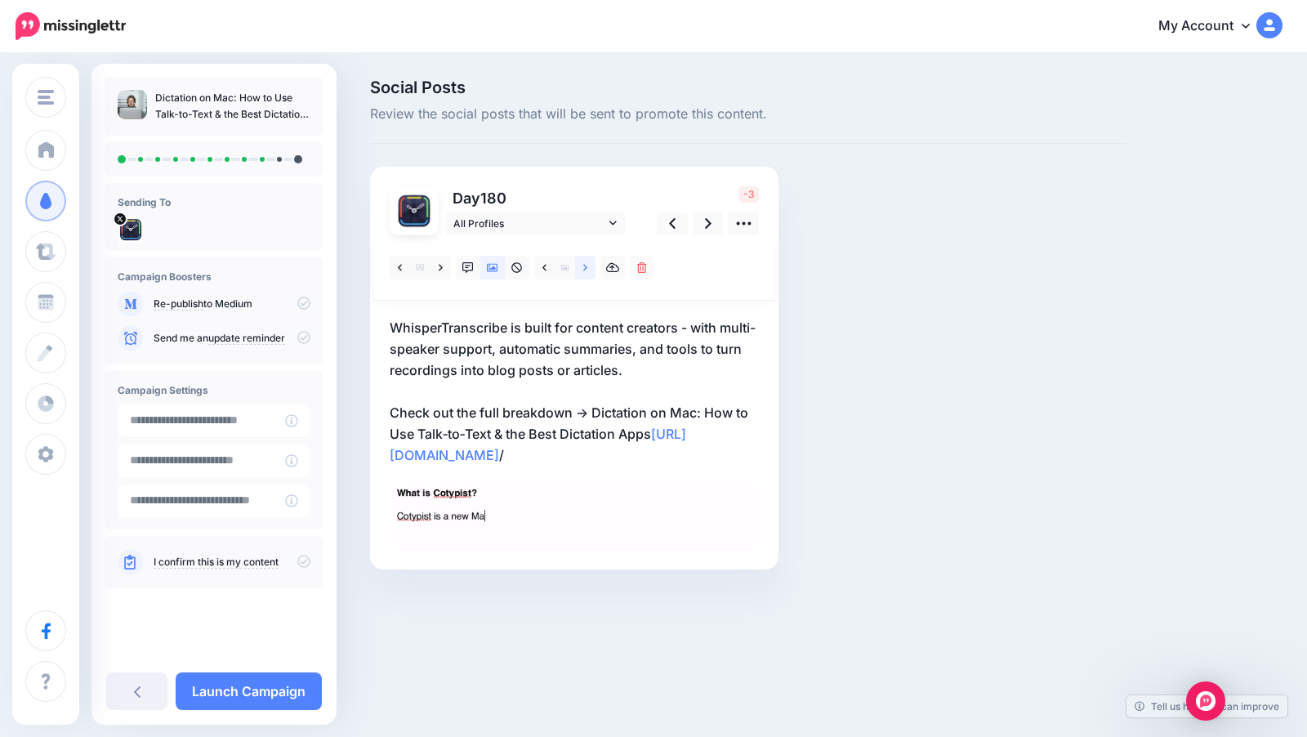
click at [586, 272] on icon at bounding box center [585, 267] width 4 height 11
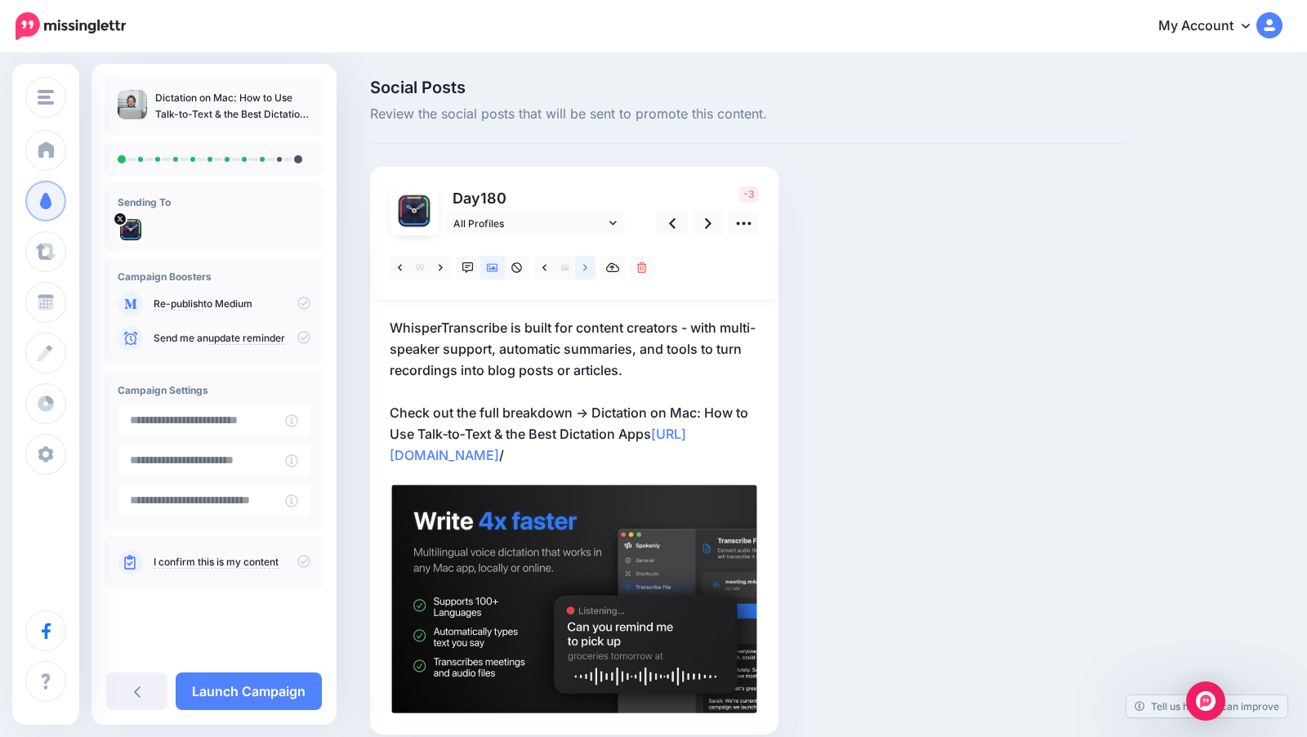
click at [586, 272] on icon at bounding box center [585, 267] width 4 height 11
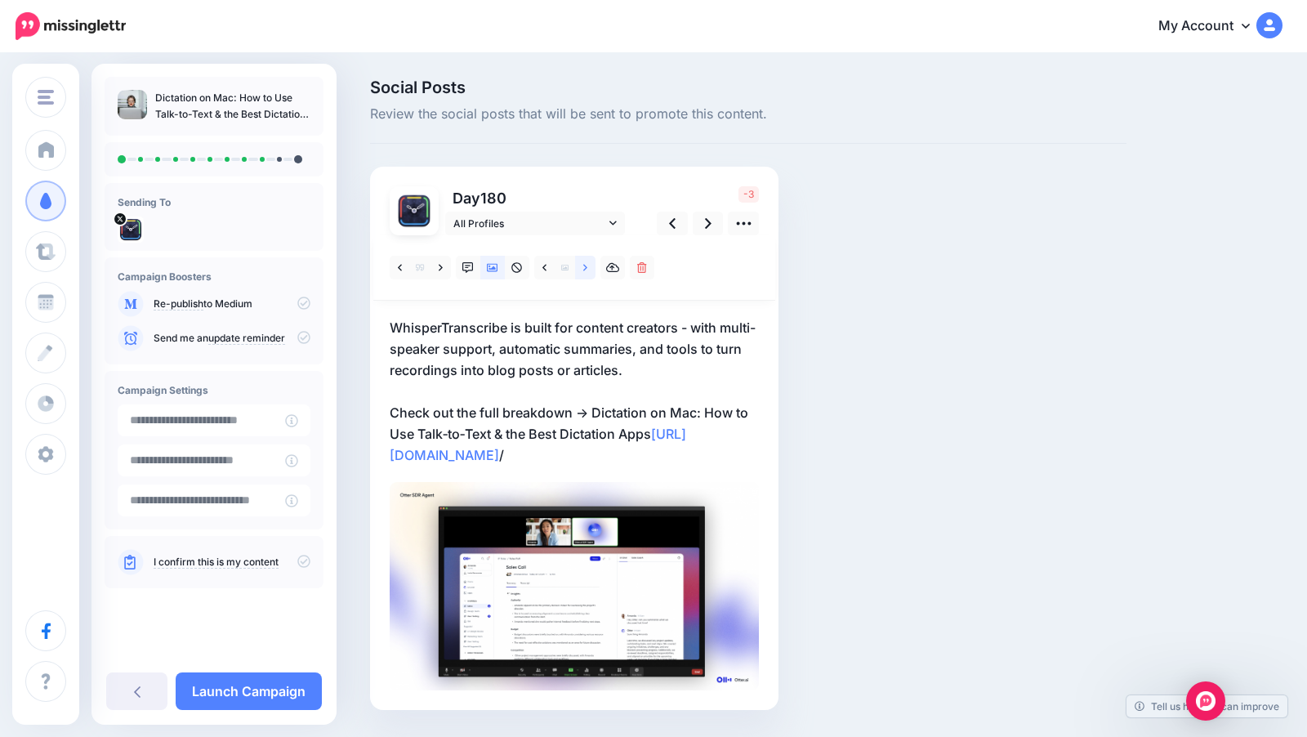
click at [586, 272] on icon at bounding box center [585, 267] width 4 height 11
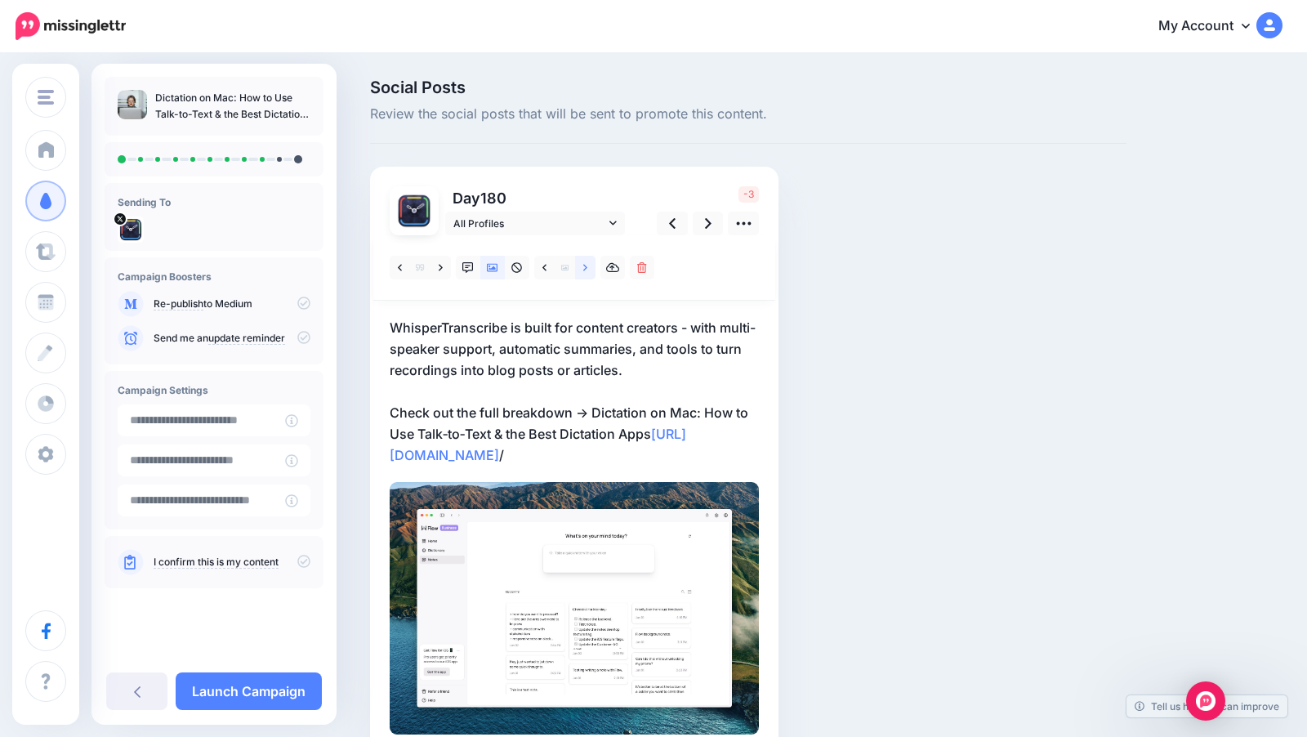
click at [586, 272] on icon at bounding box center [585, 267] width 4 height 11
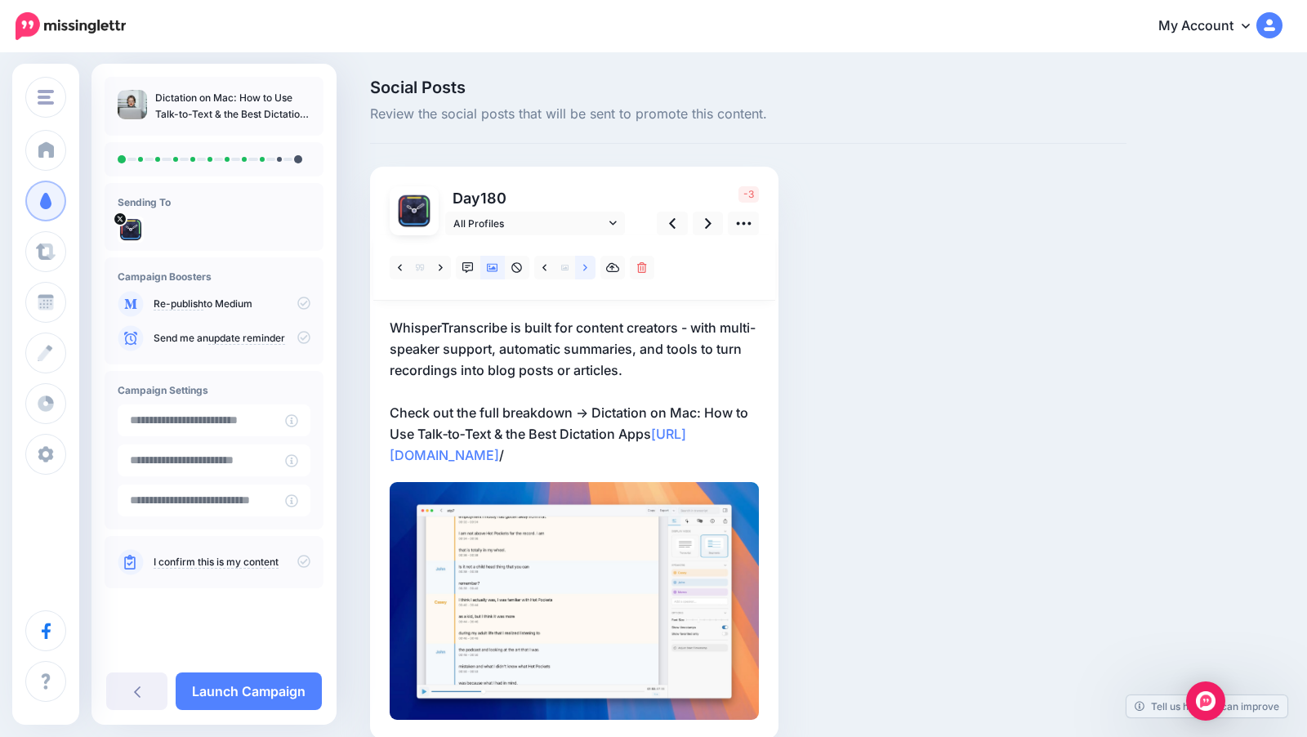
click at [586, 272] on icon at bounding box center [585, 267] width 4 height 11
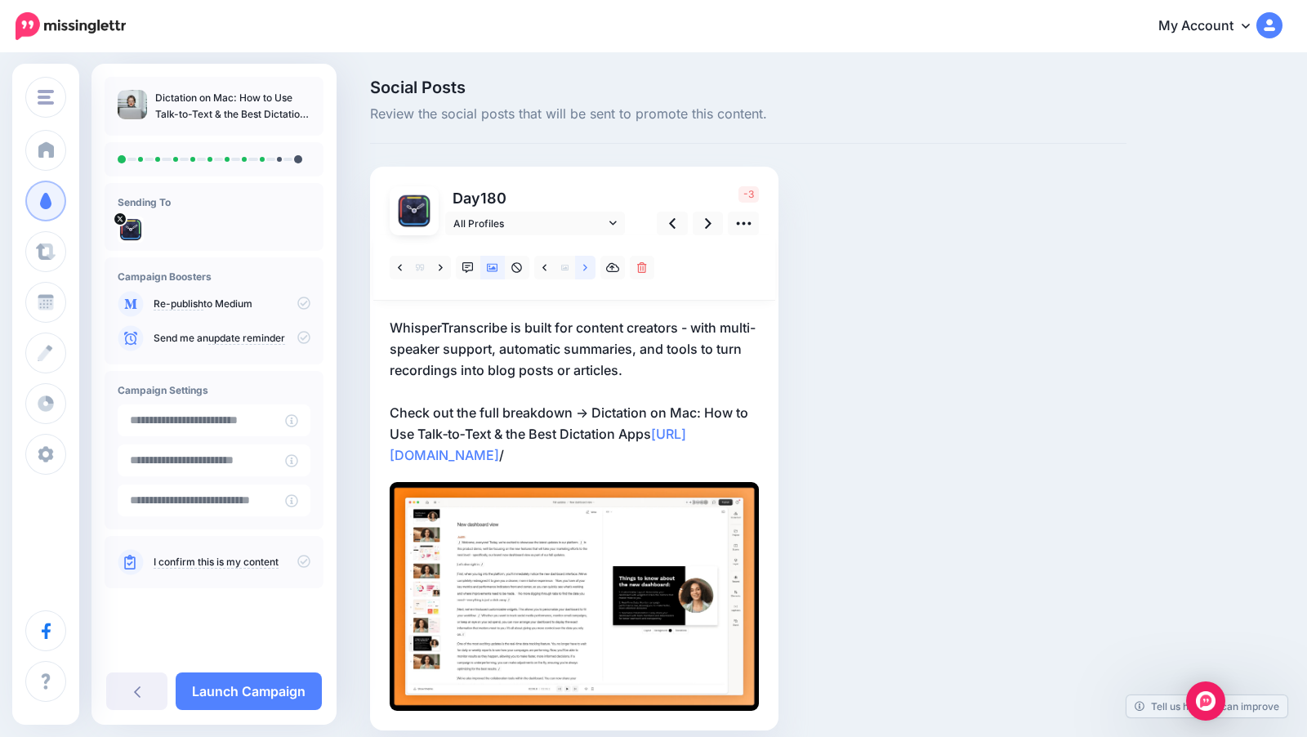
click at [586, 272] on icon at bounding box center [585, 267] width 4 height 11
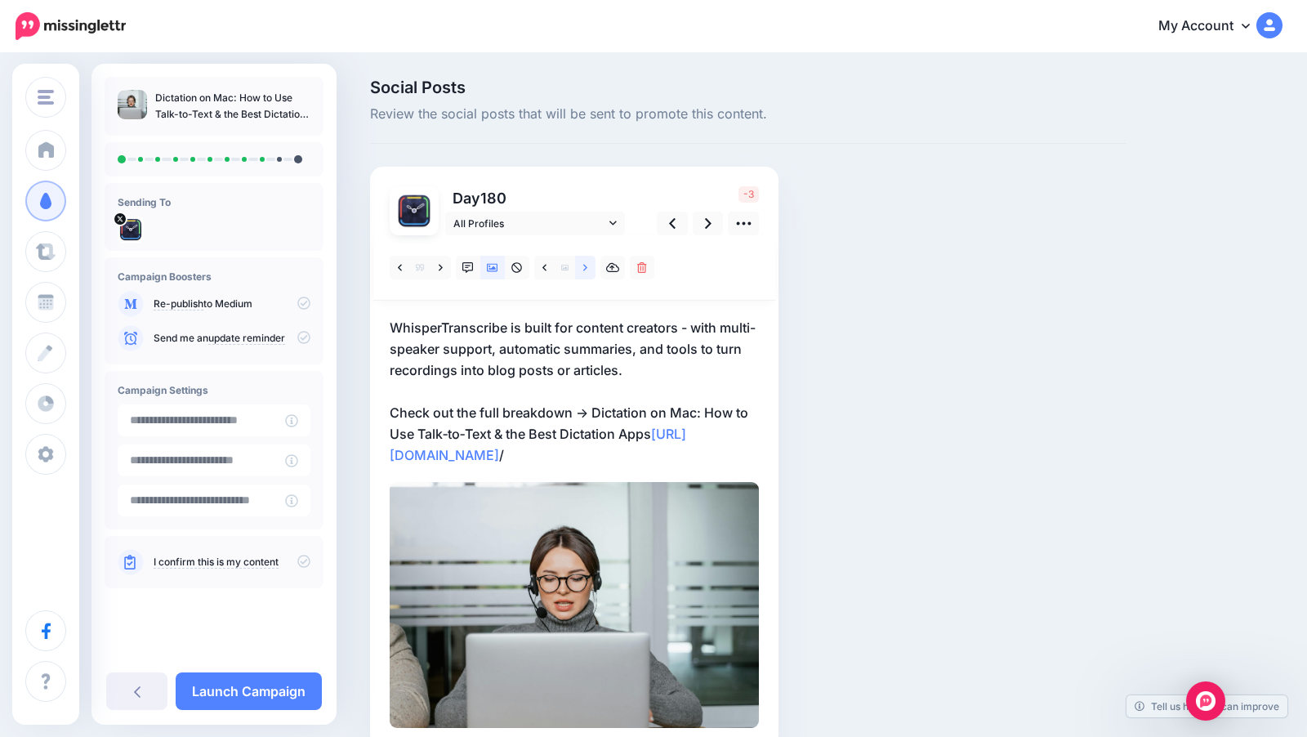
click at [586, 272] on icon at bounding box center [585, 267] width 4 height 11
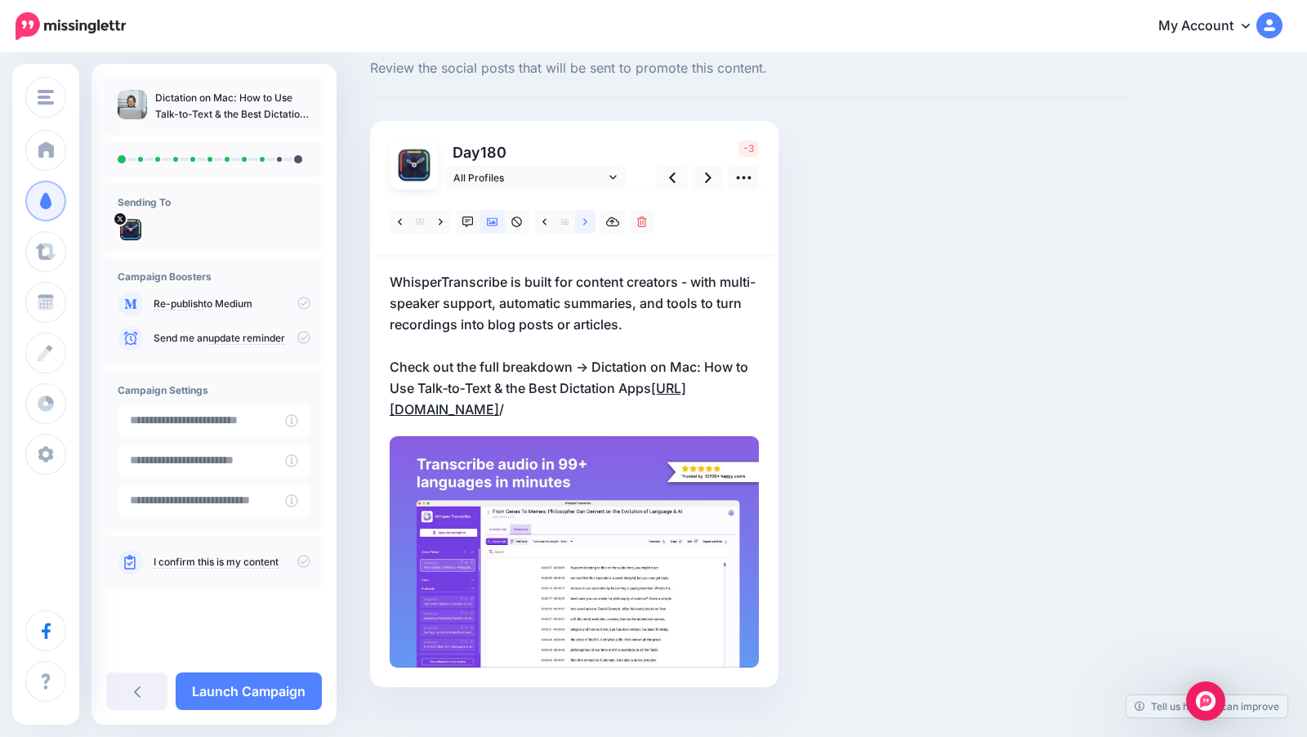
scroll to position [68, 0]
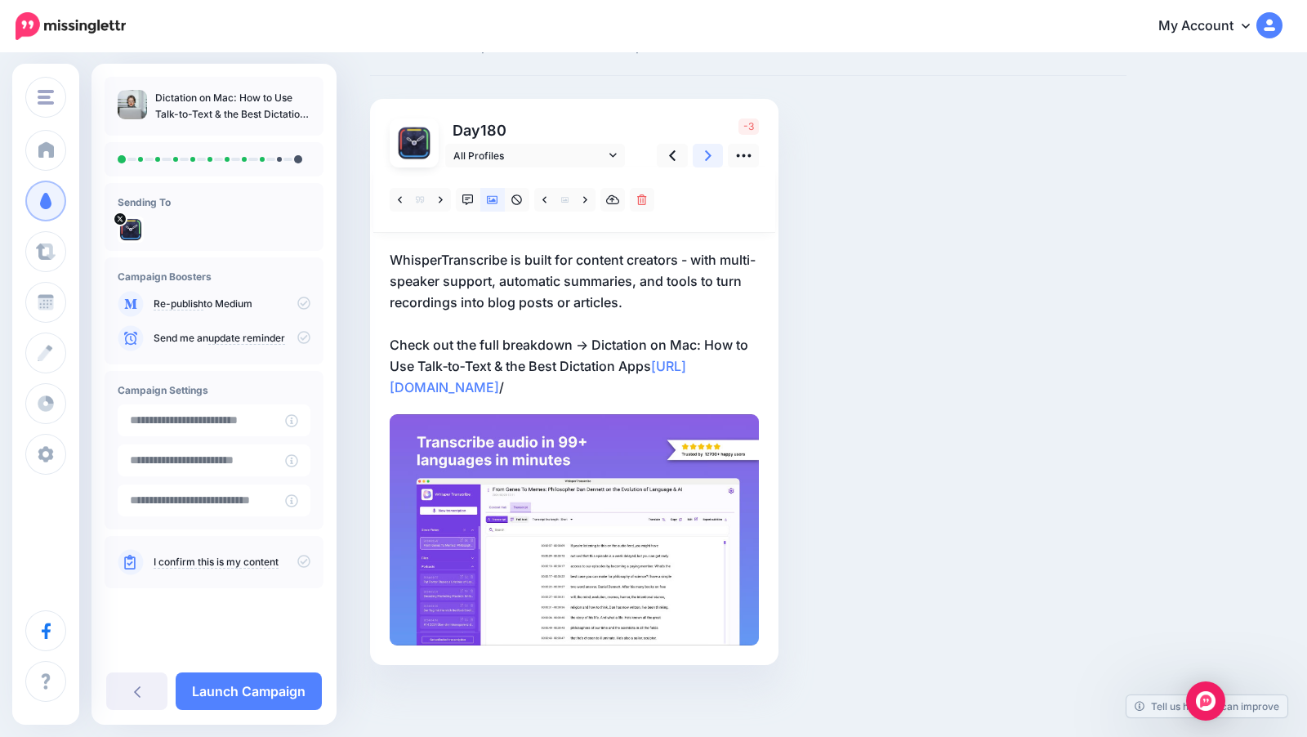
click at [705, 159] on icon at bounding box center [708, 155] width 7 height 17
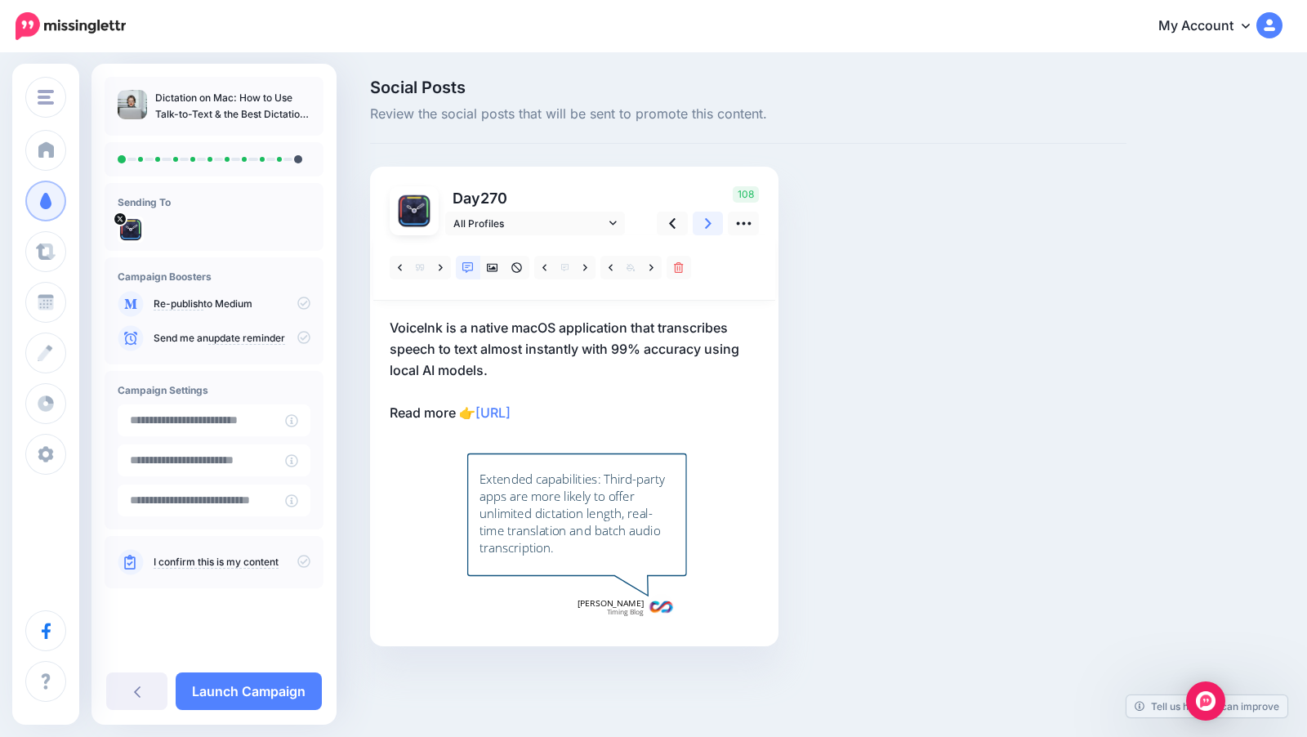
scroll to position [0, 0]
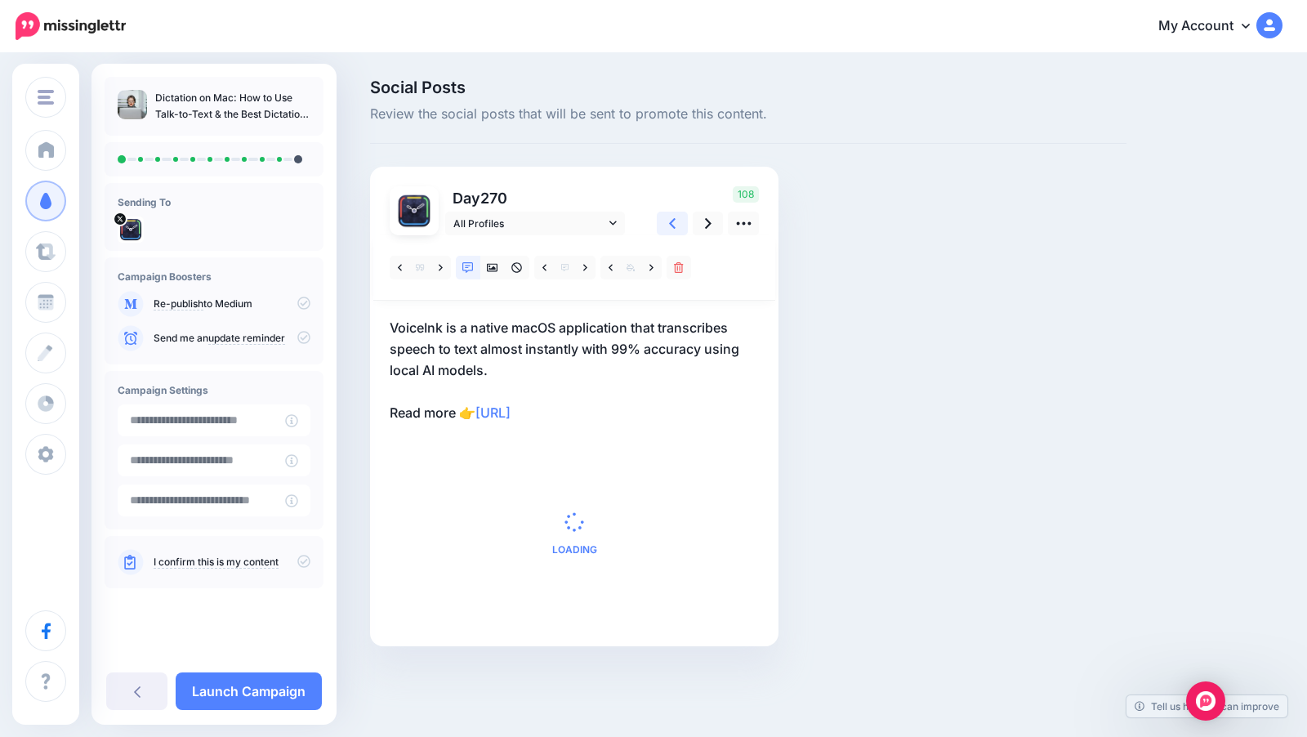
click at [666, 227] on link at bounding box center [672, 224] width 31 height 24
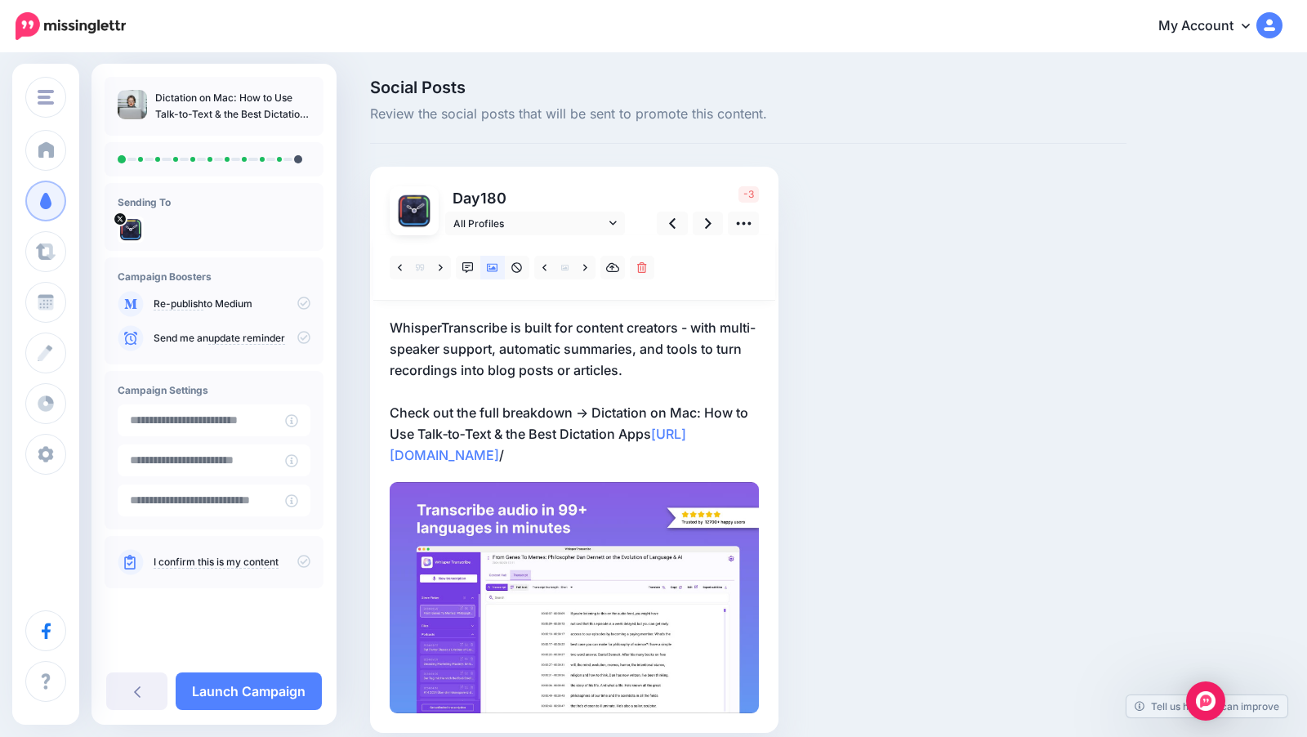
click at [733, 351] on p "WhisperTranscribe is built for content creators - with multi-speaker support, a…" at bounding box center [574, 391] width 369 height 149
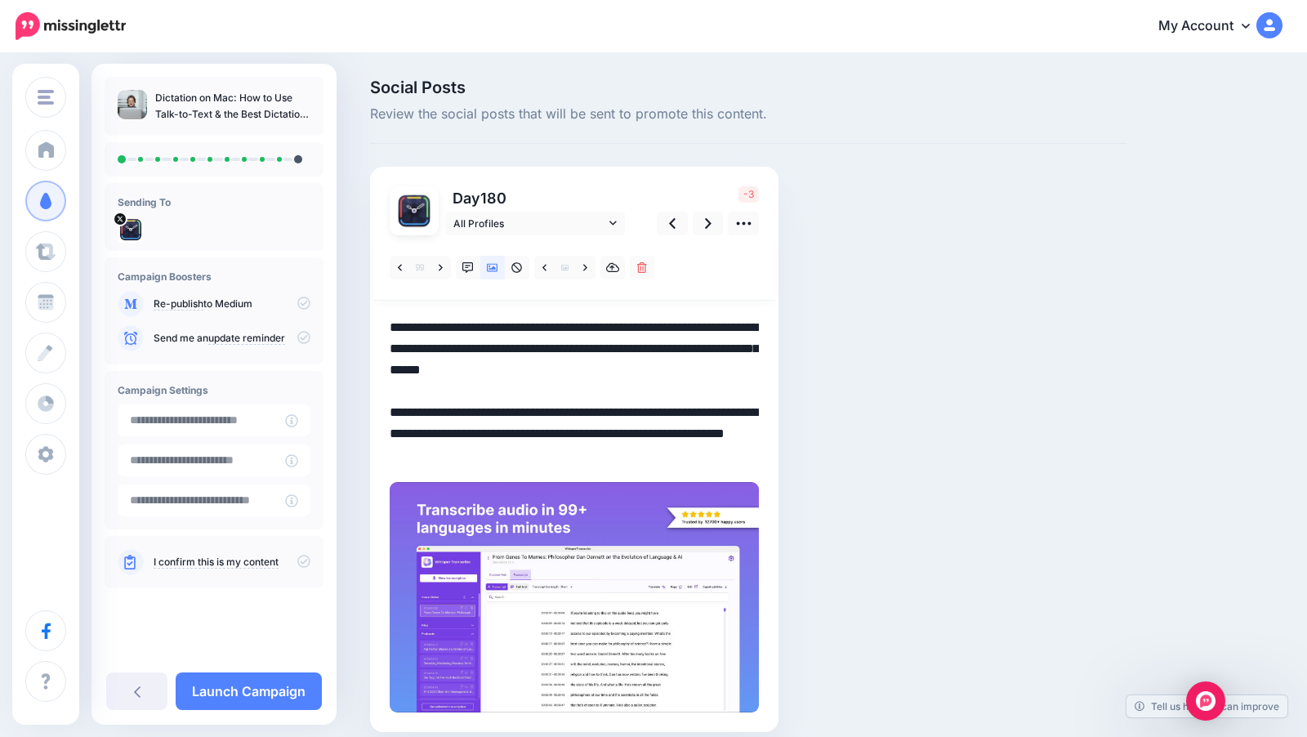
drag, startPoint x: 751, startPoint y: 351, endPoint x: 675, endPoint y: 339, distance: 76.9
click at [675, 339] on textarea "**********" at bounding box center [574, 391] width 369 height 149
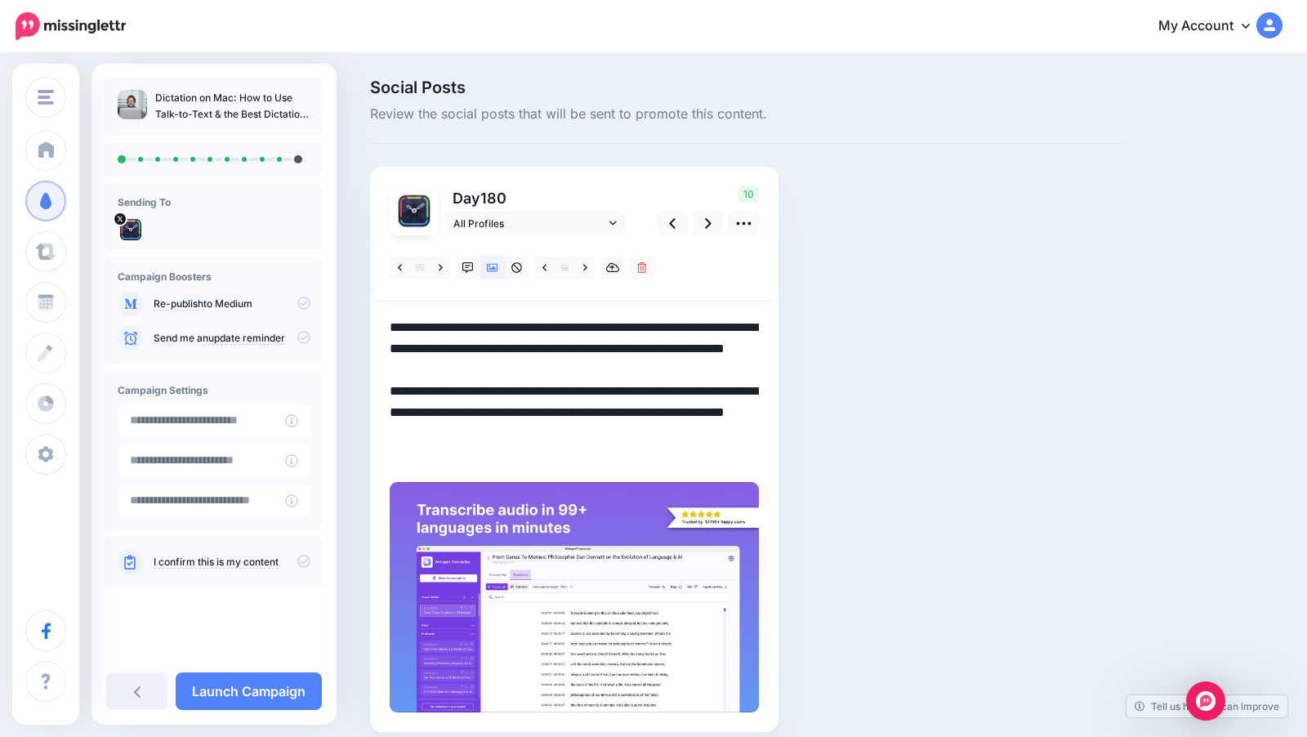
drag, startPoint x: 571, startPoint y: 409, endPoint x: 409, endPoint y: 399, distance: 162.0
click at [409, 399] on textarea "**********" at bounding box center [574, 391] width 369 height 149
click at [442, 412] on textarea "**********" at bounding box center [574, 391] width 369 height 149
drag, startPoint x: 570, startPoint y: 412, endPoint x: 390, endPoint y: 406, distance: 180.6
click at [390, 406] on textarea "**********" at bounding box center [574, 391] width 369 height 149
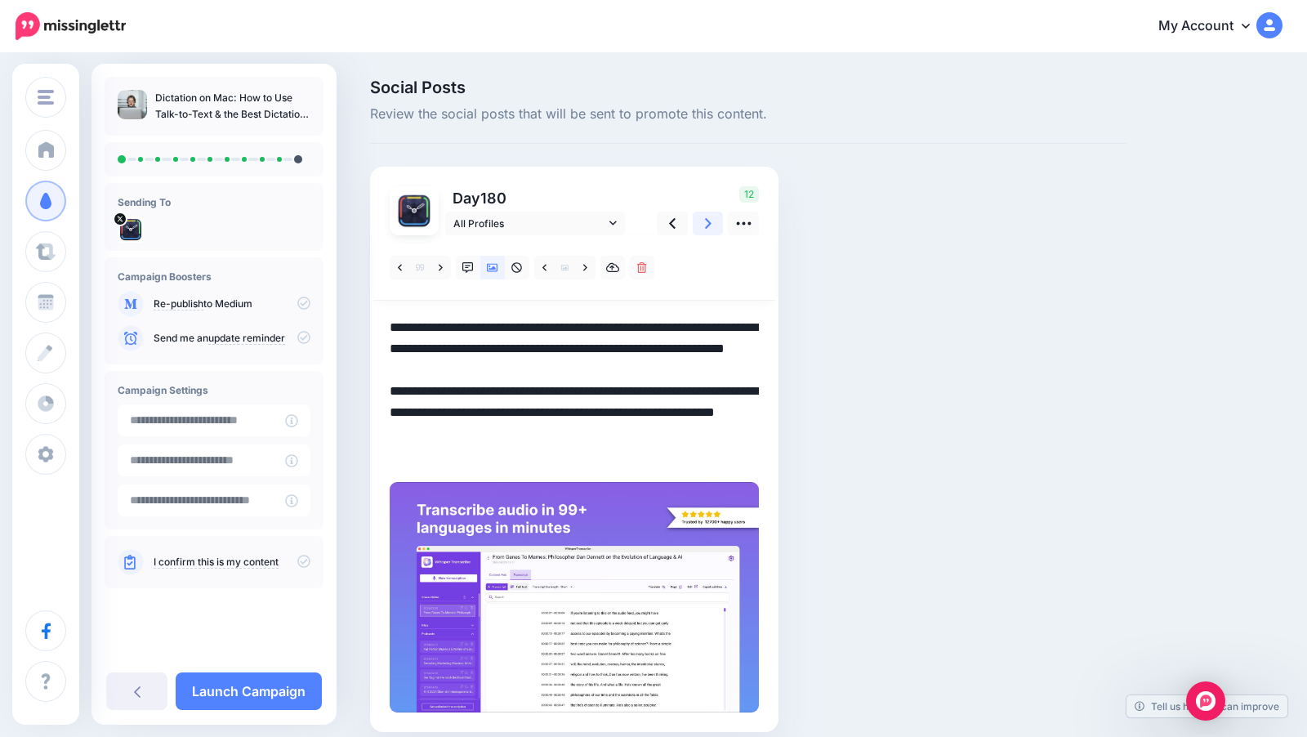
click at [706, 225] on icon at bounding box center [708, 223] width 7 height 11
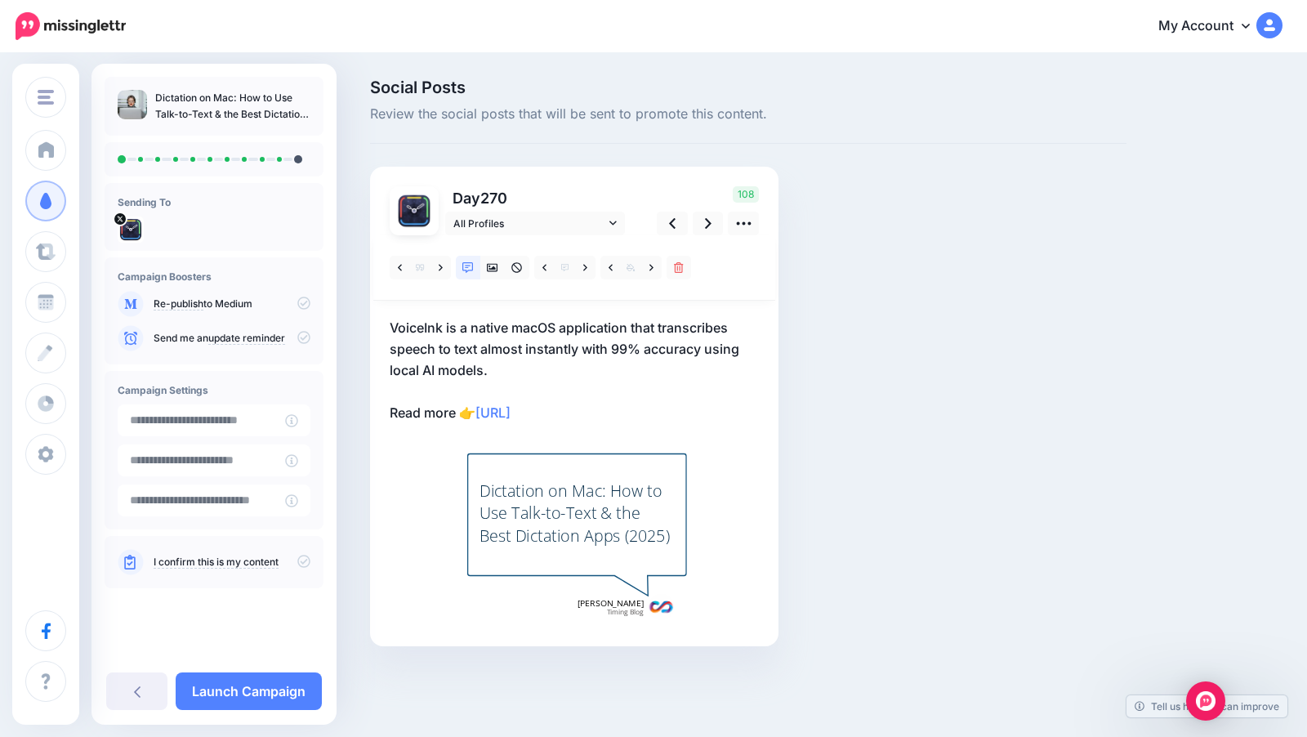
click at [625, 399] on p "VoiceInk is a native macOS application that transcribes speech to text almost i…" at bounding box center [574, 370] width 369 height 106
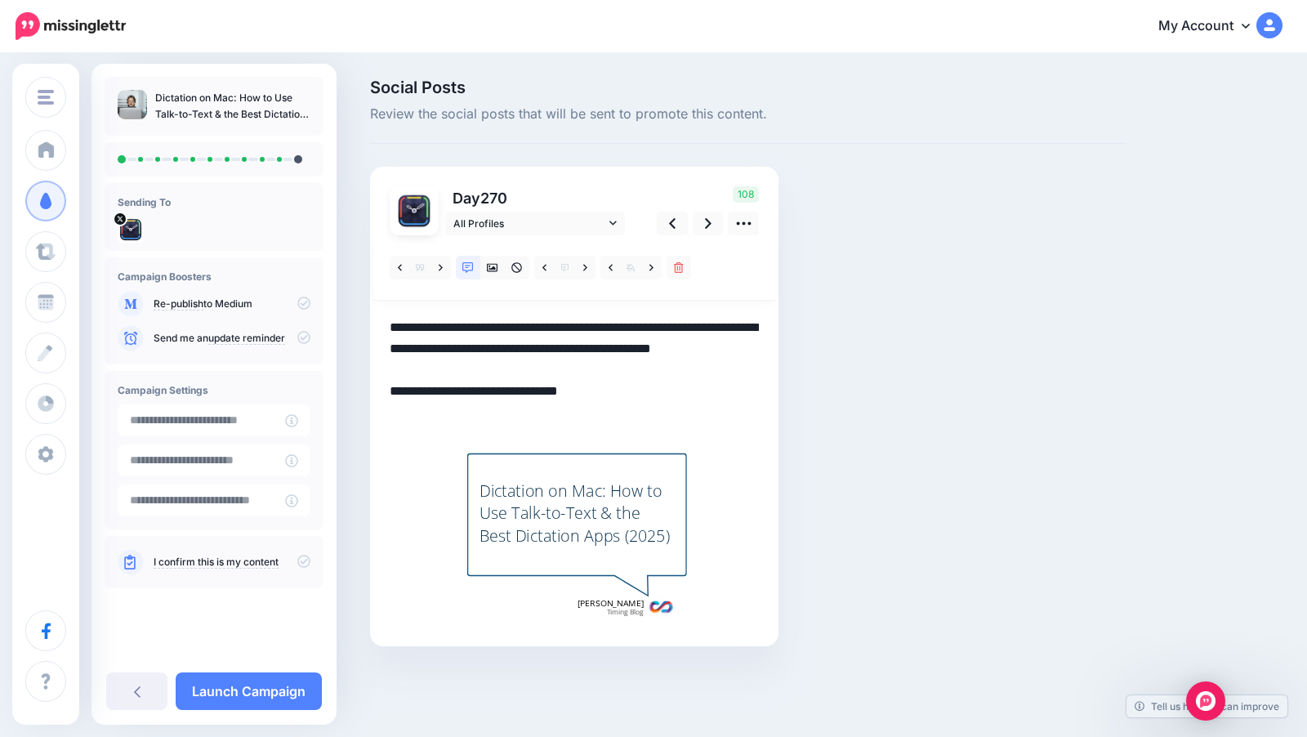
drag, startPoint x: 619, startPoint y: 417, endPoint x: 379, endPoint y: 327, distance: 256.4
click at [379, 327] on div "Day 270 All Profiles" at bounding box center [574, 406] width 408 height 479
paste textarea "**********"
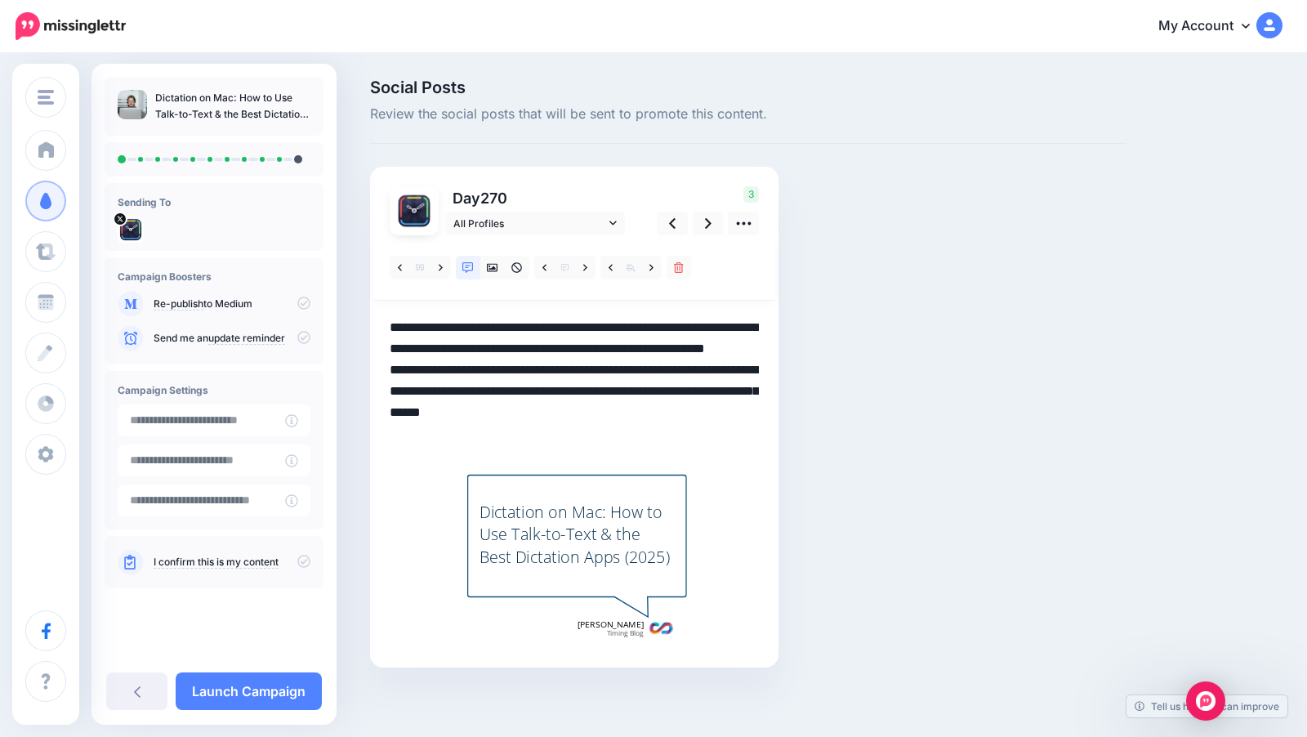
click at [584, 351] on textarea "**********" at bounding box center [574, 380] width 369 height 127
click at [576, 372] on textarea "**********" at bounding box center [574, 380] width 369 height 127
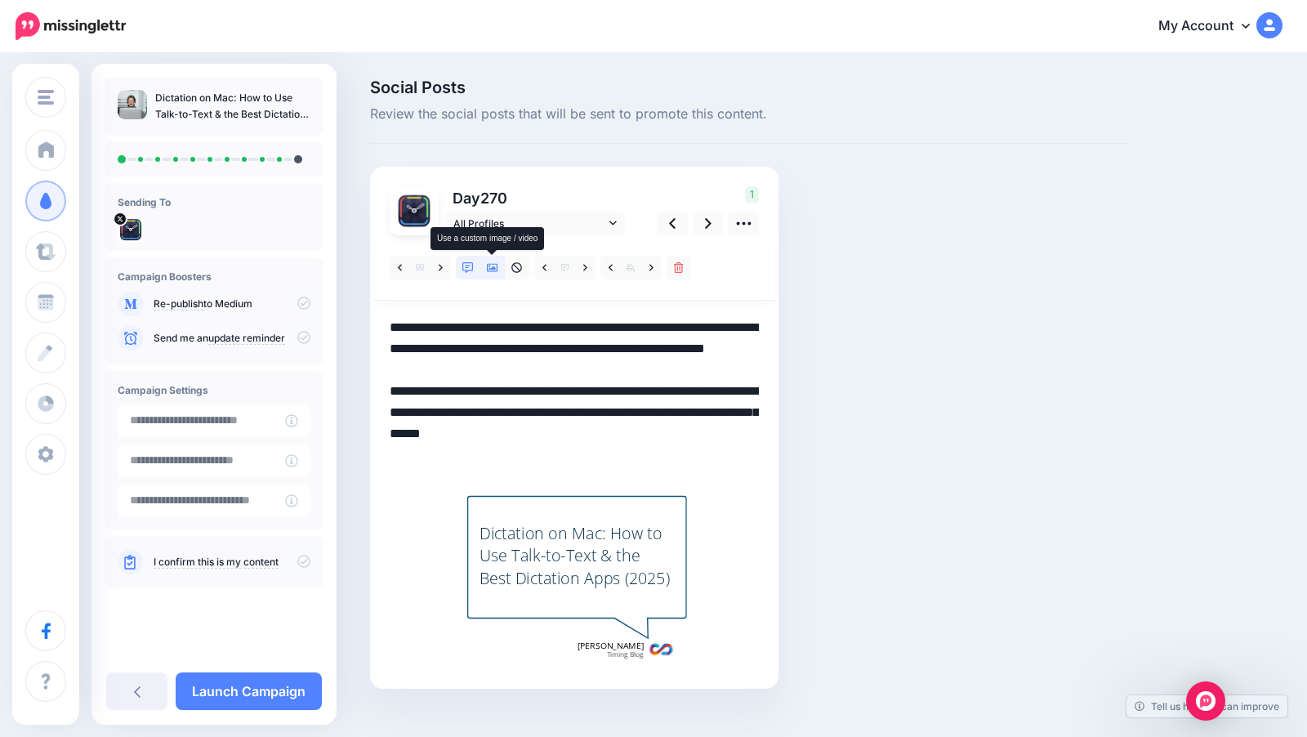
click at [496, 265] on icon at bounding box center [492, 267] width 11 height 11
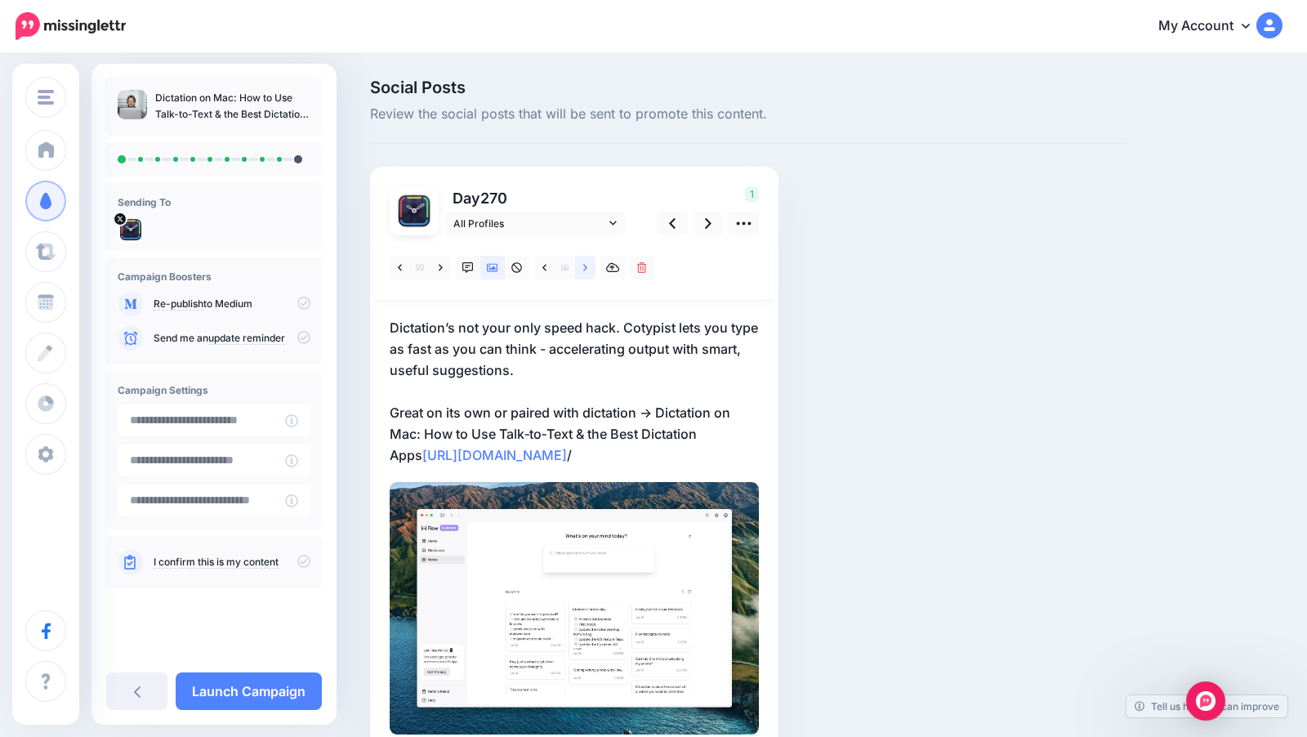
click at [583, 270] on icon at bounding box center [585, 267] width 4 height 7
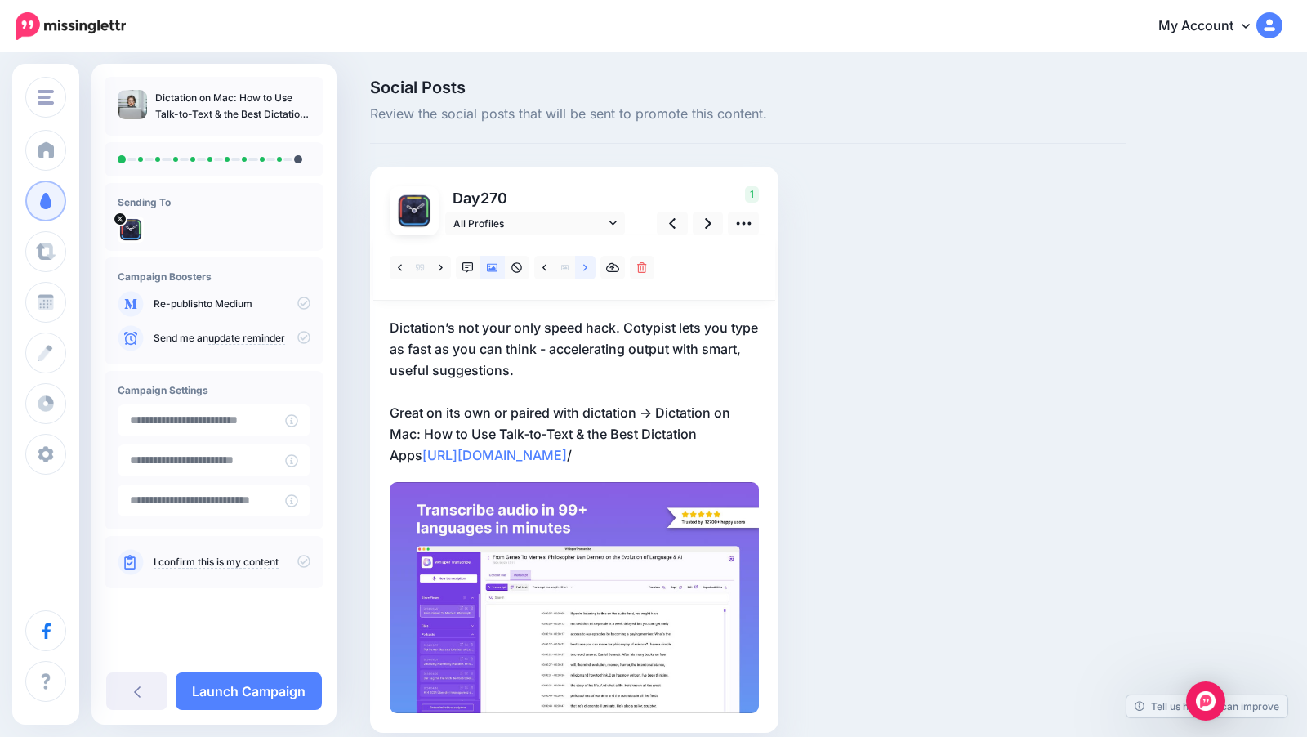
click at [583, 270] on icon at bounding box center [585, 267] width 4 height 7
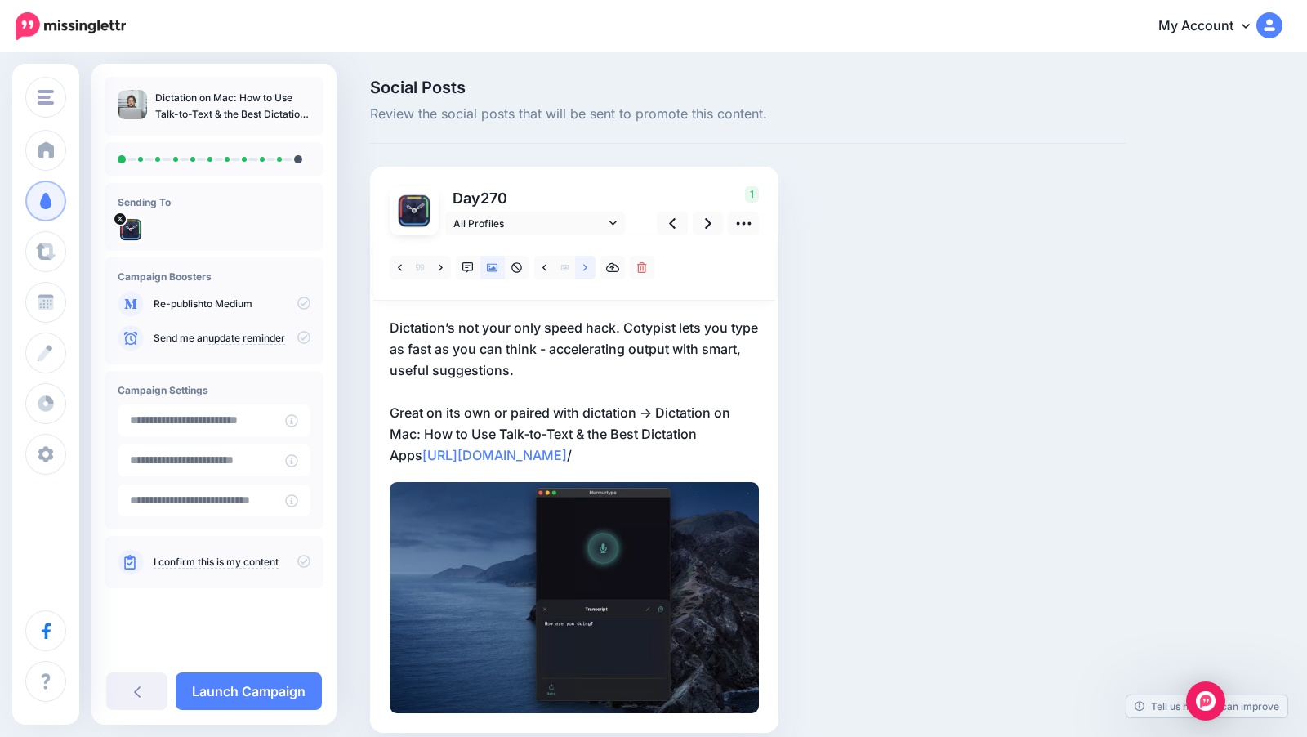
click at [583, 268] on icon at bounding box center [585, 267] width 4 height 11
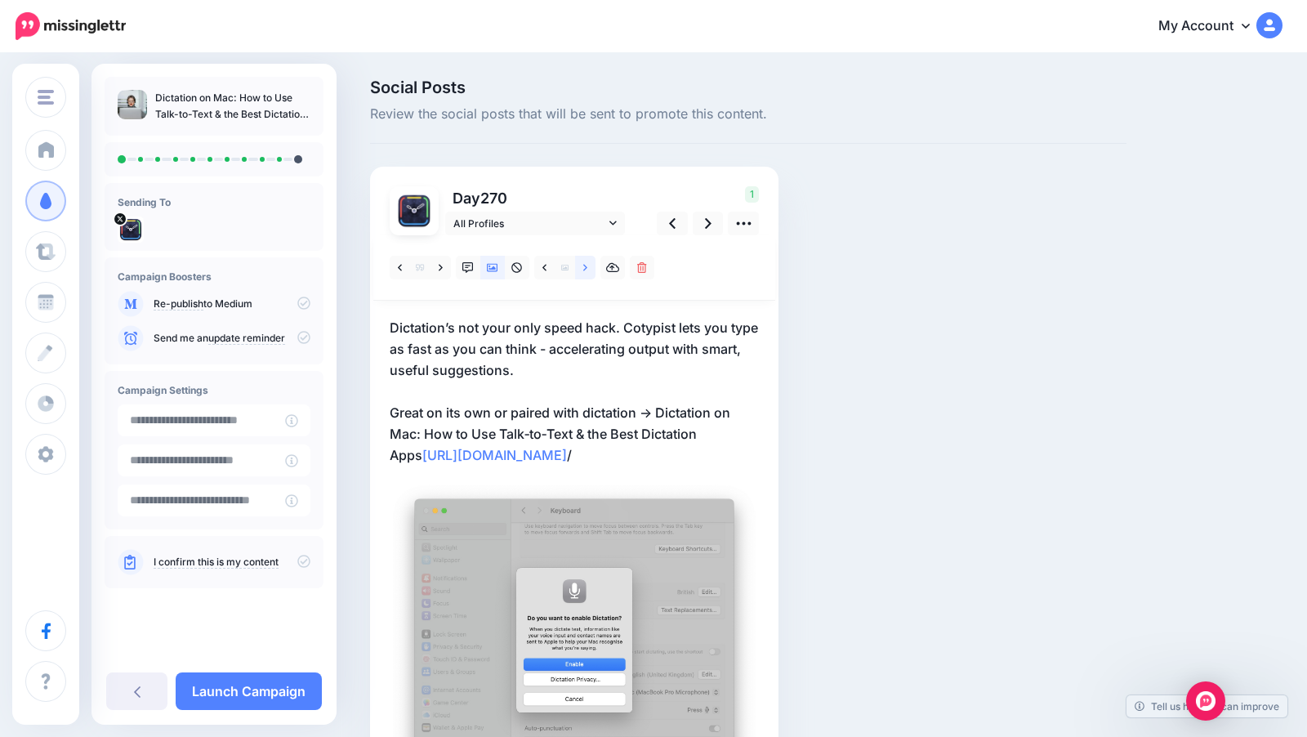
click at [583, 268] on icon at bounding box center [585, 267] width 4 height 11
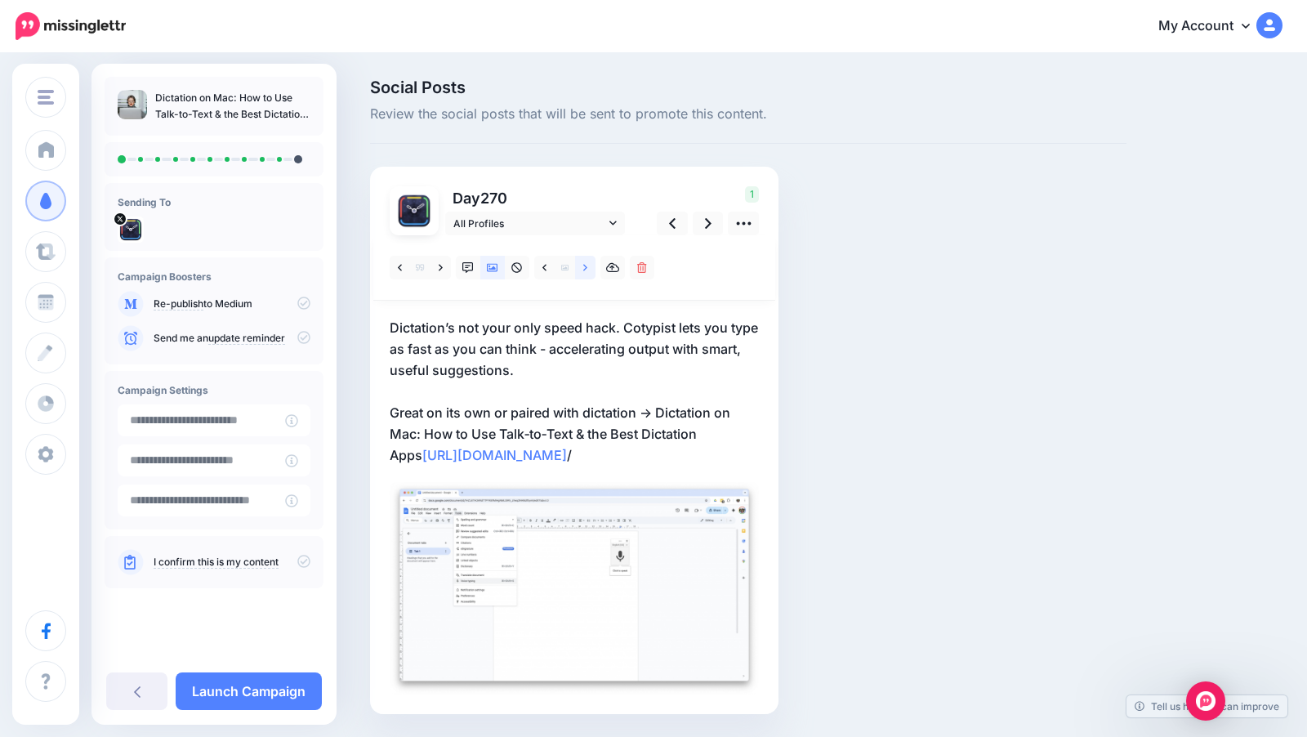
click at [583, 268] on icon at bounding box center [585, 267] width 4 height 11
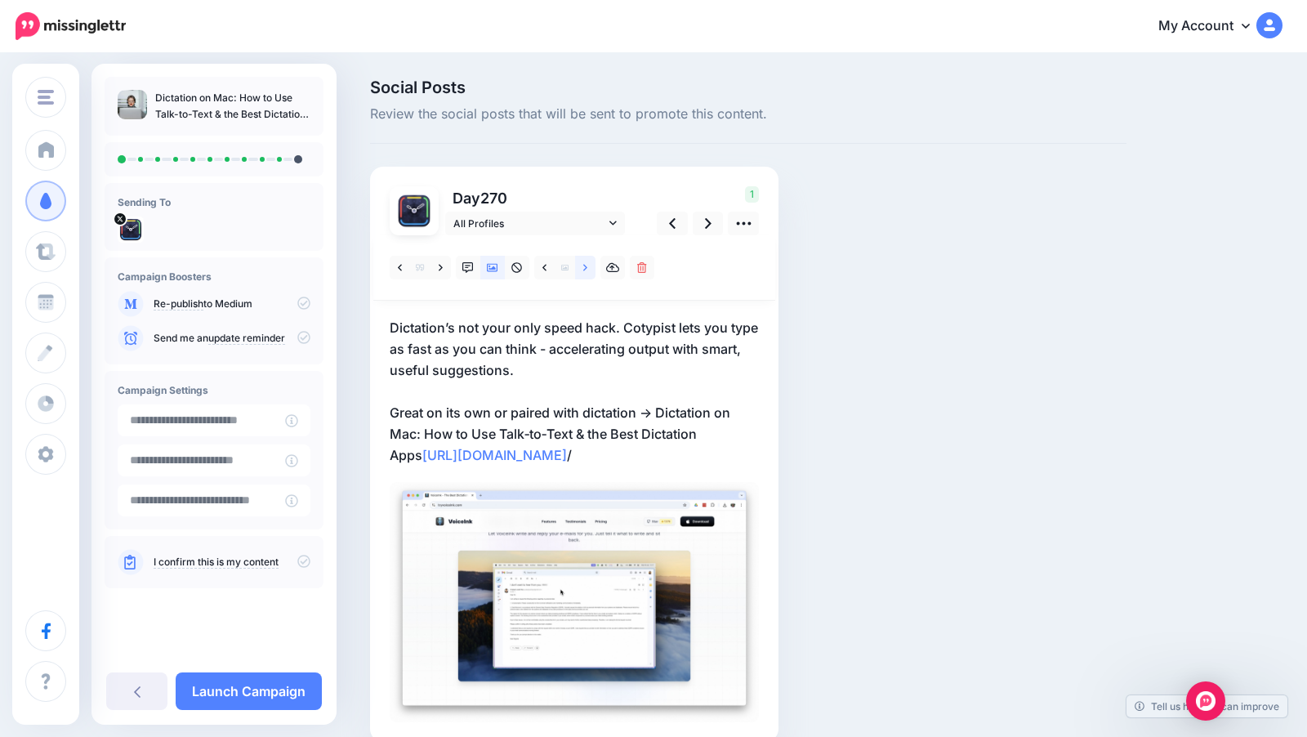
click at [583, 268] on icon at bounding box center [585, 267] width 4 height 11
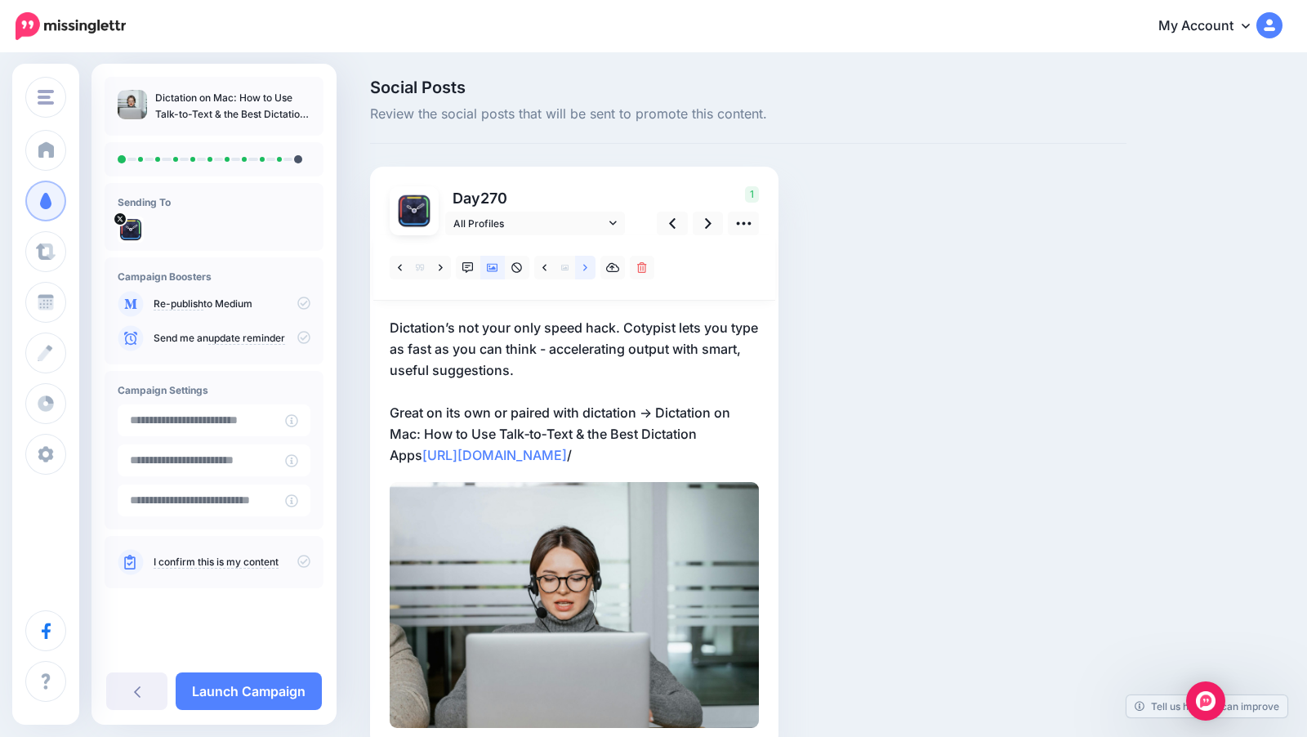
click at [583, 268] on icon at bounding box center [585, 267] width 4 height 11
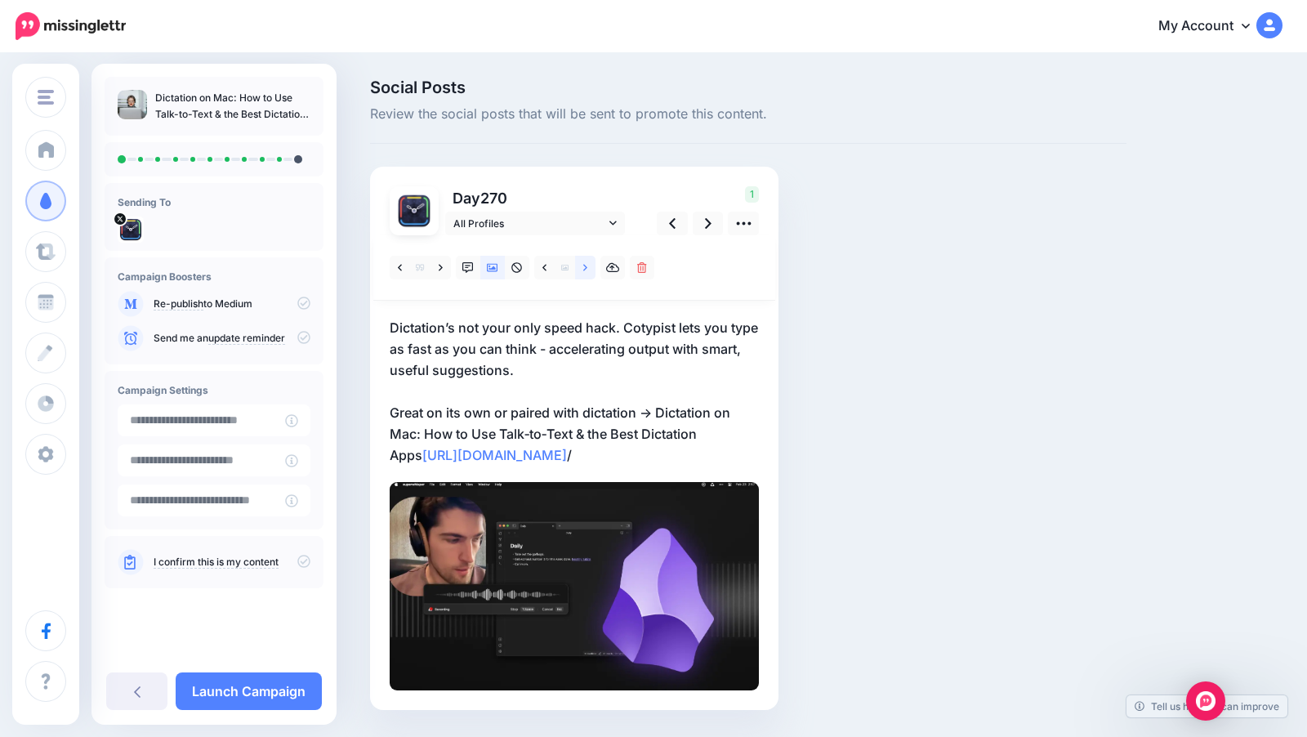
click at [583, 268] on icon at bounding box center [585, 267] width 4 height 11
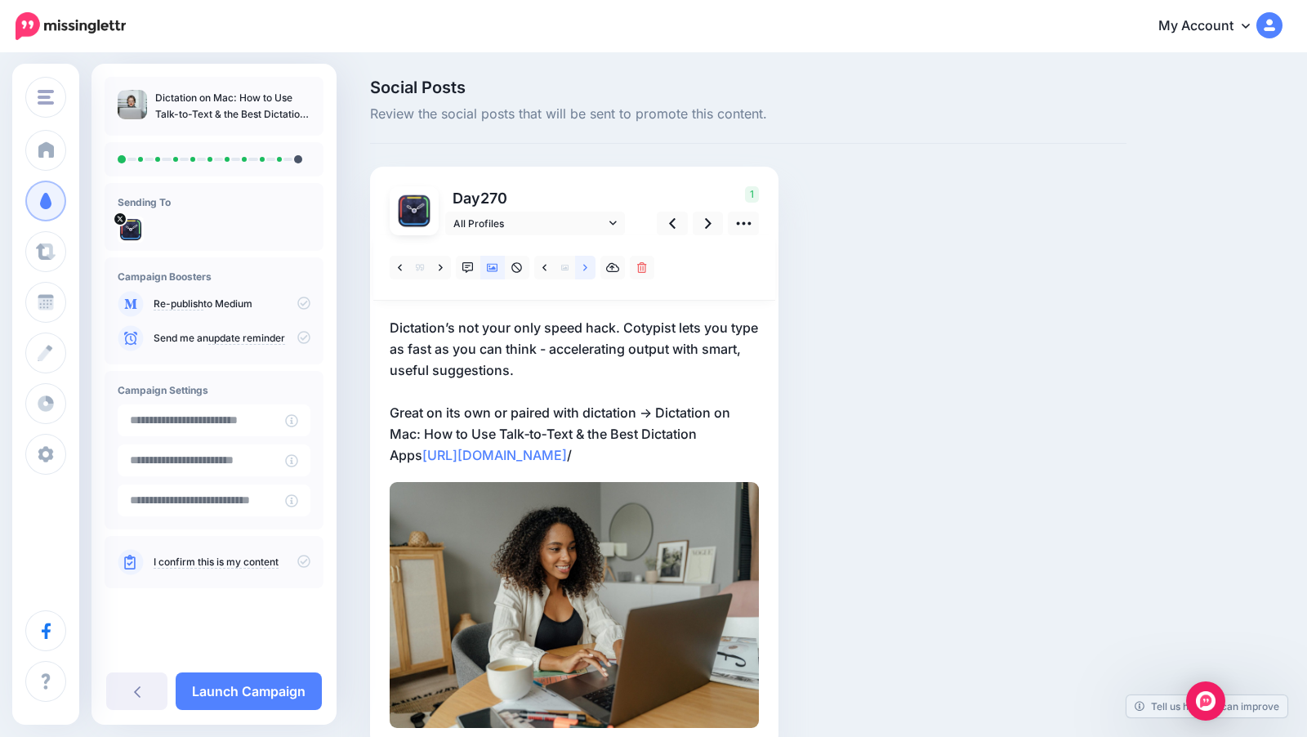
click at [583, 268] on icon at bounding box center [585, 267] width 4 height 11
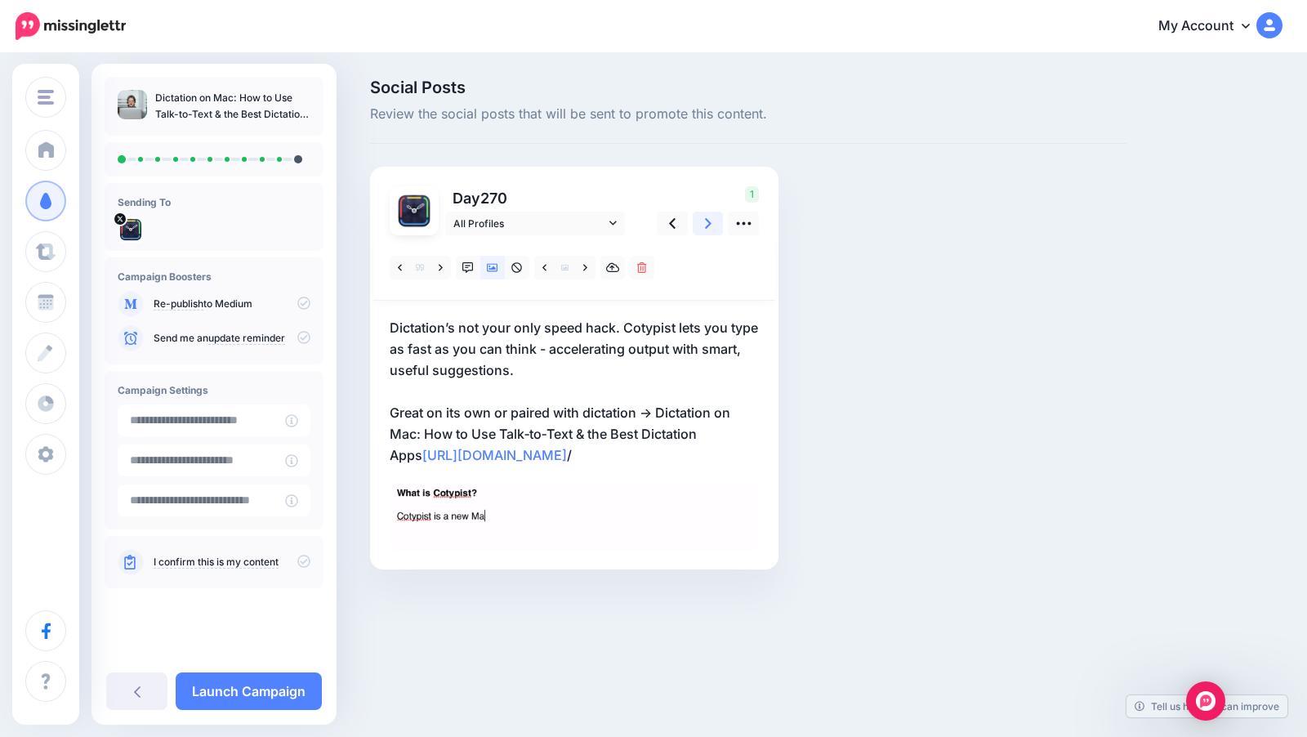
click at [702, 228] on link at bounding box center [708, 224] width 31 height 24
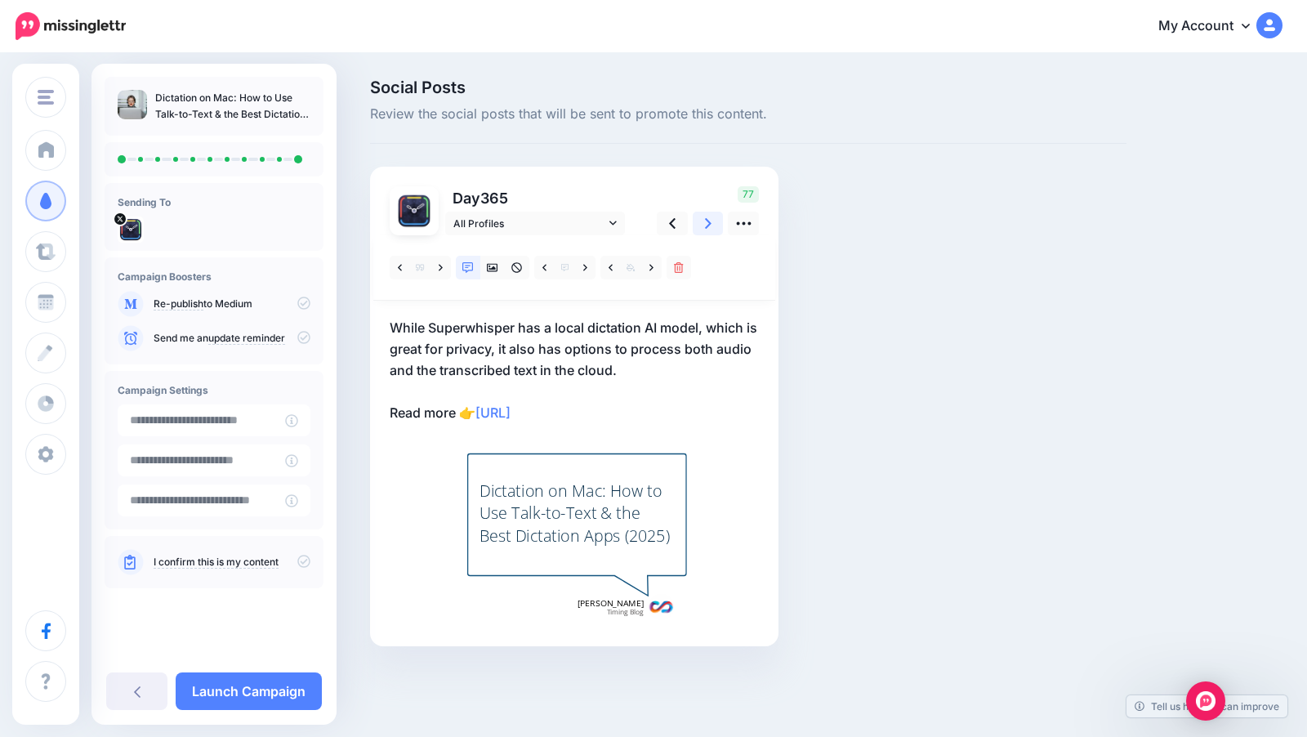
click at [704, 234] on link at bounding box center [708, 224] width 31 height 24
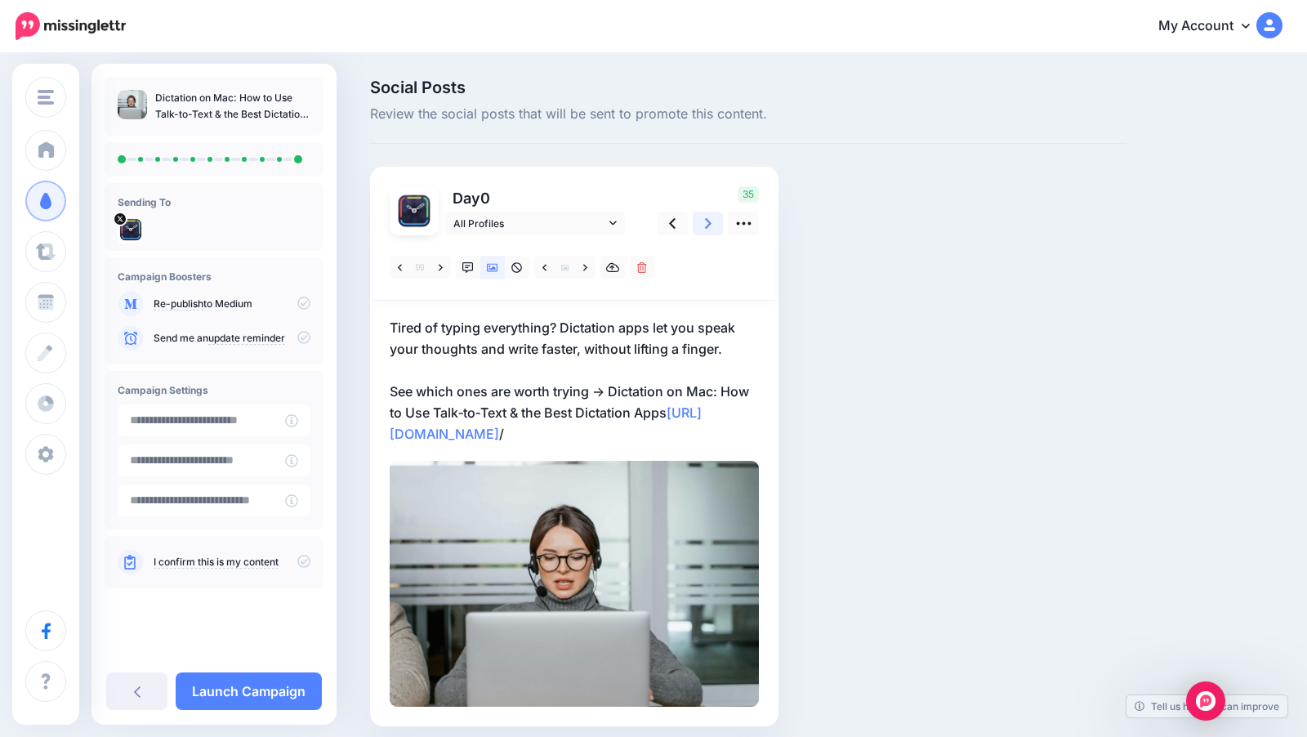
click at [704, 234] on link at bounding box center [708, 224] width 31 height 24
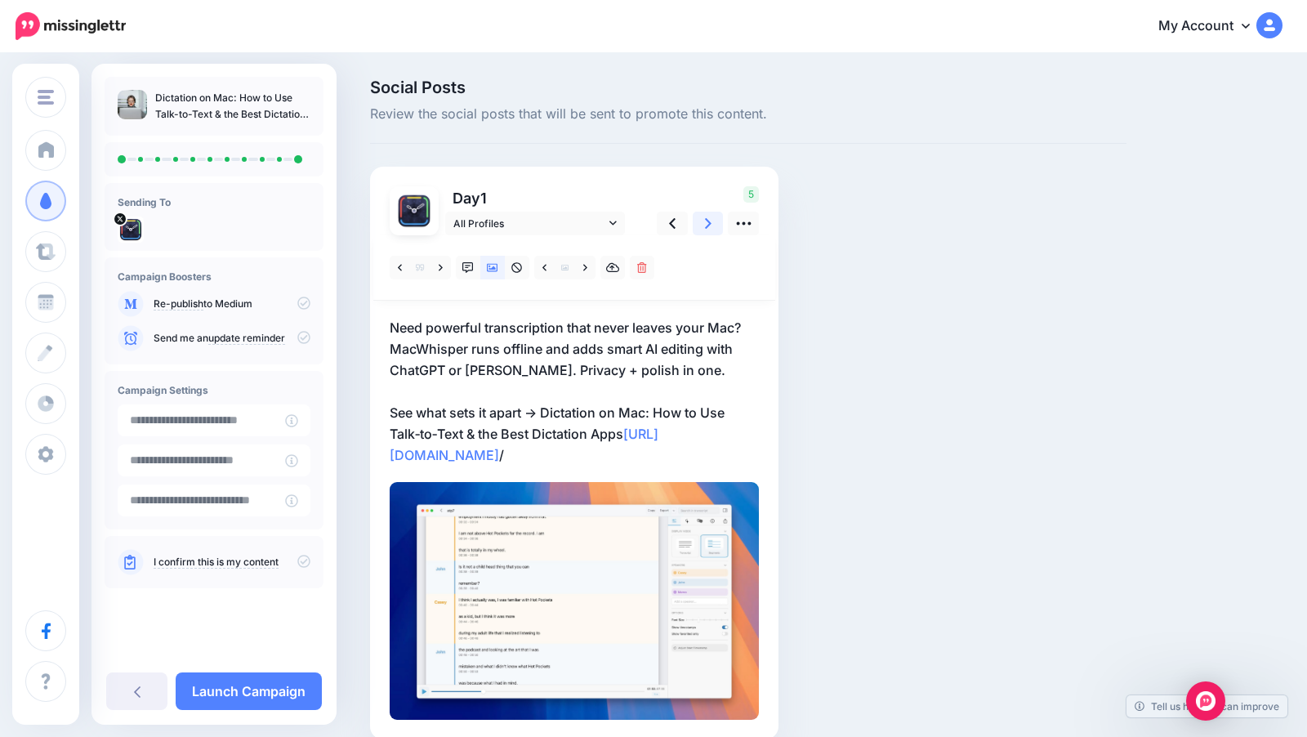
click at [704, 234] on link at bounding box center [708, 224] width 31 height 24
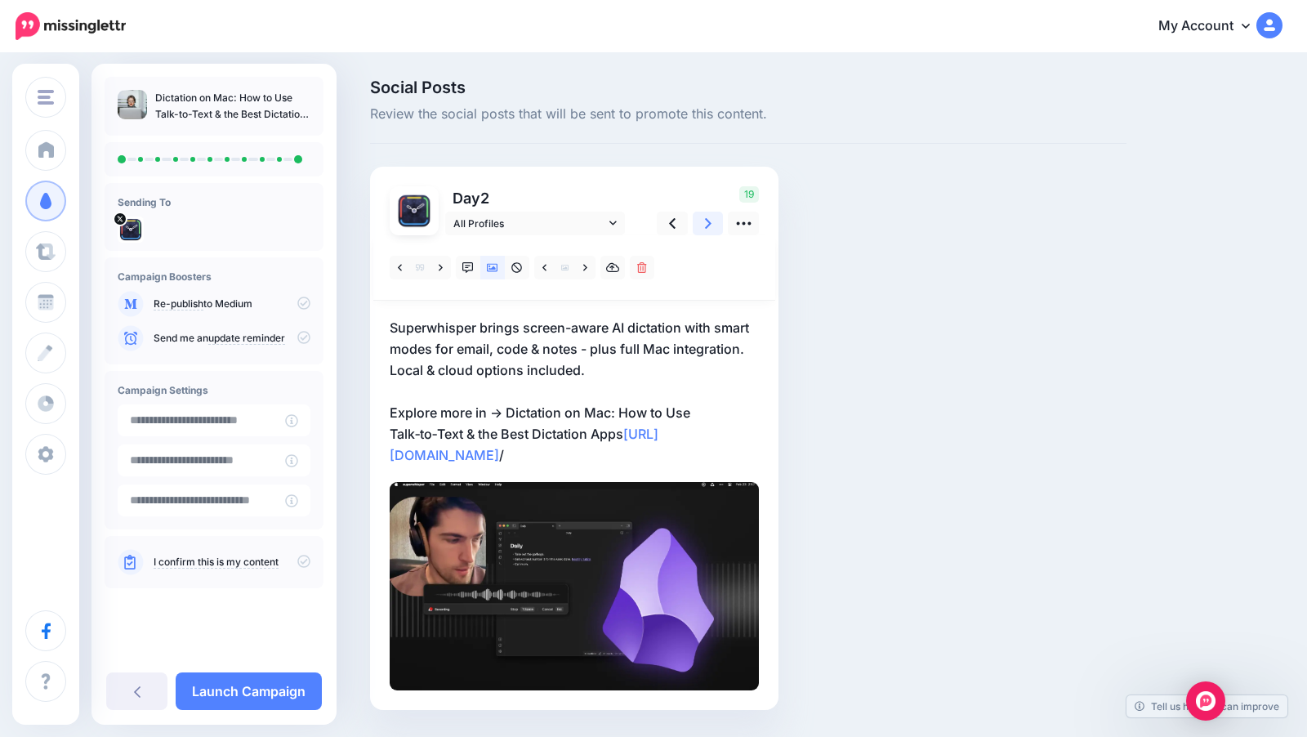
click at [704, 234] on link at bounding box center [708, 224] width 31 height 24
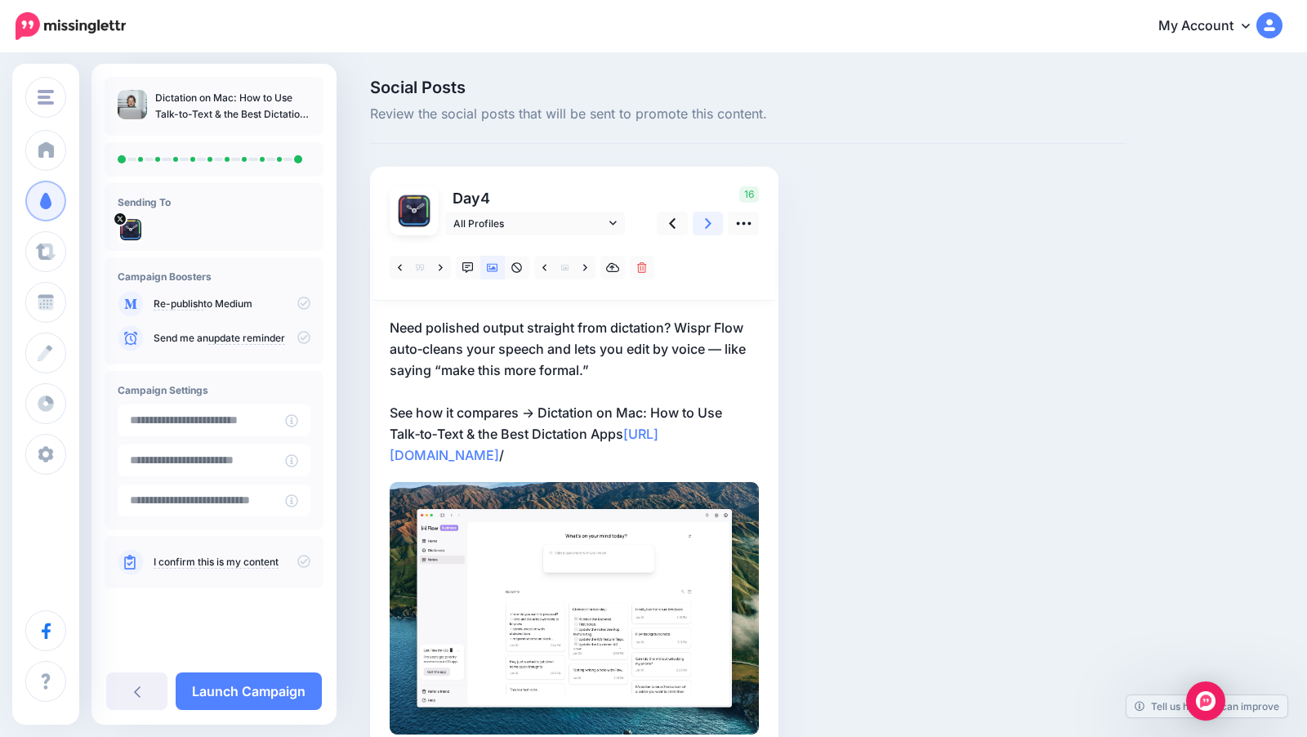
click at [704, 234] on link at bounding box center [708, 224] width 31 height 24
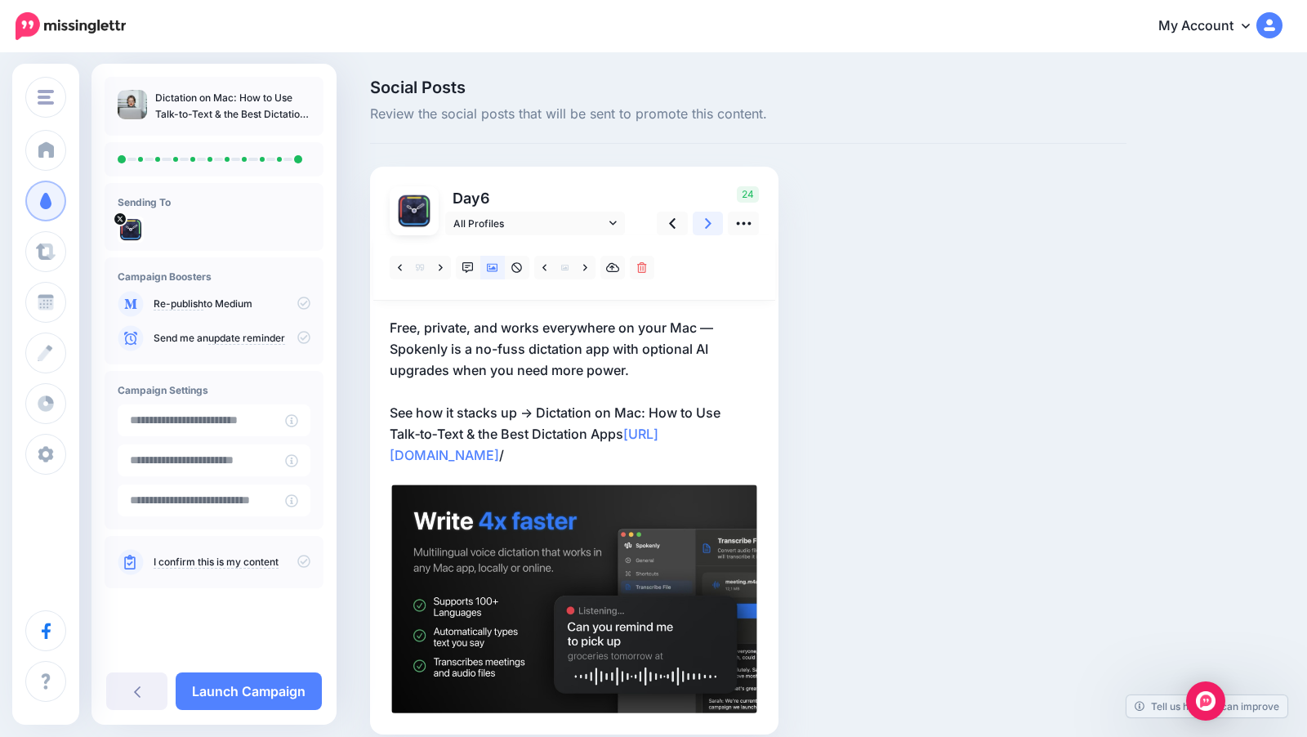
click at [704, 234] on link at bounding box center [708, 224] width 31 height 24
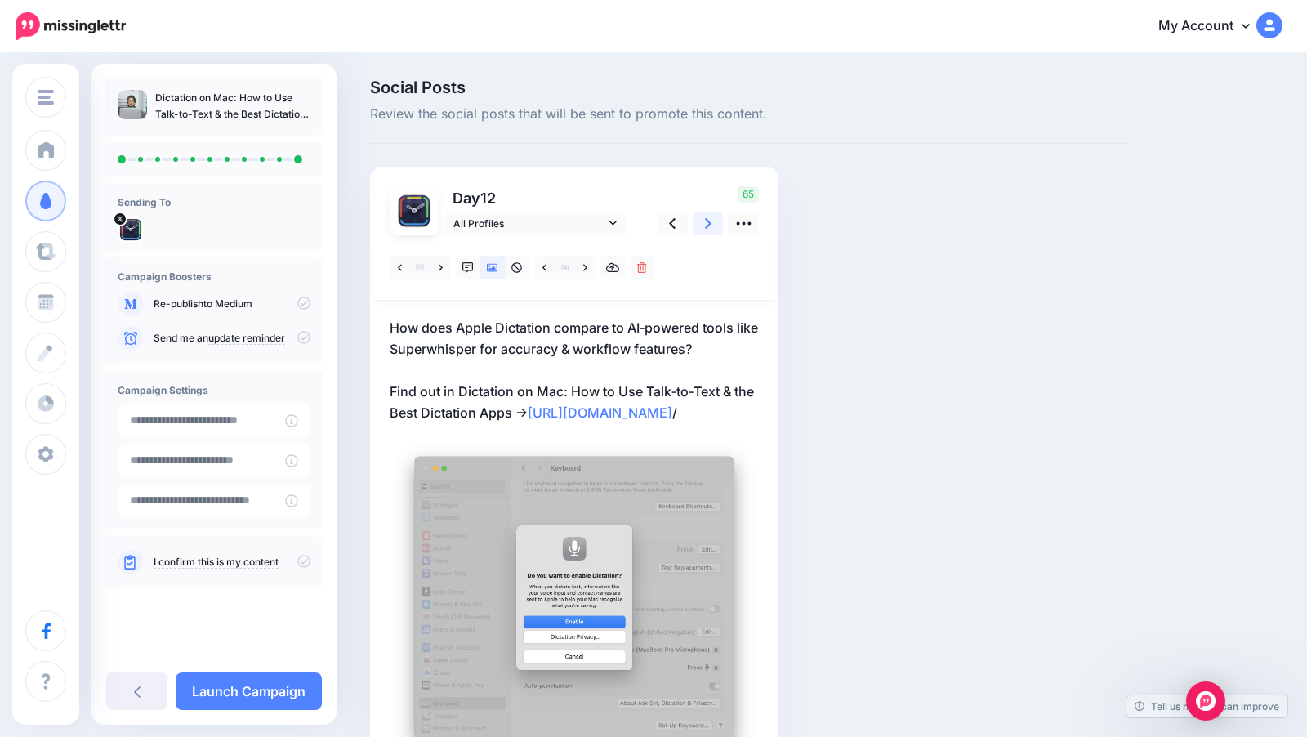
click at [704, 234] on link at bounding box center [708, 224] width 31 height 24
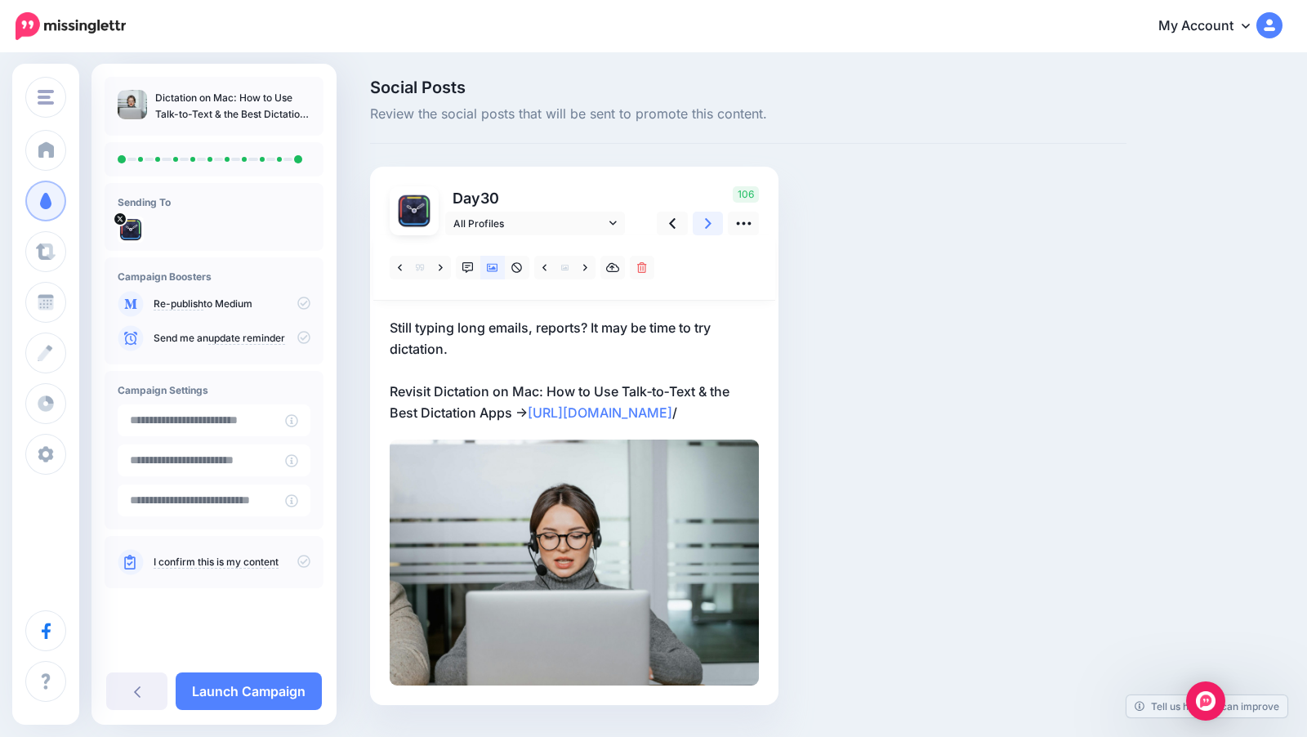
click at [704, 234] on link at bounding box center [708, 224] width 31 height 24
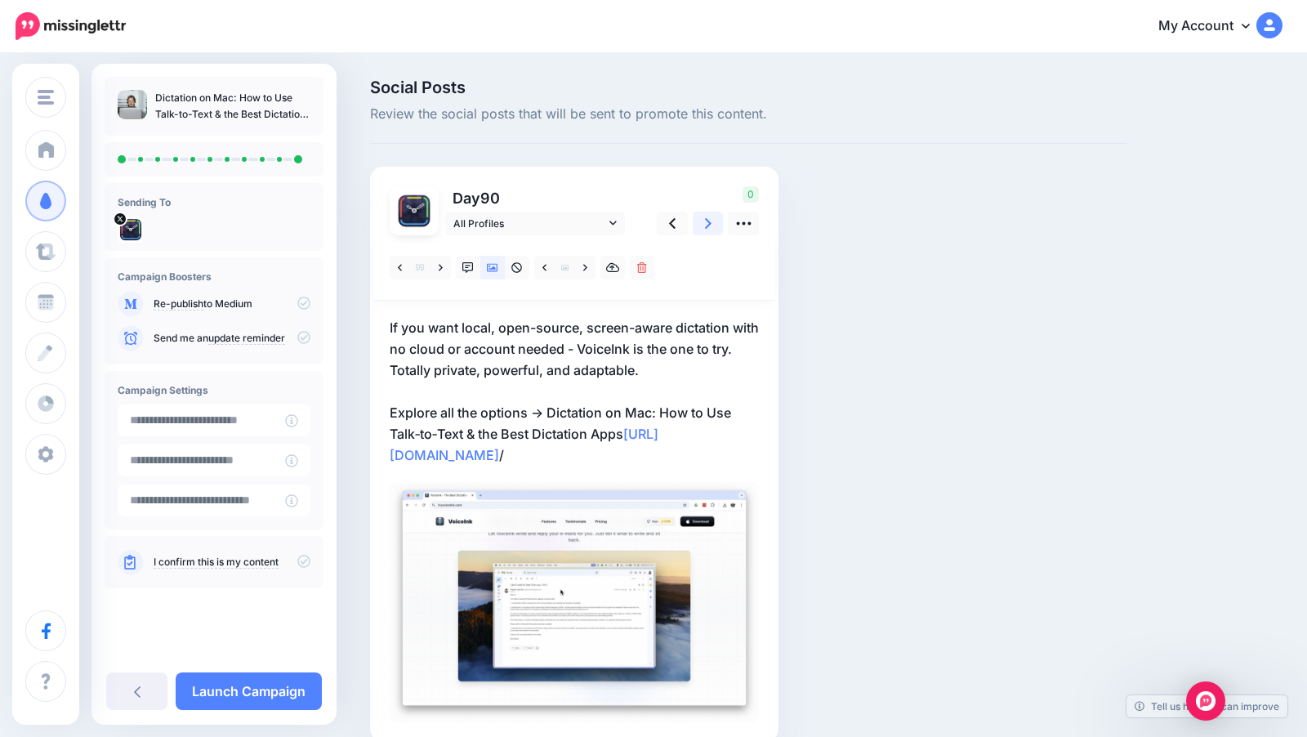
click at [706, 226] on icon at bounding box center [708, 223] width 7 height 11
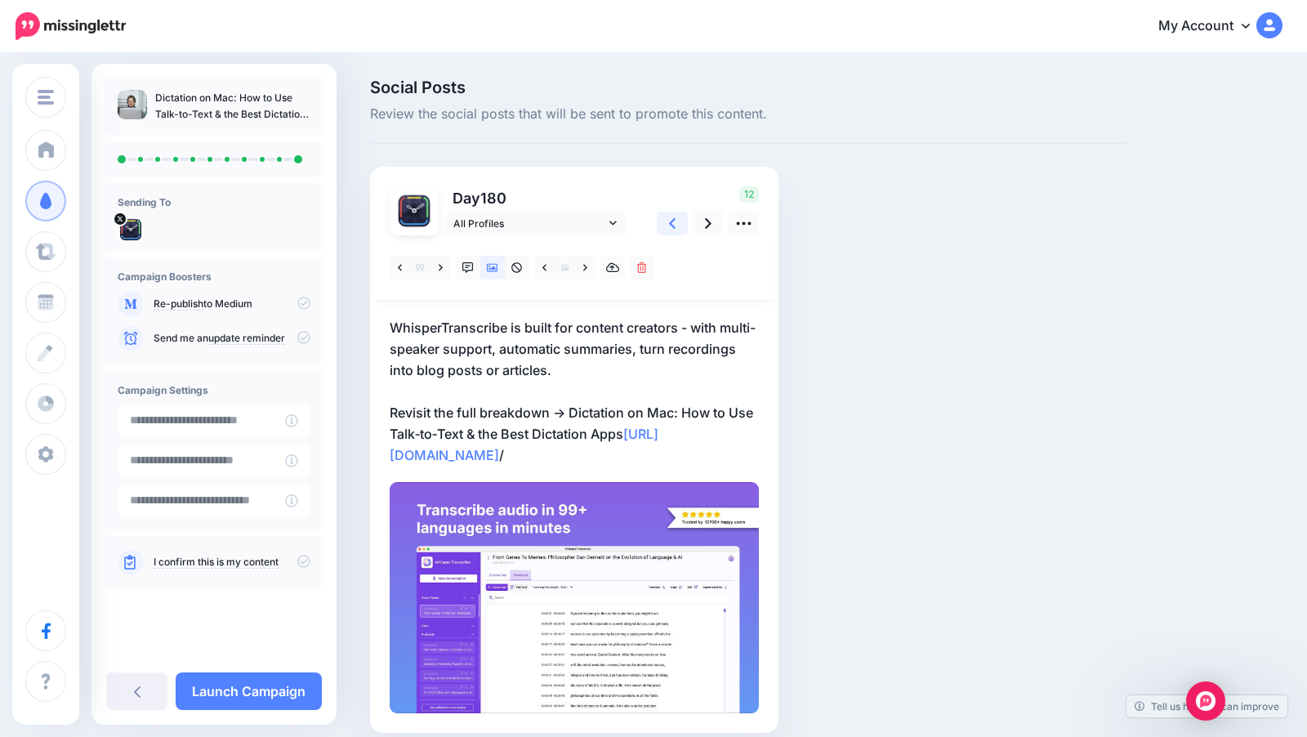
click at [676, 222] on link at bounding box center [672, 224] width 31 height 24
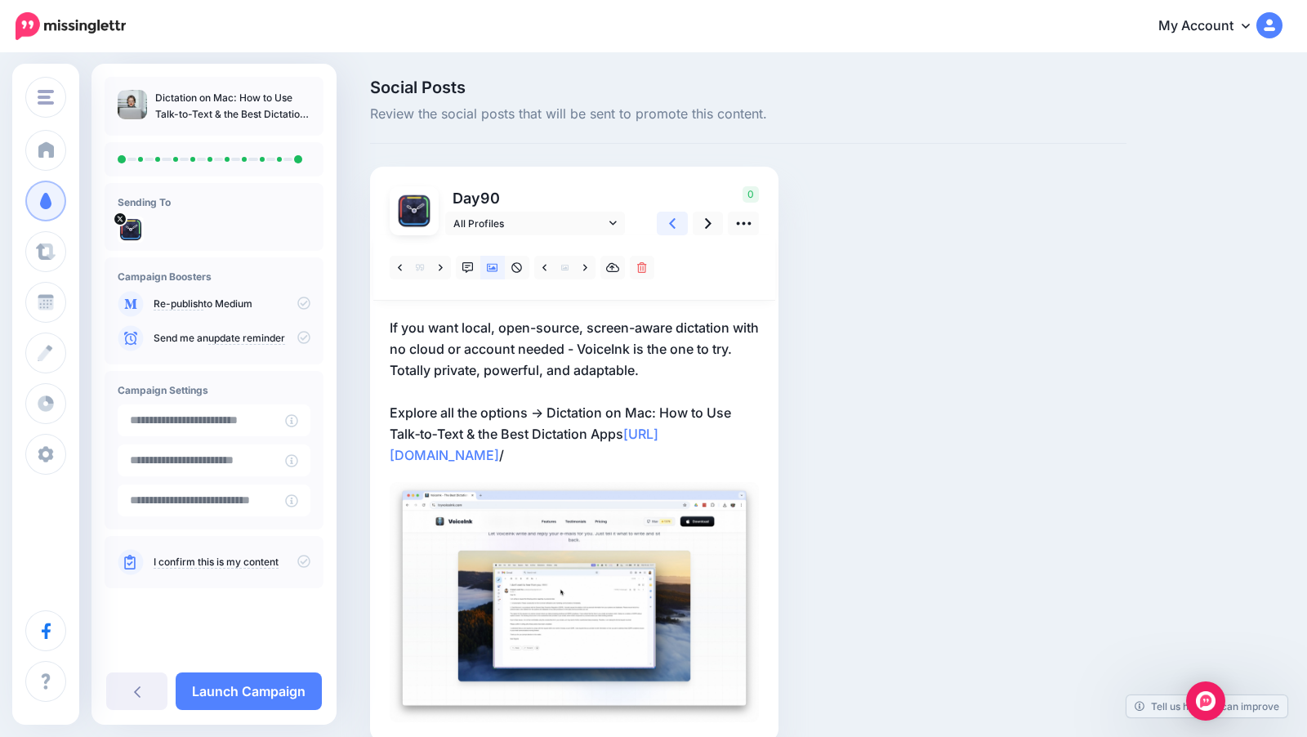
click at [676, 222] on link at bounding box center [672, 224] width 31 height 24
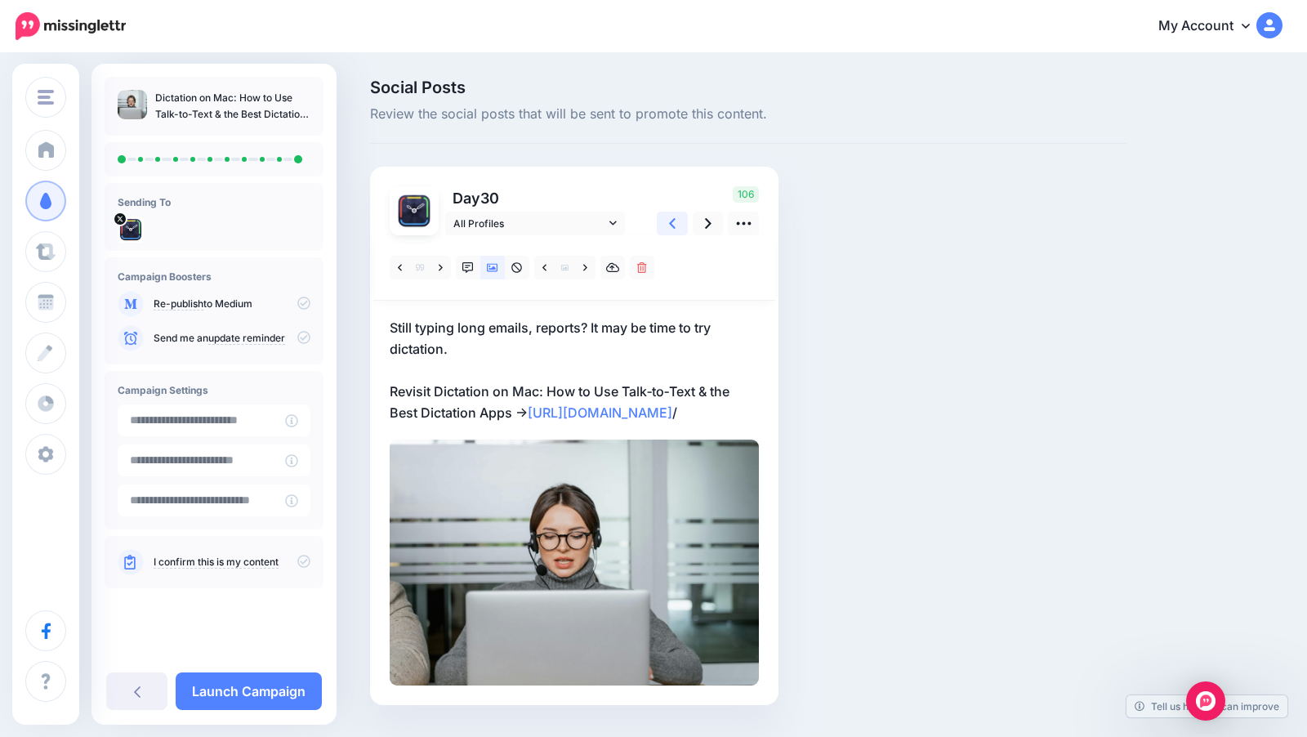
click at [676, 222] on link at bounding box center [672, 224] width 31 height 24
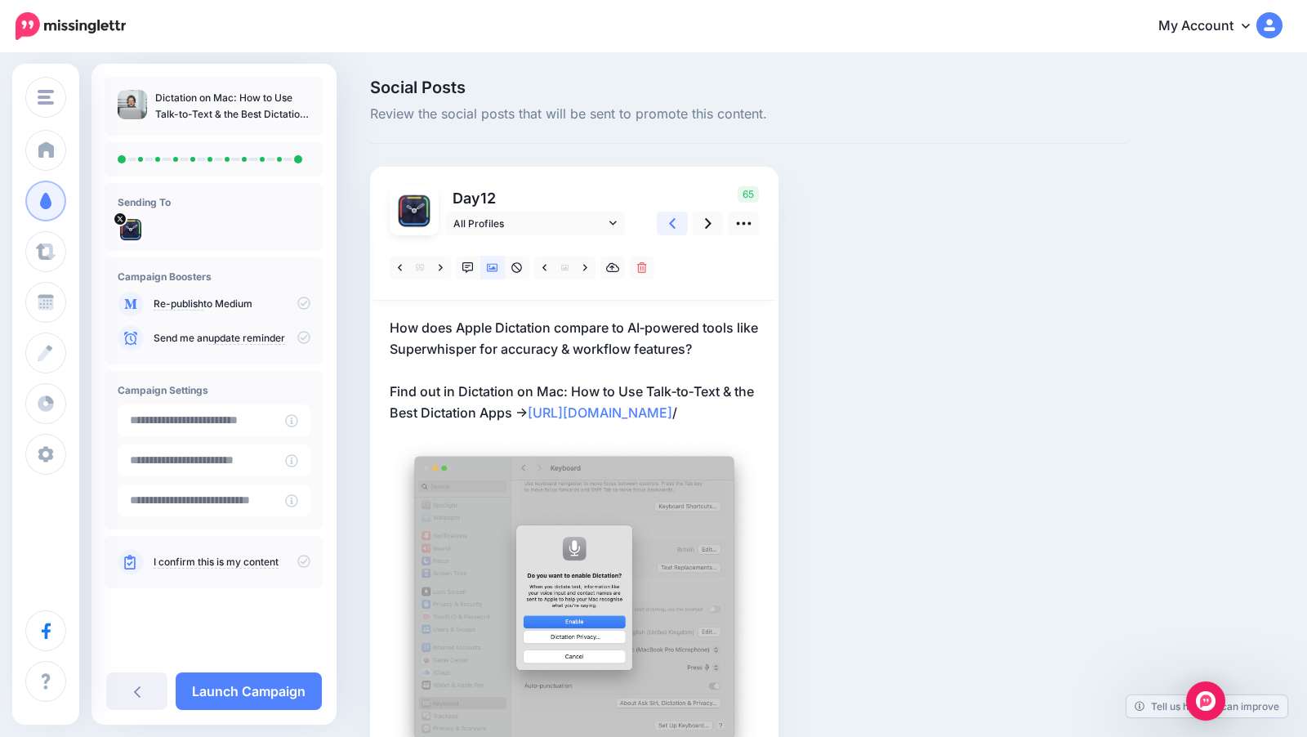
click at [676, 222] on link at bounding box center [672, 224] width 31 height 24
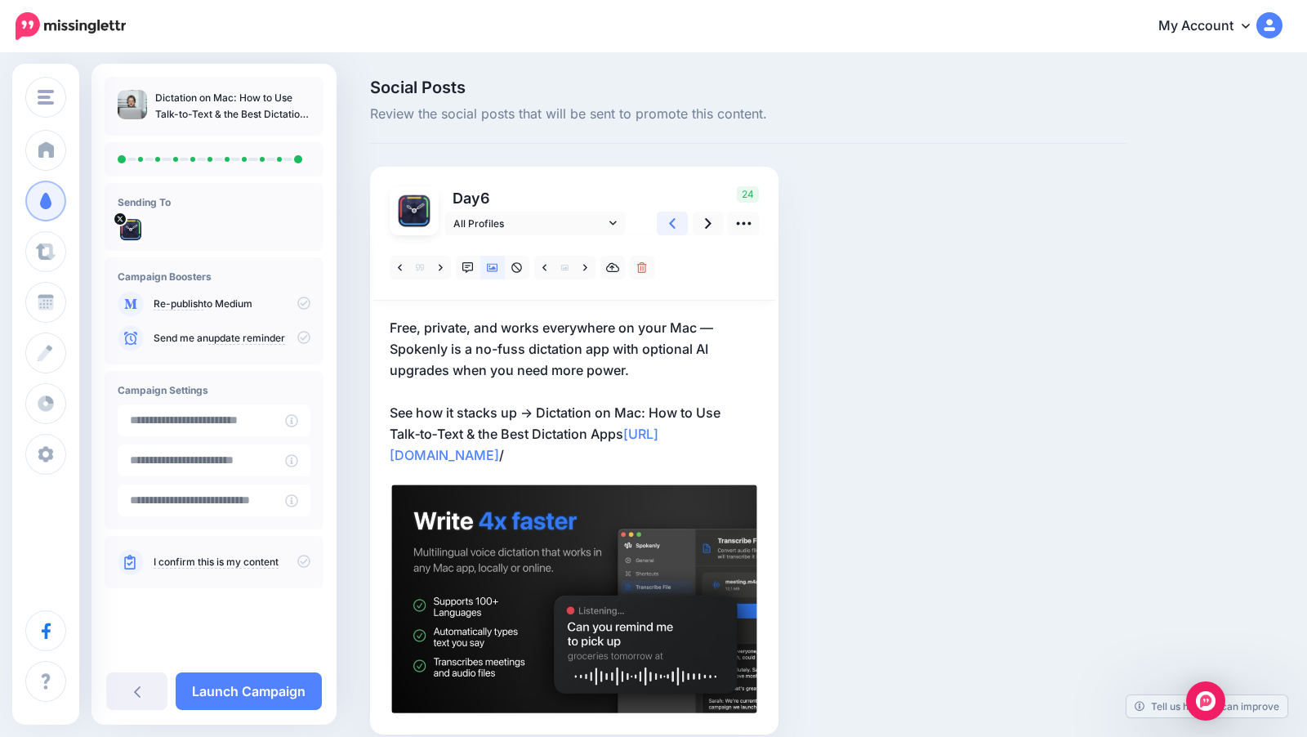
click at [676, 222] on link at bounding box center [672, 224] width 31 height 24
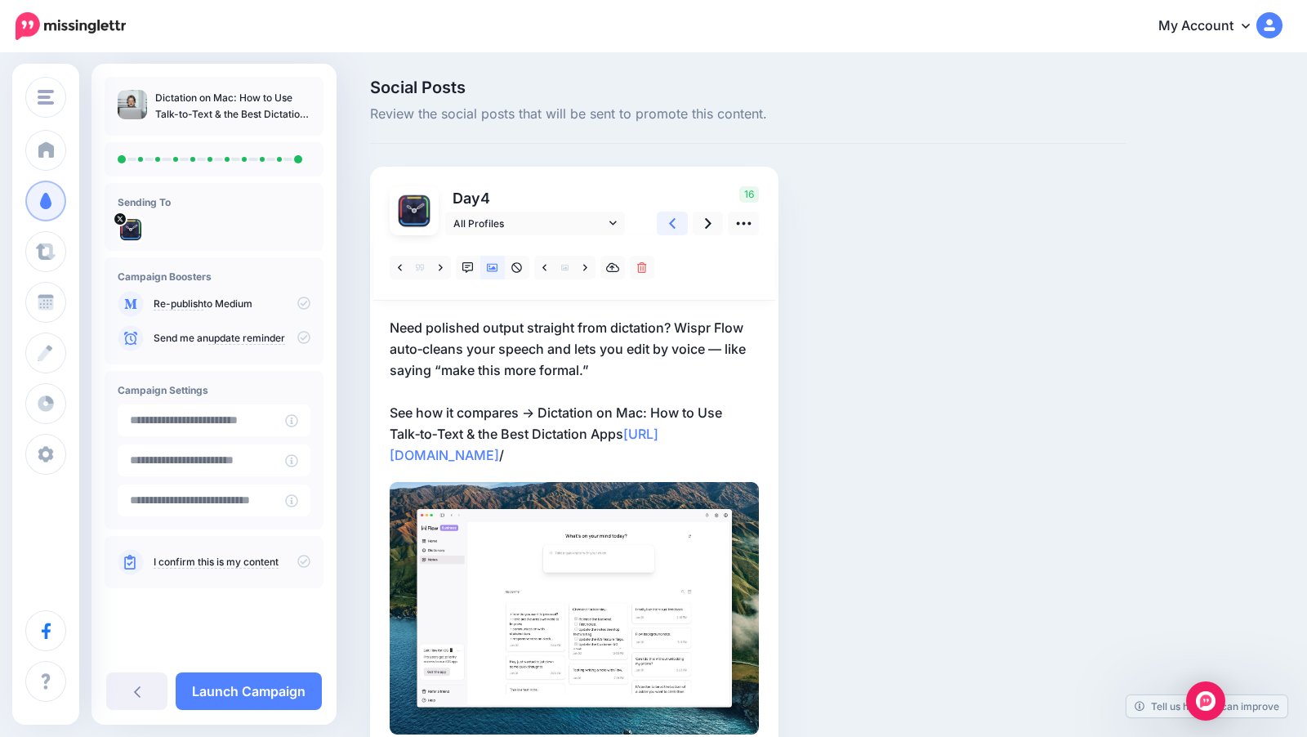
click at [676, 222] on link at bounding box center [672, 224] width 31 height 24
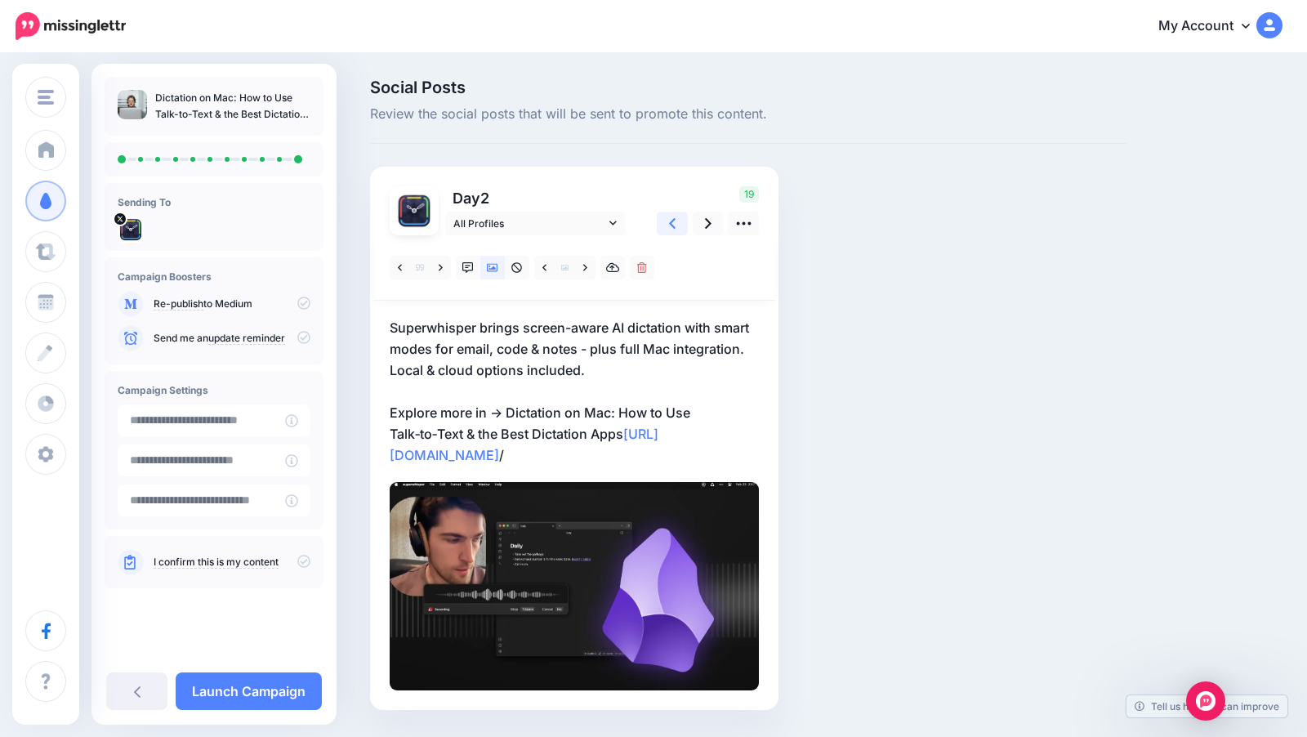
click at [676, 222] on link at bounding box center [672, 224] width 31 height 24
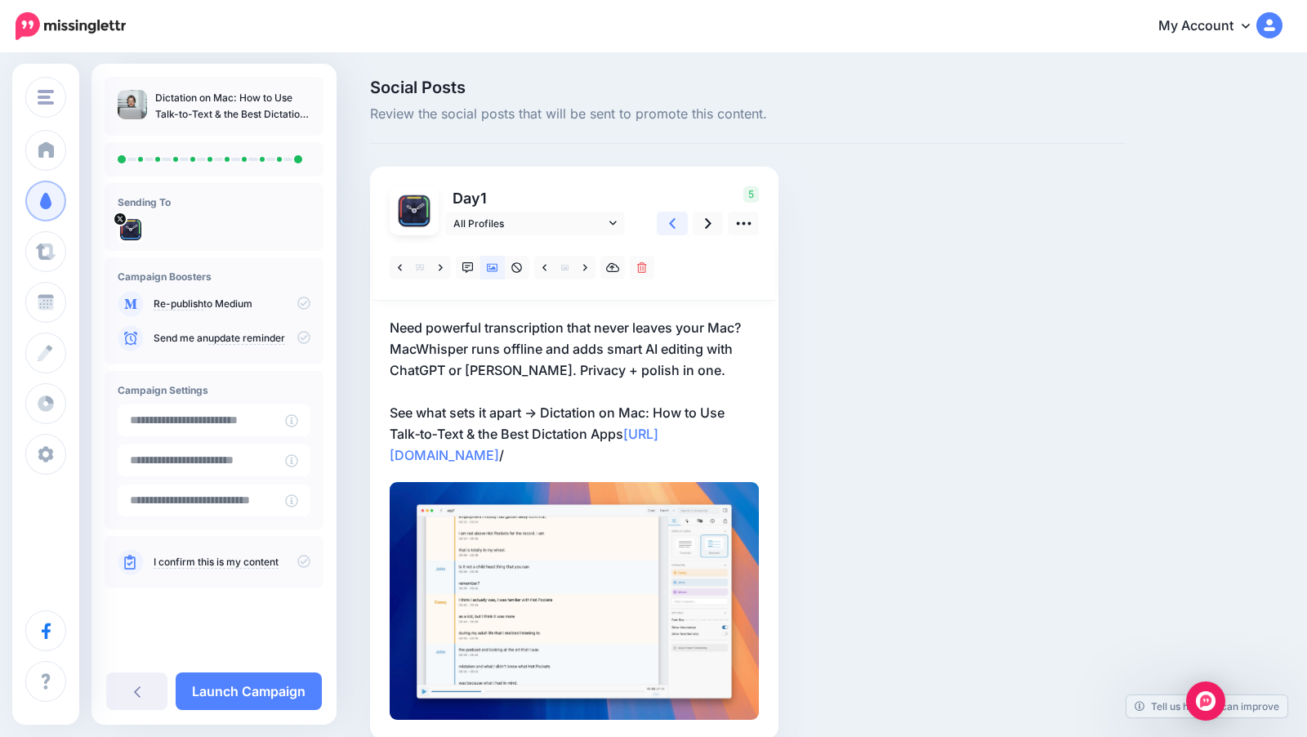
click at [676, 222] on link at bounding box center [672, 224] width 31 height 24
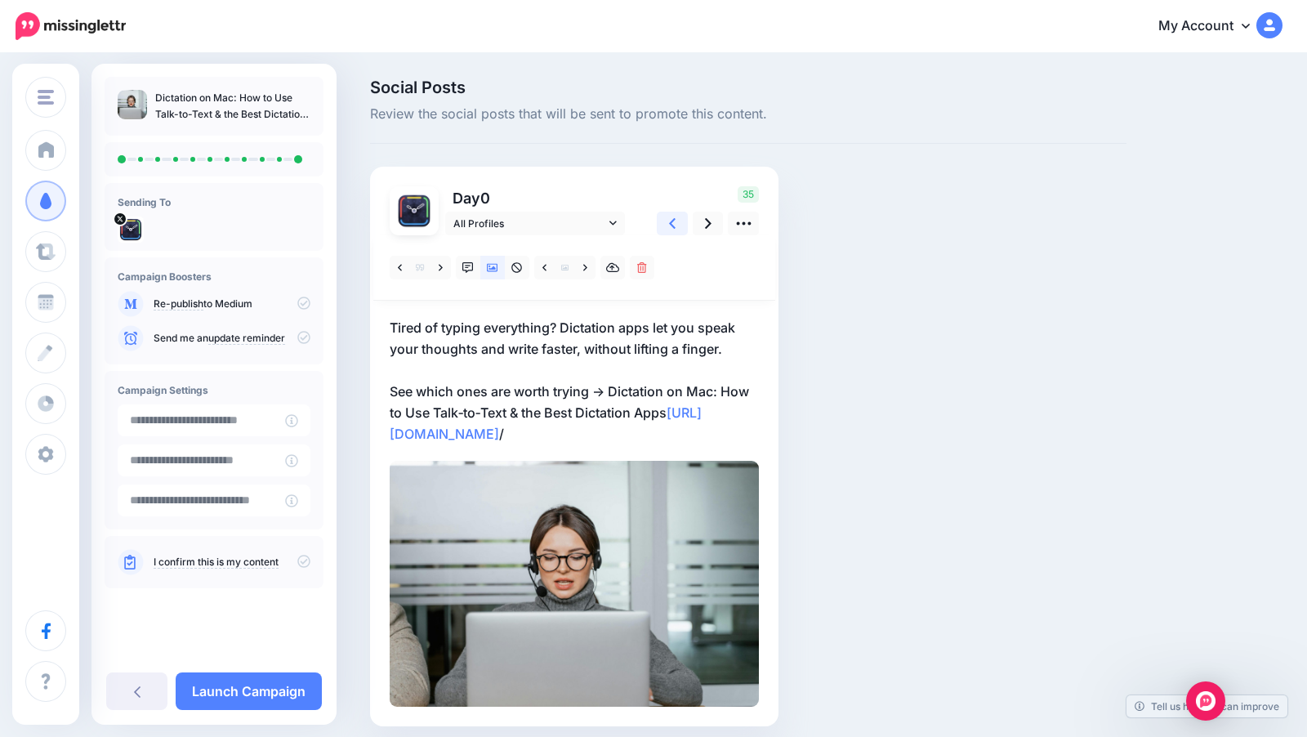
click at [676, 222] on link at bounding box center [672, 224] width 31 height 24
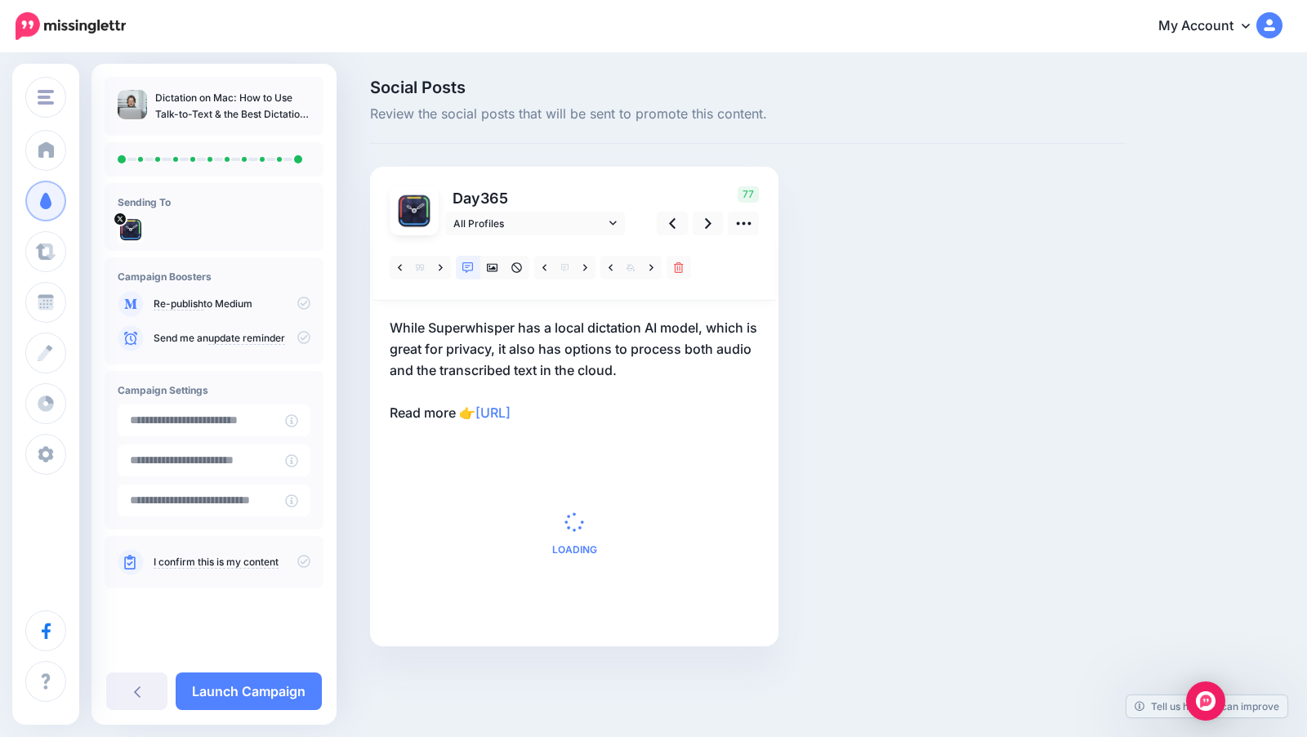
click at [607, 411] on p "While Superwhisper has a local dictation AI model, which is great for privacy, …" at bounding box center [574, 370] width 369 height 106
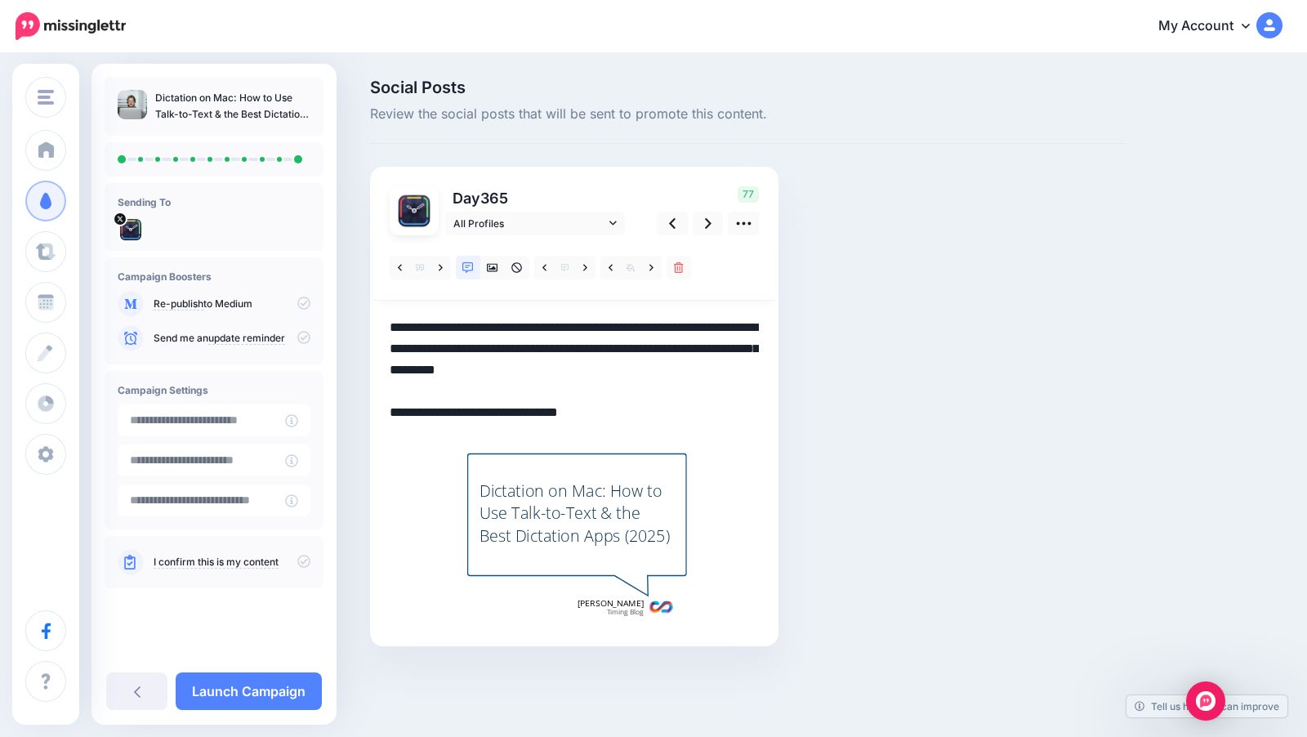
drag, startPoint x: 607, startPoint y: 411, endPoint x: 376, endPoint y: 331, distance: 243.8
click at [376, 331] on div "Day 365 All Profiles" at bounding box center [574, 406] width 408 height 479
paste textarea "**********"
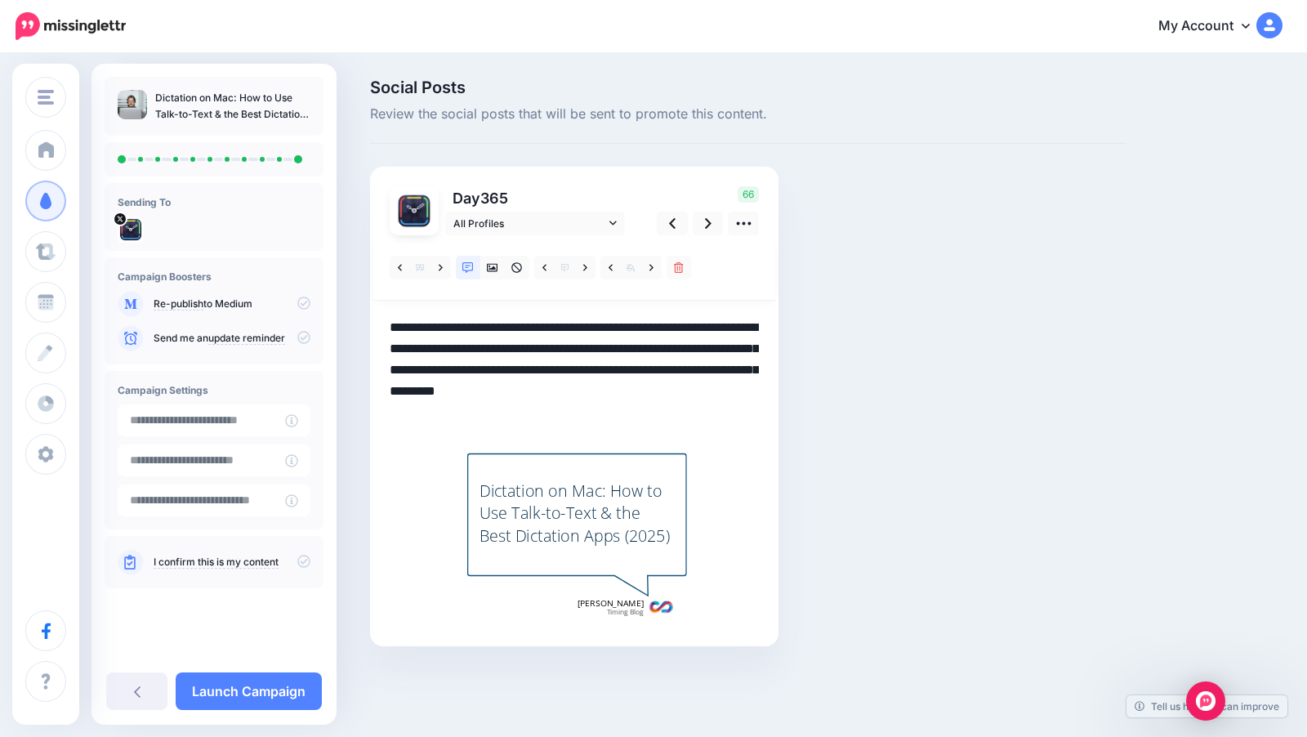
click at [619, 347] on textarea "**********" at bounding box center [574, 370] width 369 height 106
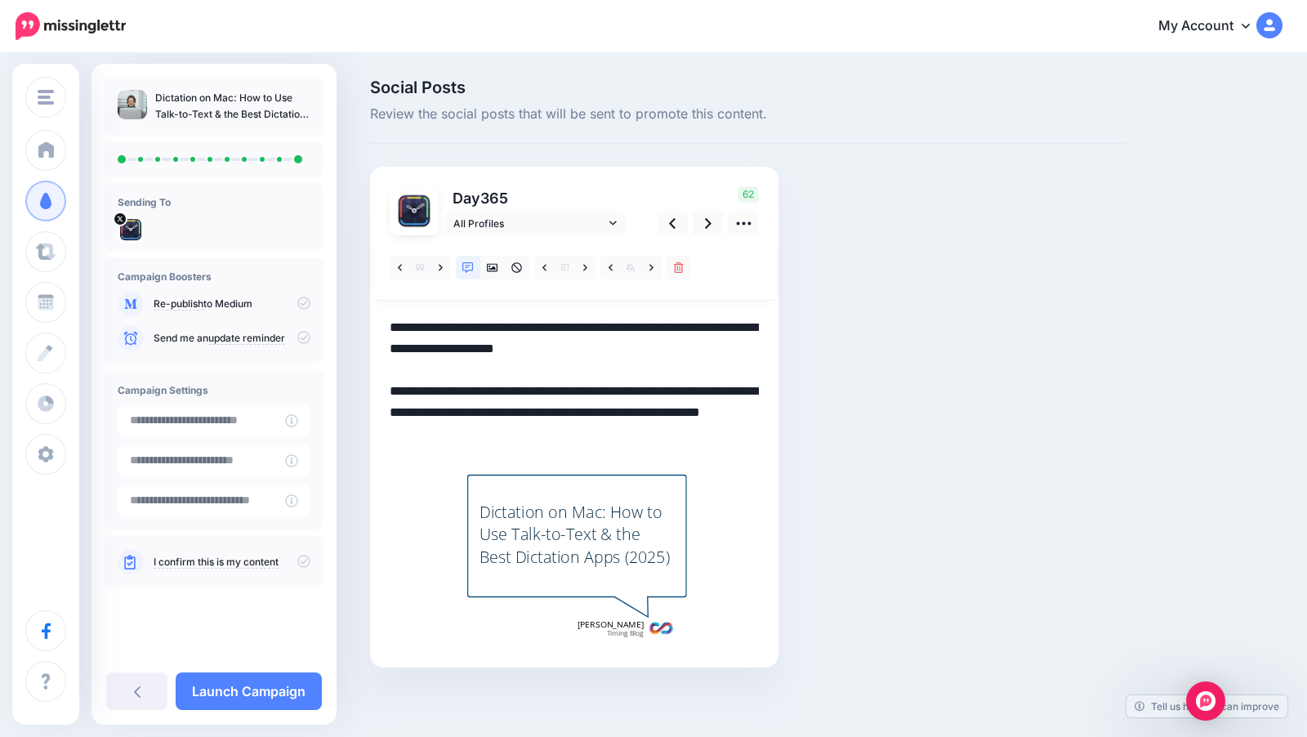
click at [537, 394] on textarea "**********" at bounding box center [574, 380] width 369 height 127
type textarea "**********"
click at [488, 270] on icon at bounding box center [492, 267] width 11 height 11
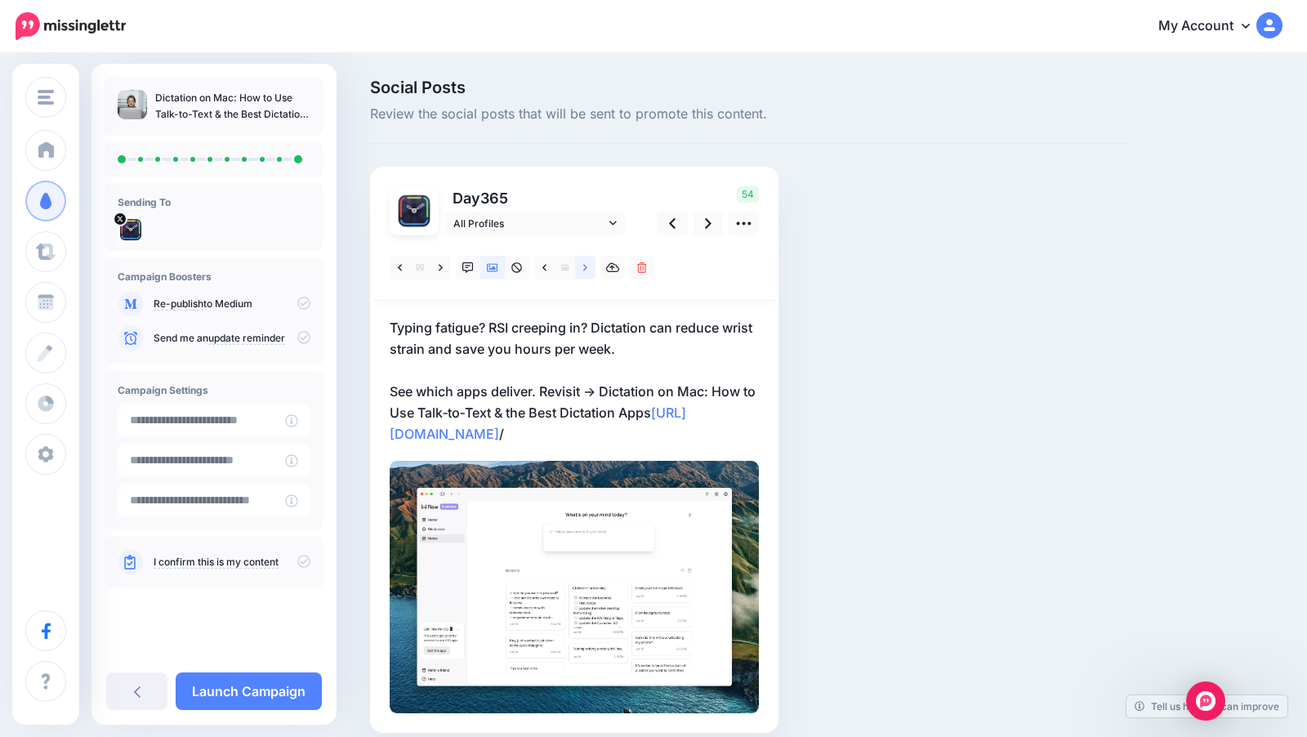
click at [583, 268] on icon at bounding box center [585, 267] width 4 height 11
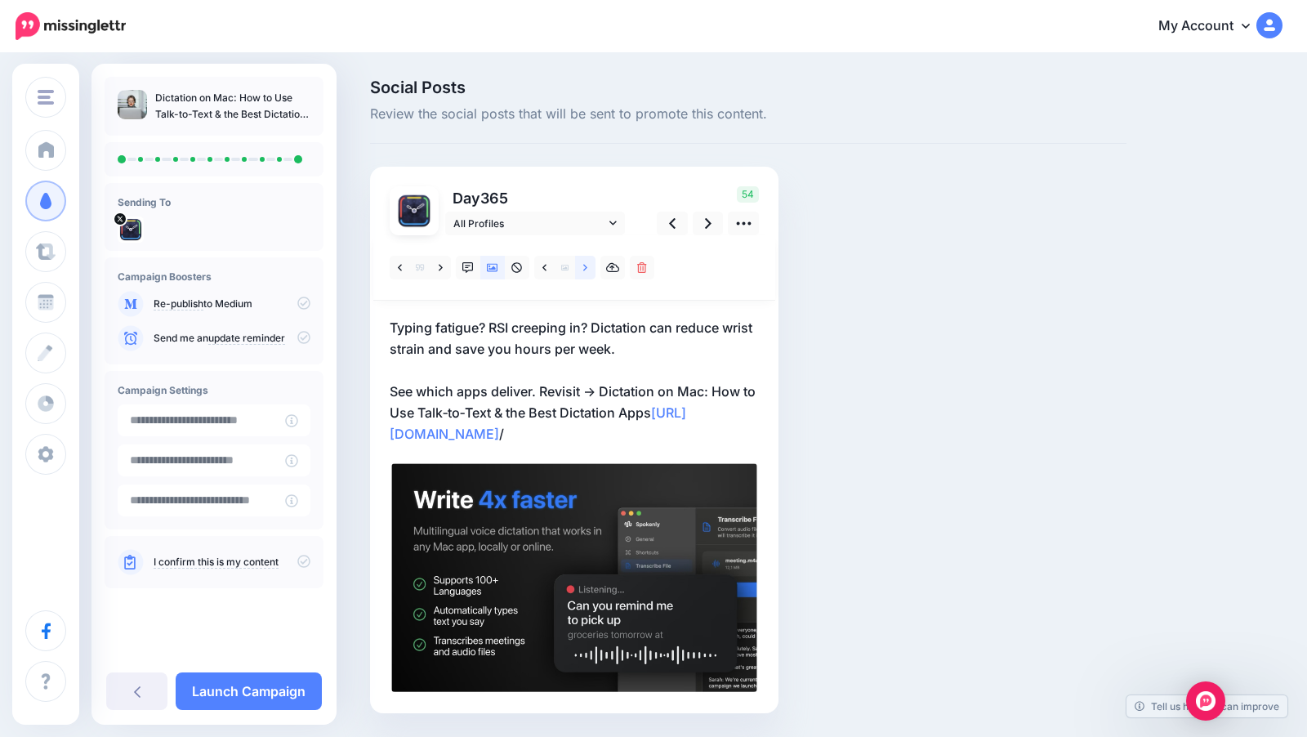
click at [583, 268] on icon at bounding box center [585, 267] width 4 height 11
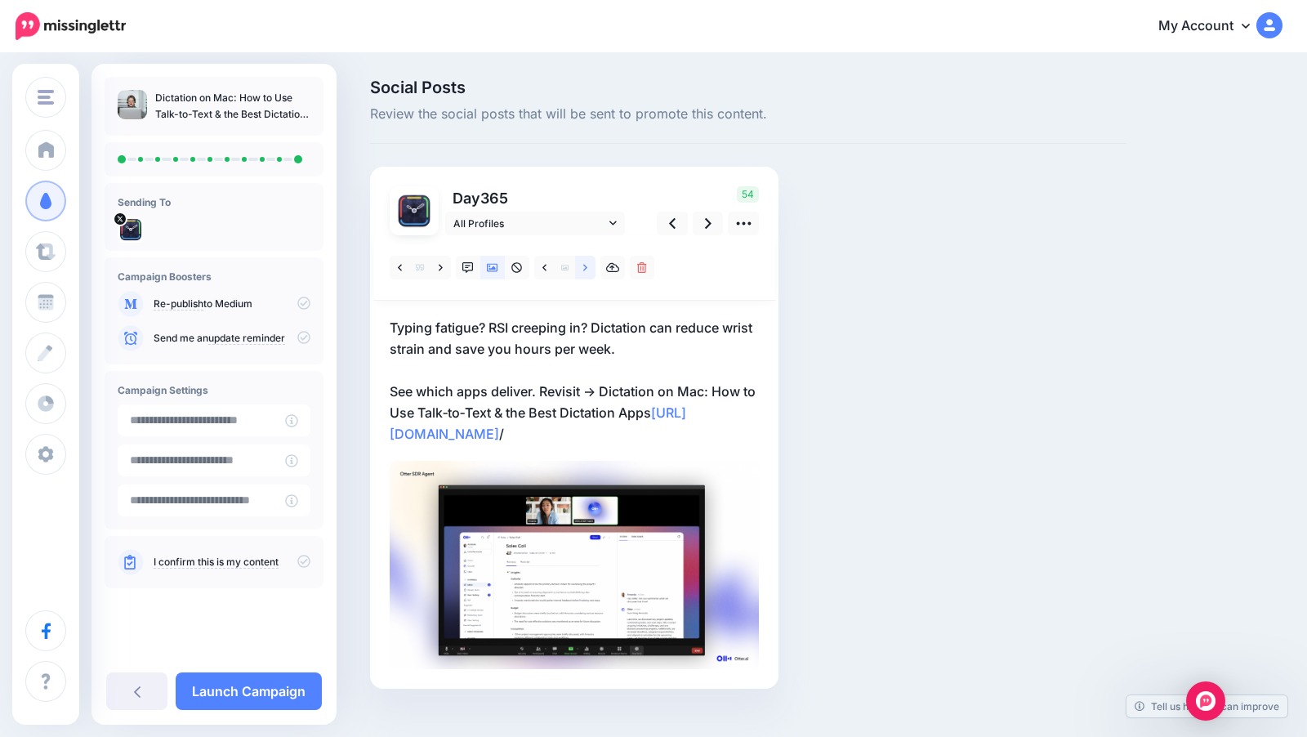
click at [583, 268] on icon at bounding box center [585, 267] width 4 height 11
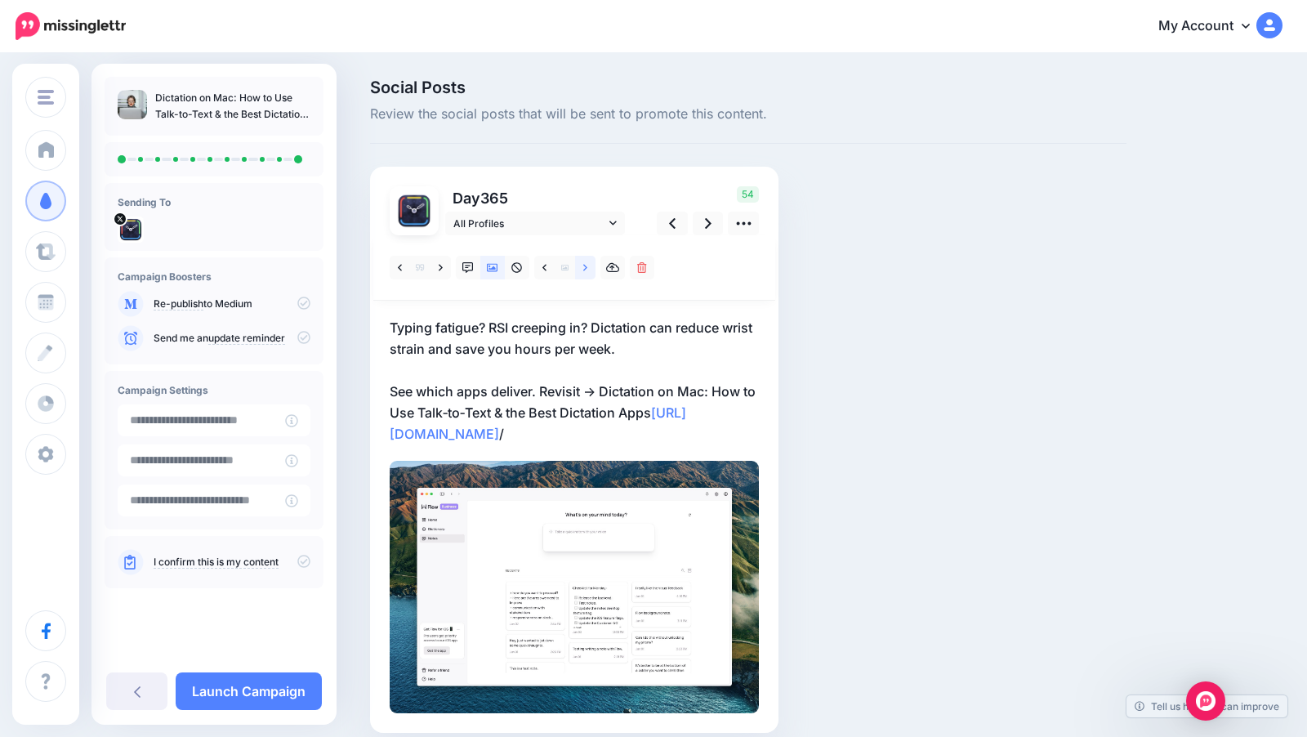
click at [583, 268] on icon at bounding box center [585, 267] width 4 height 11
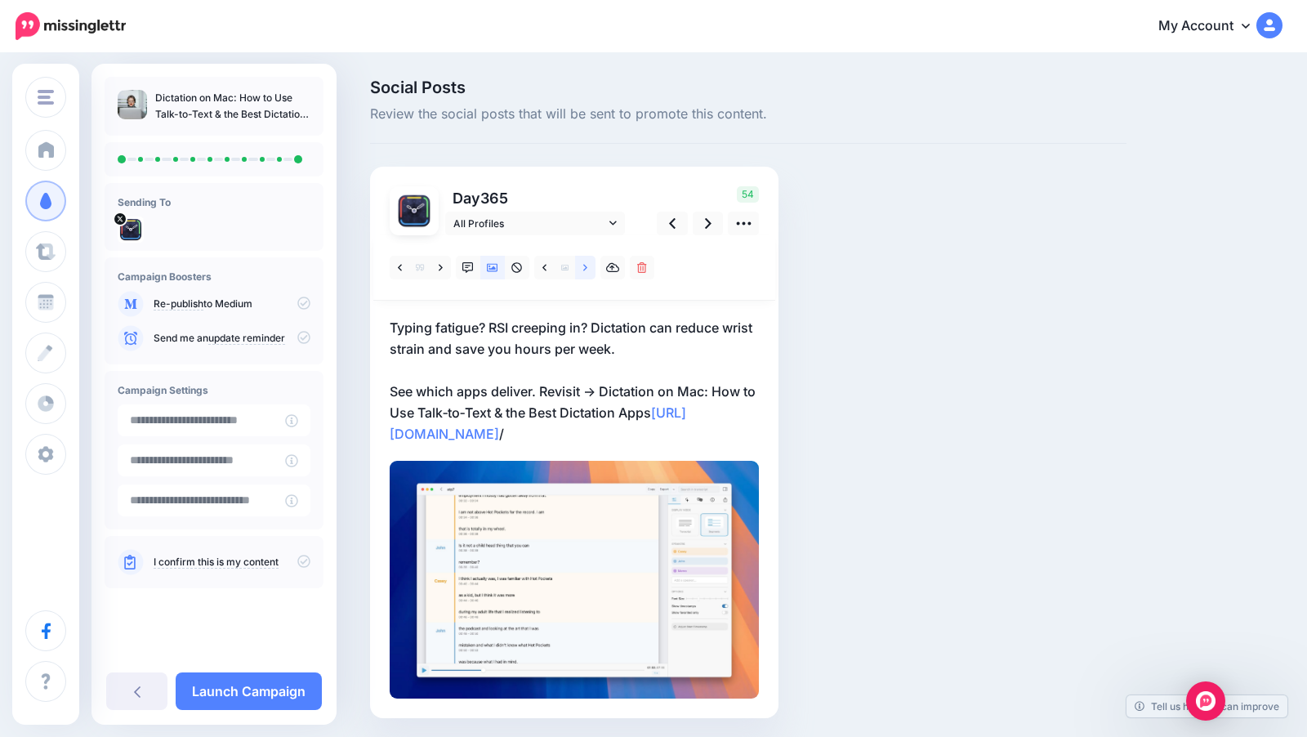
click at [583, 268] on icon at bounding box center [585, 267] width 4 height 11
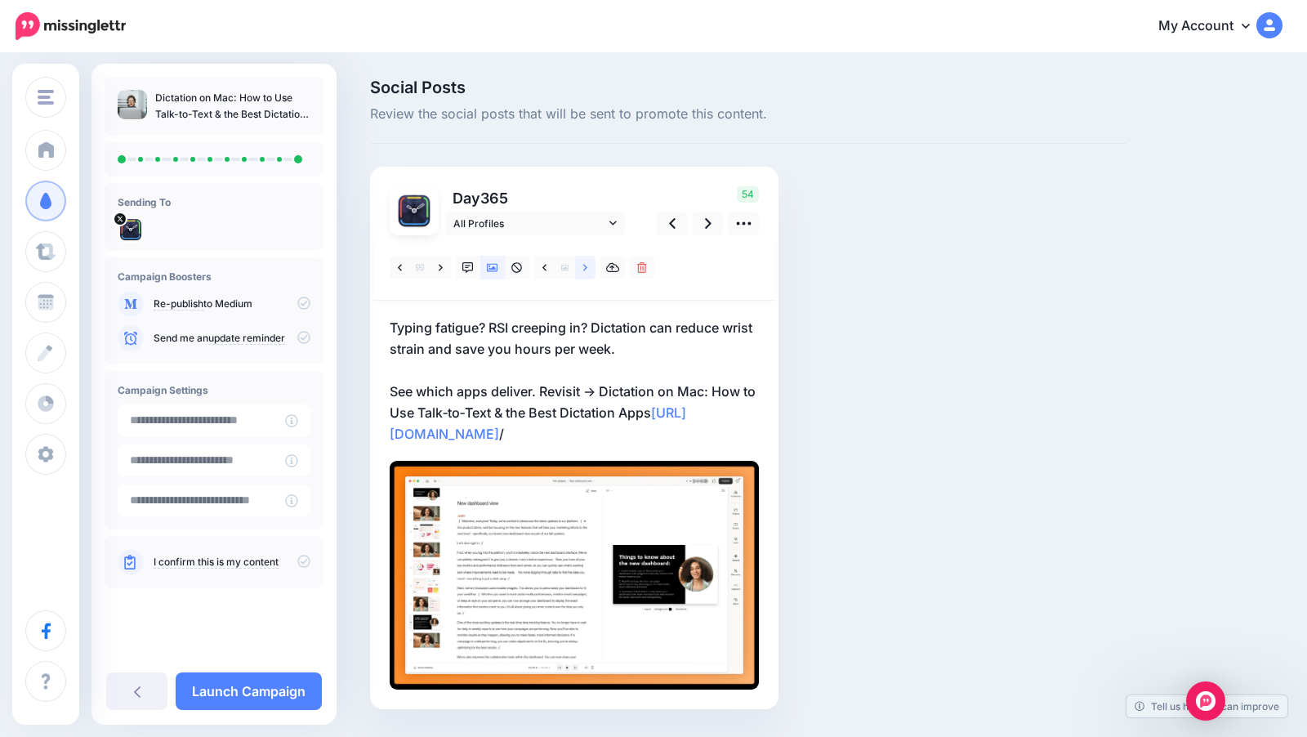
click at [583, 268] on icon at bounding box center [585, 267] width 4 height 11
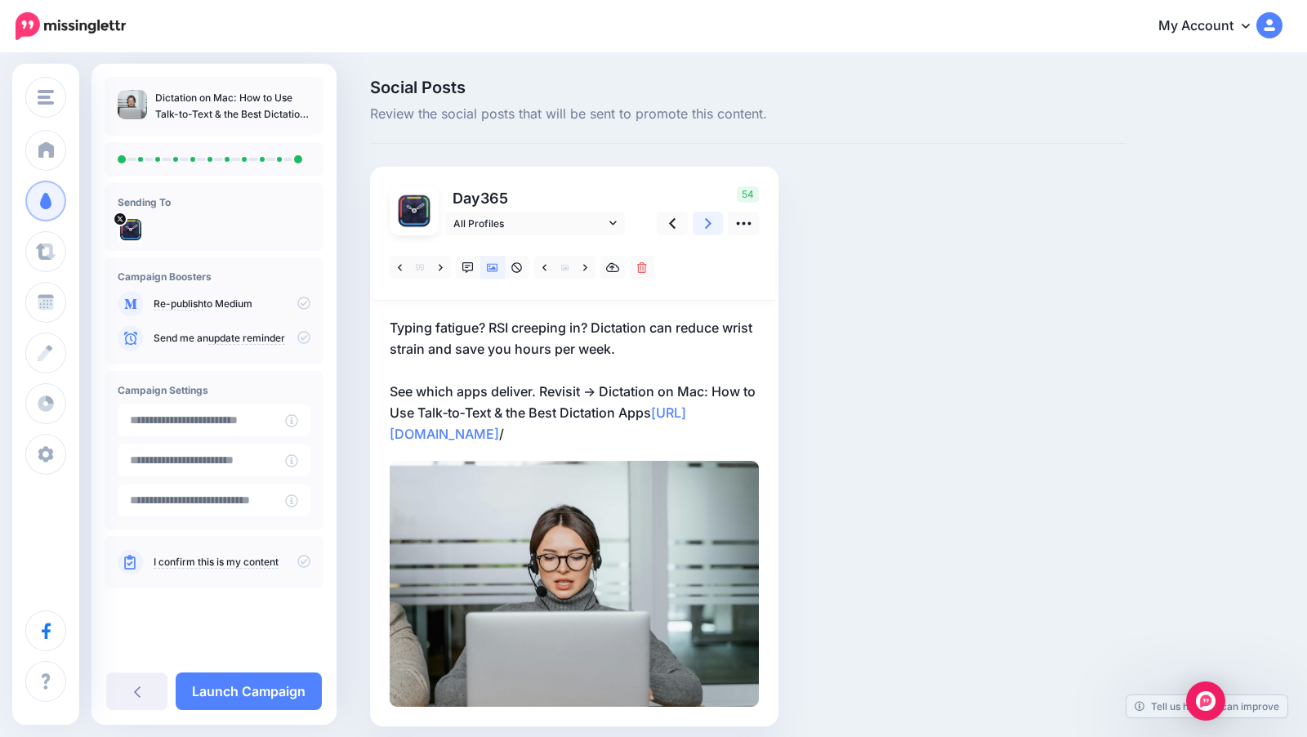
click at [698, 229] on link at bounding box center [708, 224] width 31 height 24
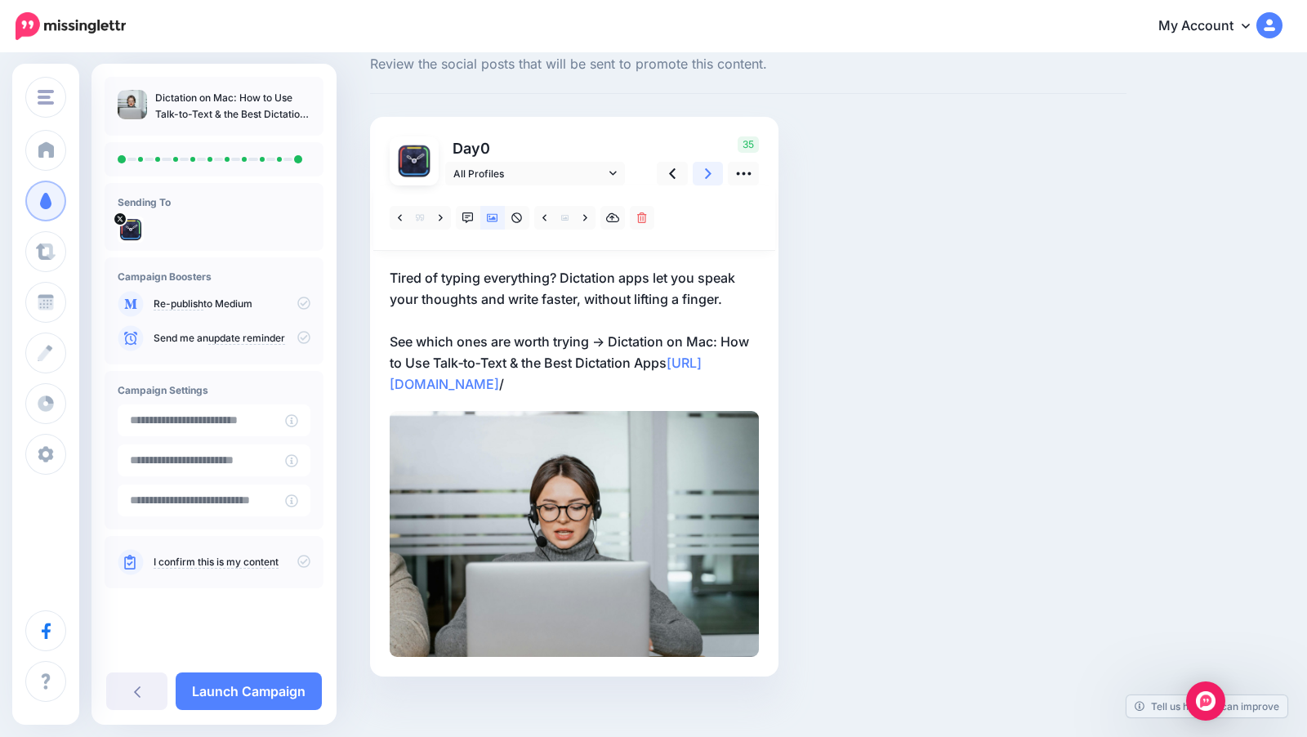
scroll to position [51, 0]
click at [706, 166] on icon at bounding box center [708, 171] width 7 height 17
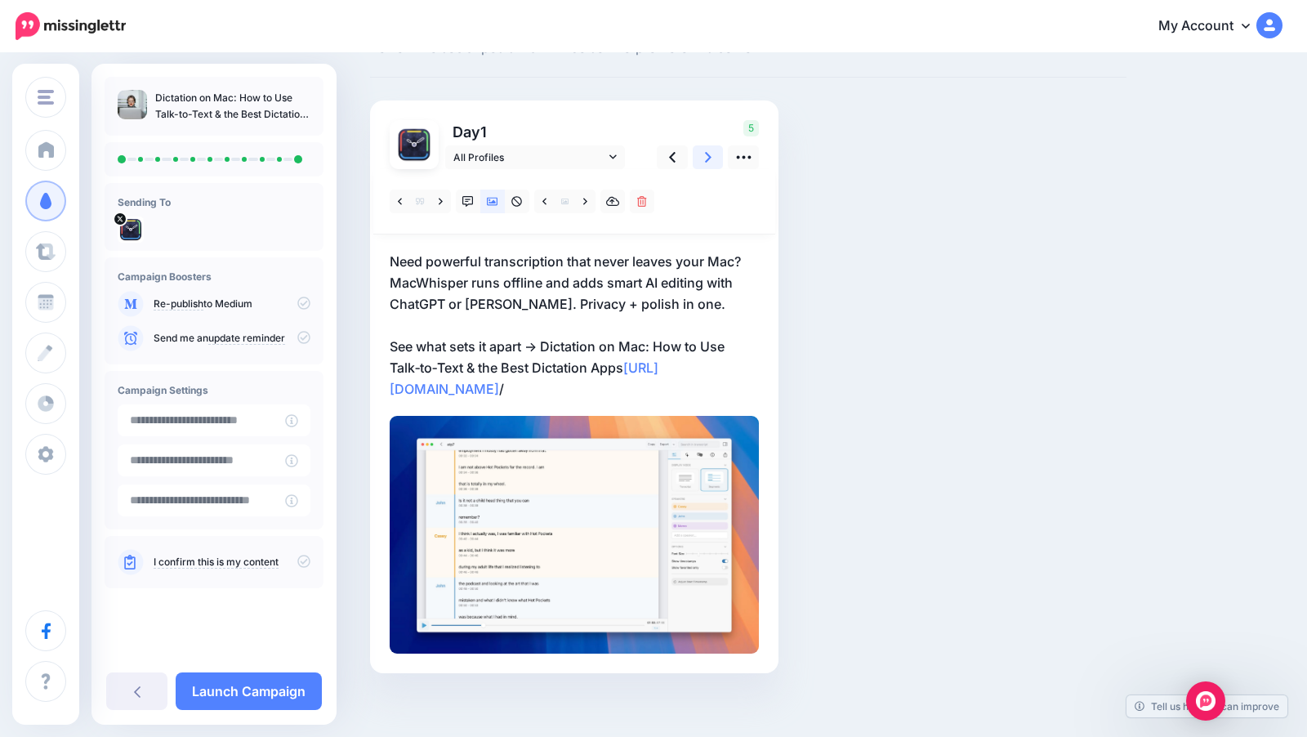
scroll to position [67, 0]
